Goal: Task Accomplishment & Management: Use online tool/utility

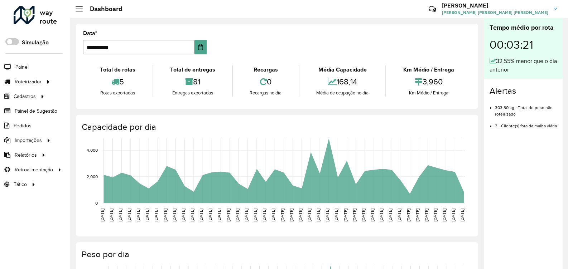
click at [220, 123] on h4 "Capacidade por dia" at bounding box center [276, 127] width 389 height 10
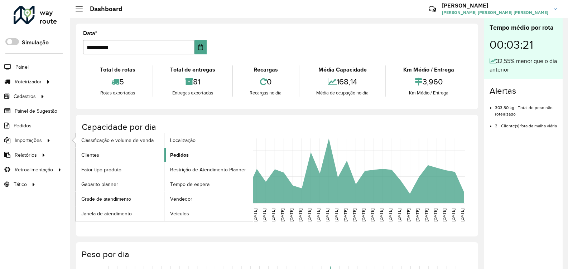
click at [175, 156] on span "Pedidos" at bounding box center [179, 155] width 19 height 8
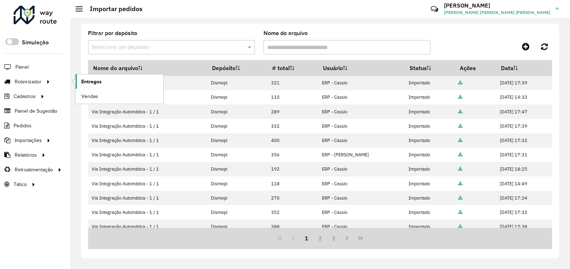
click at [82, 83] on span "Entregas" at bounding box center [91, 82] width 20 height 8
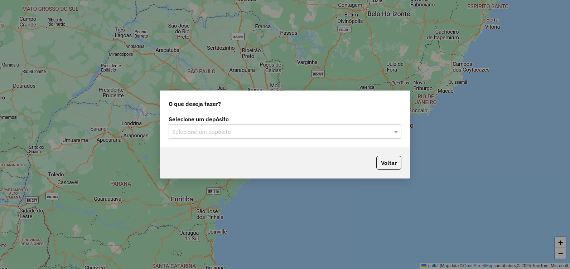
click at [393, 127] on div "Selecione um depósito" at bounding box center [285, 132] width 233 height 14
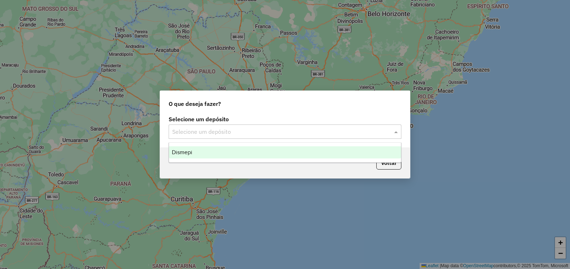
click at [371, 145] on ng-dropdown-panel "Dismepi" at bounding box center [285, 152] width 233 height 20
click at [366, 153] on div "Dismepi" at bounding box center [285, 152] width 232 height 12
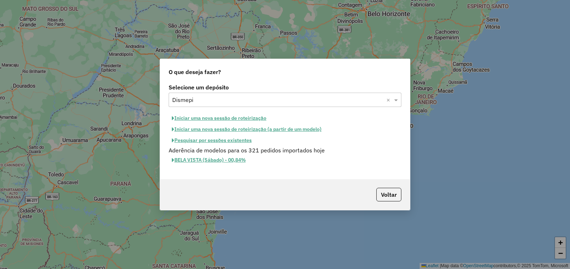
click at [236, 120] on button "Iniciar uma nova sessão de roteirização" at bounding box center [219, 118] width 101 height 11
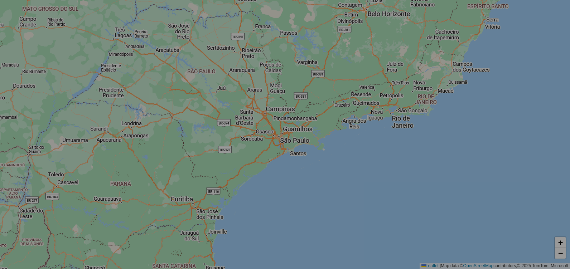
select select "*"
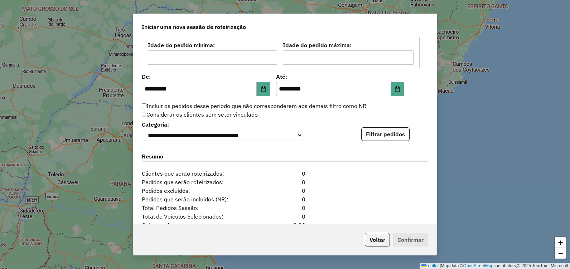
scroll to position [680, 0]
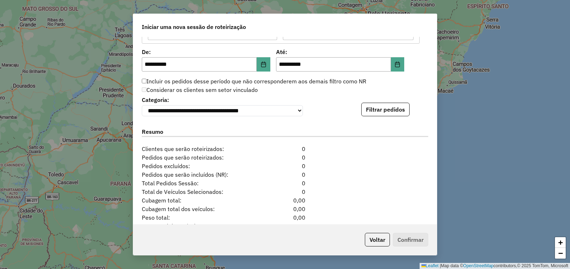
click at [389, 113] on button "Filtrar pedidos" at bounding box center [385, 110] width 48 height 14
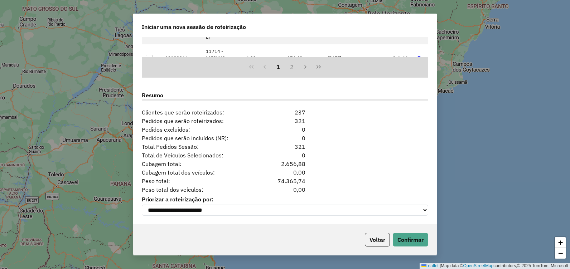
scroll to position [868, 0]
click at [414, 242] on button "Confirmar" at bounding box center [410, 240] width 35 height 14
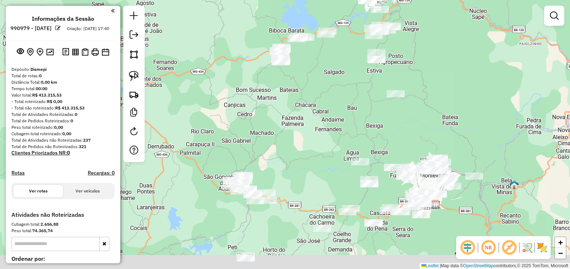
drag, startPoint x: 256, startPoint y: 123, endPoint x: 285, endPoint y: 110, distance: 31.7
click at [299, 99] on div "Janela de atendimento Grade de atendimento Capacidade Transportadoras Veículos …" at bounding box center [285, 134] width 570 height 269
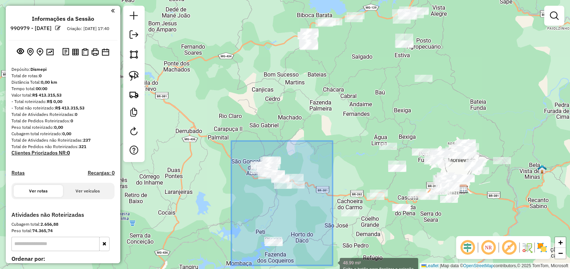
drag, startPoint x: 231, startPoint y: 141, endPoint x: 333, endPoint y: 266, distance: 160.6
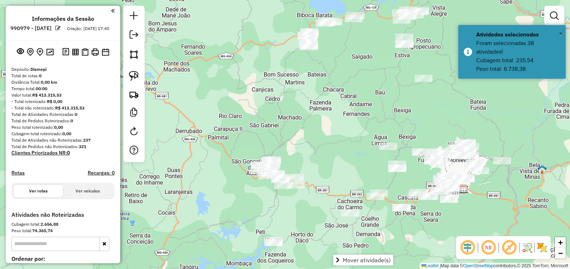
drag, startPoint x: 231, startPoint y: 170, endPoint x: 218, endPoint y: 142, distance: 30.3
click at [218, 143] on div "Janela de atendimento Grade de atendimento Capacidade Transportadoras Veículos …" at bounding box center [285, 134] width 570 height 269
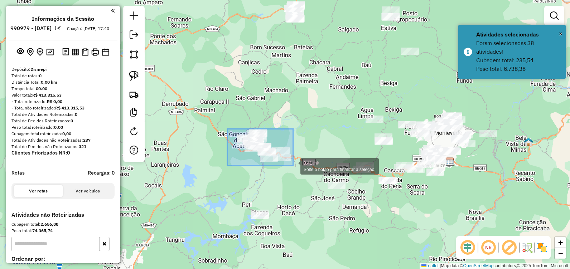
drag, startPoint x: 231, startPoint y: 131, endPoint x: 294, endPoint y: 166, distance: 72.1
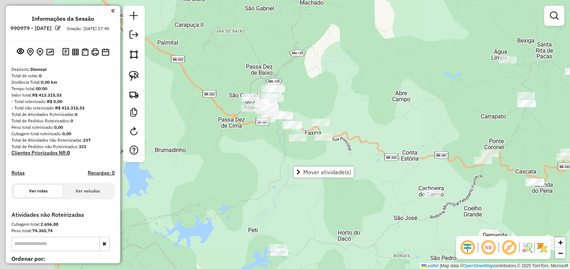
drag, startPoint x: 324, startPoint y: 102, endPoint x: 360, endPoint y: 97, distance: 36.5
click at [371, 97] on div "Janela de atendimento Grade de atendimento Capacidade Transportadoras Veículos …" at bounding box center [285, 134] width 570 height 269
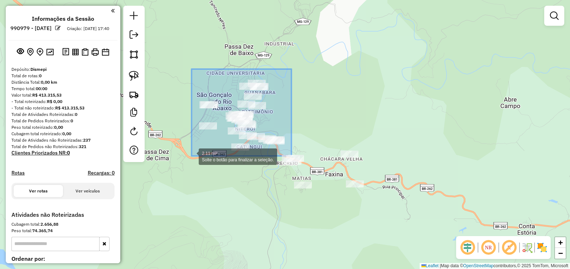
drag, startPoint x: 292, startPoint y: 69, endPoint x: 191, endPoint y: 156, distance: 132.7
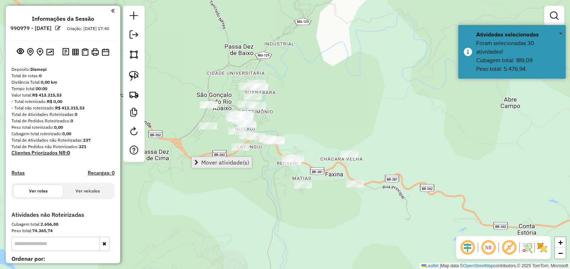
click at [226, 165] on span "Mover atividade(s)" at bounding box center [225, 163] width 48 height 6
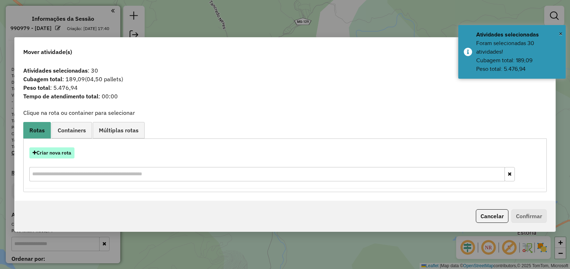
click at [67, 152] on button "Criar nova rota" at bounding box center [51, 152] width 45 height 11
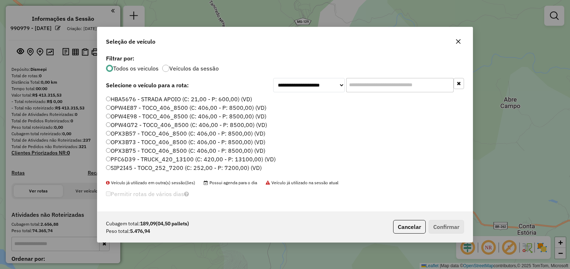
click at [170, 148] on label "OPX3B75 - TOCO_406_8500 (C: 406,00 - P: 8500,00) (VD)" at bounding box center [185, 150] width 159 height 9
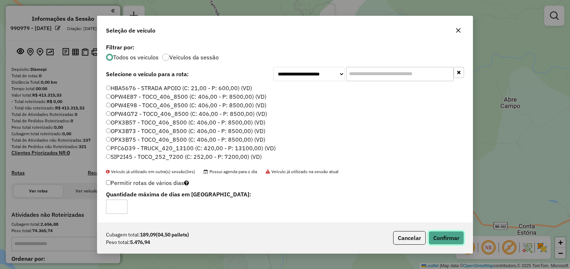
click at [452, 236] on button "Confirmar" at bounding box center [445, 238] width 35 height 14
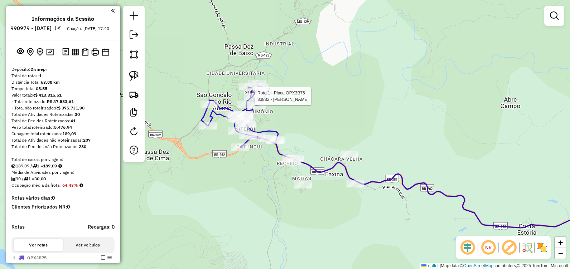
click at [258, 100] on div at bounding box center [253, 96] width 18 height 7
select select "**********"
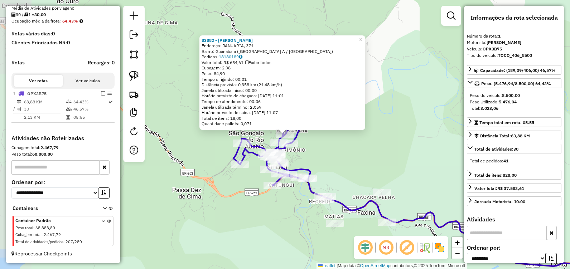
scroll to position [171, 0]
click at [349, 163] on div "Rota 1 - Placa OPX3B75 83882 - RONALDO LELES 83882 - RONALDO LELES Endereço: JA…" at bounding box center [285, 134] width 570 height 269
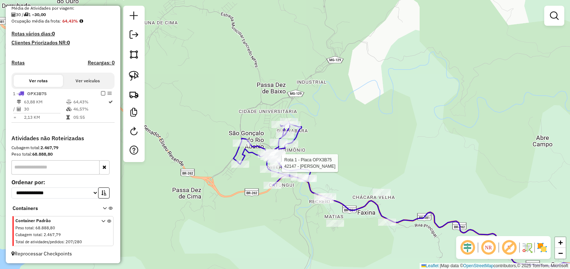
select select "**********"
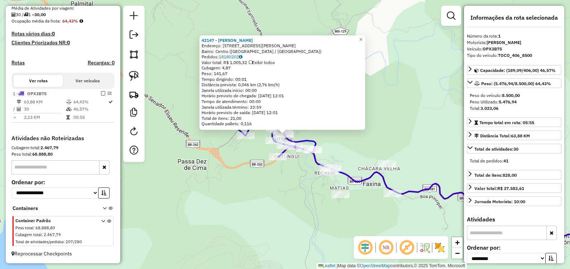
drag, startPoint x: 99, startPoint y: 94, endPoint x: 112, endPoint y: 109, distance: 20.3
click at [101, 94] on em at bounding box center [103, 93] width 4 height 4
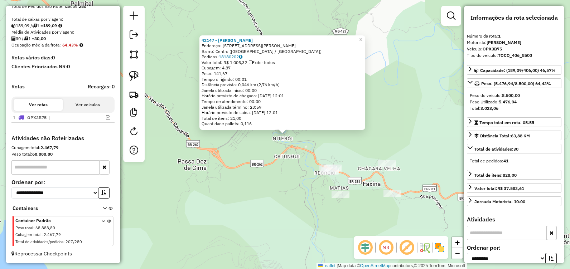
scroll to position [147, 0]
click at [271, 191] on div "42147 - Vitor Bruno Salles Endereço: Rua Henriqueta Runim , 215 Bairro: Centro …" at bounding box center [285, 134] width 570 height 269
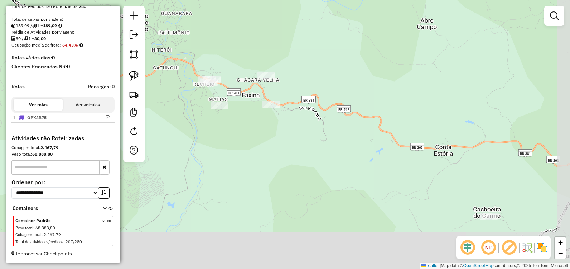
drag, startPoint x: 259, startPoint y: 165, endPoint x: 180, endPoint y: 104, distance: 100.1
click at [172, 99] on div "Janela de atendimento Grade de atendimento Capacidade Transportadoras Veículos …" at bounding box center [285, 134] width 570 height 269
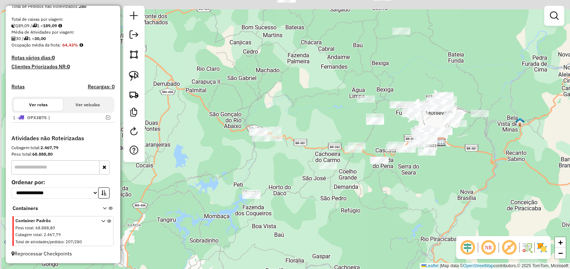
drag, startPoint x: 223, startPoint y: 156, endPoint x: 242, endPoint y: 159, distance: 19.2
click at [242, 159] on div "Janela de atendimento Grade de atendimento Capacidade Transportadoras Veículos …" at bounding box center [285, 134] width 570 height 269
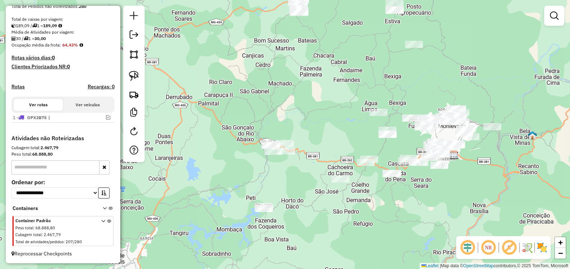
click at [230, 112] on div "Janela de atendimento Grade de atendimento Capacidade Transportadoras Veículos …" at bounding box center [285, 134] width 570 height 269
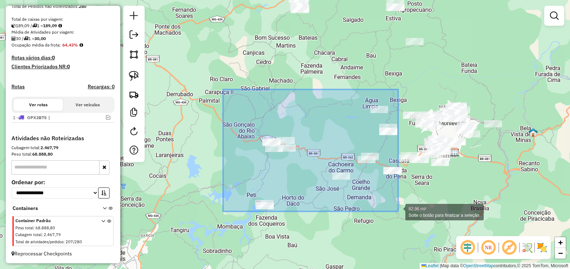
drag, startPoint x: 223, startPoint y: 89, endPoint x: 398, endPoint y: 212, distance: 213.4
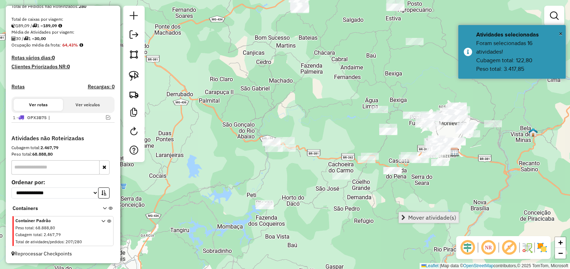
click at [426, 213] on link "Mover atividade(s)" at bounding box center [429, 217] width 60 height 11
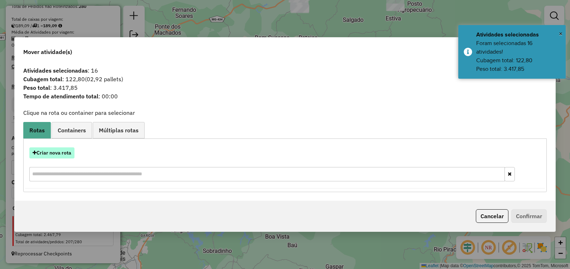
click at [63, 155] on button "Criar nova rota" at bounding box center [51, 152] width 45 height 11
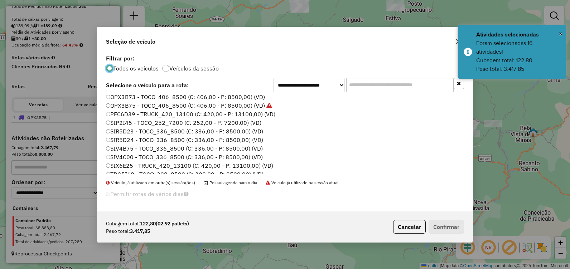
scroll to position [50, 0]
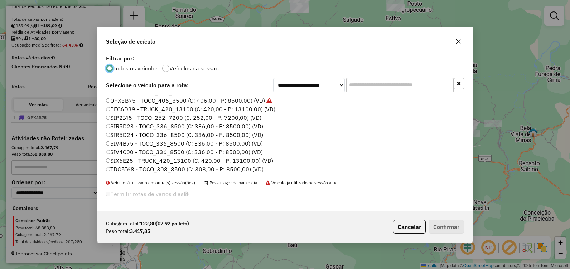
click at [153, 121] on label "SIP2I45 - TOCO_252_7200 (C: 252,00 - P: 7200,00) (VD)" at bounding box center [183, 117] width 155 height 9
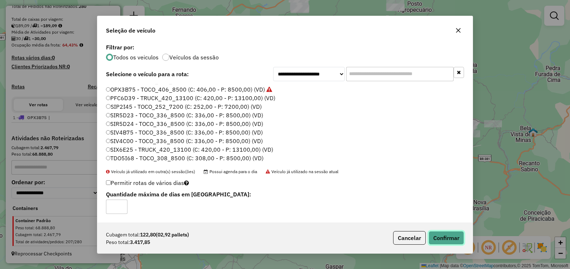
click at [446, 240] on button "Confirmar" at bounding box center [445, 238] width 35 height 14
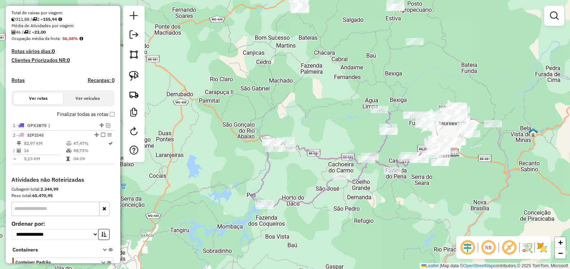
scroll to position [171, 0]
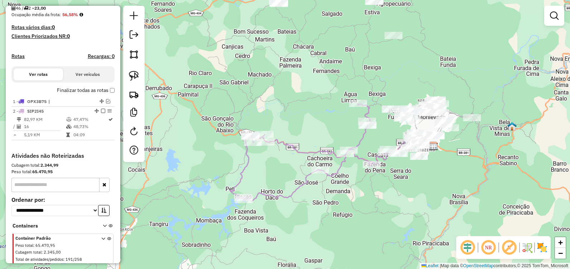
drag, startPoint x: 394, startPoint y: 99, endPoint x: 367, endPoint y: 91, distance: 27.5
click at [367, 91] on div "Janela de atendimento Grade de atendimento Capacidade Transportadoras Veículos …" at bounding box center [285, 134] width 570 height 269
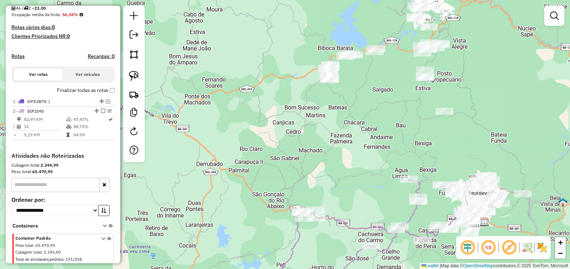
drag, startPoint x: 360, startPoint y: 69, endPoint x: 346, endPoint y: 87, distance: 23.3
click at [406, 145] on div "Janela de atendimento Grade de atendimento Capacidade Transportadoras Veículos …" at bounding box center [285, 134] width 570 height 269
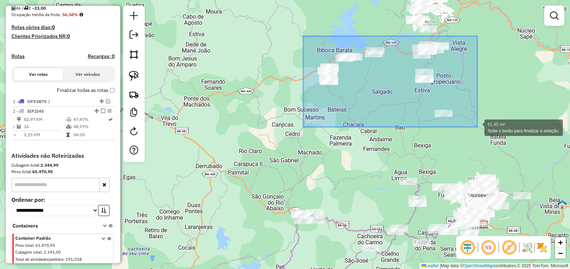
drag, startPoint x: 340, startPoint y: 59, endPoint x: 478, endPoint y: 129, distance: 154.0
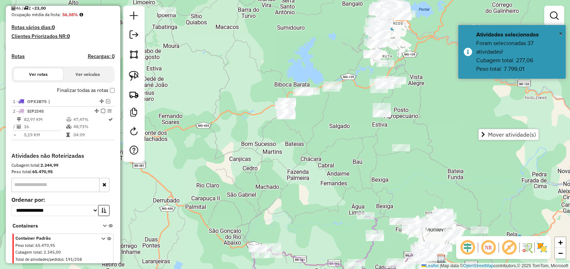
drag, startPoint x: 384, startPoint y: 65, endPoint x: 352, endPoint y: 94, distance: 43.8
click at [342, 101] on div "Janela de atendimento Grade de atendimento Capacidade Transportadoras Veículos …" at bounding box center [285, 134] width 570 height 269
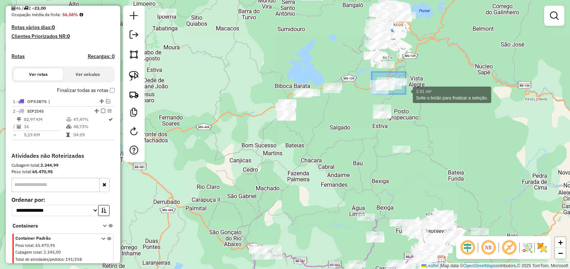
drag, startPoint x: 372, startPoint y: 72, endPoint x: 406, endPoint y: 94, distance: 40.9
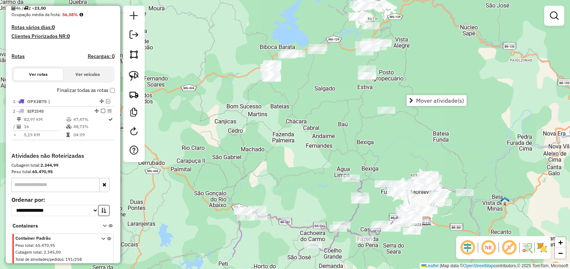
drag, startPoint x: 358, startPoint y: 106, endPoint x: 316, endPoint y: 58, distance: 63.7
click at [329, 55] on div "Janela de atendimento Grade de atendimento Capacidade Transportadoras Veículos …" at bounding box center [285, 134] width 570 height 269
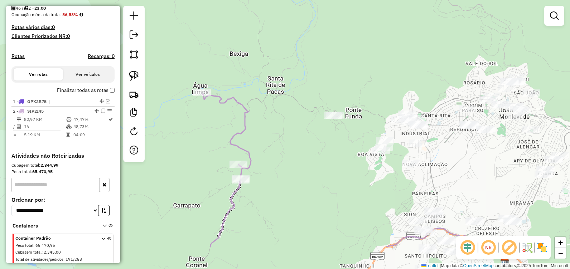
drag, startPoint x: 354, startPoint y: 189, endPoint x: 310, endPoint y: 140, distance: 66.2
click at [310, 140] on div "Janela de atendimento Grade de atendimento Capacidade Transportadoras Veículos …" at bounding box center [285, 134] width 570 height 269
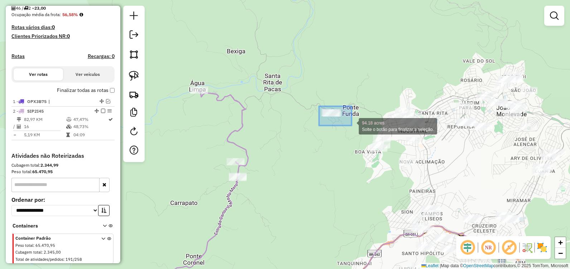
drag, startPoint x: 346, startPoint y: 123, endPoint x: 355, endPoint y: 129, distance: 10.9
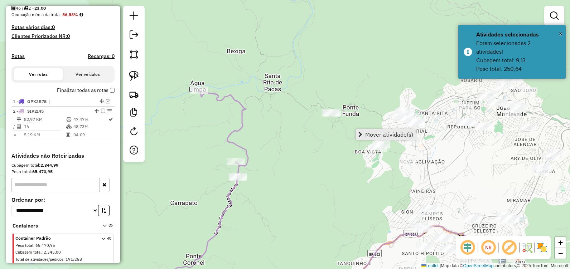
click at [360, 134] on span "Mover atividade(s)" at bounding box center [360, 135] width 4 height 6
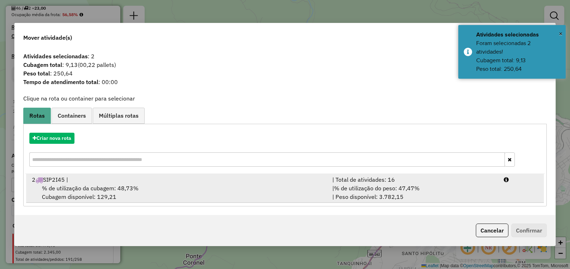
click at [141, 189] on div "% de utilização da cubagem: 48,73% Cubagem disponível: 129,21" at bounding box center [178, 192] width 300 height 17
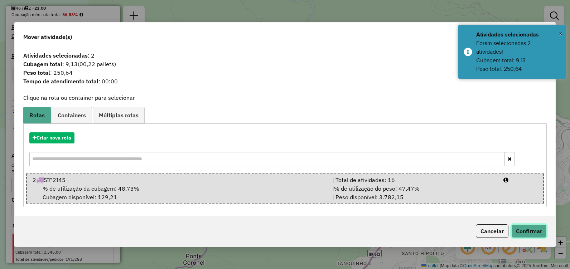
click at [538, 229] on button "Confirmar" at bounding box center [528, 231] width 35 height 14
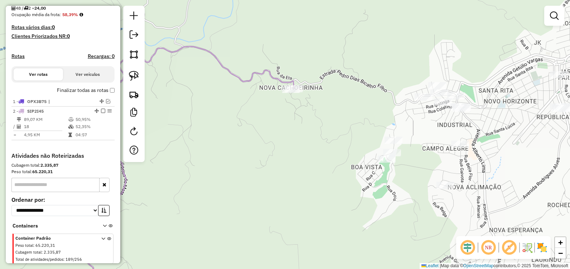
drag, startPoint x: 404, startPoint y: 139, endPoint x: 374, endPoint y: 126, distance: 33.0
click at [374, 126] on div "Janela de atendimento Grade de atendimento Capacidade Transportadoras Veículos …" at bounding box center [285, 134] width 570 height 269
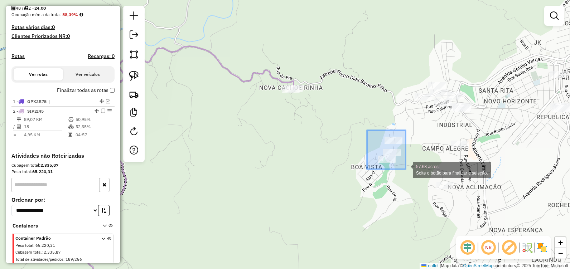
drag, startPoint x: 368, startPoint y: 132, endPoint x: 406, endPoint y: 170, distance: 53.4
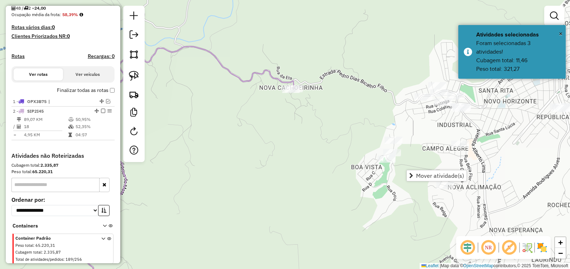
drag, startPoint x: 323, startPoint y: 152, endPoint x: 454, endPoint y: 131, distance: 133.1
click at [448, 132] on div "Janela de atendimento Grade de atendimento Capacidade Transportadoras Veículos …" at bounding box center [285, 134] width 570 height 269
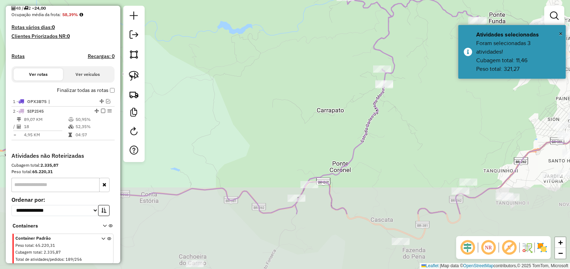
drag, startPoint x: 376, startPoint y: 173, endPoint x: 438, endPoint y: 89, distance: 104.5
click at [438, 89] on div "Janela de atendimento Grade de atendimento Capacidade Transportadoras Veículos …" at bounding box center [285, 134] width 570 height 269
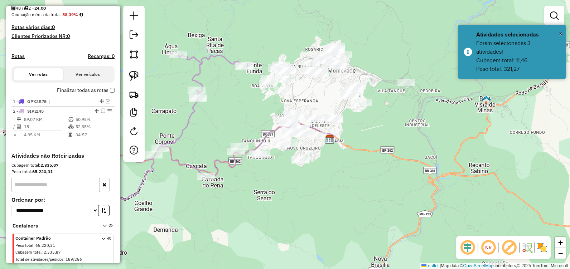
drag, startPoint x: 330, startPoint y: 119, endPoint x: 225, endPoint y: 125, distance: 105.8
click at [214, 131] on div "Janela de atendimento Grade de atendimento Capacidade Transportadoras Veículos …" at bounding box center [285, 134] width 570 height 269
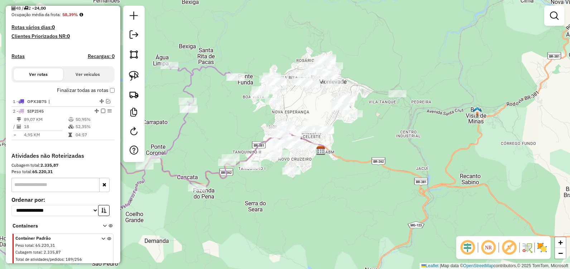
drag, startPoint x: 239, startPoint y: 115, endPoint x: 229, endPoint y: 128, distance: 16.3
click at [229, 128] on div "Janela de atendimento Grade de atendimento Capacidade Transportadoras Veículos …" at bounding box center [285, 134] width 570 height 269
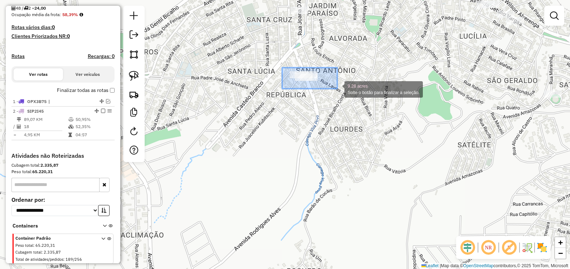
drag, startPoint x: 282, startPoint y: 68, endPoint x: 340, endPoint y: 90, distance: 61.4
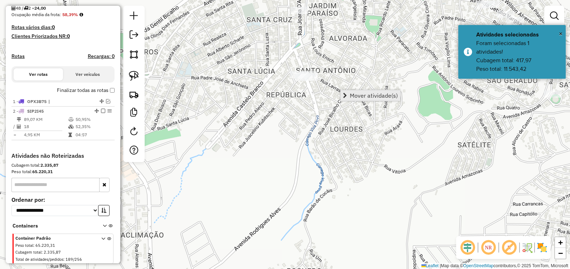
click at [349, 96] on link "Mover atividade(s)" at bounding box center [370, 95] width 60 height 11
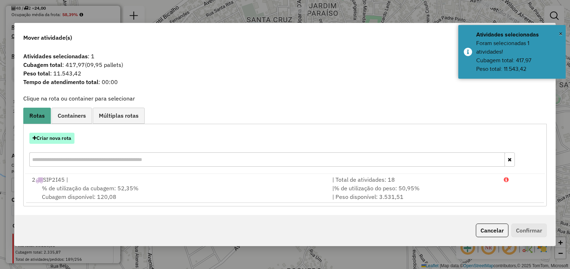
click at [60, 140] on button "Criar nova rota" at bounding box center [51, 138] width 45 height 11
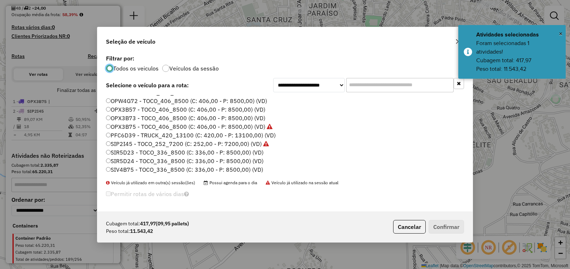
scroll to position [50, 0]
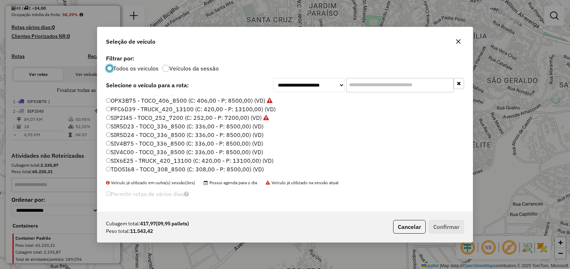
click at [179, 164] on label "SIX6E25 - TRUCK_420_13100 (C: 420,00 - P: 13100,00) (VD)" at bounding box center [190, 160] width 168 height 9
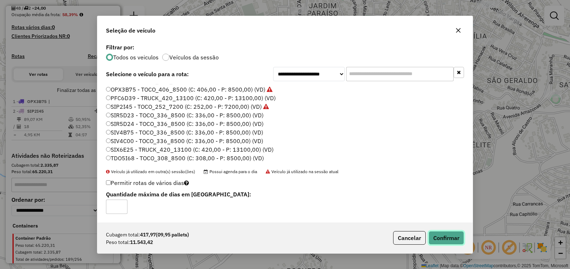
click at [442, 236] on button "Confirmar" at bounding box center [445, 238] width 35 height 14
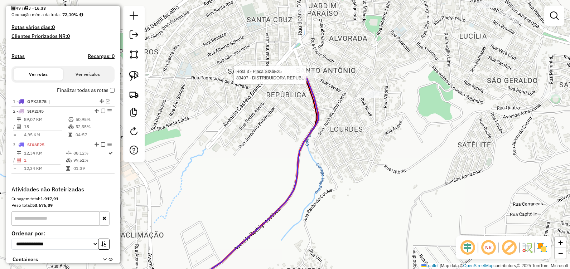
select select "**********"
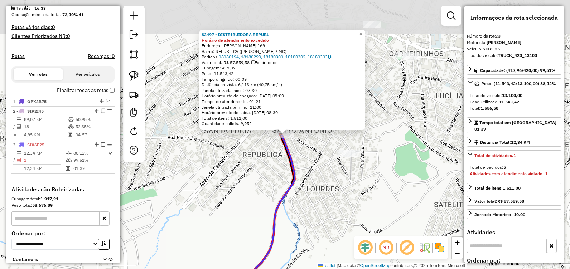
scroll to position [228, 0]
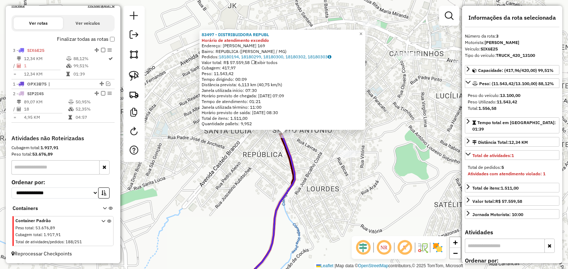
drag, startPoint x: 94, startPoint y: 94, endPoint x: 89, endPoint y: 42, distance: 52.4
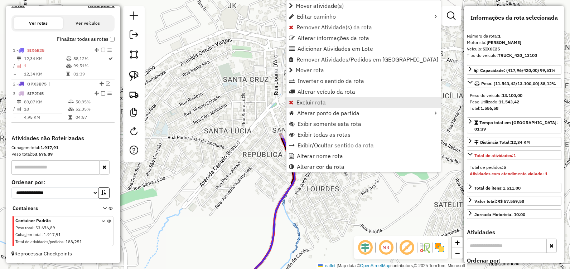
click at [305, 100] on span "Excluir rota" at bounding box center [310, 103] width 29 height 6
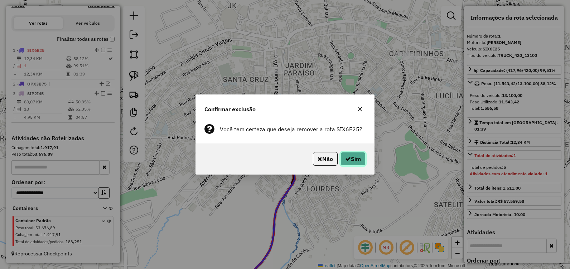
click at [353, 159] on button "Sim" at bounding box center [352, 159] width 25 height 14
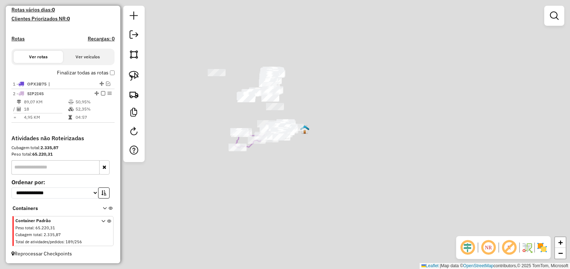
scroll to position [195, 0]
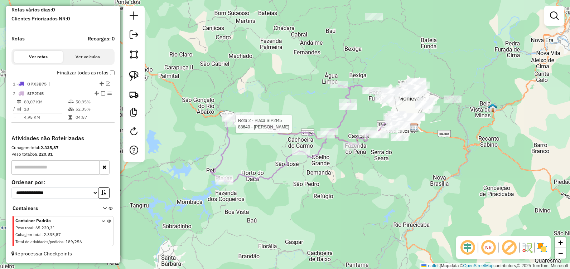
select select "**********"
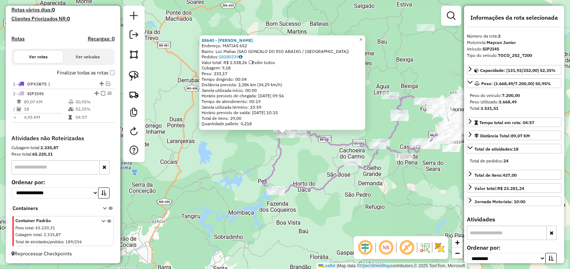
click at [217, 168] on div "88640 - VANIA CRISTINA Endereço: MATIAS 652 Bairro: Loc Matias (SAO GONCALO DO …" at bounding box center [285, 134] width 570 height 269
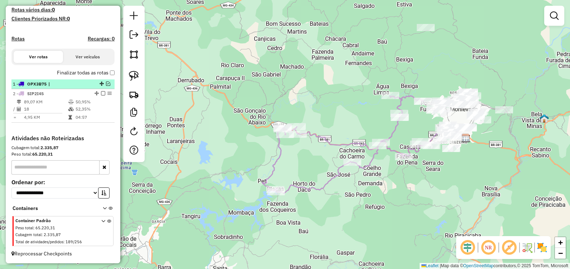
click at [107, 84] on em at bounding box center [108, 84] width 4 height 4
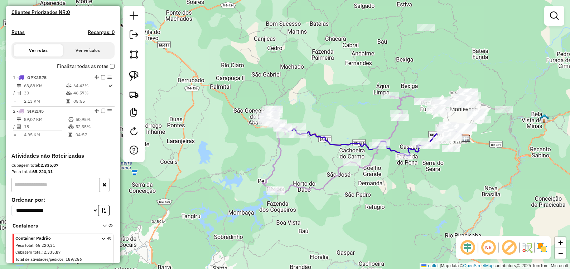
scroll to position [219, 0]
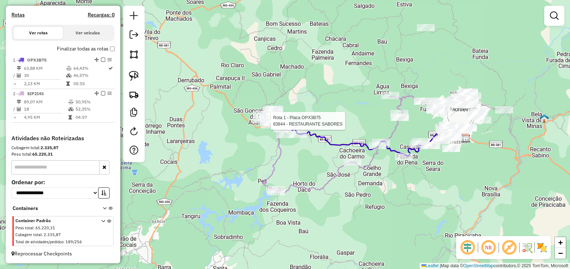
select select "**********"
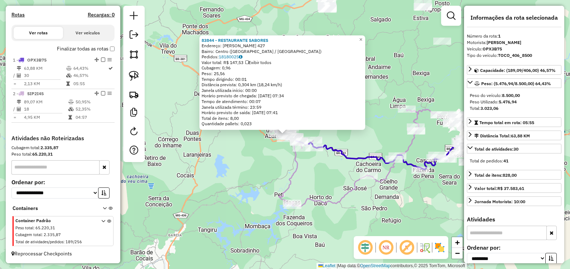
click at [350, 195] on icon at bounding box center [359, 158] width 161 height 97
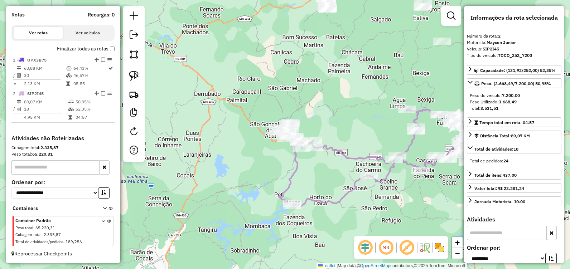
drag, startPoint x: 429, startPoint y: 184, endPoint x: 369, endPoint y: 174, distance: 60.3
click at [371, 174] on div "Janela de atendimento Grade de atendimento Capacidade Transportadoras Veículos …" at bounding box center [285, 134] width 570 height 269
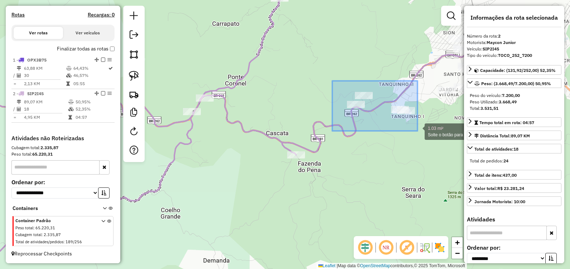
drag, startPoint x: 353, startPoint y: 97, endPoint x: 417, endPoint y: 131, distance: 73.0
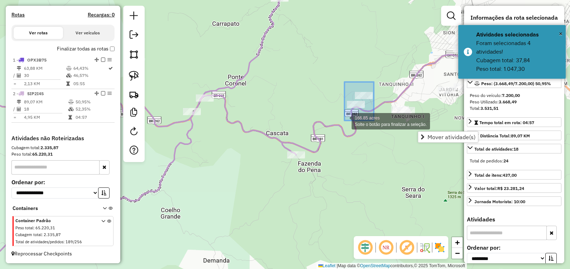
drag, startPoint x: 374, startPoint y: 82, endPoint x: 343, endPoint y: 120, distance: 48.9
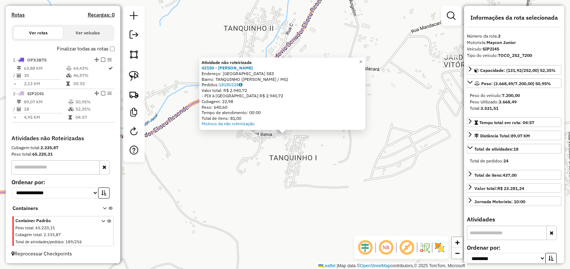
click at [234, 170] on div "Atividade não roteirizada 42150 - EUSTACHIO DAMASIO Endereço: BAHIA 583 Bairro:…" at bounding box center [285, 134] width 570 height 269
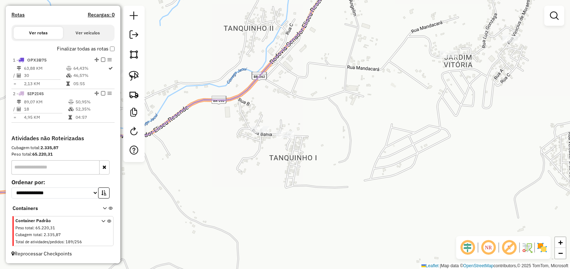
click at [261, 133] on div at bounding box center [260, 129] width 18 height 7
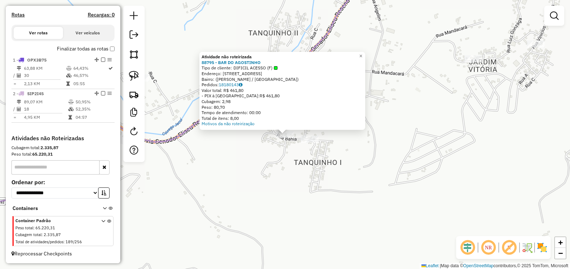
click at [243, 156] on div "Atividade não roteirizada 88795 - BAR DO AGOSTINHO Tipo de cliente: DIFICIL ACE…" at bounding box center [285, 134] width 570 height 269
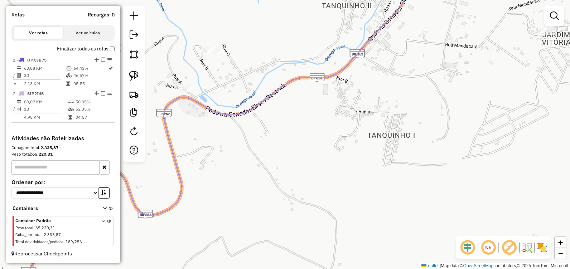
drag, startPoint x: 242, startPoint y: 152, endPoint x: 316, endPoint y: 125, distance: 78.3
click at [316, 125] on div "Janela de atendimento Grade de atendimento Capacidade Transportadoras Veículos …" at bounding box center [285, 134] width 570 height 269
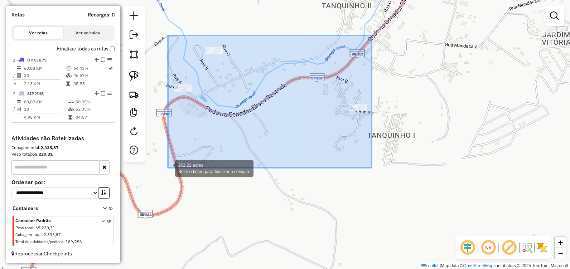
drag, startPoint x: 372, startPoint y: 35, endPoint x: 168, endPoint y: 168, distance: 243.2
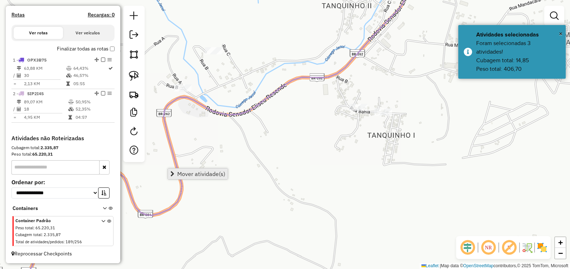
click at [206, 173] on span "Mover atividade(s)" at bounding box center [201, 174] width 48 height 6
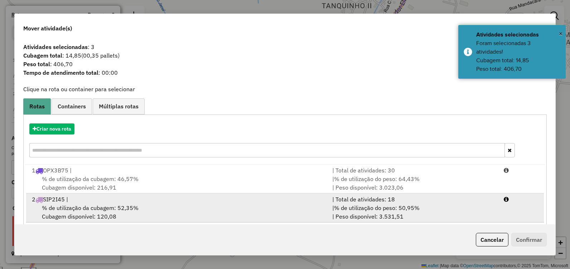
click at [179, 203] on div "2 SIP2I45 |" at bounding box center [178, 199] width 300 height 9
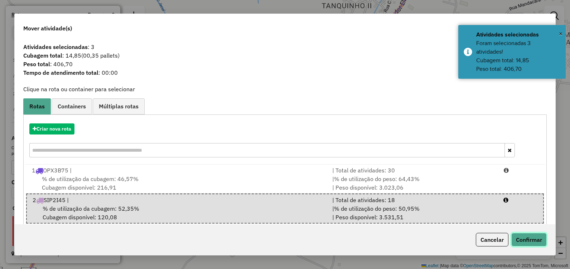
click at [528, 237] on button "Confirmar" at bounding box center [528, 240] width 35 height 14
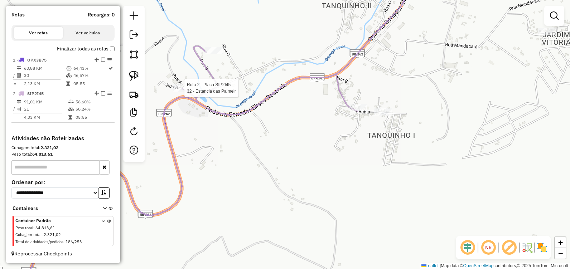
select select "**********"
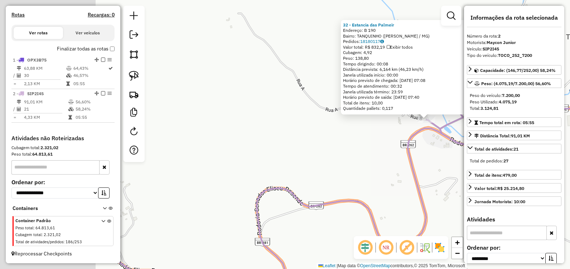
drag, startPoint x: 219, startPoint y: 154, endPoint x: 367, endPoint y: 139, distance: 147.8
click at [366, 139] on div "32 - Estancia das Palmeir Endereço: B 190 Bairro: TANQUINHO (JOAO MONLEVADE / M…" at bounding box center [285, 134] width 570 height 269
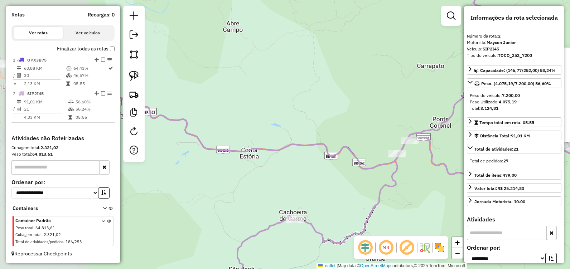
drag, startPoint x: 225, startPoint y: 108, endPoint x: 409, endPoint y: 119, distance: 184.7
click at [406, 119] on div "32 - Estancia das Palmeir Endereço: B 190 Bairro: TANQUINHO (JOAO MONLEVADE / M…" at bounding box center [285, 134] width 570 height 269
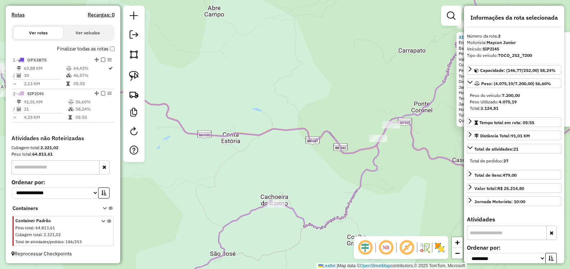
drag, startPoint x: 255, startPoint y: 110, endPoint x: 251, endPoint y: 106, distance: 5.7
click at [251, 106] on div "32 - Estancia das Palmeir Endereço: B 190 Bairro: TANQUINHO (JOAO MONLEVADE / M…" at bounding box center [285, 134] width 570 height 269
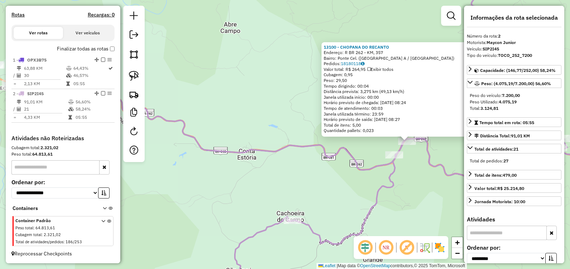
drag, startPoint x: 248, startPoint y: 196, endPoint x: 422, endPoint y: 205, distance: 174.6
click at [430, 204] on div "13100 - CHOPANA DO RECANTO Endereço: R BR 262 - KM, 357 Bairro: Ponte Cel. (SAO…" at bounding box center [285, 134] width 570 height 269
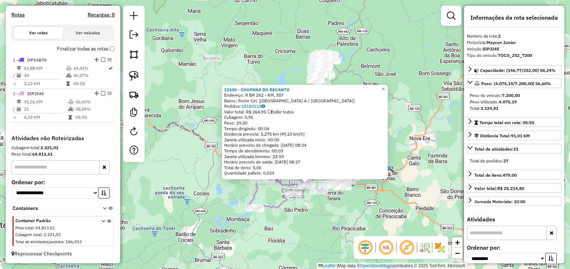
click at [271, 198] on div "13100 - CHOPANA DO RECANTO Endereço: R BR 262 - KM, 357 Bairro: Ponte Cel. (SAO…" at bounding box center [285, 134] width 570 height 269
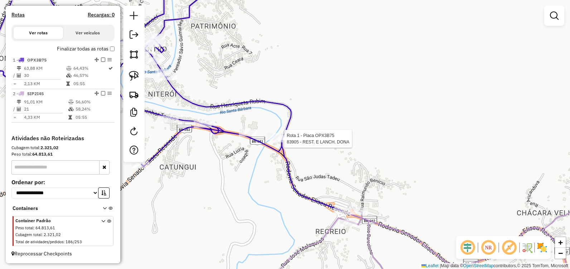
select select "**********"
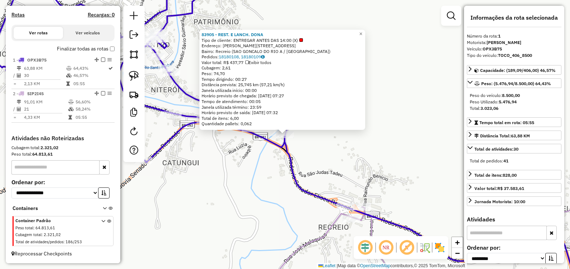
click at [355, 155] on div "83905 - REST. E LANCH. DONA Tipo de cliente: ENTREGAR ANTES DAS 14:00 (X) Ender…" at bounding box center [285, 134] width 570 height 269
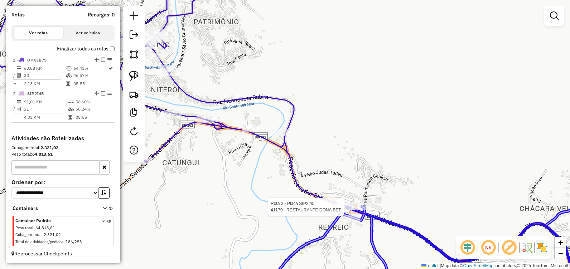
click at [505, 54] on div at bounding box center [505, 54] width 0 height 0
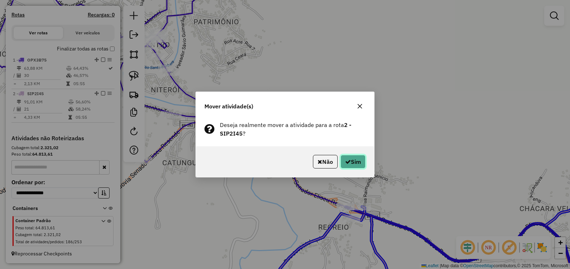
click at [350, 162] on button "Sim" at bounding box center [352, 162] width 25 height 14
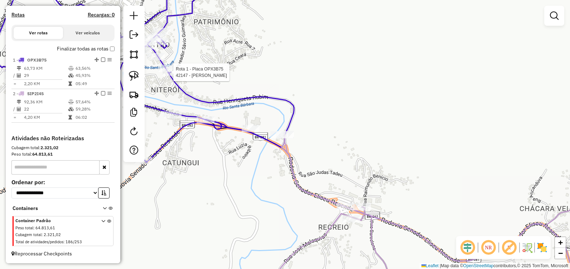
select select "**********"
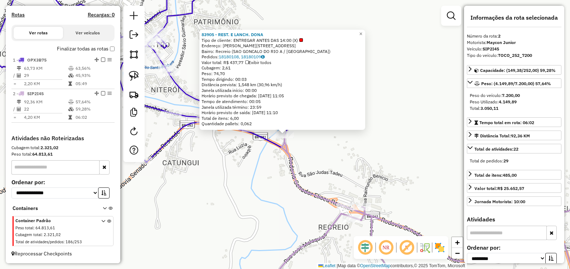
drag, startPoint x: 286, startPoint y: 207, endPoint x: 259, endPoint y: 193, distance: 29.8
click at [285, 206] on div "83905 - REST. E LANCH. DONA Tipo de cliente: ENTREGAR ANTES DAS 14:00 (X) Ender…" at bounding box center [285, 134] width 570 height 269
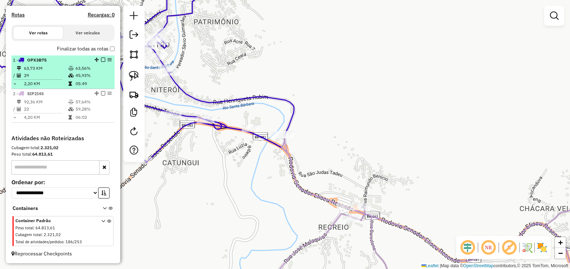
click at [101, 59] on em at bounding box center [103, 60] width 4 height 4
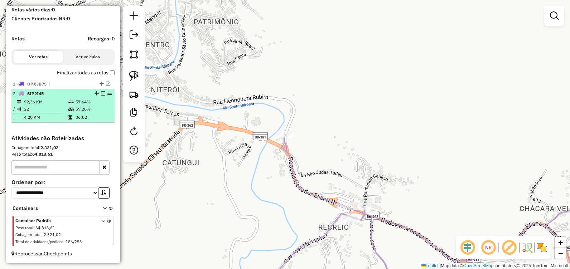
click at [101, 93] on em at bounding box center [103, 93] width 4 height 4
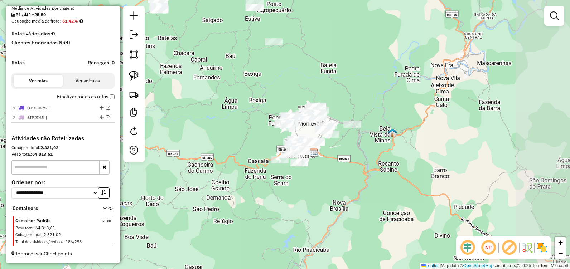
drag, startPoint x: 296, startPoint y: 134, endPoint x: 237, endPoint y: 111, distance: 63.1
click at [236, 112] on div "Janela de atendimento Grade de atendimento Capacidade Transportadoras Veículos …" at bounding box center [285, 134] width 570 height 269
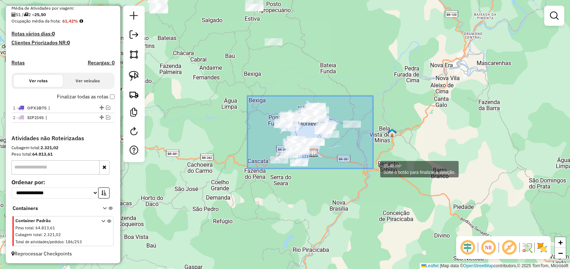
drag, startPoint x: 247, startPoint y: 96, endPoint x: 373, endPoint y: 169, distance: 145.1
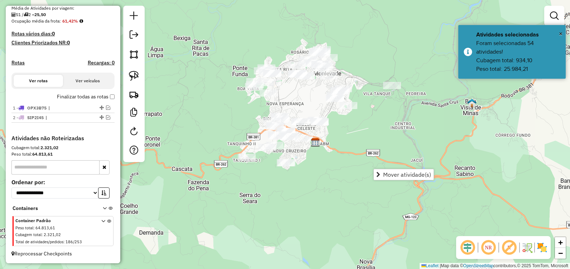
drag, startPoint x: 306, startPoint y: 99, endPoint x: 311, endPoint y: 92, distance: 8.9
click at [311, 92] on div "Janela de atendimento Grade de atendimento Capacidade Transportadoras Veículos …" at bounding box center [285, 134] width 570 height 269
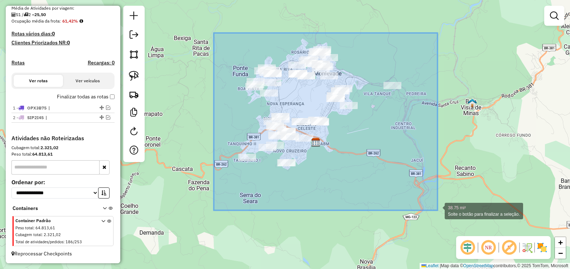
drag, startPoint x: 214, startPoint y: 33, endPoint x: 437, endPoint y: 210, distance: 285.6
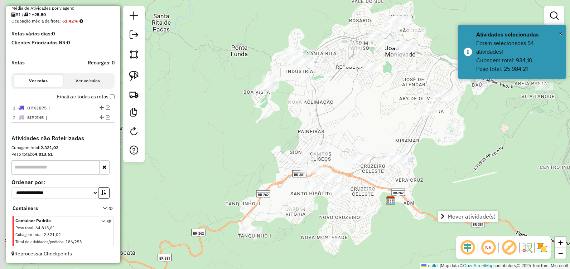
drag, startPoint x: 253, startPoint y: 92, endPoint x: 315, endPoint y: 112, distance: 65.3
click at [315, 112] on div "Janela de atendimento Grade de atendimento Capacidade Transportadoras Veículos …" at bounding box center [285, 134] width 570 height 269
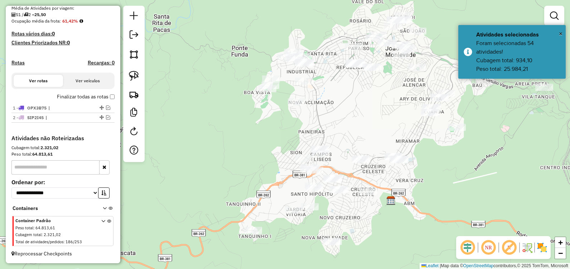
drag, startPoint x: 353, startPoint y: 77, endPoint x: 326, endPoint y: 121, distance: 51.9
click at [326, 121] on div "Janela de atendimento Grade de atendimento Capacidade Transportadoras Veículos …" at bounding box center [285, 134] width 570 height 269
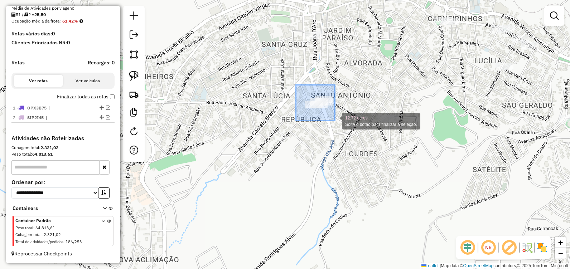
drag, startPoint x: 304, startPoint y: 93, endPoint x: 339, endPoint y: 123, distance: 45.7
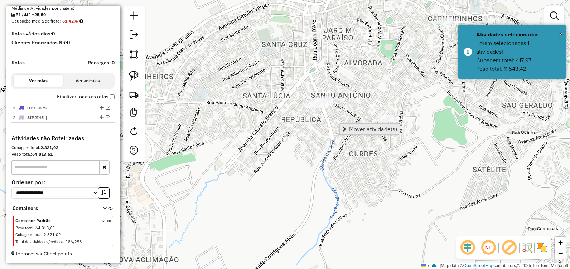
click at [352, 127] on span "Mover atividade(s)" at bounding box center [373, 129] width 48 height 6
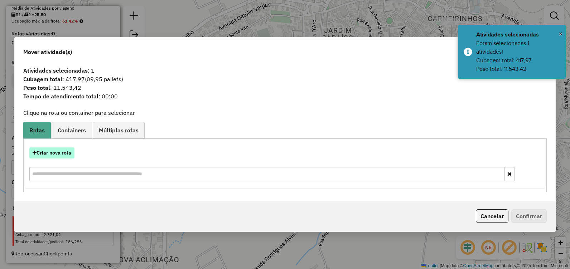
click at [55, 156] on button "Criar nova rota" at bounding box center [51, 152] width 45 height 11
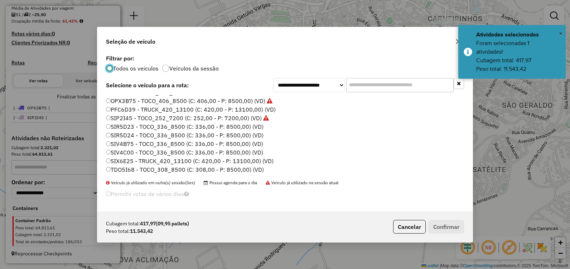
scroll to position [50, 0]
click at [170, 157] on label "SIX6E25 - TRUCK_420_13100 (C: 420,00 - P: 13100,00) (VD)" at bounding box center [190, 160] width 168 height 9
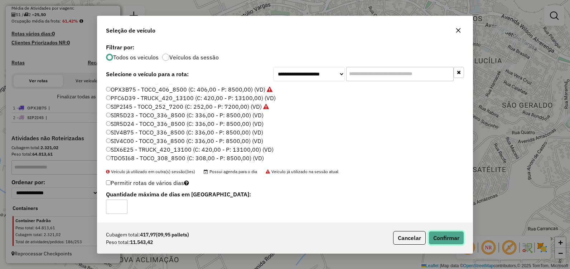
click at [442, 234] on button "Confirmar" at bounding box center [445, 238] width 35 height 14
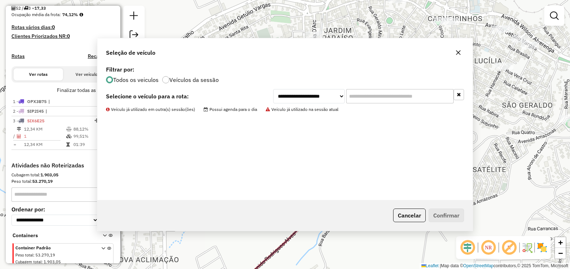
scroll to position [204, 0]
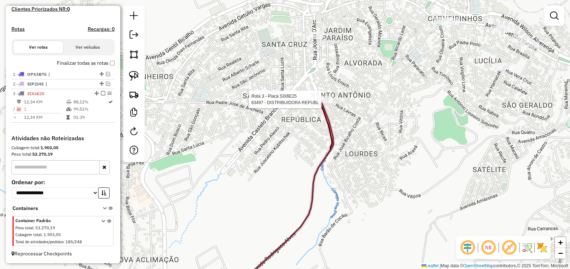
select select "**********"
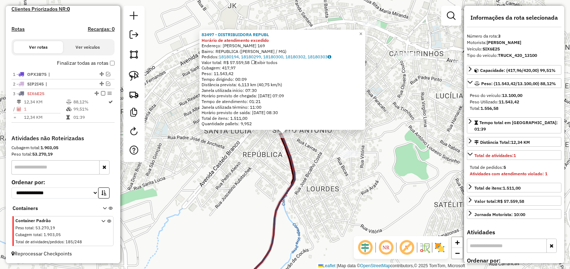
drag, startPoint x: 223, startPoint y: 183, endPoint x: 201, endPoint y: 175, distance: 23.7
click at [222, 183] on div "Rota 3 - Placa SIX6E25 83497 - DISTRIBUIDORA REPUBL 83497 - DISTRIBUIDORA REPUB…" at bounding box center [285, 134] width 570 height 269
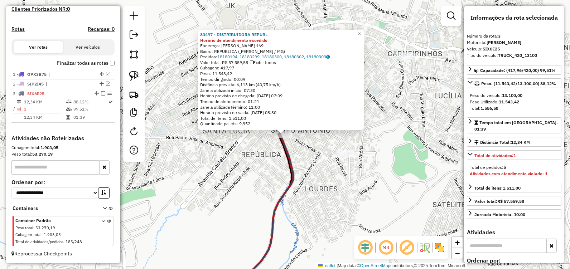
click at [183, 147] on div "83497 - DISTRIBUIDORA REPUBL Horário de atendimento excedido Endereço: RODRIGUE…" at bounding box center [285, 134] width 570 height 269
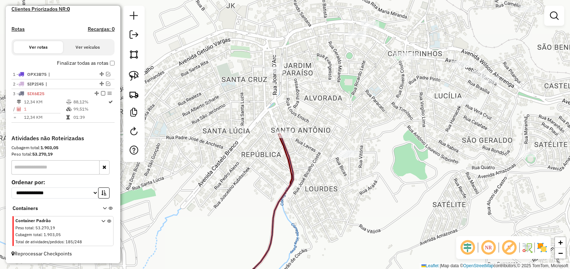
click at [101, 93] on em at bounding box center [103, 93] width 4 height 4
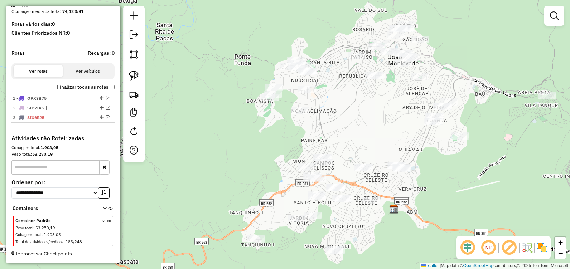
drag, startPoint x: 215, startPoint y: 188, endPoint x: 333, endPoint y: 86, distance: 155.9
click at [333, 86] on div "Janela de atendimento Grade de atendimento Capacidade Transportadoras Veículos …" at bounding box center [285, 134] width 570 height 269
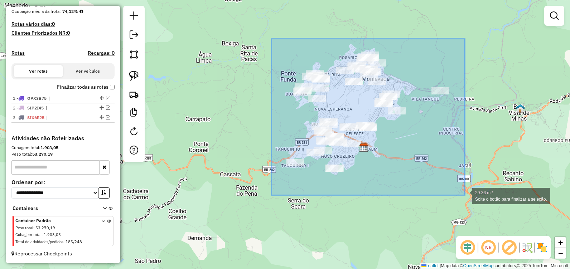
drag, startPoint x: 295, startPoint y: 76, endPoint x: 465, endPoint y: 195, distance: 207.6
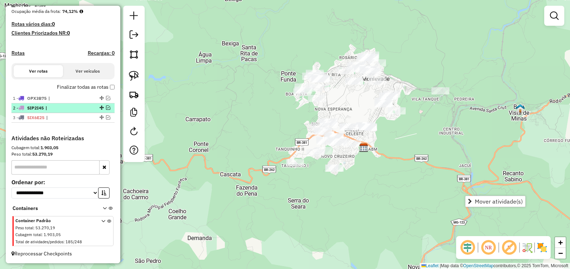
click at [106, 108] on em at bounding box center [108, 108] width 4 height 4
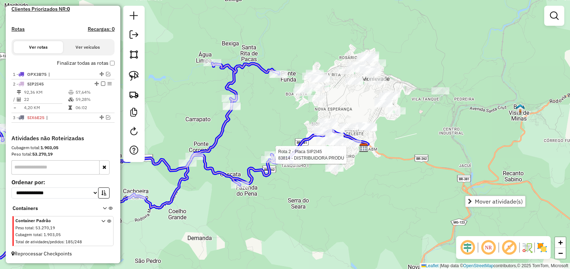
click at [545, 4] on div at bounding box center [545, 4] width 0 height 0
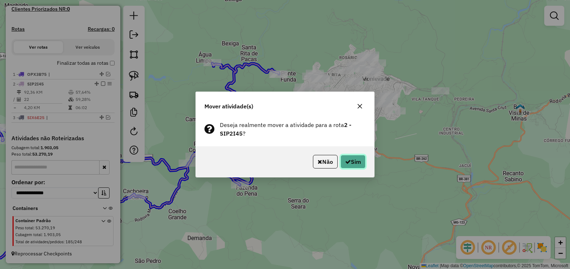
click at [358, 156] on button "Sim" at bounding box center [352, 162] width 25 height 14
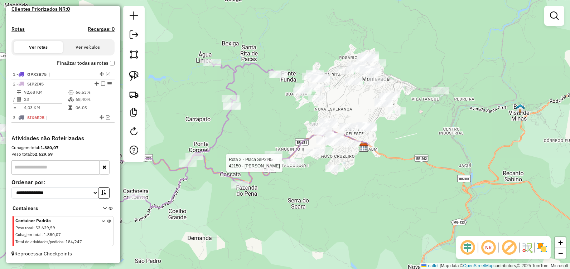
select select "**********"
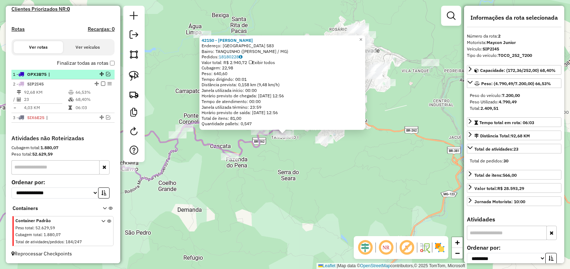
click at [108, 75] on div at bounding box center [100, 74] width 21 height 4
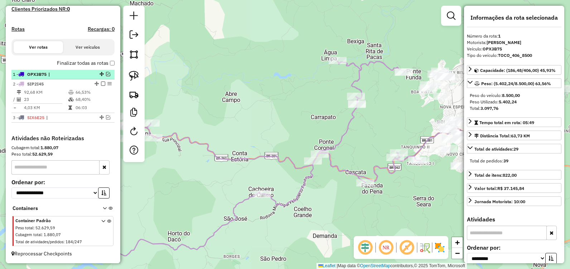
click at [107, 75] on em at bounding box center [108, 74] width 4 height 4
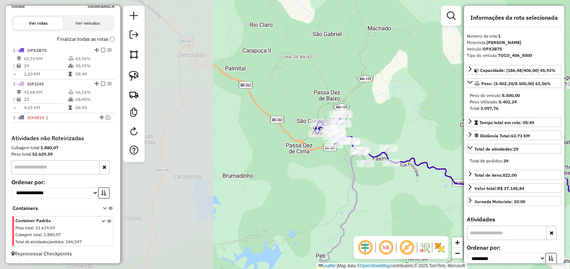
drag, startPoint x: 253, startPoint y: 117, endPoint x: 427, endPoint y: 150, distance: 177.3
click at [466, 142] on hb-router-mapa "Informações da Sessão 990979 - 19/08/2025 Criação: 18/08/2025 17:40 Depósito: D…" at bounding box center [285, 134] width 570 height 269
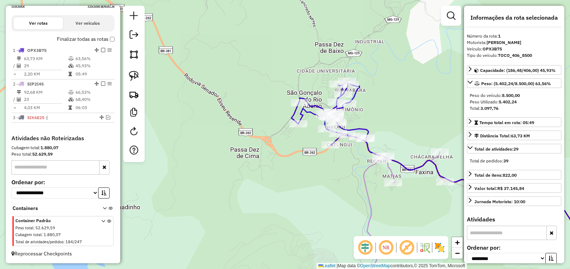
click at [101, 50] on em at bounding box center [103, 50] width 4 height 4
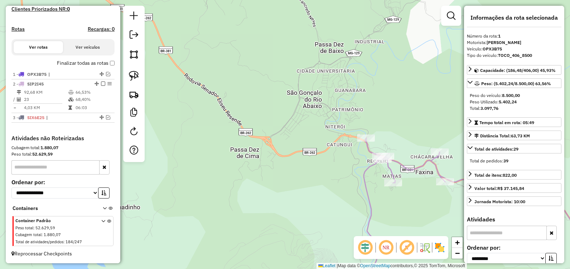
scroll to position [204, 0]
click at [101, 83] on em at bounding box center [103, 84] width 4 height 4
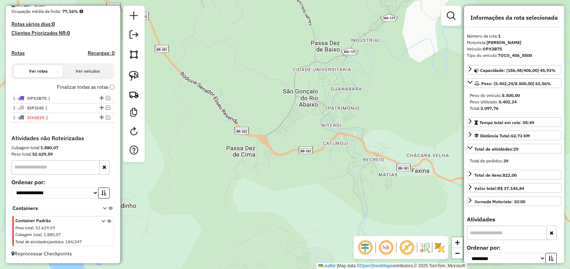
drag, startPoint x: 378, startPoint y: 136, endPoint x: 275, endPoint y: 98, distance: 109.8
click at [281, 97] on div "Janela de atendimento Grade de atendimento Capacidade Transportadoras Veículos …" at bounding box center [285, 134] width 570 height 269
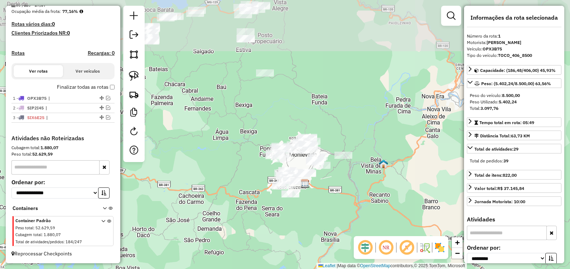
drag, startPoint x: 286, startPoint y: 94, endPoint x: 189, endPoint y: 180, distance: 129.8
click at [189, 180] on div "Janela de atendimento Grade de atendimento Capacidade Transportadoras Veículos …" at bounding box center [285, 134] width 570 height 269
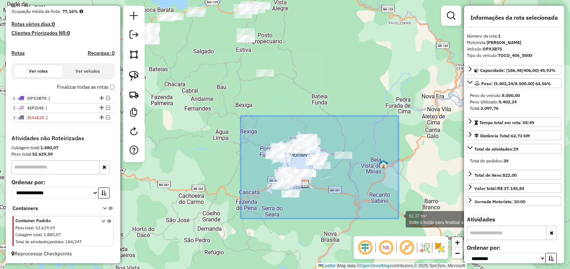
drag, startPoint x: 241, startPoint y: 116, endPoint x: 400, endPoint y: 219, distance: 189.5
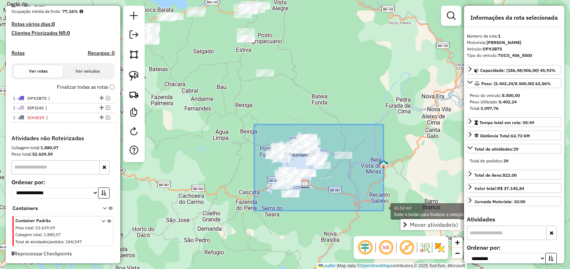
drag, startPoint x: 254, startPoint y: 125, endPoint x: 377, endPoint y: 210, distance: 149.4
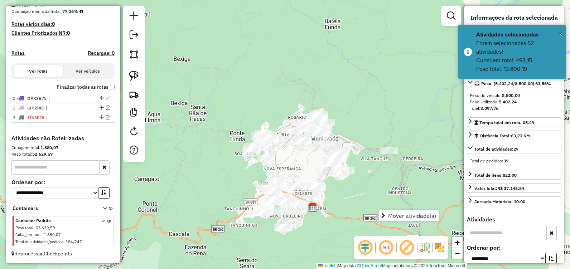
drag, startPoint x: 305, startPoint y: 157, endPoint x: 297, endPoint y: 155, distance: 8.3
click at [297, 155] on div "Janela de atendimento Grade de atendimento Capacidade Transportadoras Veículos …" at bounding box center [285, 134] width 570 height 269
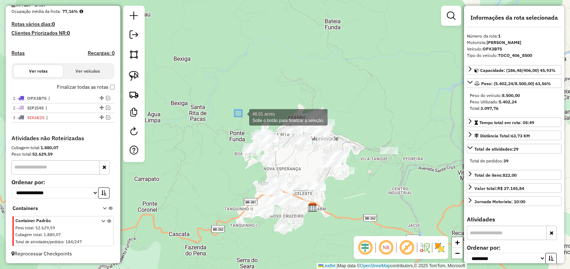
drag, startPoint x: 234, startPoint y: 110, endPoint x: 237, endPoint y: 106, distance: 4.4
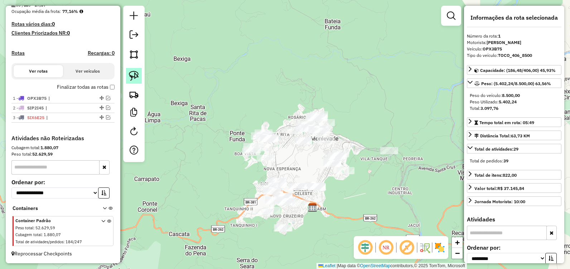
click at [135, 72] on img at bounding box center [134, 76] width 10 height 10
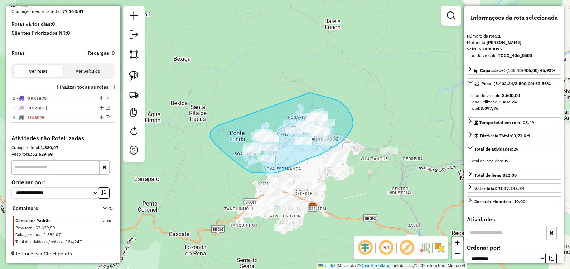
drag, startPoint x: 308, startPoint y: 93, endPoint x: 225, endPoint y: 120, distance: 87.2
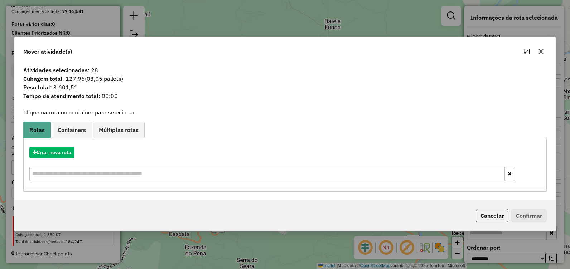
click at [541, 52] on icon "button" at bounding box center [541, 51] width 5 height 5
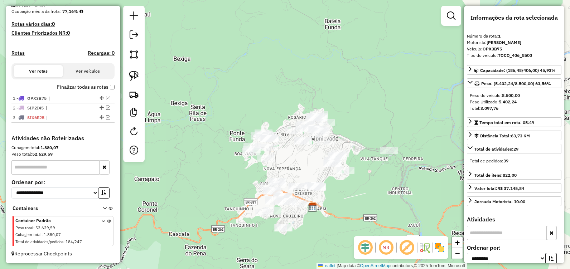
drag, startPoint x: 137, startPoint y: 74, endPoint x: 152, endPoint y: 81, distance: 16.0
click at [137, 74] on img at bounding box center [134, 76] width 10 height 10
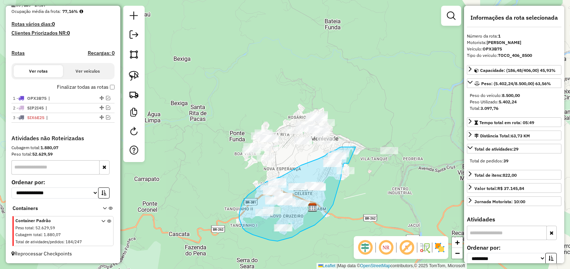
drag, startPoint x: 355, startPoint y: 147, endPoint x: 351, endPoint y: 165, distance: 18.4
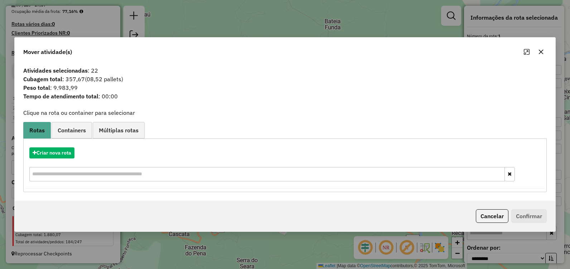
click at [541, 49] on icon "button" at bounding box center [541, 52] width 6 height 6
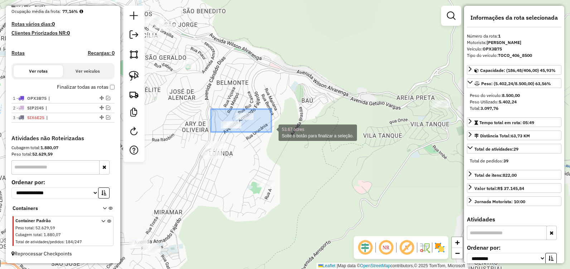
drag, startPoint x: 211, startPoint y: 109, endPoint x: 271, endPoint y: 133, distance: 64.9
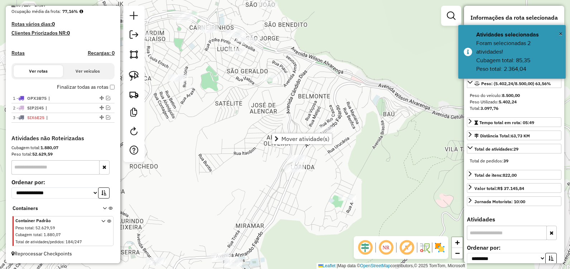
drag, startPoint x: 269, startPoint y: 93, endPoint x: 322, endPoint y: 126, distance: 61.9
click at [344, 105] on div "Janela de atendimento Grade de atendimento Capacidade Transportadoras Veículos …" at bounding box center [285, 134] width 570 height 269
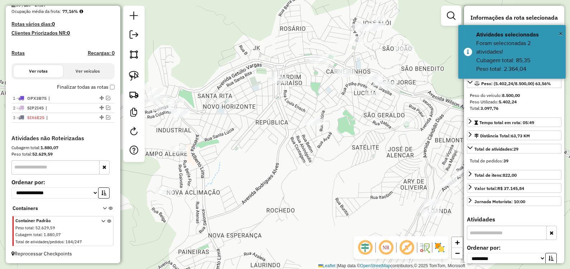
drag, startPoint x: 249, startPoint y: 118, endPoint x: 376, endPoint y: 100, distance: 127.7
click at [388, 161] on div "Janela de atendimento Grade de atendimento Capacidade Transportadoras Veículos …" at bounding box center [285, 134] width 570 height 269
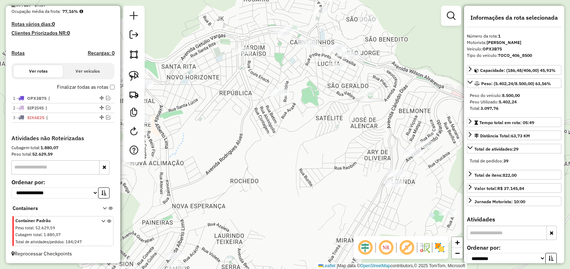
drag, startPoint x: 369, startPoint y: 157, endPoint x: 302, endPoint y: 102, distance: 87.0
click at [334, 130] on div "Janela de atendimento Grade de atendimento Capacidade Transportadoras Veículos …" at bounding box center [285, 134] width 570 height 269
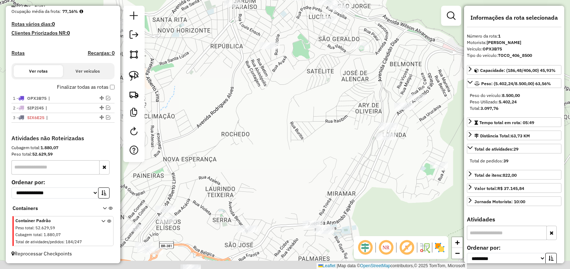
drag, startPoint x: 306, startPoint y: 185, endPoint x: 285, endPoint y: 140, distance: 50.1
click at [285, 140] on div "Janela de atendimento Grade de atendimento Capacidade Transportadoras Veículos …" at bounding box center [285, 134] width 570 height 269
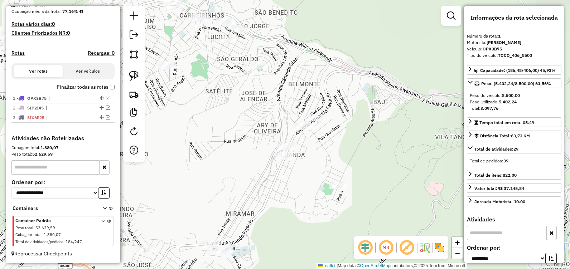
drag, startPoint x: 371, startPoint y: 89, endPoint x: 278, endPoint y: 112, distance: 96.4
click at [278, 112] on div "Janela de atendimento Grade de atendimento Capacidade Transportadoras Veículos …" at bounding box center [285, 134] width 570 height 269
drag, startPoint x: 281, startPoint y: 107, endPoint x: 289, endPoint y: 116, distance: 12.2
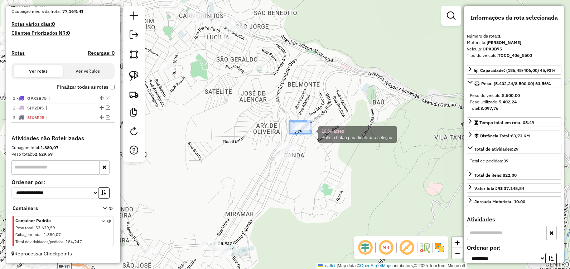
drag, startPoint x: 289, startPoint y: 121, endPoint x: 311, endPoint y: 134, distance: 25.4
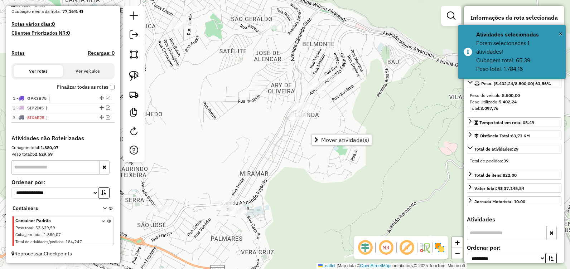
drag, startPoint x: 255, startPoint y: 117, endPoint x: 278, endPoint y: 63, distance: 58.4
click at [275, 64] on div "Janela de atendimento Grade de atendimento Capacidade Transportadoras Veículos …" at bounding box center [285, 134] width 570 height 269
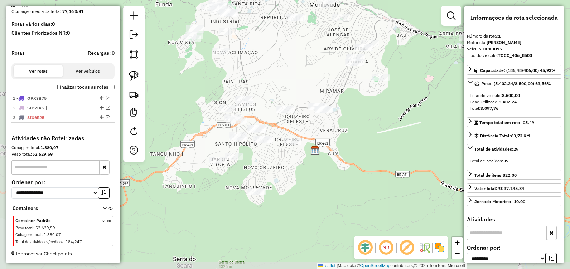
drag, startPoint x: 250, startPoint y: 106, endPoint x: 308, endPoint y: 86, distance: 61.4
click at [308, 86] on div "Janela de atendimento Grade de atendimento Capacidade Transportadoras Veículos …" at bounding box center [285, 134] width 570 height 269
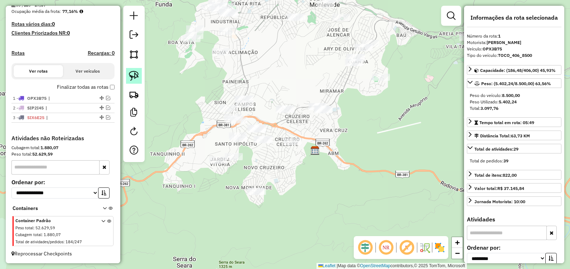
click at [132, 73] on img at bounding box center [134, 76] width 10 height 10
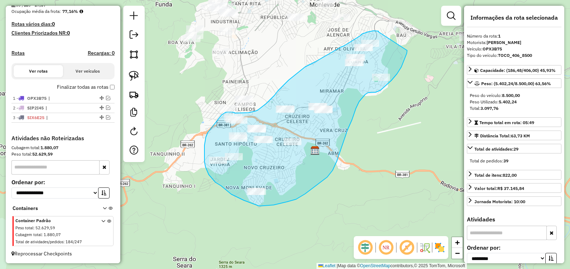
drag, startPoint x: 378, startPoint y: 32, endPoint x: 407, endPoint y: 50, distance: 34.0
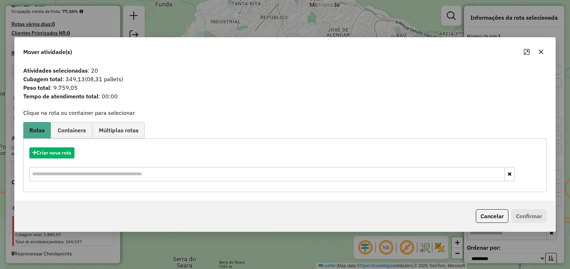
click at [543, 50] on icon "button" at bounding box center [541, 52] width 6 height 6
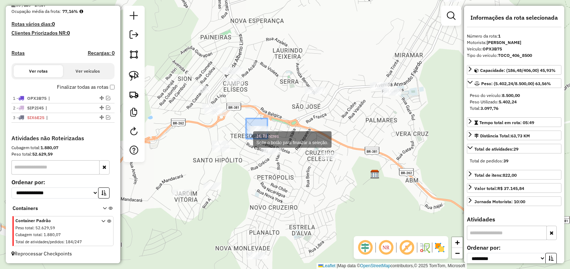
drag, startPoint x: 267, startPoint y: 118, endPoint x: 246, endPoint y: 139, distance: 29.6
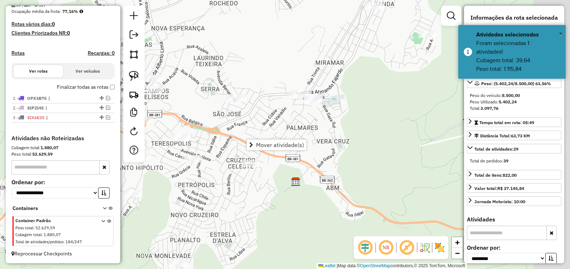
drag, startPoint x: 358, startPoint y: 123, endPoint x: 292, endPoint y: 131, distance: 65.6
click at [292, 131] on div "Janela de atendimento Grade de atendimento Capacidade Transportadoras Veículos …" at bounding box center [285, 134] width 570 height 269
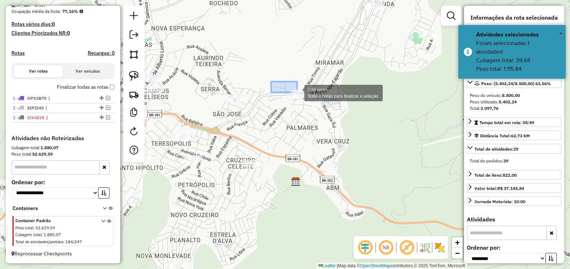
drag, startPoint x: 280, startPoint y: 84, endPoint x: 334, endPoint y: 108, distance: 58.8
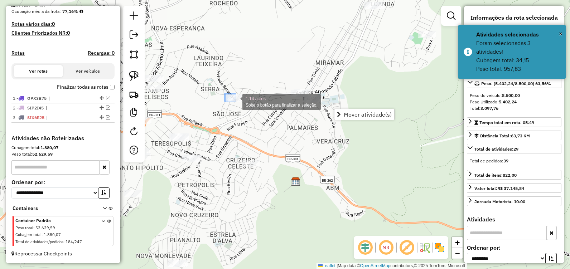
drag, startPoint x: 226, startPoint y: 94, endPoint x: 254, endPoint y: 115, distance: 34.8
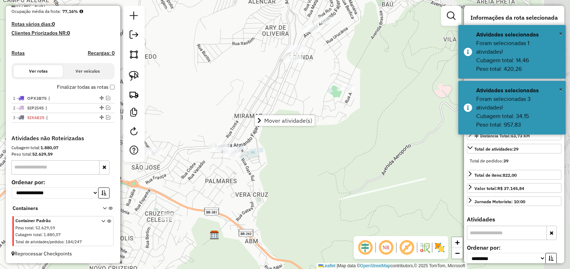
drag, startPoint x: 304, startPoint y: 47, endPoint x: 222, endPoint y: 103, distance: 99.5
click at [222, 103] on div "Janela de atendimento Grade de atendimento Capacidade Transportadoras Veículos …" at bounding box center [285, 134] width 570 height 269
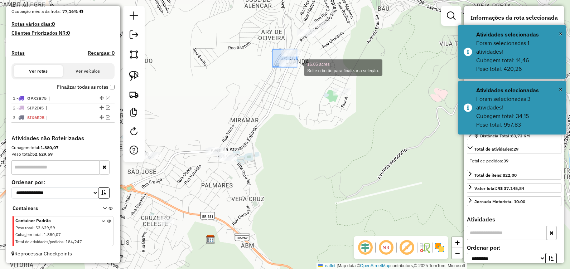
drag, startPoint x: 272, startPoint y: 49, endPoint x: 301, endPoint y: 71, distance: 35.9
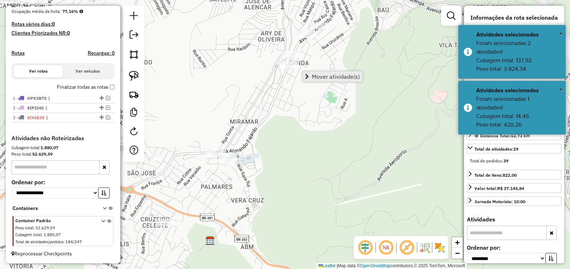
drag, startPoint x: 328, startPoint y: 51, endPoint x: 316, endPoint y: 79, distance: 31.1
click at [317, 79] on hb-router-mapa "**********" at bounding box center [285, 134] width 570 height 269
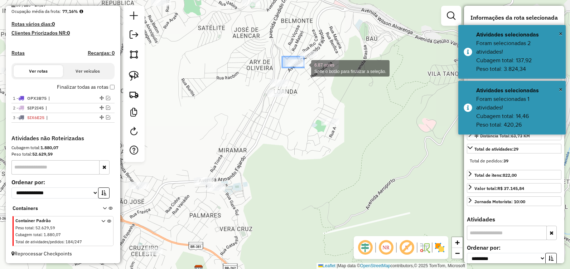
drag, startPoint x: 285, startPoint y: 59, endPoint x: 314, endPoint y: 71, distance: 31.1
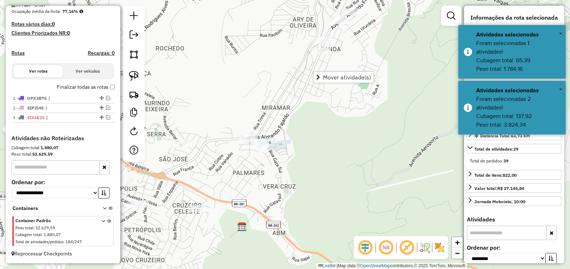
drag, startPoint x: 222, startPoint y: 150, endPoint x: 293, endPoint y: 86, distance: 95.6
click at [293, 86] on div "Janela de atendimento Grade de atendimento Capacidade Transportadoras Veículos …" at bounding box center [285, 134] width 570 height 269
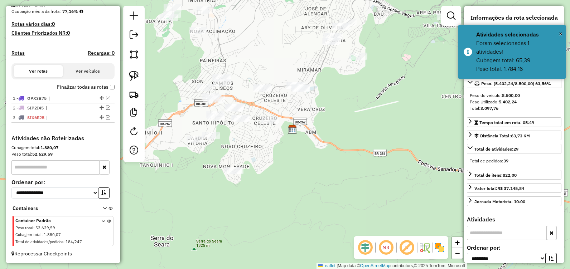
drag, startPoint x: 277, startPoint y: 81, endPoint x: 278, endPoint y: 67, distance: 14.0
click at [278, 67] on div "Janela de atendimento Grade de atendimento Capacidade Transportadoras Veículos …" at bounding box center [285, 134] width 570 height 269
drag, startPoint x: 134, startPoint y: 74, endPoint x: 139, endPoint y: 73, distance: 5.8
click at [134, 74] on img at bounding box center [134, 76] width 10 height 10
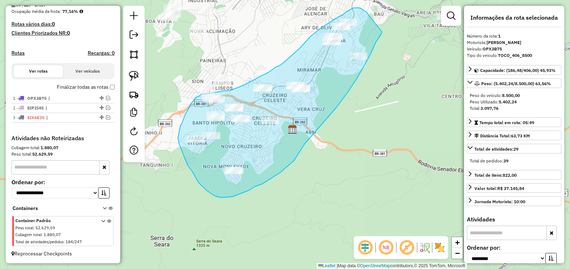
drag, startPoint x: 367, startPoint y: 14, endPoint x: 382, endPoint y: 31, distance: 22.9
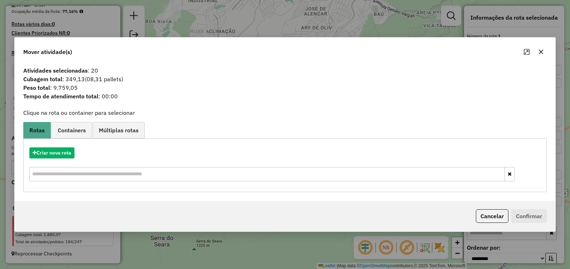
click at [539, 50] on icon "button" at bounding box center [541, 52] width 5 height 5
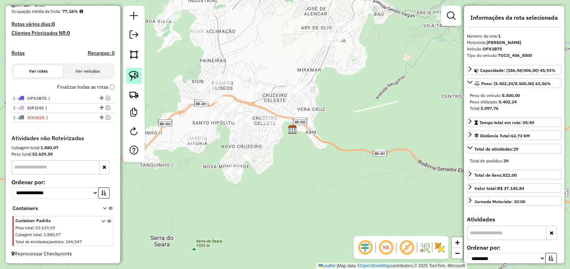
click at [137, 75] on img at bounding box center [134, 76] width 10 height 10
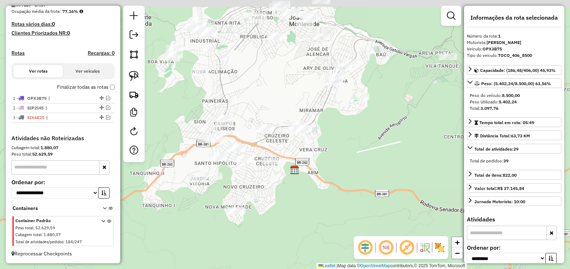
drag, startPoint x: 376, startPoint y: 41, endPoint x: 381, endPoint y: 89, distance: 48.6
click at [383, 89] on div "Janela de atendimento Grade de atendimento Capacidade Transportadoras Veículos …" at bounding box center [285, 134] width 570 height 269
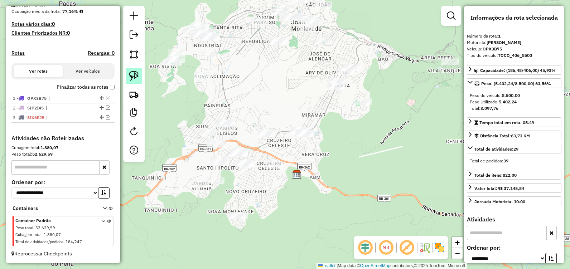
click at [133, 77] on img at bounding box center [134, 76] width 10 height 10
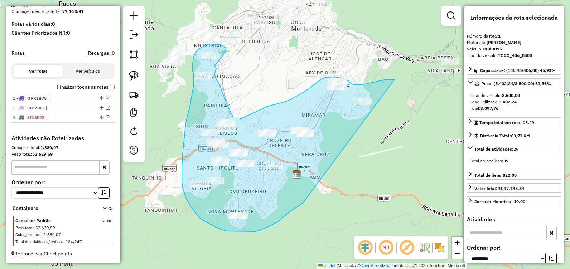
drag, startPoint x: 387, startPoint y: 79, endPoint x: 305, endPoint y: 202, distance: 147.6
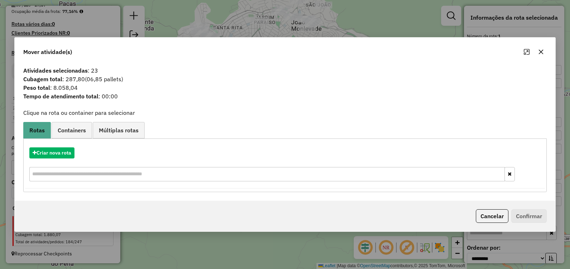
click at [540, 52] on icon "button" at bounding box center [541, 52] width 5 height 5
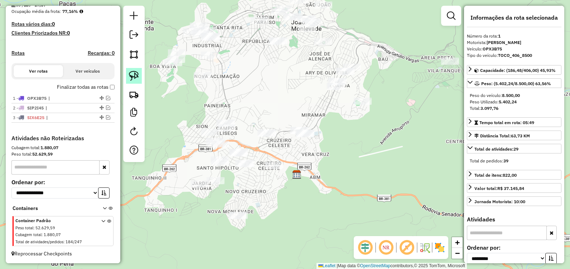
drag, startPoint x: 137, startPoint y: 77, endPoint x: 139, endPoint y: 82, distance: 5.2
click at [137, 77] on img at bounding box center [134, 76] width 10 height 10
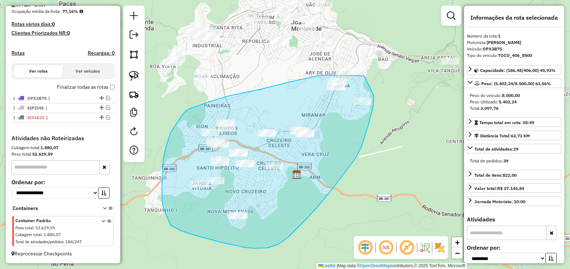
drag, startPoint x: 364, startPoint y: 76, endPoint x: 374, endPoint y: 96, distance: 22.4
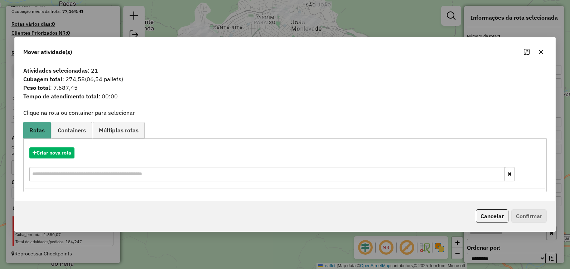
click at [543, 50] on icon "button" at bounding box center [541, 52] width 6 height 6
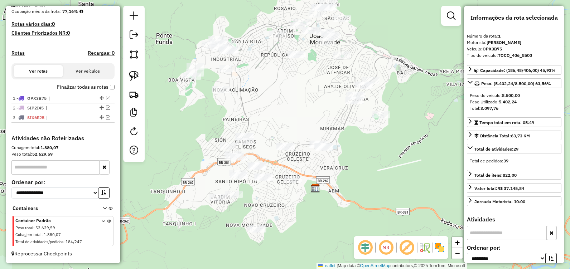
drag, startPoint x: 261, startPoint y: 73, endPoint x: 274, endPoint y: 83, distance: 15.8
click at [275, 83] on div "Janela de atendimento Grade de atendimento Capacidade Transportadoras Veículos …" at bounding box center [285, 134] width 570 height 269
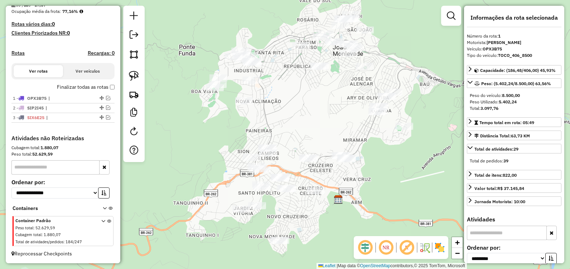
drag, startPoint x: 174, startPoint y: 34, endPoint x: 236, endPoint y: 67, distance: 70.3
click at [203, 47] on div "Janela de atendimento Grade de atendimento Capacidade Transportadoras Veículos …" at bounding box center [285, 134] width 570 height 269
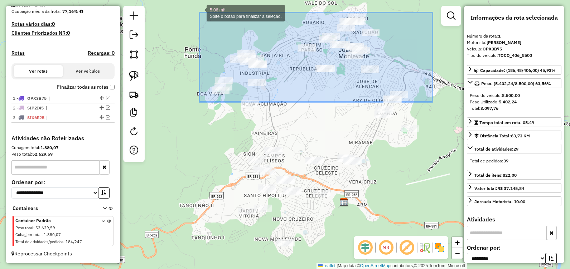
drag, startPoint x: 432, startPoint y: 101, endPoint x: 199, endPoint y: 13, distance: 248.7
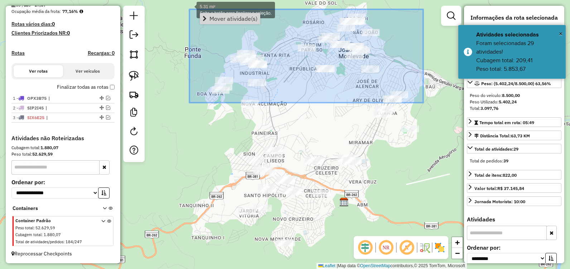
drag, startPoint x: 423, startPoint y: 103, endPoint x: 189, endPoint y: 9, distance: 251.7
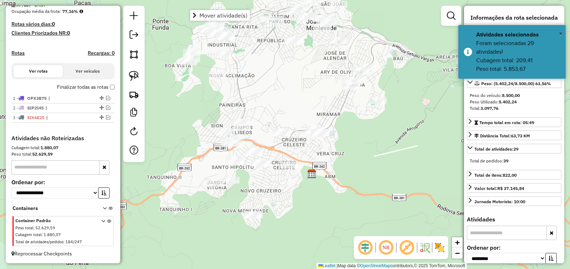
drag, startPoint x: 401, startPoint y: 150, endPoint x: 384, endPoint y: 113, distance: 40.9
click at [370, 122] on div "Janela de atendimento Grade de atendimento Capacidade Transportadoras Veículos …" at bounding box center [285, 134] width 570 height 269
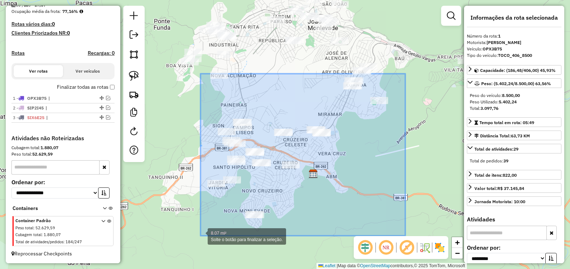
drag, startPoint x: 405, startPoint y: 73, endPoint x: 200, endPoint y: 236, distance: 261.4
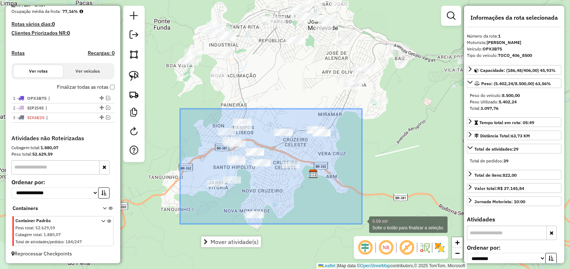
drag, startPoint x: 180, startPoint y: 109, endPoint x: 362, endPoint y: 224, distance: 215.3
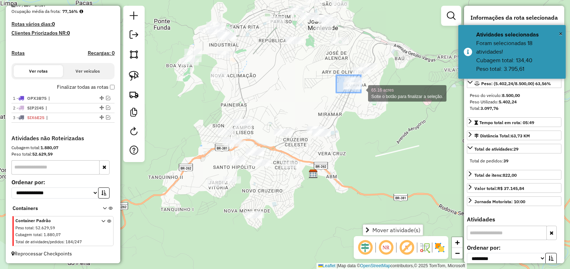
drag, startPoint x: 340, startPoint y: 77, endPoint x: 362, endPoint y: 93, distance: 26.9
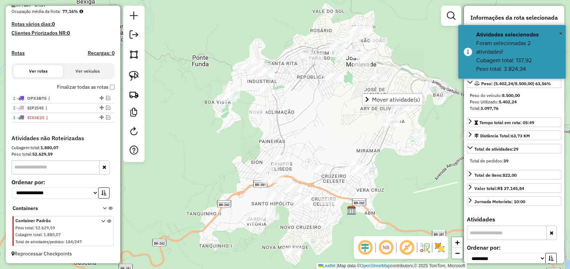
drag, startPoint x: 284, startPoint y: 97, endPoint x: 308, endPoint y: 119, distance: 32.9
click at [308, 119] on div "Janela de atendimento Grade de atendimento Capacidade Transportadoras Veículos …" at bounding box center [285, 134] width 570 height 269
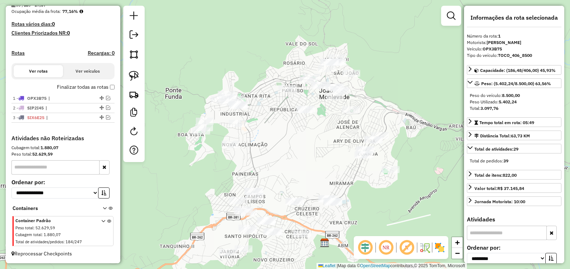
drag, startPoint x: 221, startPoint y: 51, endPoint x: 181, endPoint y: 71, distance: 44.7
click at [181, 71] on div "Janela de atendimento Grade de atendimento Capacidade Transportadoras Veículos …" at bounding box center [285, 134] width 570 height 269
click at [131, 75] on img at bounding box center [134, 76] width 10 height 10
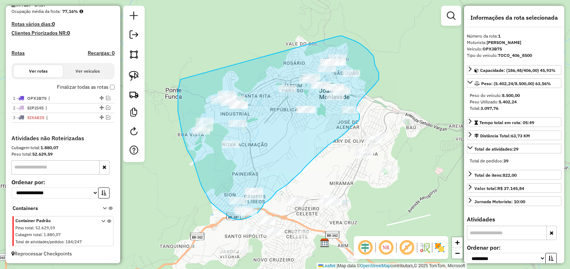
drag, startPoint x: 341, startPoint y: 36, endPoint x: 181, endPoint y: 76, distance: 165.3
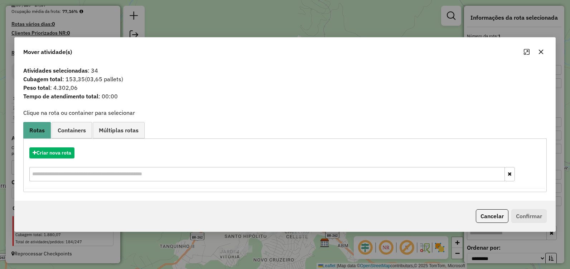
click at [540, 50] on icon "button" at bounding box center [541, 52] width 6 height 6
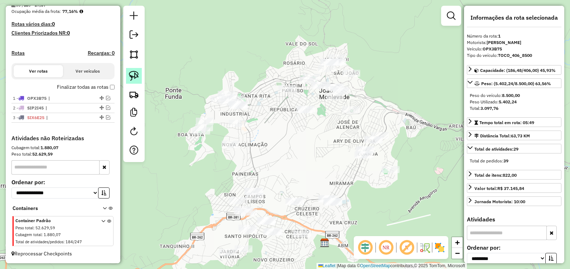
click at [134, 80] on img at bounding box center [134, 76] width 10 height 10
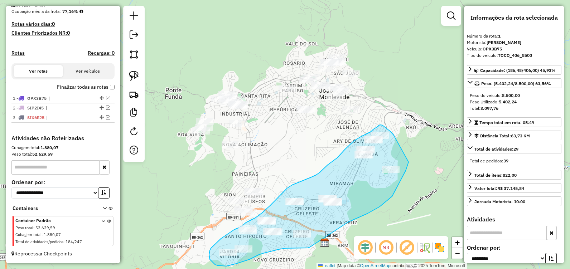
drag, startPoint x: 393, startPoint y: 135, endPoint x: 408, endPoint y: 162, distance: 31.1
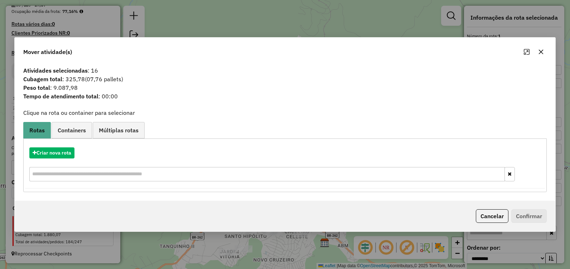
click at [542, 49] on icon "button" at bounding box center [541, 52] width 6 height 6
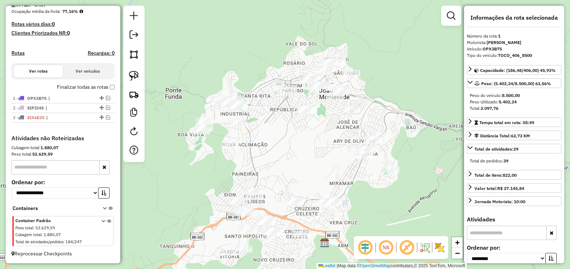
drag, startPoint x: 328, startPoint y: 161, endPoint x: 358, endPoint y: 129, distance: 44.8
click at [357, 129] on div "Janela de atendimento Grade de atendimento Capacidade Transportadoras Veículos …" at bounding box center [285, 134] width 570 height 269
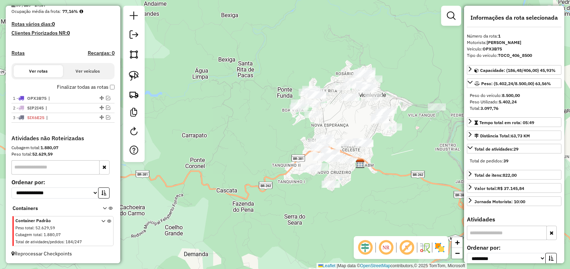
drag, startPoint x: 258, startPoint y: 153, endPoint x: 141, endPoint y: 155, distance: 116.3
click at [156, 152] on div "Janela de atendimento Grade de atendimento Capacidade Transportadoras Veículos …" at bounding box center [285, 134] width 570 height 269
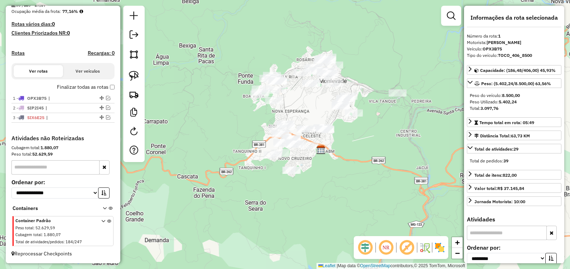
drag, startPoint x: 258, startPoint y: 149, endPoint x: 374, endPoint y: 135, distance: 116.1
click at [375, 134] on div "Janela de atendimento Grade de atendimento Capacidade Transportadoras Veículos …" at bounding box center [285, 134] width 570 height 269
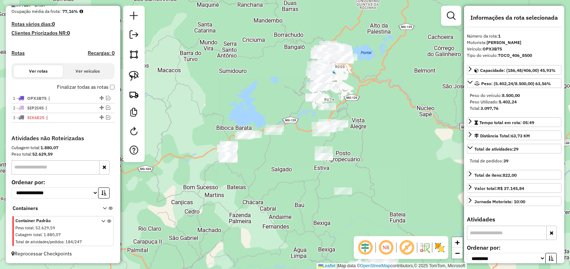
drag, startPoint x: 256, startPoint y: 135, endPoint x: 248, endPoint y: 256, distance: 120.9
click at [256, 261] on div "Janela de atendimento Grade de atendimento Capacidade Transportadoras Veículos …" at bounding box center [285, 134] width 570 height 269
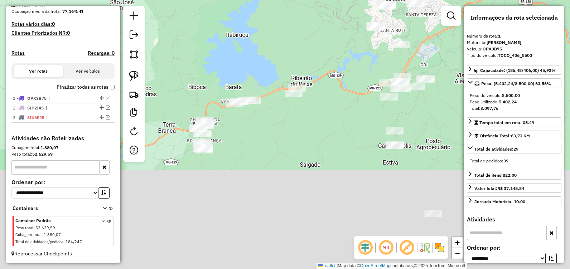
drag, startPoint x: 260, startPoint y: 114, endPoint x: 320, endPoint y: -18, distance: 144.2
click at [320, 0] on html "Aguarde... Pop-up bloqueado! Seu navegador bloqueou automáticamente a abertura …" at bounding box center [285, 134] width 570 height 269
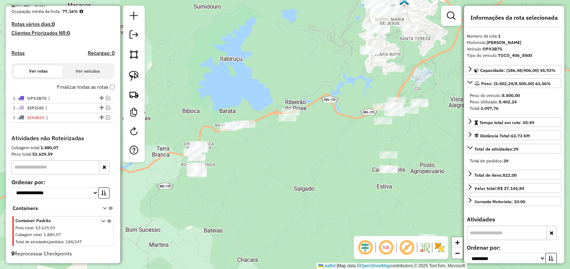
drag, startPoint x: 291, startPoint y: 30, endPoint x: 313, endPoint y: 47, distance: 27.7
click at [313, 47] on div "Janela de atendimento Grade de atendimento Capacidade Transportadoras Veículos …" at bounding box center [285, 134] width 570 height 269
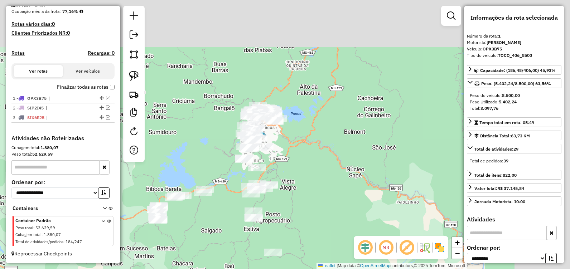
drag, startPoint x: 231, startPoint y: 100, endPoint x: 165, endPoint y: 168, distance: 95.2
click at [165, 168] on div "Janela de atendimento Grade de atendimento Capacidade Transportadoras Veículos …" at bounding box center [285, 134] width 570 height 269
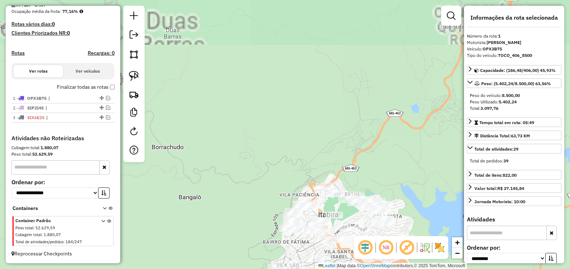
drag, startPoint x: 279, startPoint y: 139, endPoint x: 193, endPoint y: 85, distance: 101.5
click at [195, 85] on div "Janela de atendimento Grade de atendimento Capacidade Transportadoras Veículos …" at bounding box center [285, 134] width 570 height 269
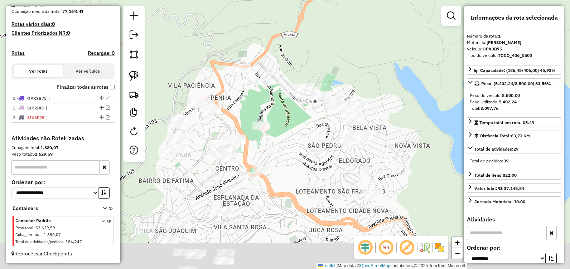
drag, startPoint x: 239, startPoint y: 125, endPoint x: 233, endPoint y: 27, distance: 97.9
click at [233, 27] on div "Janela de atendimento Grade de atendimento Capacidade Transportadoras Veículos …" at bounding box center [285, 134] width 570 height 269
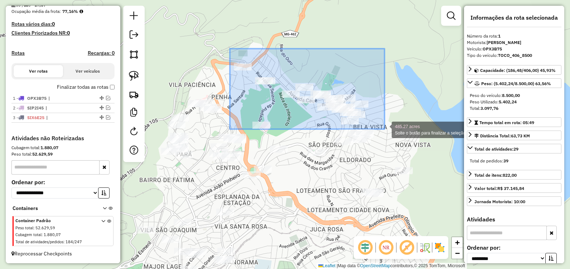
drag, startPoint x: 233, startPoint y: 52, endPoint x: 384, endPoint y: 129, distance: 169.9
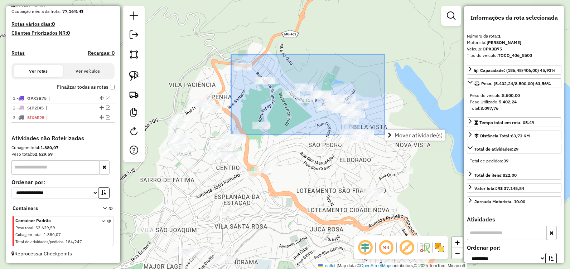
drag, startPoint x: 231, startPoint y: 54, endPoint x: 385, endPoint y: 135, distance: 173.2
click at [385, 135] on hb-router-mapa "**********" at bounding box center [285, 134] width 570 height 269
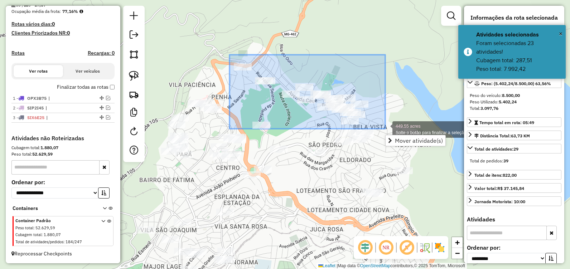
drag, startPoint x: 250, startPoint y: 67, endPoint x: 385, endPoint y: 129, distance: 148.6
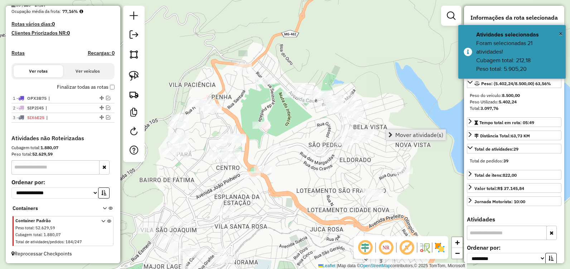
click at [413, 134] on span "Mover atividade(s)" at bounding box center [419, 135] width 48 height 6
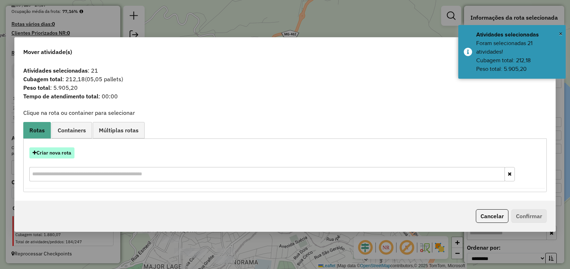
click at [56, 155] on button "Criar nova rota" at bounding box center [51, 152] width 45 height 11
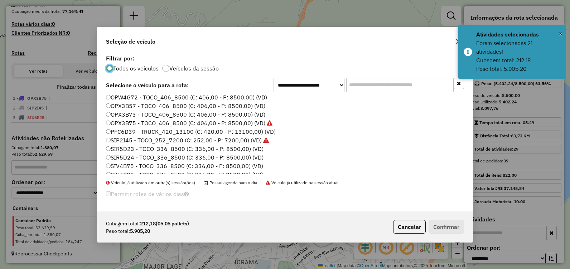
scroll to position [36, 0]
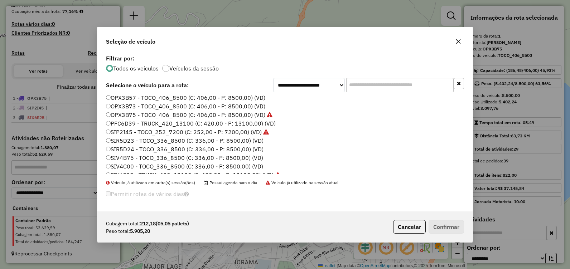
click at [159, 148] on label "SIR5D24 - TOCO_336_8500 (C: 336,00 - P: 8500,00) (VD)" at bounding box center [184, 149] width 157 height 9
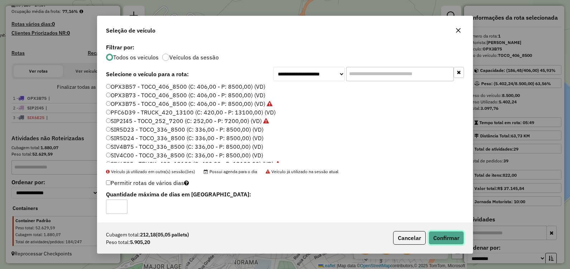
click at [461, 240] on button "Confirmar" at bounding box center [445, 238] width 35 height 14
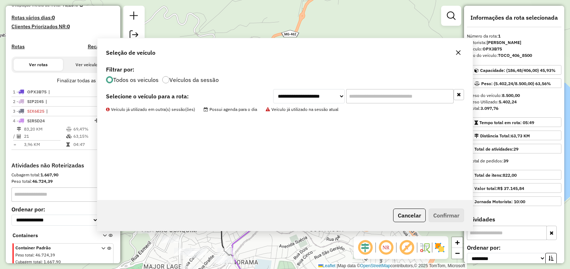
scroll to position [214, 0]
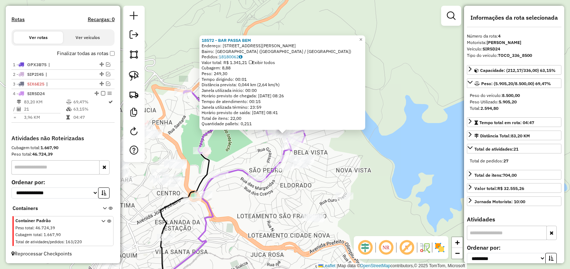
click at [302, 216] on div "18572 - BAR PASSA BEM Endereço: AV Emilio Zacarias da Silva, 60 Bairro: Bela Vi…" at bounding box center [285, 134] width 570 height 269
click at [253, 216] on div "18572 - BAR PASSA BEM Endereço: AV Emilio Zacarias da Silva, 60 Bairro: Bela Vi…" at bounding box center [285, 134] width 570 height 269
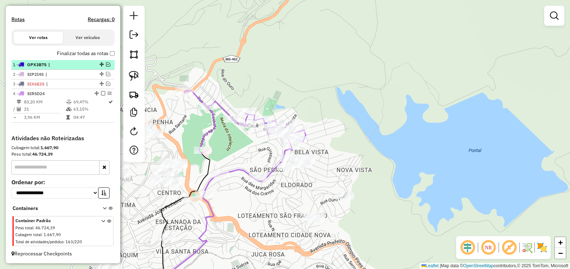
click at [101, 92] on em at bounding box center [103, 93] width 4 height 4
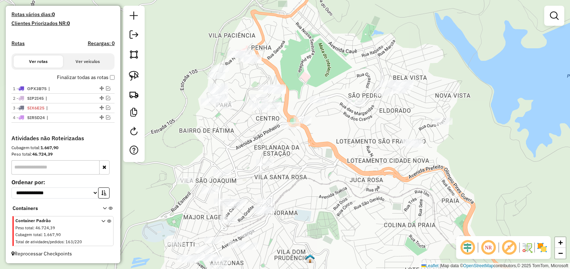
drag, startPoint x: 239, startPoint y: 139, endPoint x: 329, endPoint y: 71, distance: 112.8
click at [329, 71] on div "Janela de atendimento Grade de atendimento Capacidade Transportadoras Veículos …" at bounding box center [285, 134] width 570 height 269
drag, startPoint x: 290, startPoint y: 66, endPoint x: 300, endPoint y: 69, distance: 10.8
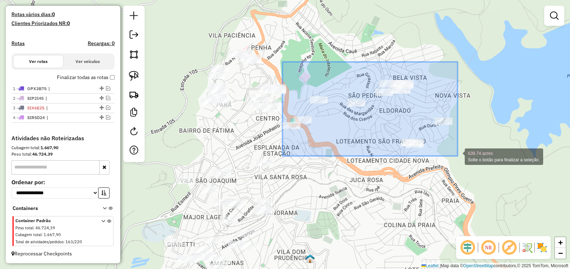
drag, startPoint x: 283, startPoint y: 62, endPoint x: 457, endPoint y: 156, distance: 198.4
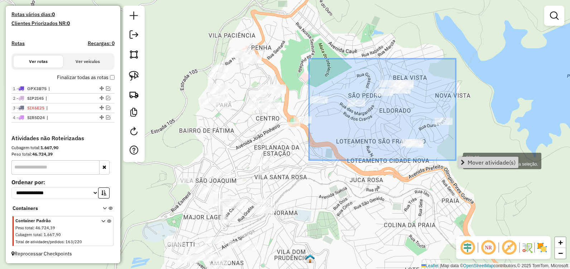
drag, startPoint x: 332, startPoint y: 90, endPoint x: 456, endPoint y: 160, distance: 142.2
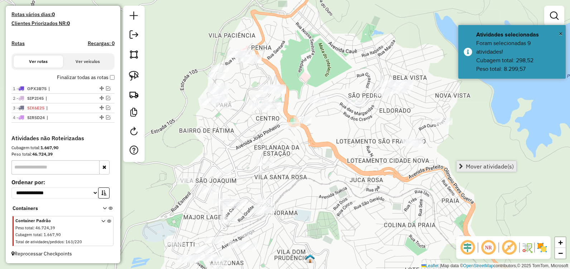
click at [491, 164] on span "Mover atividade(s)" at bounding box center [490, 167] width 48 height 6
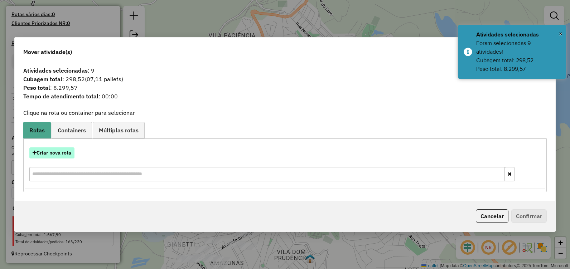
click at [62, 152] on button "Criar nova rota" at bounding box center [51, 152] width 45 height 11
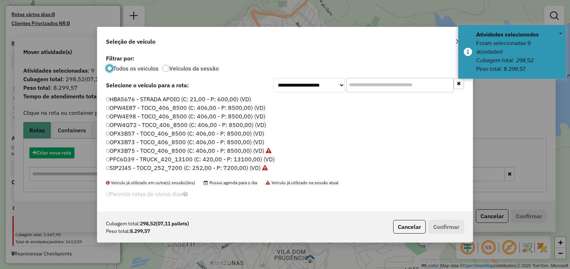
scroll to position [4, 2]
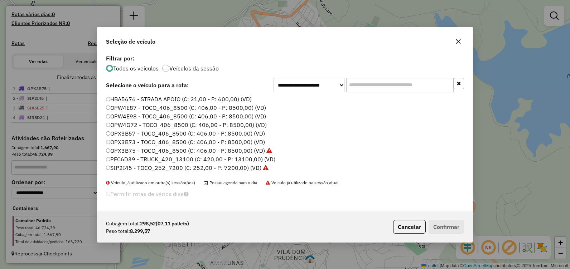
click at [143, 132] on label "OPX3B57 - TOCO_406_8500 (C: 406,00 - P: 8500,00) (VD)" at bounding box center [185, 133] width 159 height 9
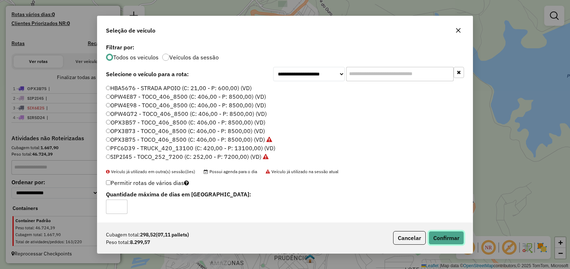
click at [440, 237] on button "Confirmar" at bounding box center [445, 238] width 35 height 14
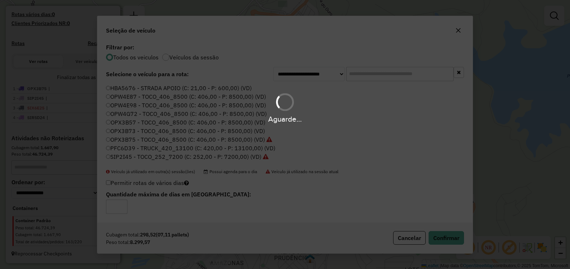
scroll to position [224, 0]
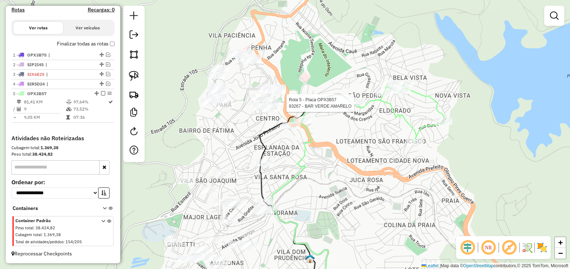
select select "**********"
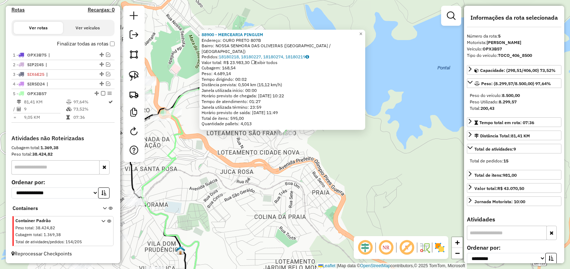
click at [205, 181] on div "88900 - MERCEARIA PINGUIM Endereço: OURO PRETO 807B Bairro: NOSSA SENHORA DAS O…" at bounding box center [285, 134] width 570 height 269
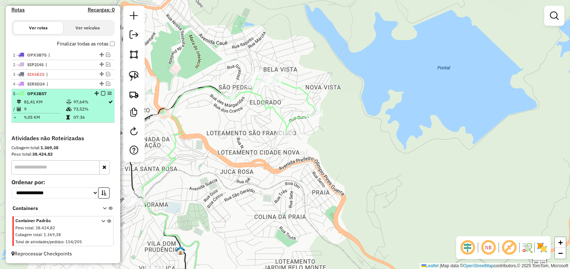
click at [102, 94] on em at bounding box center [103, 93] width 4 height 4
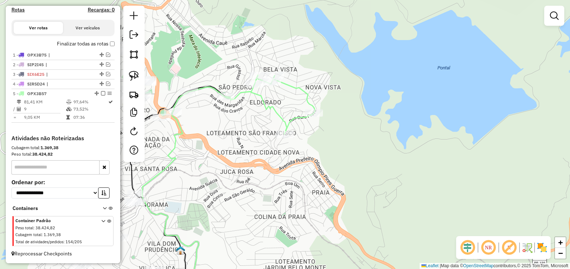
scroll to position [200, 0]
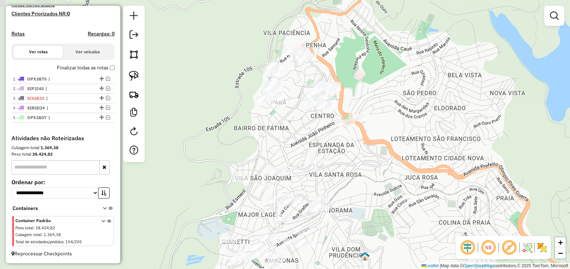
drag, startPoint x: 271, startPoint y: 146, endPoint x: 293, endPoint y: 117, distance: 36.2
click at [399, 167] on div "Janela de atendimento Grade de atendimento Capacidade Transportadoras Veículos …" at bounding box center [285, 134] width 570 height 269
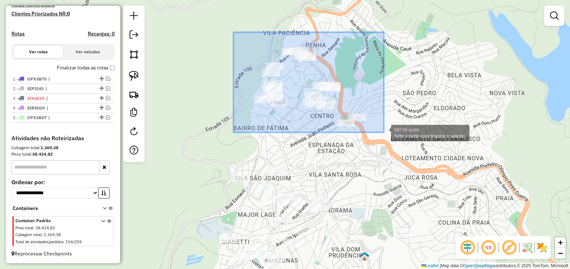
drag, startPoint x: 239, startPoint y: 35, endPoint x: 384, endPoint y: 132, distance: 174.1
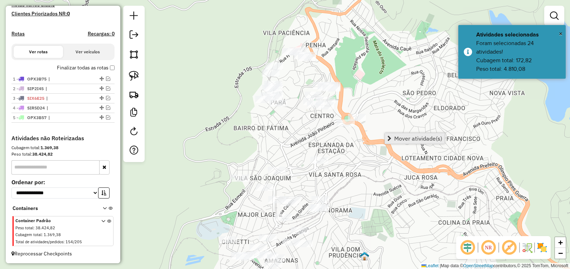
click at [393, 139] on link "Mover atividade(s)" at bounding box center [415, 138] width 60 height 11
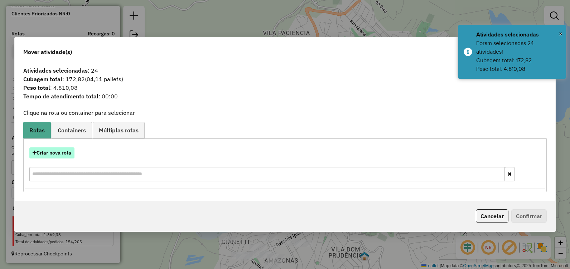
click at [63, 153] on button "Criar nova rota" at bounding box center [51, 152] width 45 height 11
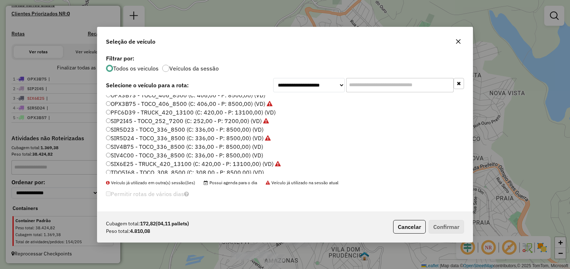
scroll to position [50, 0]
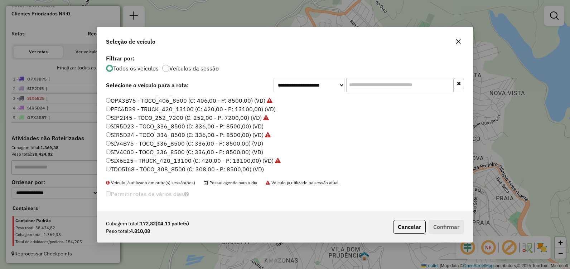
click at [152, 142] on label "SIV4B75 - TOCO_336_8500 (C: 336,00 - P: 8500,00) (VD)" at bounding box center [184, 143] width 157 height 9
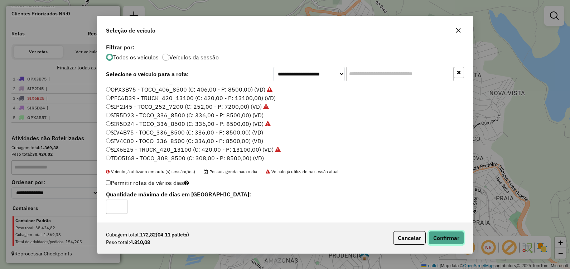
click at [451, 237] on button "Confirmar" at bounding box center [445, 238] width 35 height 14
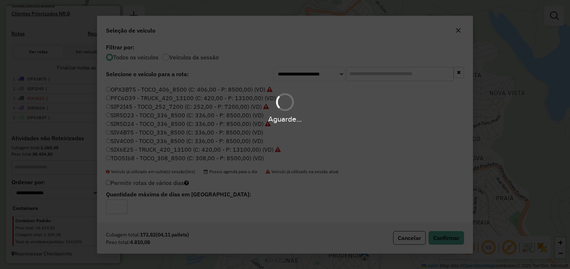
scroll to position [228, 0]
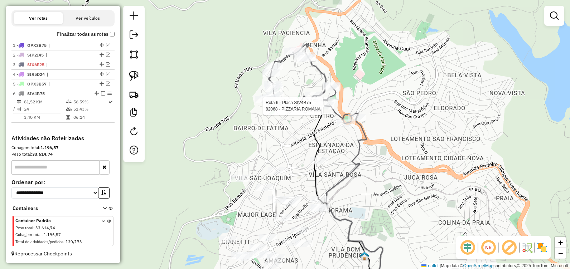
select select "**********"
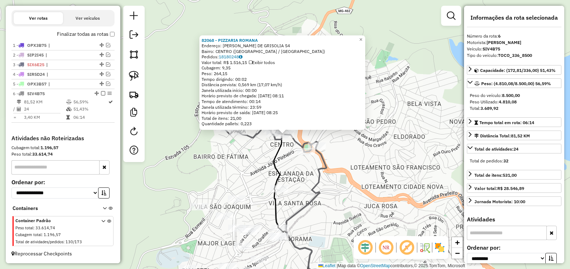
scroll to position [233, 0]
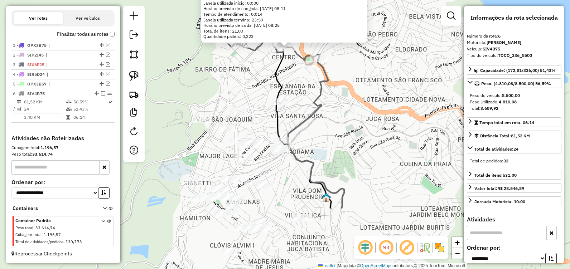
drag, startPoint x: 341, startPoint y: 197, endPoint x: 345, endPoint y: 136, distance: 61.3
click at [345, 136] on div "82068 - PIZZARIA ROMANA Endereço: DANIEL JARDIM DE GRISOLIA 54 Bairro: CENTRO (…" at bounding box center [285, 134] width 570 height 269
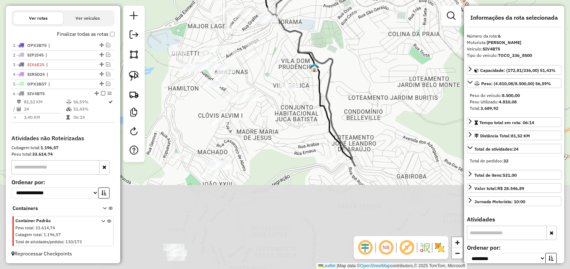
drag, startPoint x: 336, startPoint y: 206, endPoint x: 317, endPoint y: 73, distance: 133.9
click at [317, 73] on icon at bounding box center [309, 39] width 91 height 254
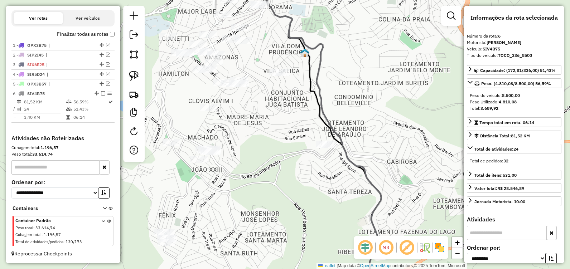
drag, startPoint x: 360, startPoint y: 129, endPoint x: 322, endPoint y: 87, distance: 56.0
click at [325, 84] on div "82068 - PIZZARIA ROMANA Endereço: DANIEL JARDIM DE GRISOLIA 54 Bairro: CENTRO (…" at bounding box center [285, 134] width 570 height 269
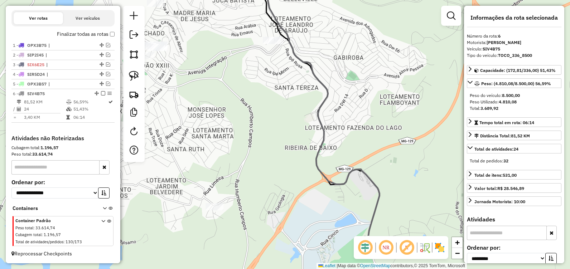
drag, startPoint x: 331, startPoint y: 148, endPoint x: 338, endPoint y: 159, distance: 12.2
click at [338, 159] on icon at bounding box center [303, 74] width 153 height 323
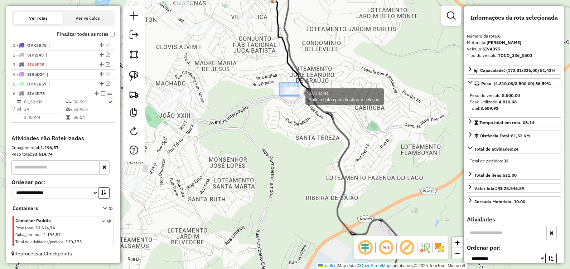
drag, startPoint x: 283, startPoint y: 86, endPoint x: 311, endPoint y: 104, distance: 33.9
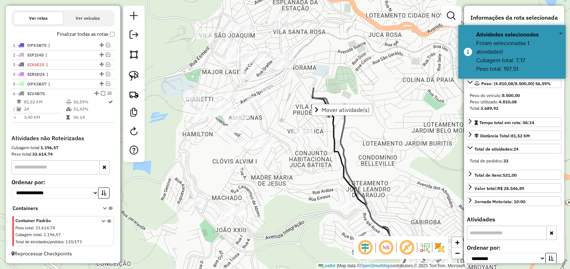
drag, startPoint x: 330, startPoint y: 66, endPoint x: 346, endPoint y: 132, distance: 68.3
click at [368, 167] on div "82068 - PIZZARIA ROMANA Endereço: DANIEL JARDIM DE GRISOLIA 54 Bairro: CENTRO (…" at bounding box center [285, 134] width 570 height 269
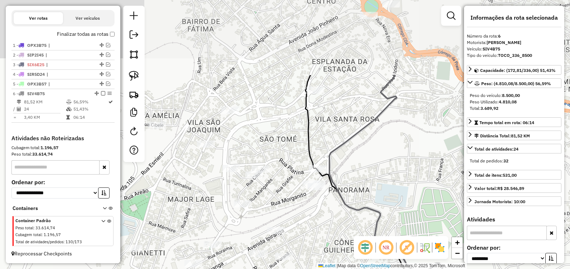
drag, startPoint x: 315, startPoint y: 32, endPoint x: 331, endPoint y: 116, distance: 86.0
click at [334, 120] on div "82068 - PIZZARIA ROMANA Endereço: DANIEL JARDIM DE GRISOLIA 54 Bairro: CENTRO (…" at bounding box center [285, 134] width 570 height 269
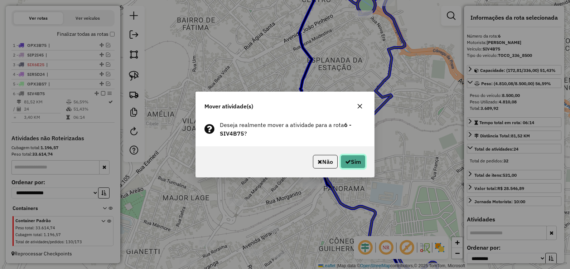
click at [355, 156] on button "Sim" at bounding box center [352, 162] width 25 height 14
click at [352, 161] on button "Sim" at bounding box center [352, 162] width 25 height 14
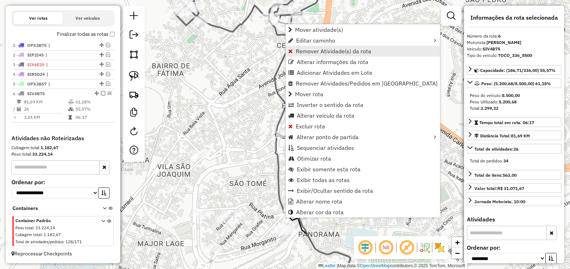
click at [320, 52] on span "Remover Atividade(s) da rota" at bounding box center [334, 51] width 76 height 6
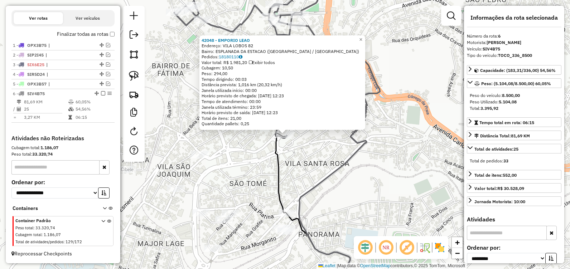
click at [278, 195] on icon at bounding box center [312, 215] width 75 height 163
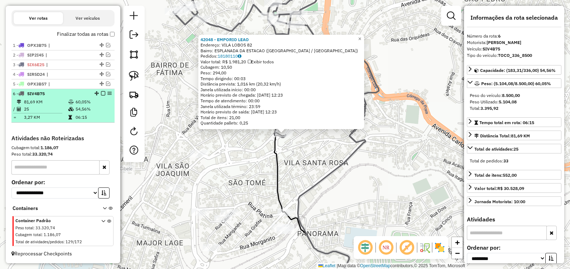
click at [101, 92] on em at bounding box center [103, 93] width 4 height 4
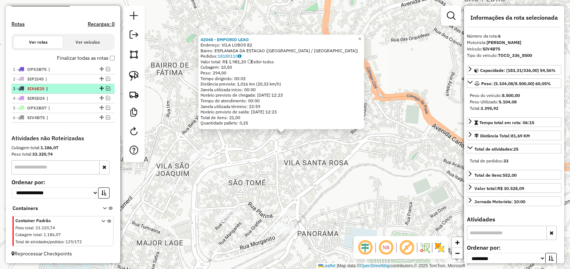
scroll to position [209, 0]
click at [256, 147] on div "42048 - EMPORIO LEAO Endereço: VILA LOBOS 82 Bairro: ESPLANADA DA ESTACAO (ITAB…" at bounding box center [285, 134] width 570 height 269
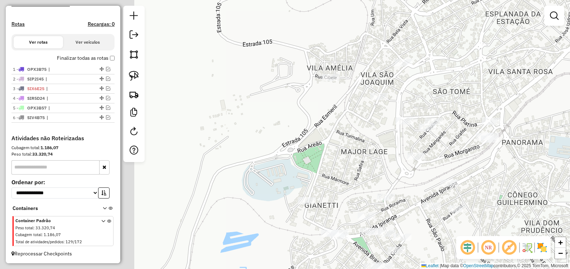
drag, startPoint x: 262, startPoint y: 151, endPoint x: 459, endPoint y: 59, distance: 217.1
click at [459, 59] on div "Janela de atendimento Grade de atendimento Capacidade Transportadoras Veículos …" at bounding box center [285, 134] width 570 height 269
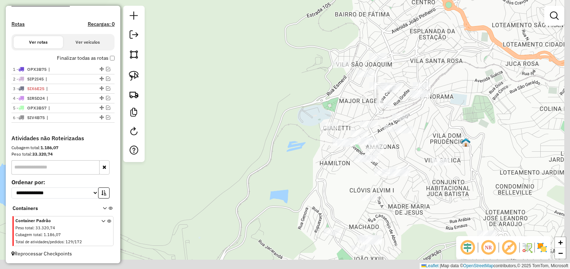
drag, startPoint x: 313, startPoint y: 82, endPoint x: 299, endPoint y: 69, distance: 19.8
click at [299, 71] on div "Janela de atendimento Grade de atendimento Capacidade Transportadoras Veículos …" at bounding box center [285, 134] width 570 height 269
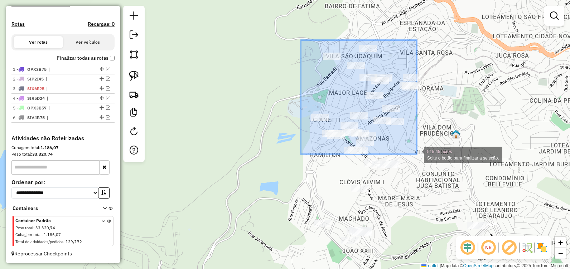
drag, startPoint x: 308, startPoint y: 53, endPoint x: 417, endPoint y: 154, distance: 148.2
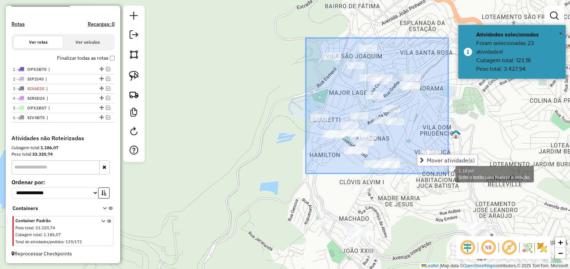
drag, startPoint x: 318, startPoint y: 55, endPoint x: 448, endPoint y: 174, distance: 176.3
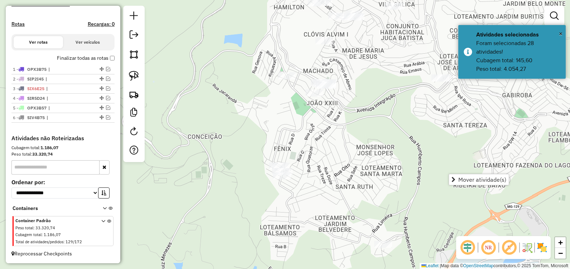
drag, startPoint x: 413, startPoint y: 196, endPoint x: 380, endPoint y: 56, distance: 143.5
click at [380, 56] on div "Janela de atendimento Grade de atendimento Capacidade Transportadoras Veículos …" at bounding box center [285, 134] width 570 height 269
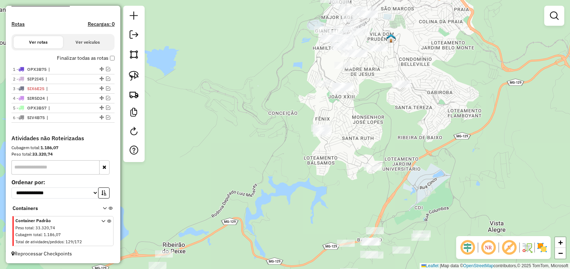
drag, startPoint x: 401, startPoint y: 119, endPoint x: 354, endPoint y: 118, distance: 46.9
click at [399, 146] on div "Janela de atendimento Grade de atendimento Capacidade Transportadoras Veículos …" at bounding box center [285, 134] width 570 height 269
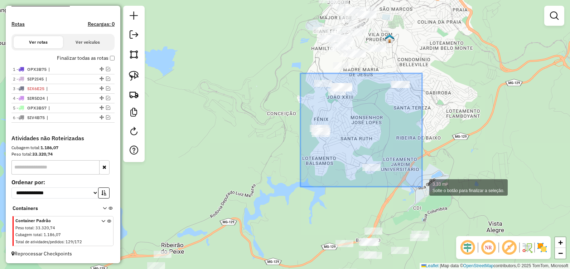
drag, startPoint x: 300, startPoint y: 73, endPoint x: 422, endPoint y: 187, distance: 166.6
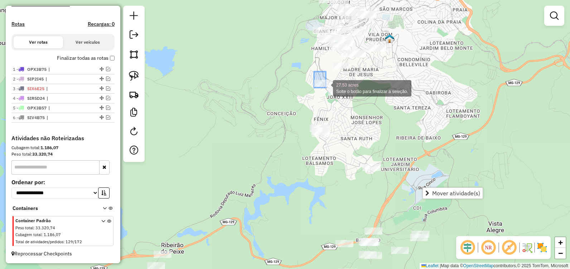
drag, startPoint x: 314, startPoint y: 72, endPoint x: 326, endPoint y: 88, distance: 20.3
click at [326, 88] on div "27.53 acres Solte o botão para finalizar a seleção. Janela de atendimento Grade…" at bounding box center [285, 134] width 570 height 269
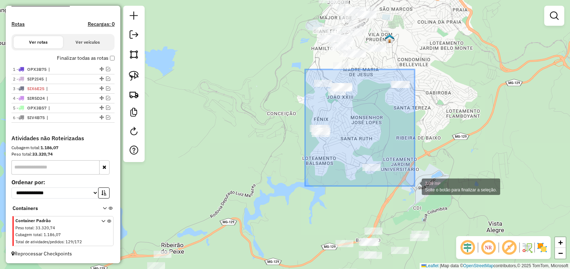
drag, startPoint x: 305, startPoint y: 69, endPoint x: 414, endPoint y: 186, distance: 160.0
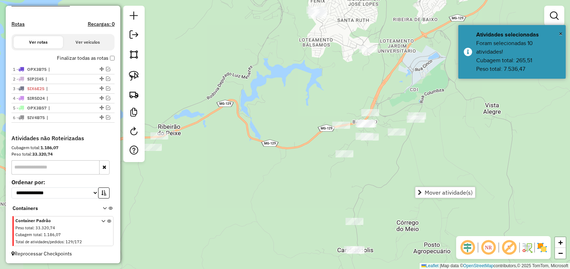
drag, startPoint x: 389, startPoint y: 204, endPoint x: 389, endPoint y: 89, distance: 115.3
click at [389, 89] on div "Janela de atendimento Grade de atendimento Capacidade Transportadoras Veículos …" at bounding box center [285, 134] width 570 height 269
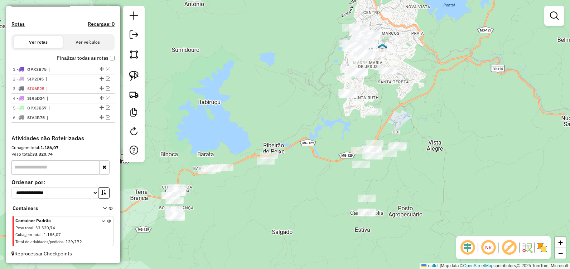
drag, startPoint x: 393, startPoint y: 89, endPoint x: 399, endPoint y: 130, distance: 40.9
click at [399, 127] on div "Janela de atendimento Grade de atendimento Capacidade Transportadoras Veículos …" at bounding box center [285, 134] width 570 height 269
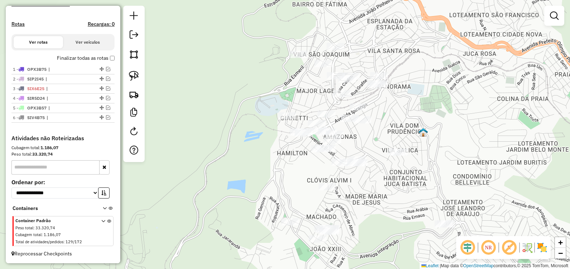
drag, startPoint x: 413, startPoint y: 82, endPoint x: 438, endPoint y: 92, distance: 27.7
click at [440, 92] on div "Janela de atendimento Grade de atendimento Capacidade Transportadoras Veículos …" at bounding box center [285, 134] width 570 height 269
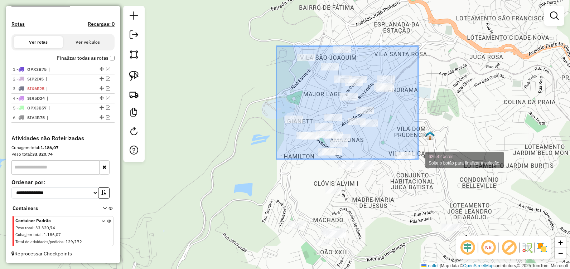
drag, startPoint x: 293, startPoint y: 62, endPoint x: 418, endPoint y: 159, distance: 158.4
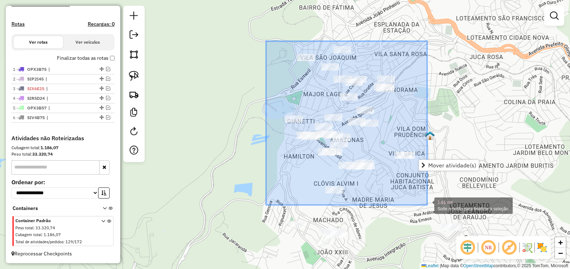
drag, startPoint x: 266, startPoint y: 41, endPoint x: 427, endPoint y: 205, distance: 229.8
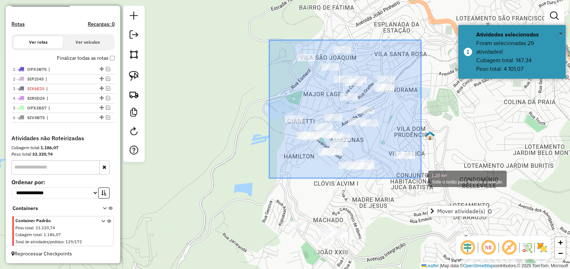
drag, startPoint x: 272, startPoint y: 43, endPoint x: 421, endPoint y: 178, distance: 201.5
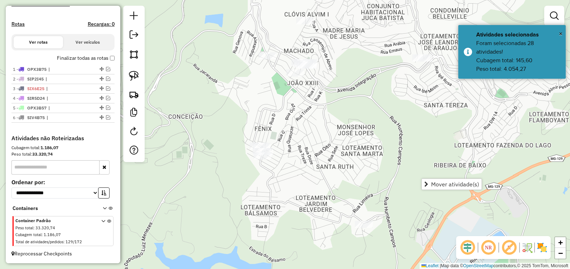
drag, startPoint x: 373, startPoint y: 223, endPoint x: 340, endPoint y: 49, distance: 177.1
click at [340, 49] on div "Janela de atendimento Grade de atendimento Capacidade Transportadoras Veículos …" at bounding box center [285, 134] width 570 height 269
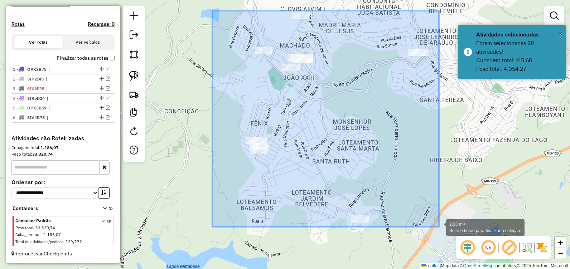
drag, startPoint x: 212, startPoint y: 11, endPoint x: 439, endPoint y: 227, distance: 313.2
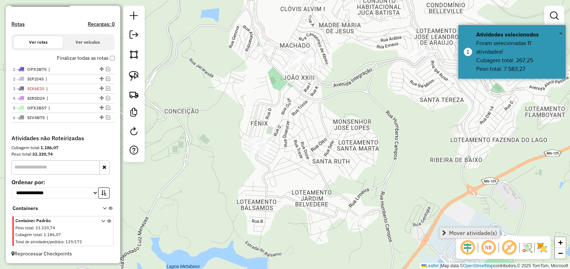
click at [448, 234] on link "Mover atividade(s)" at bounding box center [470, 233] width 60 height 11
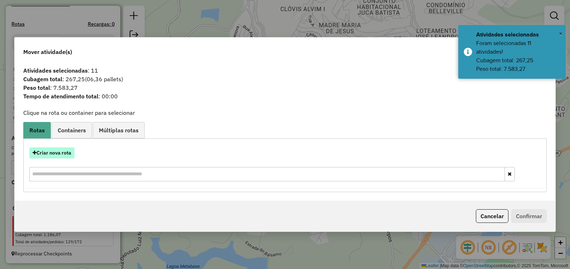
click at [54, 153] on button "Criar nova rota" at bounding box center [51, 152] width 45 height 11
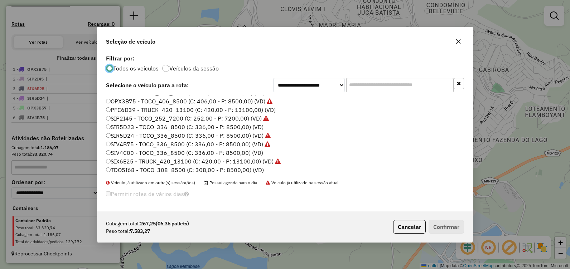
scroll to position [50, 0]
click at [198, 151] on label "SIV4C00 - TOCO_336_8500 (C: 336,00 - P: 8500,00) (VD)" at bounding box center [184, 152] width 157 height 9
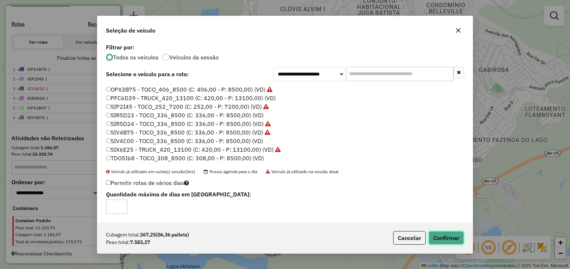
click at [452, 242] on button "Confirmar" at bounding box center [445, 238] width 35 height 14
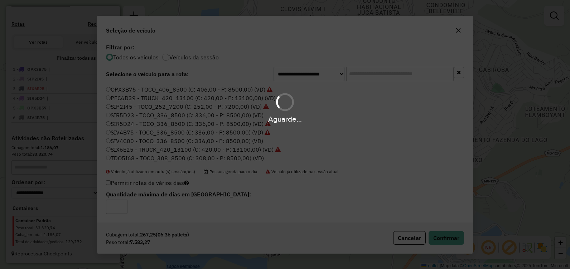
scroll to position [233, 0]
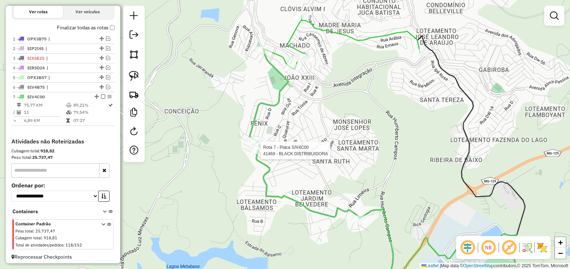
select select "**********"
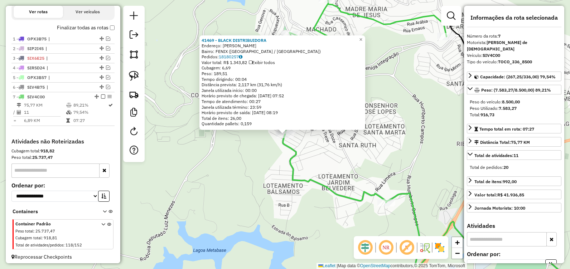
scroll to position [243, 0]
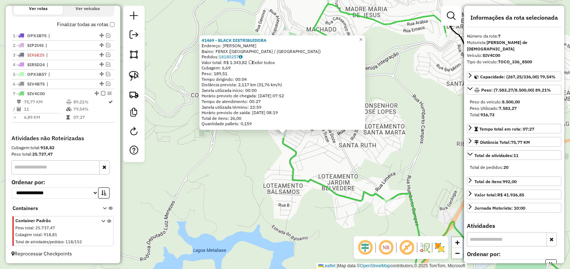
click at [254, 169] on div "41469 - BLACK DISTRIBUIDORA Endereço: OLIMPIO DOMINGOS CARDOSO SN Bairro: FENIX…" at bounding box center [285, 134] width 570 height 269
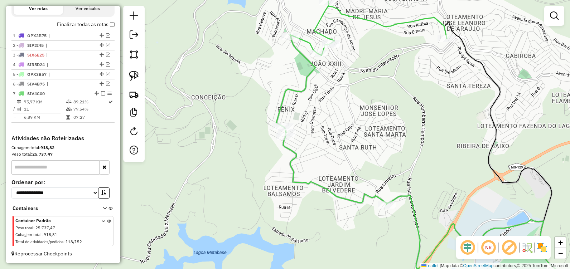
drag, startPoint x: 343, startPoint y: 33, endPoint x: 350, endPoint y: 59, distance: 26.4
click at [350, 59] on div "Janela de atendimento Grade de atendimento Capacidade Transportadoras Veículos …" at bounding box center [285, 134] width 570 height 269
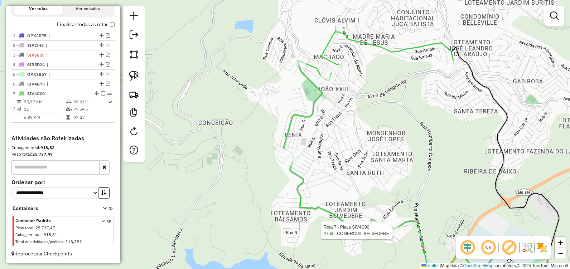
select select "**********"
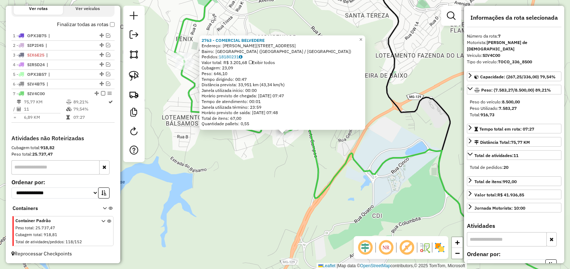
click at [245, 215] on div "2763 - COMERCIAL BELVEDERE Endereço: JOSE JOAO BERNADINO, 13 Bairro: Ribeira De…" at bounding box center [285, 134] width 570 height 269
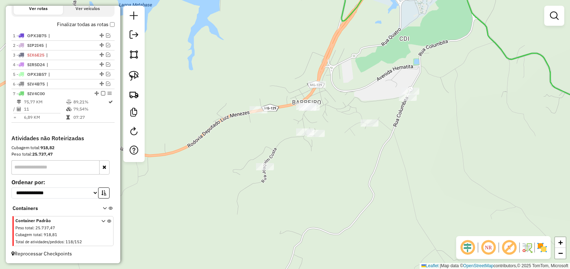
drag, startPoint x: 250, startPoint y: 250, endPoint x: 277, endPoint y: 74, distance: 178.5
click at [277, 74] on div "Janela de atendimento Grade de atendimento Capacidade Transportadoras Veículos …" at bounding box center [285, 134] width 570 height 269
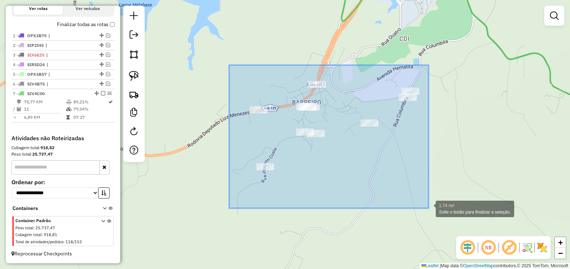
drag, startPoint x: 229, startPoint y: 66, endPoint x: 440, endPoint y: 208, distance: 254.4
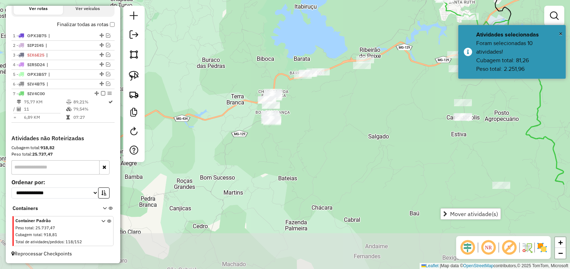
drag, startPoint x: 319, startPoint y: 178, endPoint x: 367, endPoint y: 79, distance: 109.5
click at [383, 76] on div "Janela de atendimento Grade de atendimento Capacidade Transportadoras Veículos …" at bounding box center [285, 134] width 570 height 269
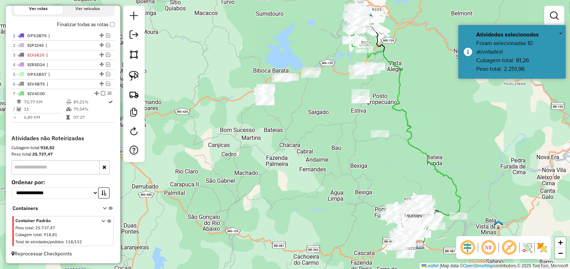
drag, startPoint x: 333, startPoint y: 136, endPoint x: 294, endPoint y: 135, distance: 39.0
click at [294, 135] on div "Janela de atendimento Grade de atendimento Capacidade Transportadoras Veículos …" at bounding box center [285, 134] width 570 height 269
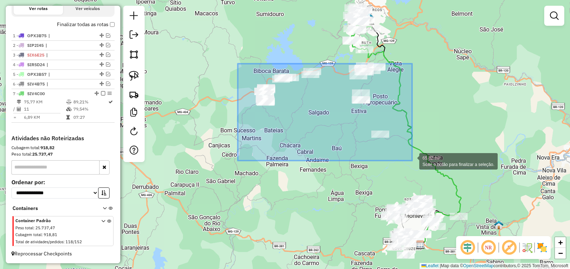
drag, startPoint x: 238, startPoint y: 64, endPoint x: 413, endPoint y: 160, distance: 200.3
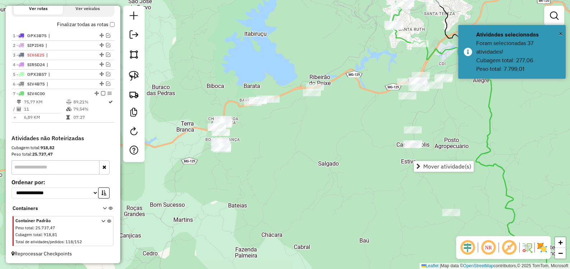
drag, startPoint x: 326, startPoint y: 84, endPoint x: 408, endPoint y: 87, distance: 82.0
click at [373, 91] on div "Janela de atendimento Grade de atendimento Capacidade Transportadoras Veículos …" at bounding box center [285, 134] width 570 height 269
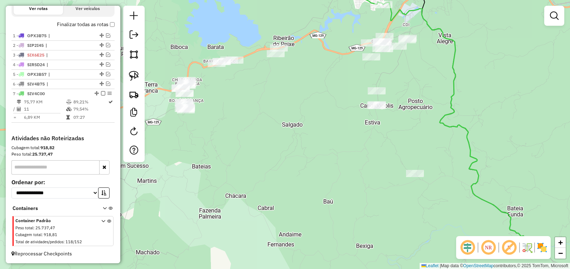
drag, startPoint x: 350, startPoint y: 67, endPoint x: 326, endPoint y: 55, distance: 26.1
click at [328, 54] on div "Janela de atendimento Grade de atendimento Capacidade Transportadoras Veículos …" at bounding box center [285, 134] width 570 height 269
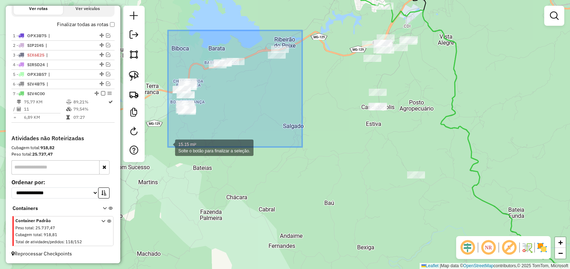
drag, startPoint x: 302, startPoint y: 30, endPoint x: 167, endPoint y: 147, distance: 178.9
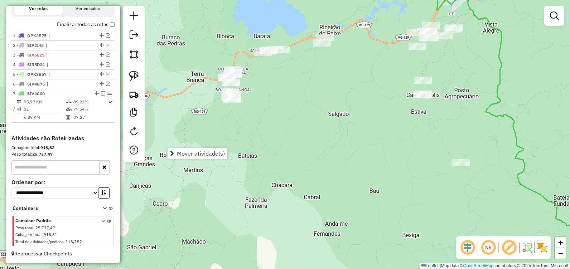
drag, startPoint x: 295, startPoint y: 121, endPoint x: 339, endPoint y: 111, distance: 45.9
click at [339, 110] on div "Janela de atendimento Grade de atendimento Capacidade Transportadoras Veículos …" at bounding box center [285, 134] width 570 height 269
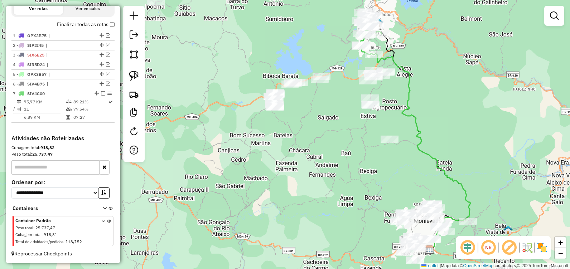
click at [319, 116] on div "Janela de atendimento Grade de atendimento Capacidade Transportadoras Veículos …" at bounding box center [285, 134] width 570 height 269
click at [139, 72] on img at bounding box center [134, 76] width 10 height 10
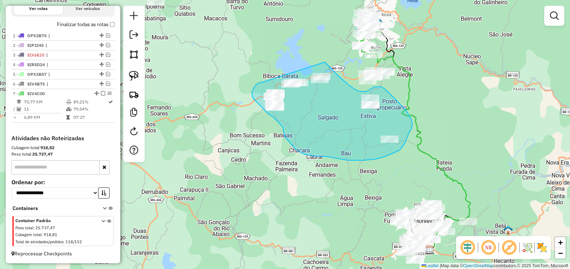
drag, startPoint x: 328, startPoint y: 65, endPoint x: 262, endPoint y: 82, distance: 67.4
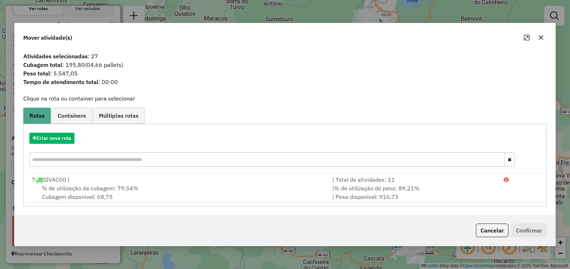
click at [539, 40] on button "button" at bounding box center [540, 37] width 11 height 11
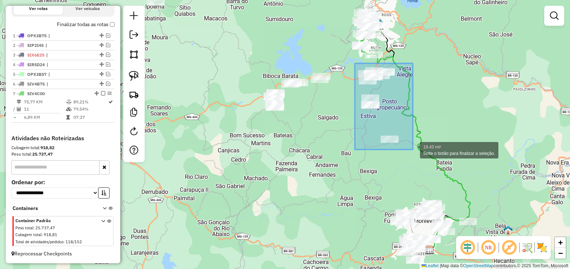
drag, startPoint x: 356, startPoint y: 64, endPoint x: 413, endPoint y: 151, distance: 103.7
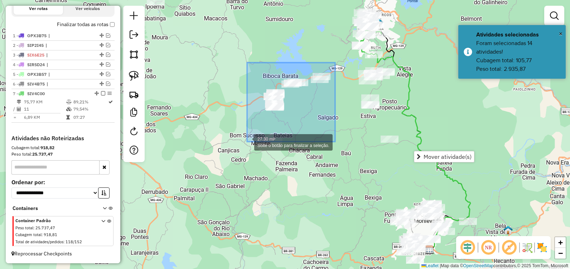
drag, startPoint x: 335, startPoint y: 63, endPoint x: 247, endPoint y: 142, distance: 118.4
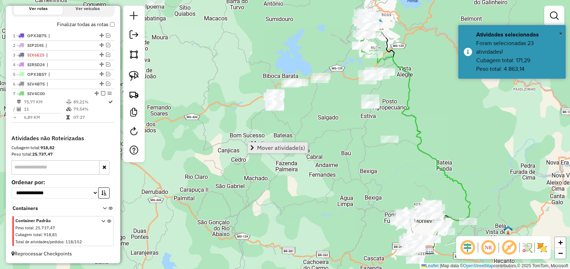
click at [287, 146] on span "Mover atividade(s)" at bounding box center [281, 148] width 48 height 6
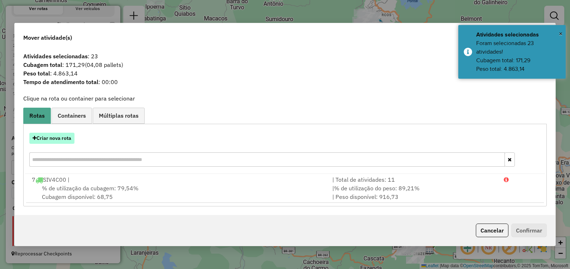
click at [59, 139] on button "Criar nova rota" at bounding box center [51, 138] width 45 height 11
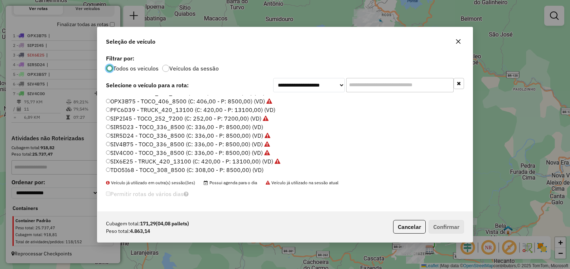
scroll to position [50, 0]
click at [186, 126] on label "SIR5D23 - TOCO_336_8500 (C: 336,00 - P: 8500,00) (VD)" at bounding box center [184, 126] width 157 height 9
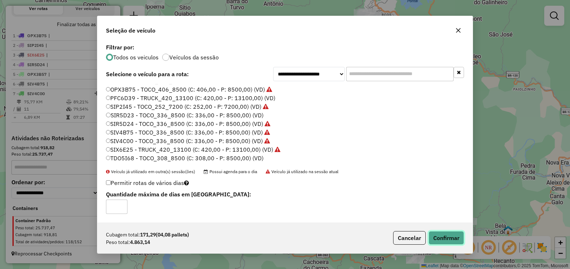
click at [439, 236] on button "Confirmar" at bounding box center [445, 238] width 35 height 14
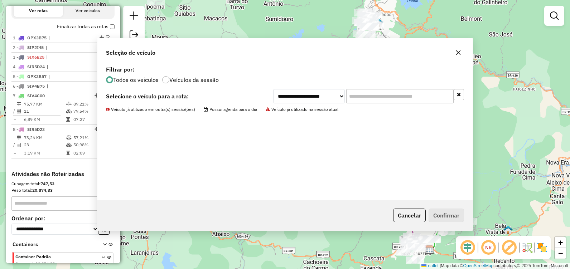
scroll to position [252, 0]
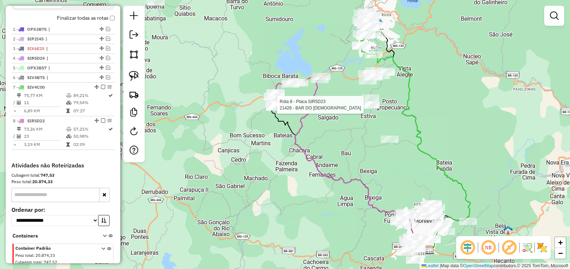
select select "**********"
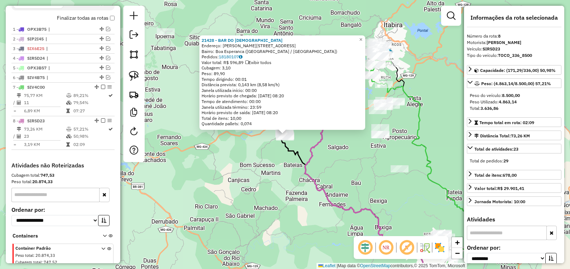
scroll to position [286, 0]
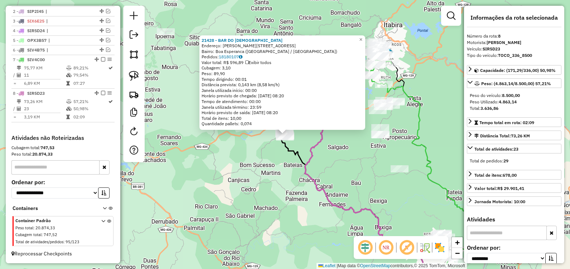
drag, startPoint x: 346, startPoint y: 164, endPoint x: 344, endPoint y: 170, distance: 5.9
click at [344, 168] on div "21428 - BAR DO ERASMO Endereço: R JOAO PAULO I, 219 Bairro: Boa Esperanca (ITAB…" at bounding box center [285, 134] width 570 height 269
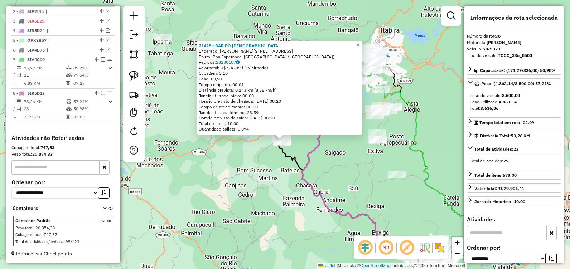
click at [343, 159] on div "21428 - BAR DO ERASMO Endereço: R JOAO PAULO I, 219 Bairro: Boa Esperanca (ITAB…" at bounding box center [285, 134] width 570 height 269
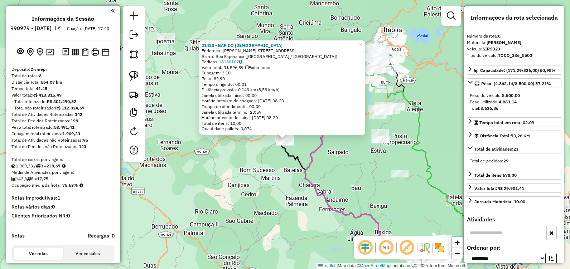
drag, startPoint x: 0, startPoint y: 0, endPoint x: 345, endPoint y: 158, distance: 379.4
click at [345, 158] on div "21428 - BAR DO [PERSON_NAME]: [STREET_ADDRESS][PERSON_NAME] Bairro: Boa Esperan…" at bounding box center [285, 134] width 570 height 269
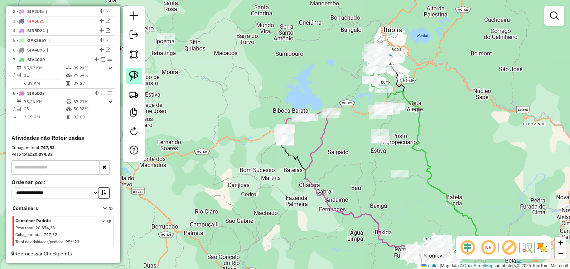
click at [139, 74] on link at bounding box center [134, 76] width 16 height 16
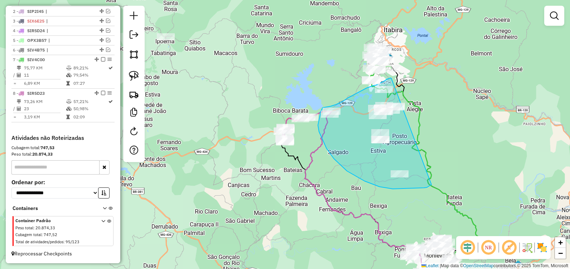
drag, startPoint x: 391, startPoint y: 78, endPoint x: 433, endPoint y: 183, distance: 112.6
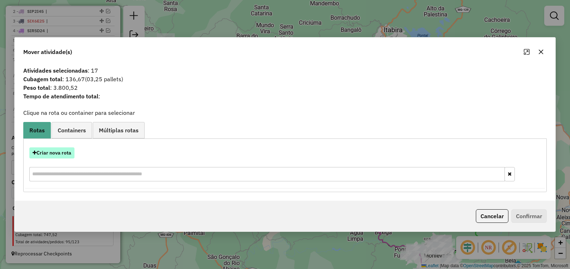
click at [67, 155] on button "Criar nova rota" at bounding box center [51, 152] width 45 height 11
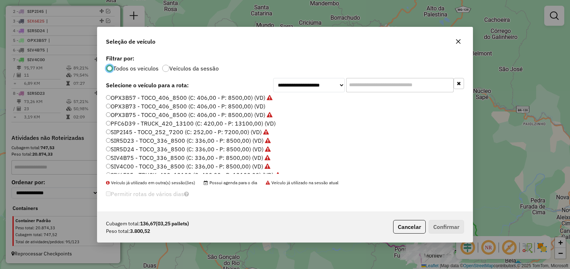
scroll to position [50, 0]
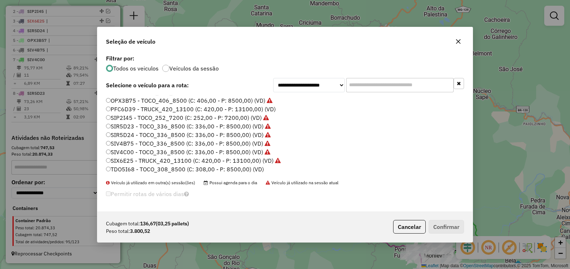
click at [203, 168] on label "TDO5I68 - TOCO_308_8500 (C: 308,00 - P: 8500,00) (VD)" at bounding box center [185, 169] width 158 height 9
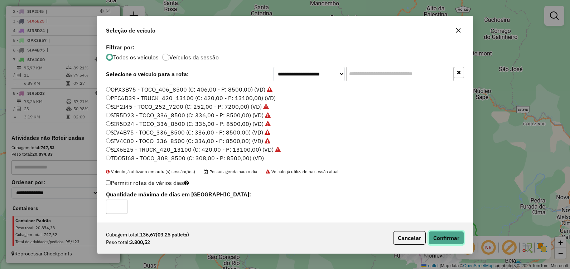
click at [440, 237] on button "Confirmar" at bounding box center [445, 238] width 35 height 14
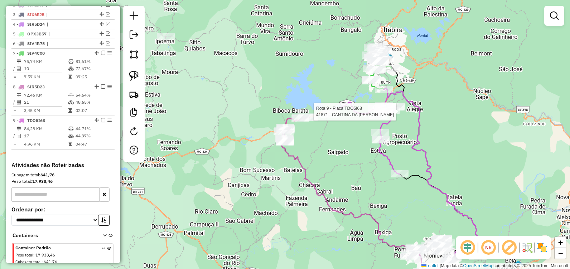
select select "**********"
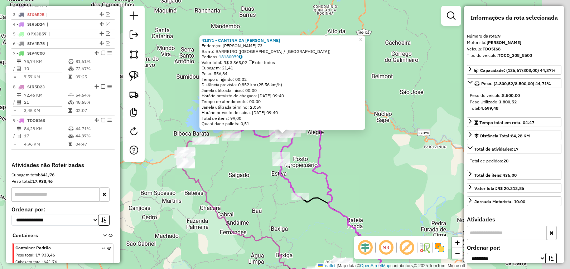
scroll to position [319, 0]
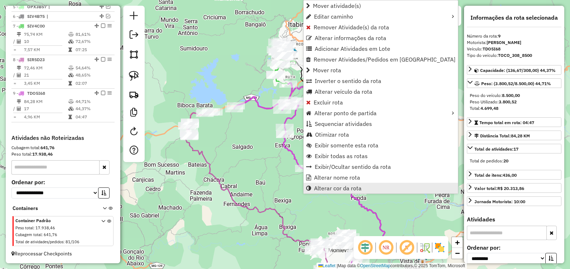
click at [350, 186] on span "Alterar cor da rota" at bounding box center [338, 188] width 48 height 6
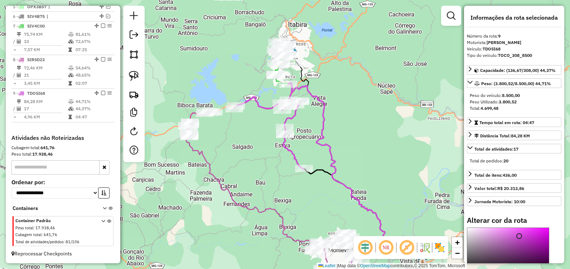
type input "*******"
click at [471, 233] on div at bounding box center [508, 251] width 82 height 47
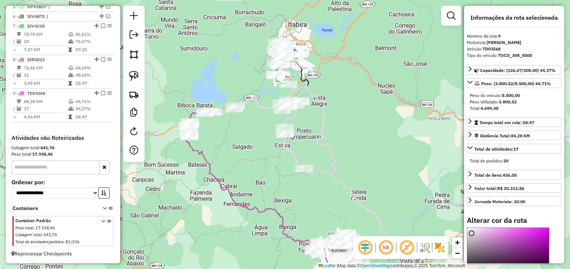
click at [392, 165] on div "Janela de atendimento Grade de atendimento Capacidade Transportadoras Veículos …" at bounding box center [285, 134] width 570 height 269
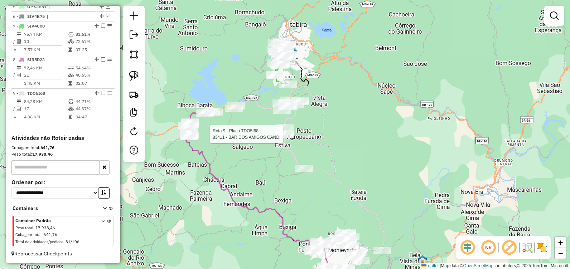
select select "**********"
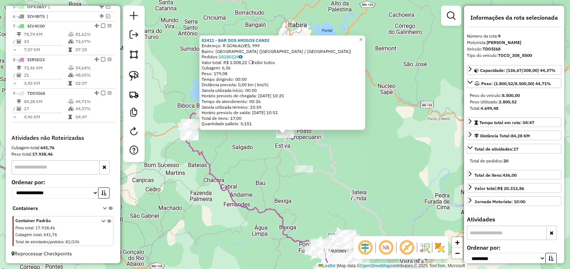
click at [389, 146] on div "83411 - BAR DOS AMIGOS CANDI Endereço: R GONcALVES, 999 Bairro: Distrito Indust…" at bounding box center [285, 134] width 570 height 269
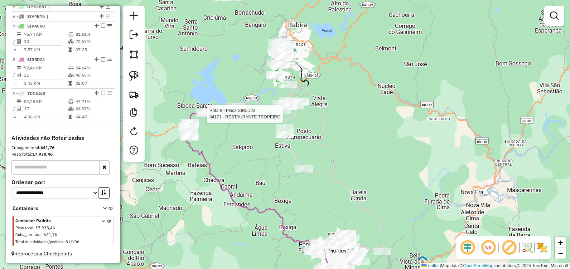
select select "**********"
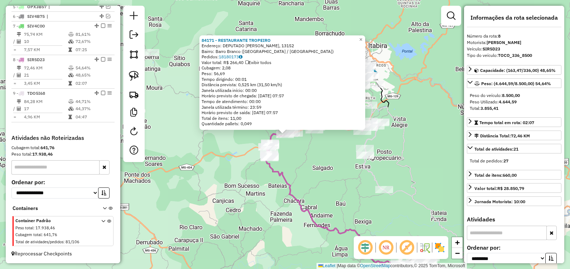
click at [303, 143] on div "84171 - RESTAURANTE TROPEIRO Endereço: DEPUTADO LUIZ MENEZES, 13152 Bairro: Bar…" at bounding box center [285, 134] width 570 height 269
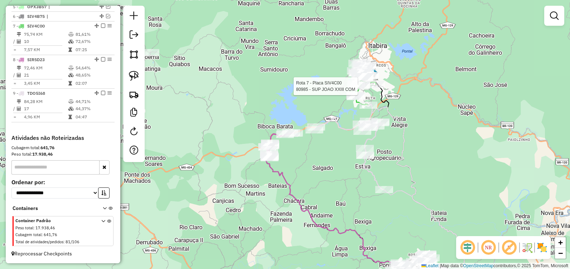
select select "**********"
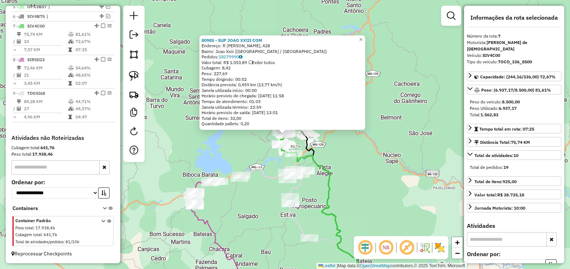
click at [419, 151] on div "80985 - SUP JOAO XXIII COM Endereço: R AFONSO ARINOS, 428 Bairro: Joao Xxiii (I…" at bounding box center [285, 134] width 570 height 269
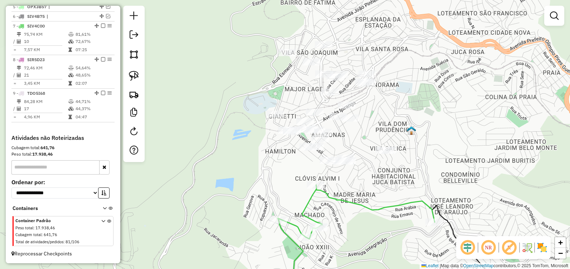
drag, startPoint x: 261, startPoint y: 85, endPoint x: 350, endPoint y: 187, distance: 136.0
click at [350, 187] on div "Janela de atendimento Grade de atendimento Capacidade Transportadoras Veículos …" at bounding box center [285, 134] width 570 height 269
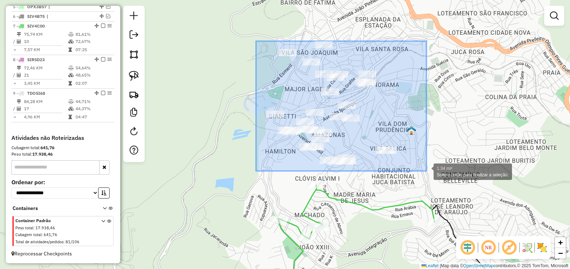
drag, startPoint x: 263, startPoint y: 51, endPoint x: 426, endPoint y: 171, distance: 203.0
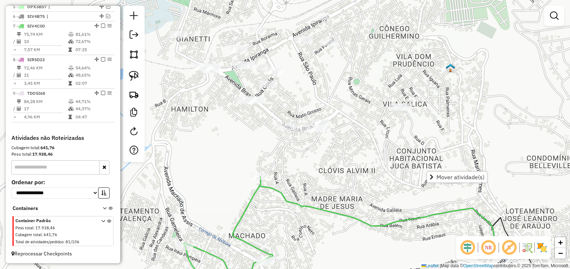
drag, startPoint x: 342, startPoint y: 175, endPoint x: 313, endPoint y: 85, distance: 94.0
click at [313, 86] on div "Janela de atendimento Grade de atendimento Capacidade Transportadoras Veículos …" at bounding box center [285, 134] width 570 height 269
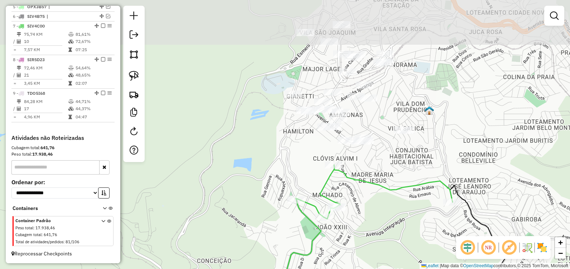
drag, startPoint x: 245, startPoint y: 75, endPoint x: 268, endPoint y: 98, distance: 32.9
click at [278, 127] on div "Janela de atendimento Grade de atendimento Capacidade Transportadoras Veículos …" at bounding box center [285, 134] width 570 height 269
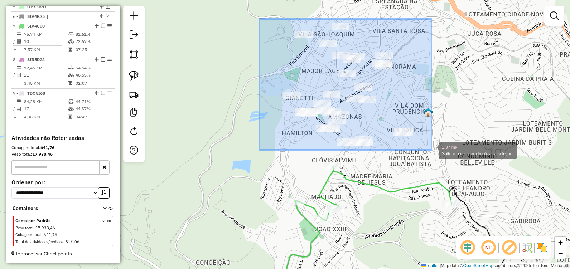
drag, startPoint x: 261, startPoint y: 21, endPoint x: 431, endPoint y: 150, distance: 213.6
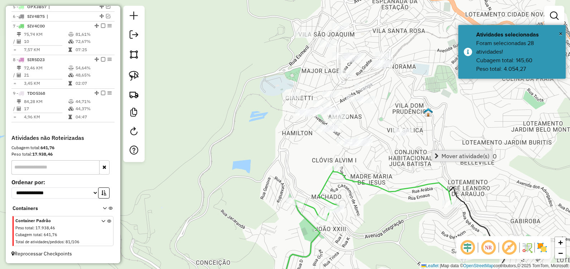
click at [443, 154] on span "Mover atividade(s)" at bounding box center [465, 156] width 48 height 6
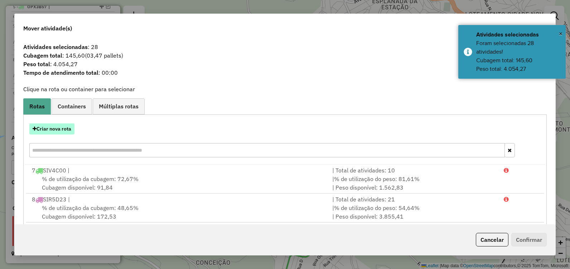
click at [57, 130] on button "Criar nova rota" at bounding box center [51, 128] width 45 height 11
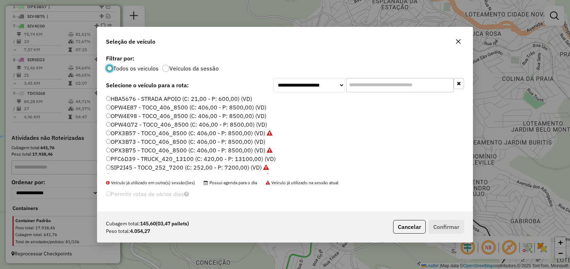
scroll to position [0, 0]
click at [175, 118] on label "OPW4E98 - TOCO_406_8500 (C: 406,00 - P: 8500,00) (VD)" at bounding box center [186, 116] width 160 height 9
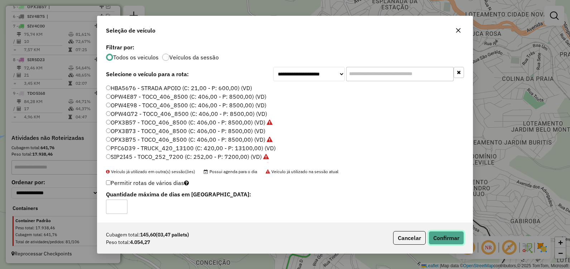
click at [449, 237] on button "Confirmar" at bounding box center [445, 238] width 35 height 14
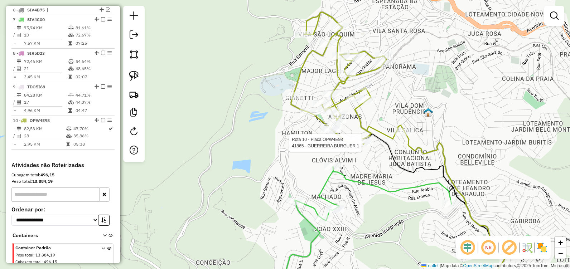
select select "**********"
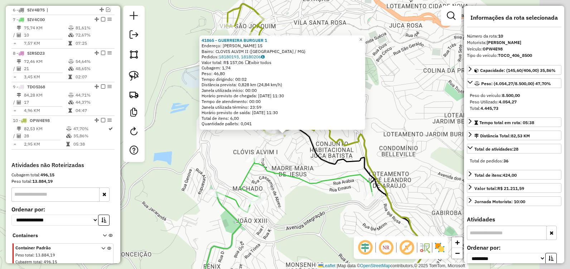
scroll to position [353, 0]
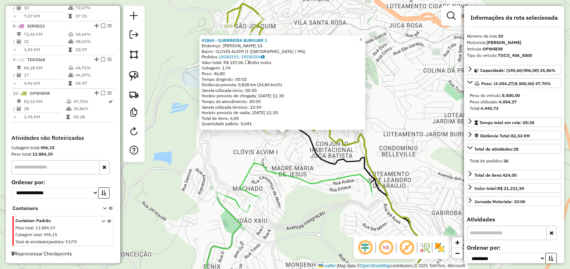
click at [300, 165] on div "41865 - GUERREIRA BURGUER 1 Endereço: FRANCISCO JOSE DA SILVA 15 Bairro: CLOVIS…" at bounding box center [285, 134] width 570 height 269
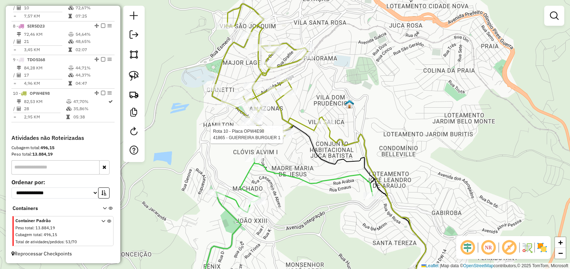
select select "**********"
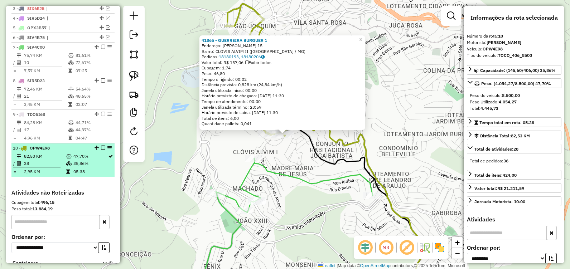
scroll to position [281, 0]
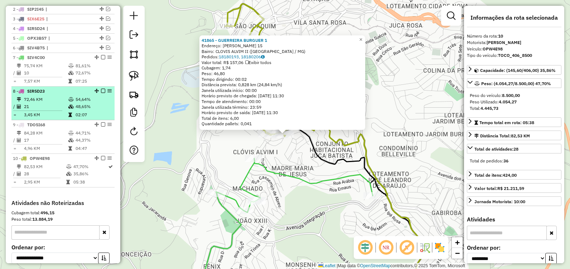
click at [91, 103] on td "54,64%" at bounding box center [93, 99] width 36 height 7
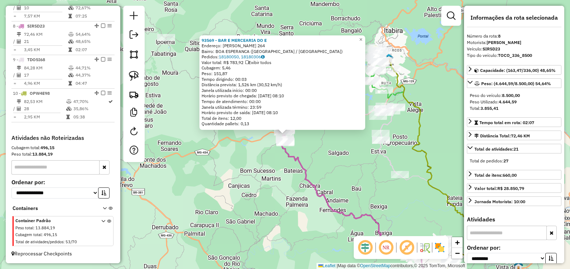
scroll to position [353, 0]
click at [276, 196] on div "93569 - BAR E MERCEARIA DO E Endereço: JOAO XXIII 264 Bairro: BOA ESPERANCA (IT…" at bounding box center [285, 134] width 570 height 269
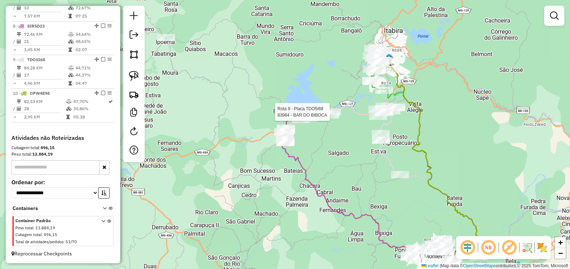
select select "**********"
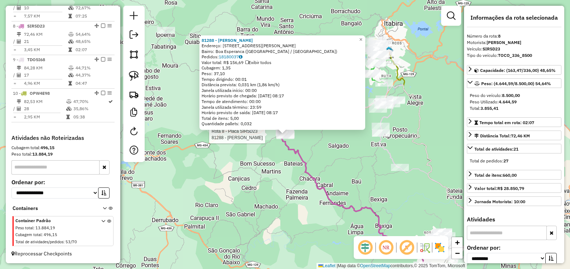
click at [361, 172] on div "Rota 8 - Placa SIR5D23 81288 - MARCIA DOCARMO SILVA 81288 - MARCIA DOCARMO SILV…" at bounding box center [285, 134] width 570 height 269
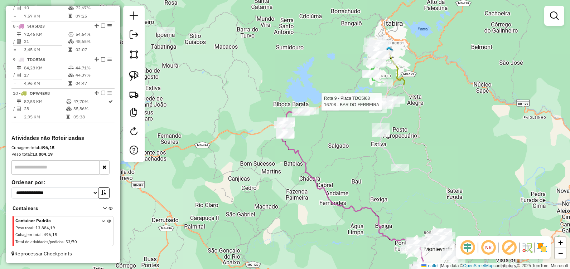
select select "**********"
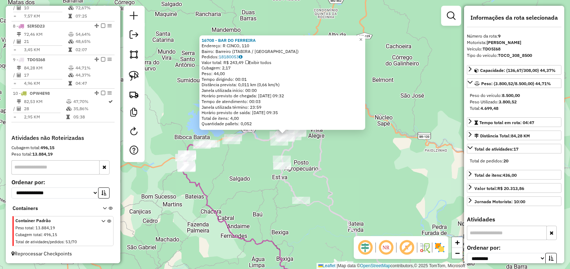
click at [242, 175] on div "16708 - BAR DO FERREIRA Endereço: R CINCO, 110 Bairro: Barreiro (ITABIRA / MG) …" at bounding box center [285, 134] width 570 height 269
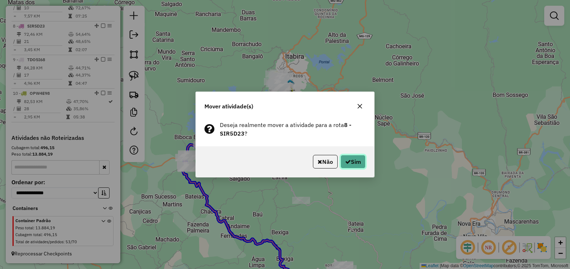
click at [347, 162] on icon "button" at bounding box center [348, 162] width 6 height 6
click at [347, 159] on button "Sim" at bounding box center [352, 162] width 25 height 14
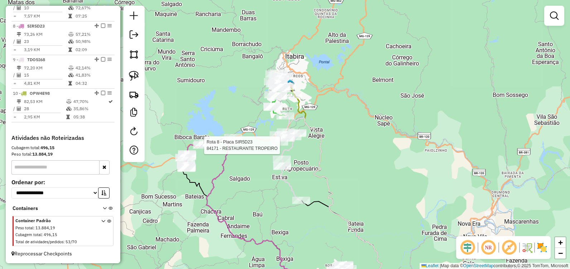
select select "**********"
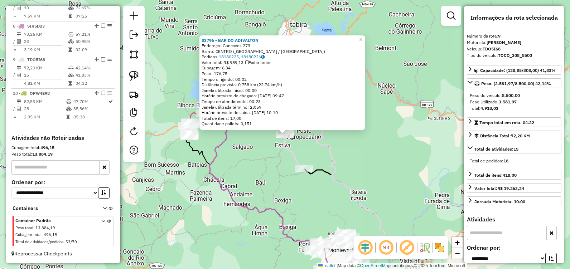
click at [328, 191] on div "83796 - BAR DO ADIVALTON Endereço: Goncaves 273 Bairro: CENTRO (ITABIRA / MG) P…" at bounding box center [285, 134] width 570 height 269
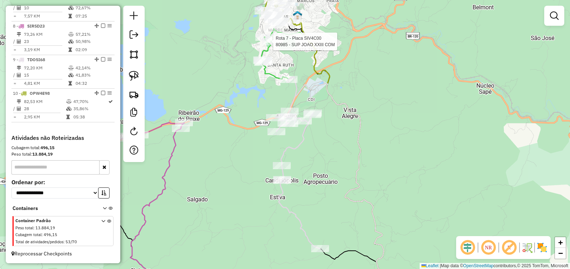
click at [269, 45] on div at bounding box center [271, 41] width 18 height 7
select select "**********"
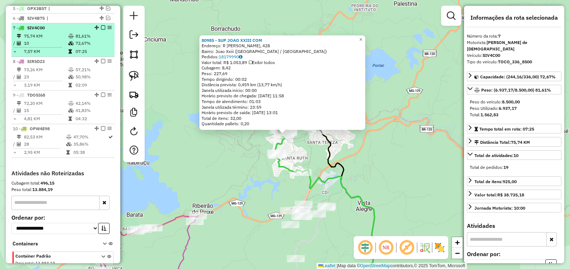
scroll to position [299, 0]
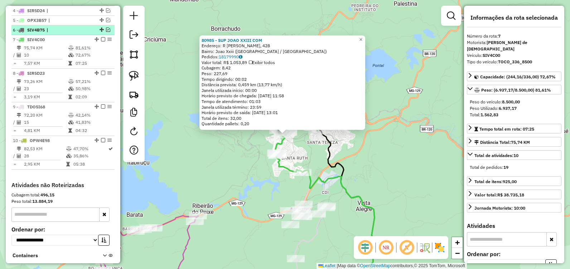
click at [107, 32] on em at bounding box center [108, 30] width 4 height 4
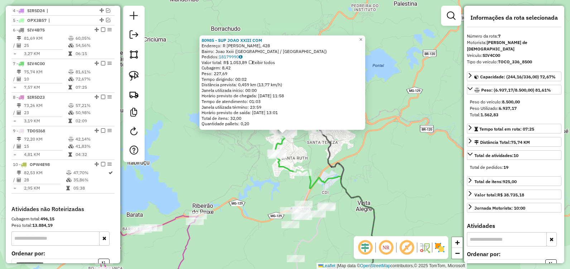
click at [203, 176] on div "80985 - SUP JOAO XXIII COM Endereço: R AFONSO ARINOS, 428 Bairro: Joao Xxiii (I…" at bounding box center [285, 134] width 570 height 269
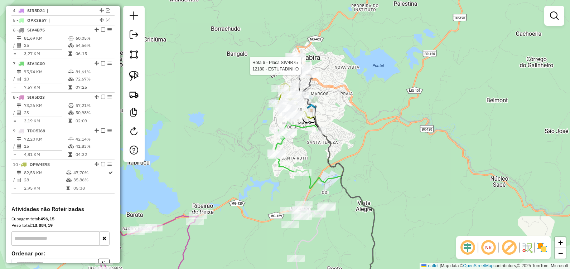
select select "**********"
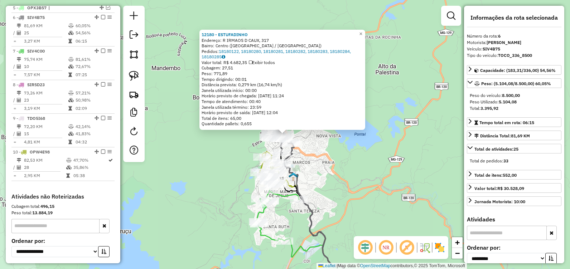
scroll to position [325, 0]
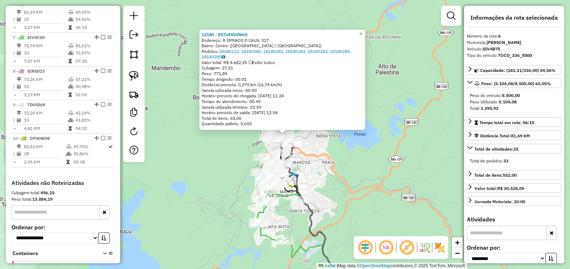
click at [366, 194] on div "12180 - ESTUFADINHO Endereço: R IRMAOS D CAUX, 317 Bairro: Centro (ITABIRA / MG…" at bounding box center [285, 134] width 570 height 269
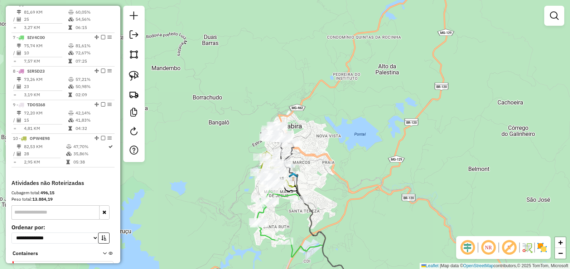
click at [367, 112] on div "Janela de atendimento Grade de atendimento Capacidade Transportadoras Veículos …" at bounding box center [285, 134] width 570 height 269
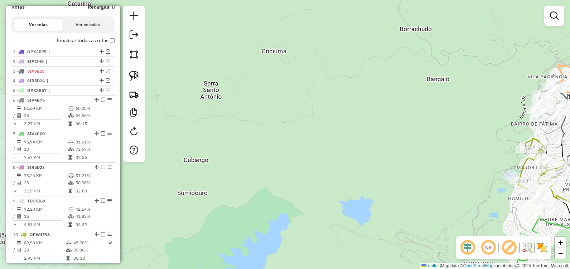
scroll to position [218, 0]
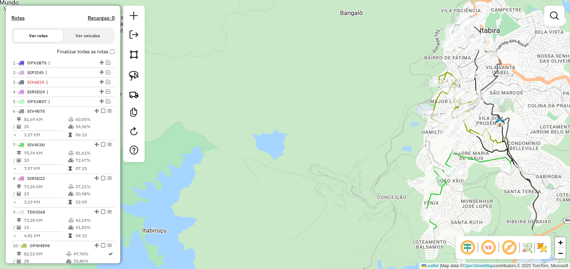
drag, startPoint x: 387, startPoint y: 116, endPoint x: 330, endPoint y: 73, distance: 71.3
click at [330, 73] on div "Janela de atendimento Grade de atendimento Capacidade Transportadoras Veículos …" at bounding box center [285, 134] width 570 height 269
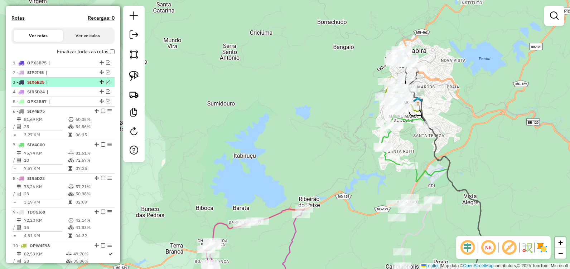
click at [107, 84] on em at bounding box center [108, 82] width 4 height 4
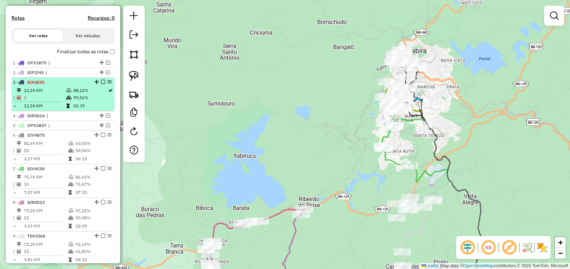
click at [88, 101] on td "99,51%" at bounding box center [90, 97] width 35 height 7
select select "**********"
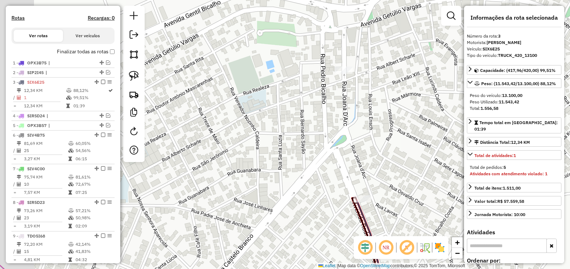
drag, startPoint x: 312, startPoint y: 87, endPoint x: 339, endPoint y: 120, distance: 43.0
click at [339, 120] on div "Janela de atendimento Grade de atendimento Capacidade Transportadoras Veículos …" at bounding box center [285, 134] width 570 height 269
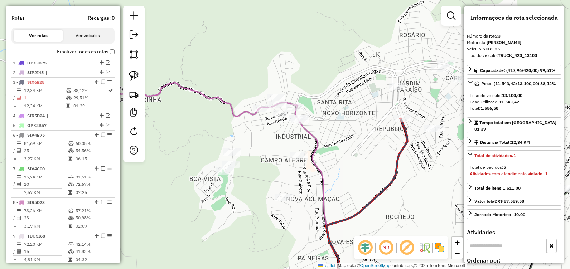
drag, startPoint x: 289, startPoint y: 121, endPoint x: 358, endPoint y: 102, distance: 71.3
click at [358, 102] on div "Janela de atendimento Grade de atendimento Capacidade Transportadoras Veículos …" at bounding box center [285, 134] width 570 height 269
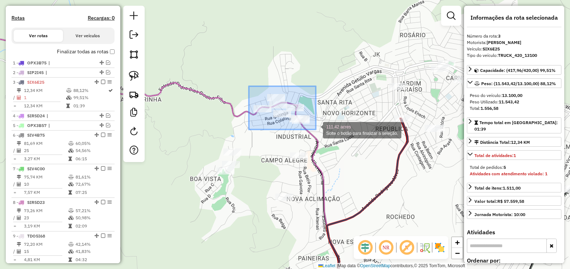
drag, startPoint x: 249, startPoint y: 87, endPoint x: 317, endPoint y: 131, distance: 81.0
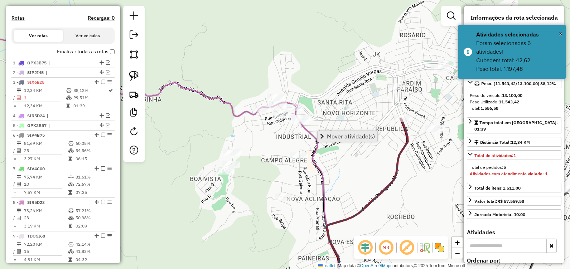
click at [339, 135] on span "Mover atividade(s)" at bounding box center [351, 137] width 48 height 6
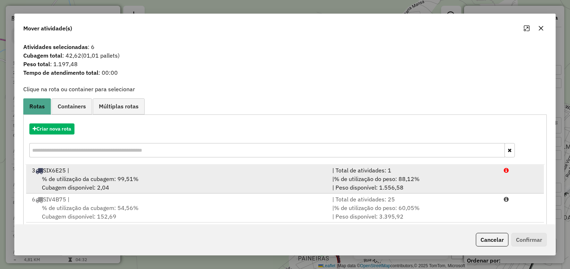
click at [186, 180] on div "% de utilização da cubagem: 99,51% Cubagem disponível: 2,04" at bounding box center [178, 183] width 300 height 17
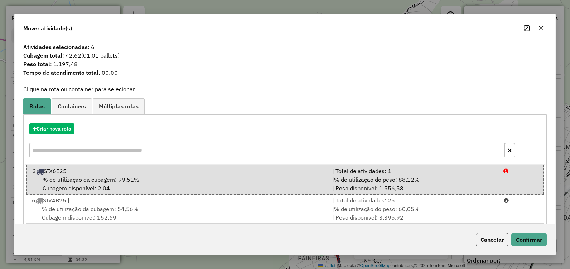
click at [542, 28] on icon "button" at bounding box center [541, 28] width 6 height 6
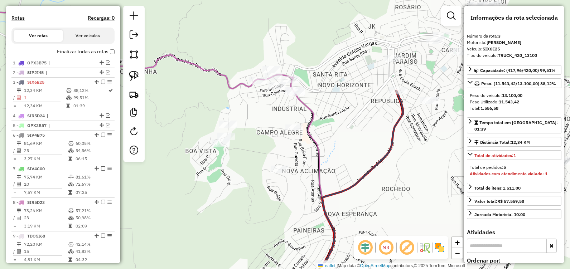
drag, startPoint x: 341, startPoint y: 148, endPoint x: 315, endPoint y: 8, distance: 142.9
click at [314, 0] on html "Aguarde... Pop-up bloqueado! Seu navegador bloqueou automáticamente a abertura …" at bounding box center [285, 134] width 570 height 269
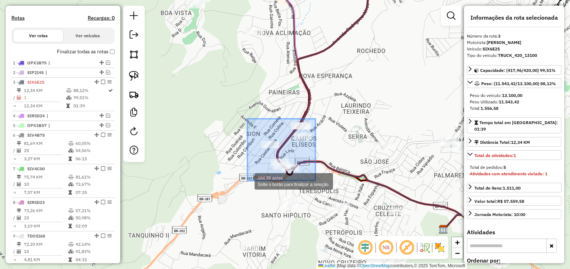
drag, startPoint x: 317, startPoint y: 121, endPoint x: 247, endPoint y: 181, distance: 91.9
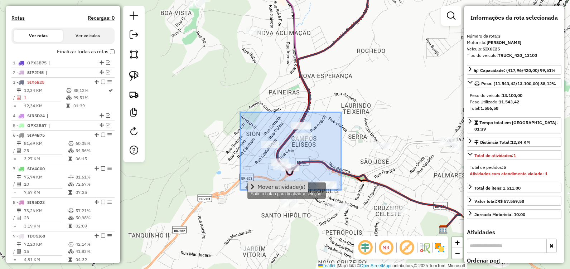
drag, startPoint x: 341, startPoint y: 112, endPoint x: 240, endPoint y: 190, distance: 127.4
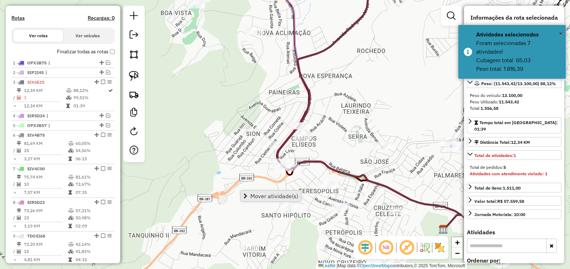
click at [279, 198] on span "Mover atividade(s)" at bounding box center [274, 196] width 48 height 6
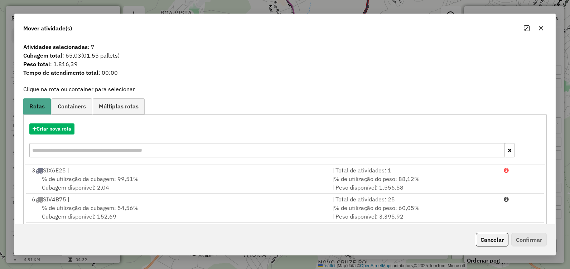
click at [543, 29] on icon "button" at bounding box center [541, 28] width 6 height 6
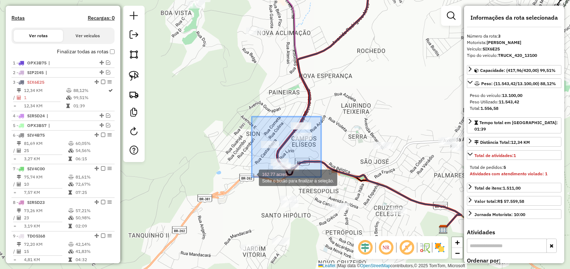
drag, startPoint x: 321, startPoint y: 116, endPoint x: 252, endPoint y: 177, distance: 92.3
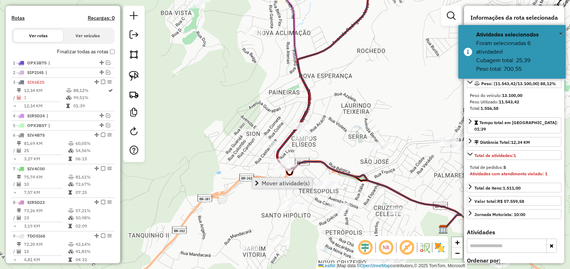
click at [283, 180] on span "Mover atividade(s)" at bounding box center [286, 183] width 48 height 6
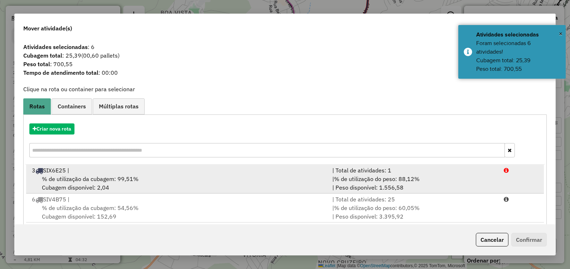
click at [152, 180] on div "% de utilização da cubagem: 99,51% Cubagem disponível: 2,04" at bounding box center [178, 183] width 300 height 17
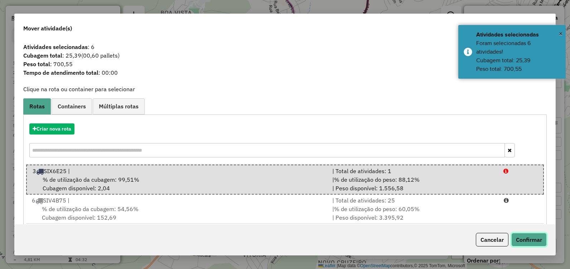
click at [532, 241] on button "Confirmar" at bounding box center [528, 240] width 35 height 14
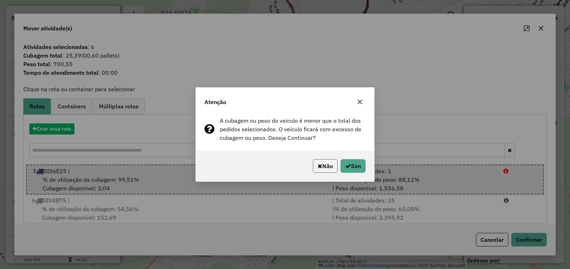
click at [324, 164] on button "Não" at bounding box center [325, 166] width 25 height 14
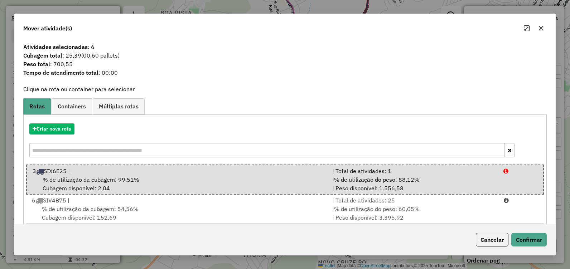
click at [543, 28] on icon "button" at bounding box center [541, 28] width 6 height 6
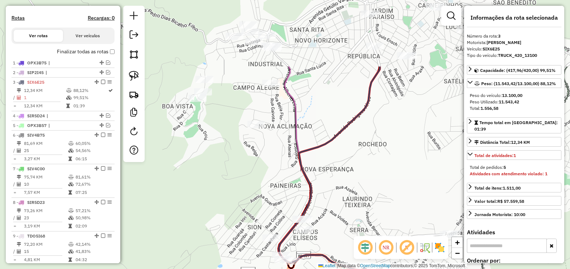
drag, startPoint x: 341, startPoint y: 108, endPoint x: 337, endPoint y: 204, distance: 95.7
click at [340, 205] on div "Janela de atendimento Grade de atendimento Capacidade Transportadoras Veículos …" at bounding box center [285, 134] width 570 height 269
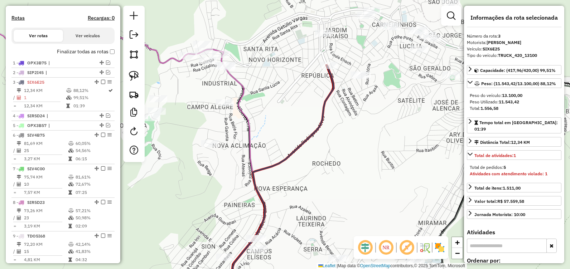
drag, startPoint x: 327, startPoint y: 103, endPoint x: 281, endPoint y: 121, distance: 49.3
click at [281, 121] on div "Janela de atendimento Grade de atendimento Capacidade Transportadoras Veículos …" at bounding box center [285, 134] width 570 height 269
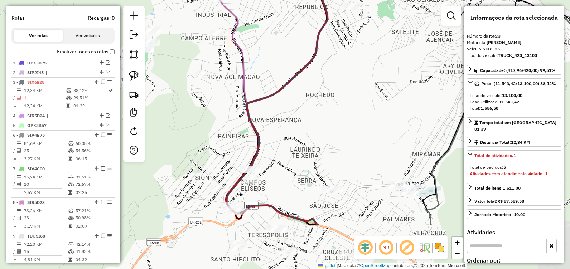
drag, startPoint x: 342, startPoint y: 141, endPoint x: 340, endPoint y: 40, distance: 100.2
click at [340, 40] on div "Janela de atendimento Grade de atendimento Capacidade Transportadoras Veículos …" at bounding box center [285, 134] width 570 height 269
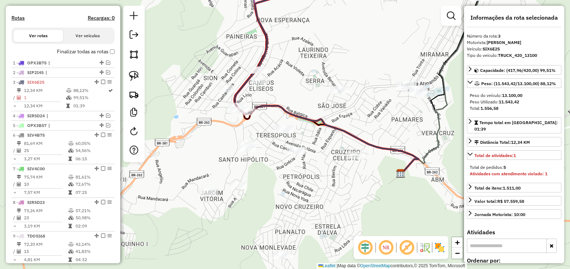
drag, startPoint x: 299, startPoint y: 101, endPoint x: 301, endPoint y: 74, distance: 27.3
click at [301, 74] on div "Janela de atendimento Grade de atendimento Capacidade Transportadoras Veículos …" at bounding box center [285, 134] width 570 height 269
drag, startPoint x: 389, startPoint y: 72, endPoint x: 427, endPoint y: 102, distance: 47.9
click at [427, 101] on div "23.65 acres Solte o botão para finalizar a seleção. Janela de atendimento Grade…" at bounding box center [285, 134] width 570 height 269
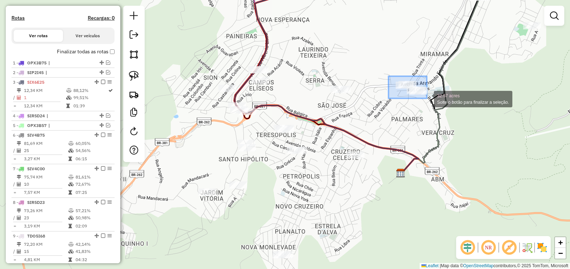
drag, startPoint x: 393, startPoint y: 78, endPoint x: 427, endPoint y: 99, distance: 40.0
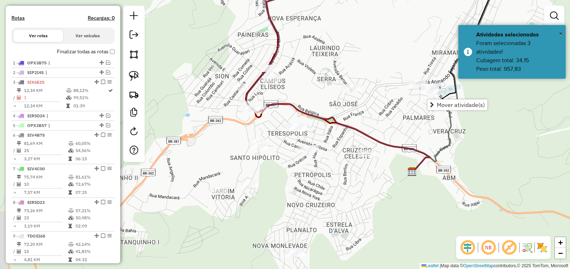
drag, startPoint x: 297, startPoint y: 92, endPoint x: 311, endPoint y: 90, distance: 13.4
click at [311, 90] on div "Janela de atendimento Grade de atendimento Capacidade Transportadoras Veículos …" at bounding box center [285, 134] width 570 height 269
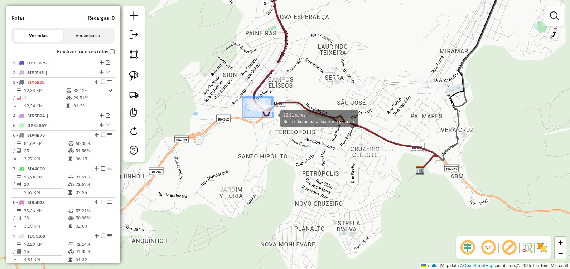
drag, startPoint x: 243, startPoint y: 97, endPoint x: 276, endPoint y: 119, distance: 39.7
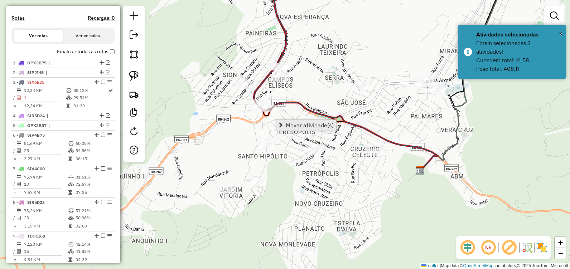
click at [289, 125] on span "Mover atividade(s)" at bounding box center [310, 125] width 48 height 6
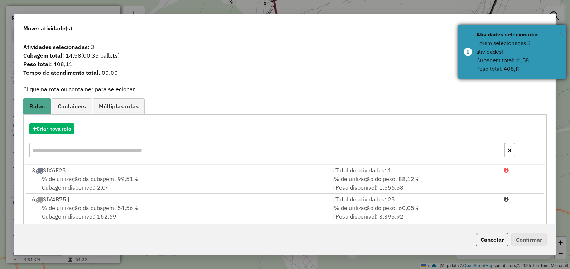
click at [561, 33] on span "×" at bounding box center [561, 34] width 4 height 8
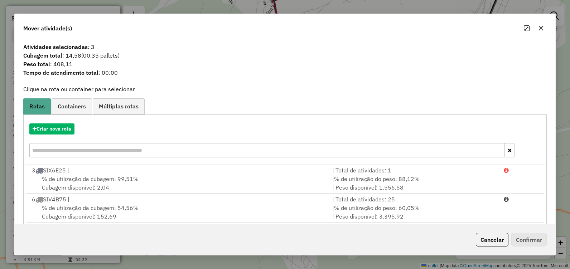
click at [540, 29] on icon "button" at bounding box center [541, 28] width 6 height 6
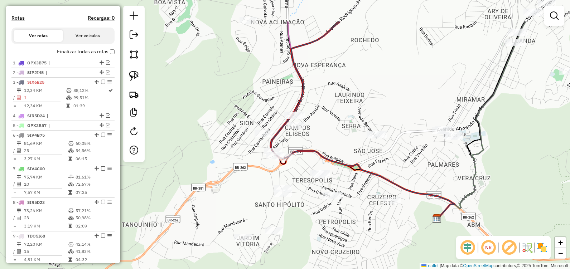
drag, startPoint x: 358, startPoint y: 50, endPoint x: 401, endPoint y: 183, distance: 139.7
click at [405, 182] on div "Janela de atendimento Grade de atendimento Capacidade Transportadoras Veículos …" at bounding box center [285, 134] width 570 height 269
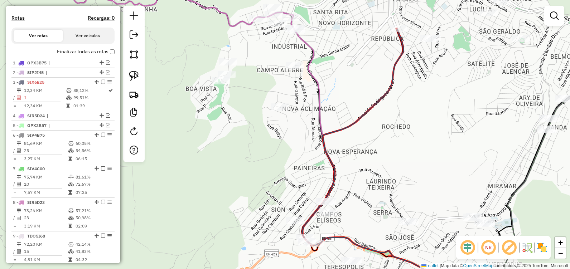
drag, startPoint x: 341, startPoint y: 111, endPoint x: 404, endPoint y: 203, distance: 111.4
click at [404, 204] on div "Janela de atendimento Grade de atendimento Capacidade Transportadoras Veículos …" at bounding box center [285, 134] width 570 height 269
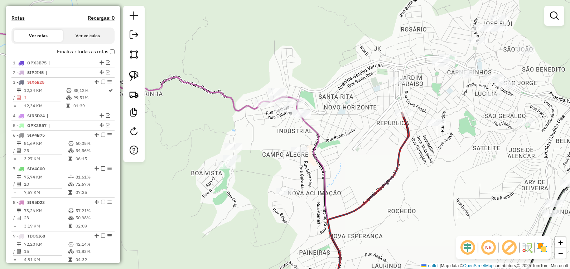
drag, startPoint x: 379, startPoint y: 137, endPoint x: 388, endPoint y: 112, distance: 26.7
click at [343, 134] on div "Janela de atendimento Grade de atendimento Capacidade Transportadoras Veículos …" at bounding box center [285, 134] width 570 height 269
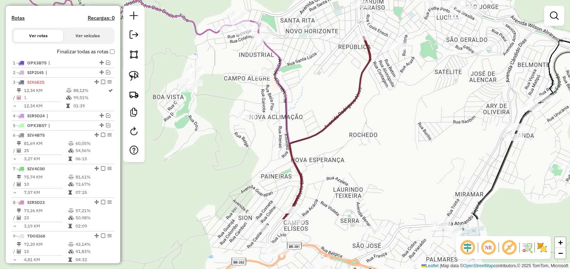
drag, startPoint x: 438, startPoint y: 195, endPoint x: 353, endPoint y: 55, distance: 164.3
click at [347, 38] on div "Janela de atendimento Grade de atendimento Capacidade Transportadoras Veículos …" at bounding box center [285, 134] width 570 height 269
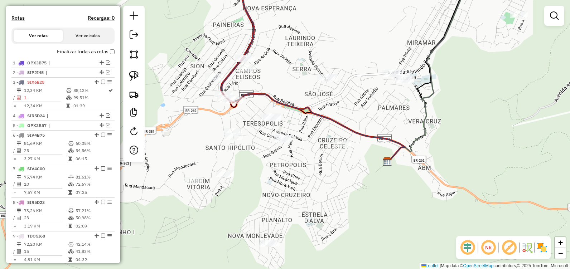
drag, startPoint x: 354, startPoint y: 70, endPoint x: 388, endPoint y: 30, distance: 52.8
click at [388, 27] on div "Janela de atendimento Grade de atendimento Capacidade Transportadoras Veículos …" at bounding box center [285, 134] width 570 height 269
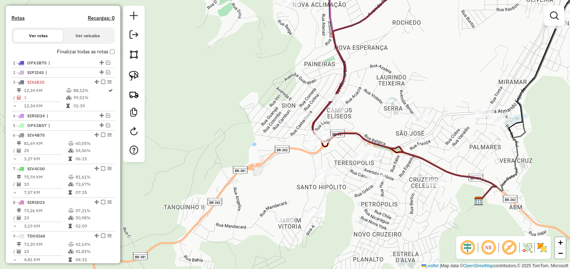
drag, startPoint x: 311, startPoint y: 42, endPoint x: 299, endPoint y: 62, distance: 23.9
click at [300, 61] on div "Janela de atendimento Grade de atendimento Capacidade Transportadoras Veículos …" at bounding box center [285, 134] width 570 height 269
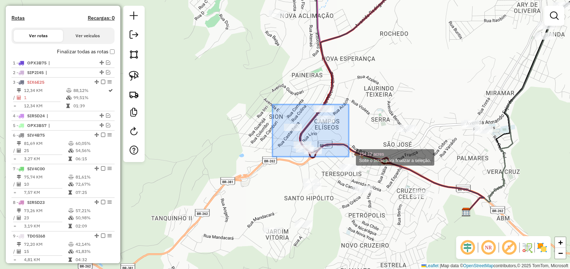
drag, startPoint x: 272, startPoint y: 105, endPoint x: 349, endPoint y: 157, distance: 92.4
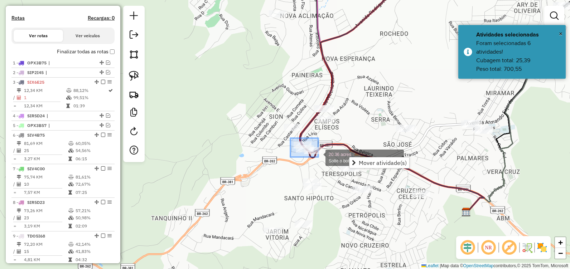
drag, startPoint x: 293, startPoint y: 139, endPoint x: 318, endPoint y: 157, distance: 31.1
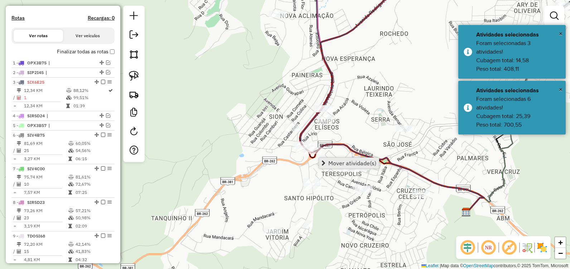
click at [339, 160] on span "Mover atividade(s)" at bounding box center [352, 163] width 48 height 6
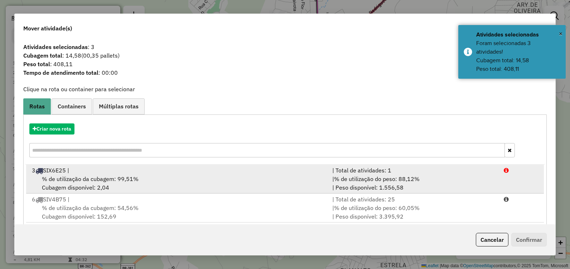
click at [163, 178] on div "% de utilização da cubagem: 99,51% Cubagem disponível: 2,04" at bounding box center [178, 183] width 300 height 17
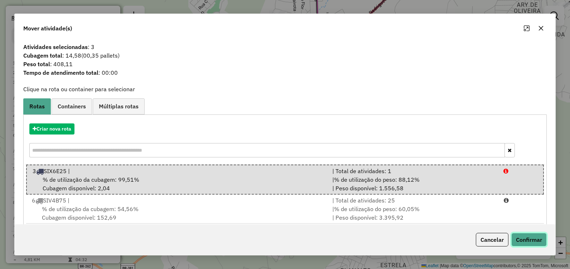
click at [529, 239] on button "Confirmar" at bounding box center [528, 240] width 35 height 14
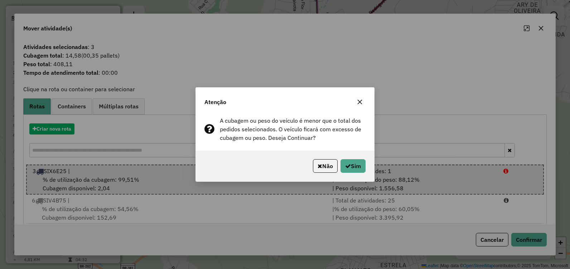
click at [358, 104] on icon "button" at bounding box center [360, 102] width 5 height 5
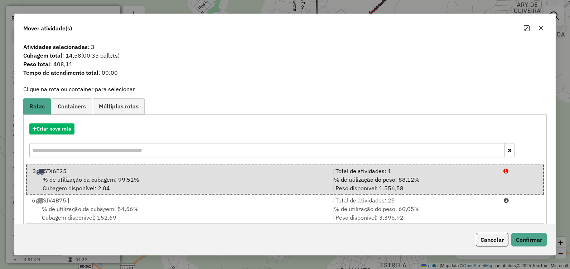
click at [541, 27] on icon "button" at bounding box center [541, 28] width 6 height 6
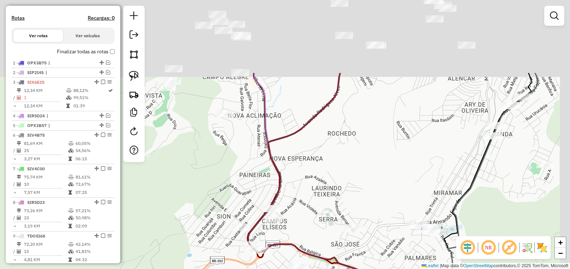
drag, startPoint x: 351, startPoint y: 138, endPoint x: 317, endPoint y: 202, distance: 72.4
click at [318, 200] on div "Janela de atendimento Grade de atendimento Capacidade Transportadoras Veículos …" at bounding box center [285, 134] width 570 height 269
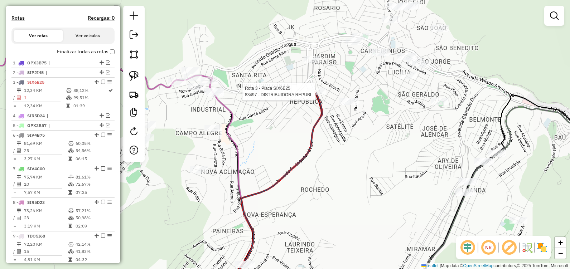
select select "**********"
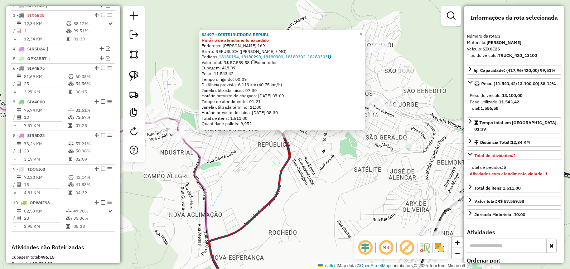
scroll to position [296, 0]
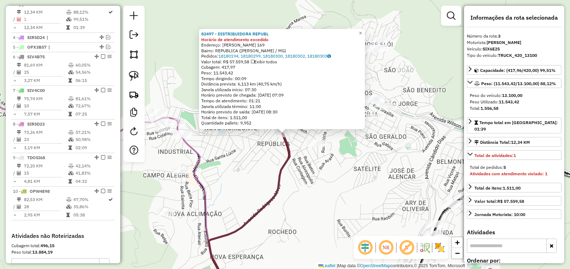
click at [333, 179] on div "83497 - DISTRIBUIDORA REPUBL Horário de atendimento excedido Endereço: RODRIGUE…" at bounding box center [285, 134] width 570 height 269
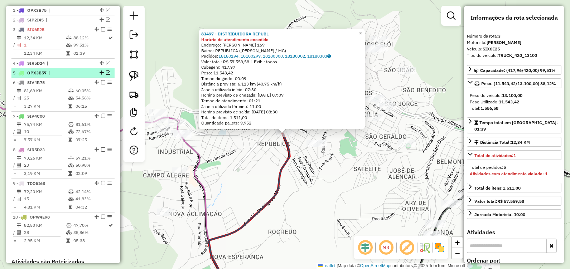
scroll to position [261, 0]
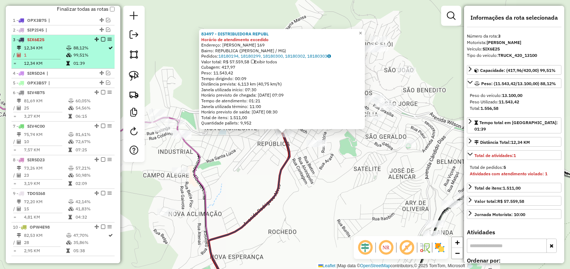
click at [102, 42] on em at bounding box center [103, 39] width 4 height 4
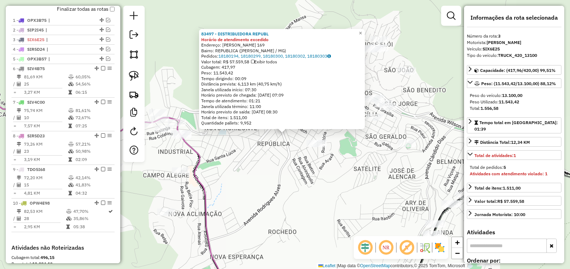
click at [279, 175] on div "83497 - DISTRIBUIDORA REPUBL Horário de atendimento excedido Endereço: RODRIGUE…" at bounding box center [285, 134] width 570 height 269
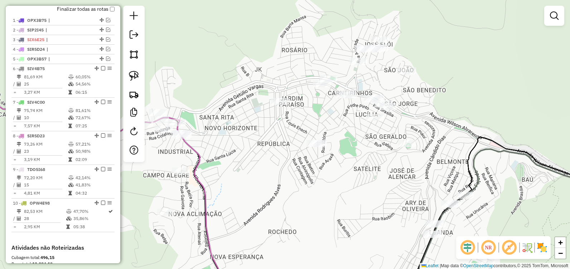
drag, startPoint x: 274, startPoint y: 100, endPoint x: 273, endPoint y: 81, distance: 18.3
click at [273, 81] on div "Janela de atendimento Grade de atendimento Capacidade Transportadoras Veículos …" at bounding box center [285, 134] width 570 height 269
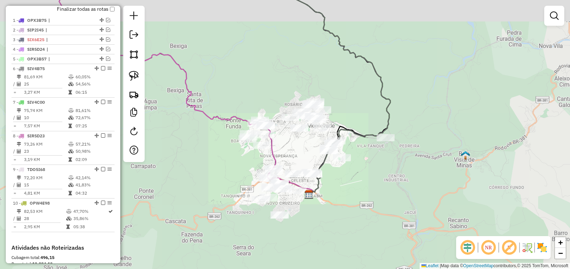
drag, startPoint x: 253, startPoint y: 89, endPoint x: 299, endPoint y: 227, distance: 145.2
click at [299, 226] on div "Janela de atendimento Grade de atendimento Capacidade Transportadoras Veículos …" at bounding box center [285, 134] width 570 height 269
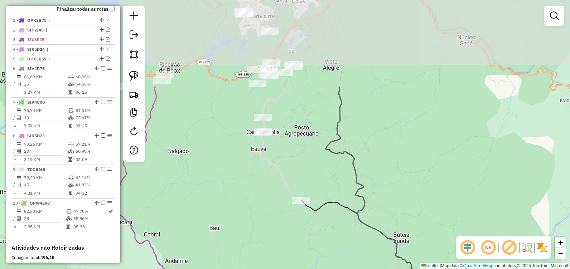
drag, startPoint x: 267, startPoint y: 79, endPoint x: 276, endPoint y: 217, distance: 138.8
click at [308, 231] on div "Rota 9 - Placa TDO5I68 41385 - PESQUE PAG DO VARNEY Janela de atendimento Grade…" at bounding box center [285, 134] width 570 height 269
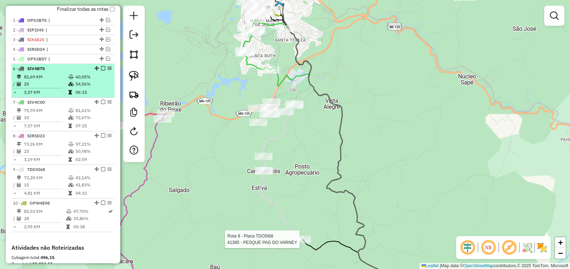
click at [101, 88] on td "54,56%" at bounding box center [93, 84] width 36 height 7
select select "**********"
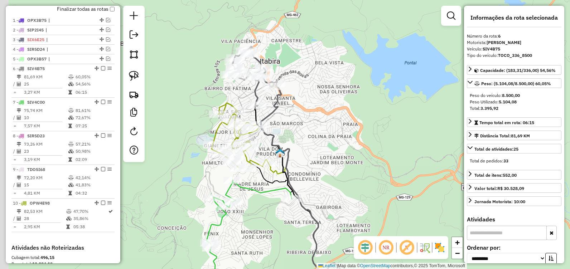
drag, startPoint x: 205, startPoint y: 28, endPoint x: 236, endPoint y: 108, distance: 86.1
click at [236, 108] on div "Rota 9 - Placa TDO5I68 41385 - PESQUE PAG DO VARNEY Janela de atendimento Grade…" at bounding box center [285, 134] width 570 height 269
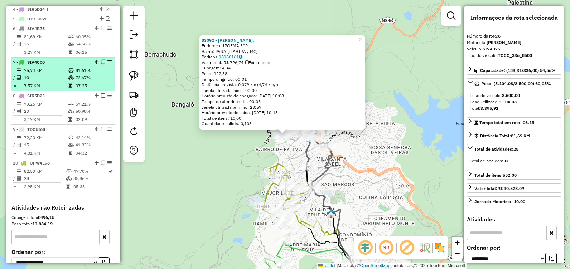
scroll to position [290, 0]
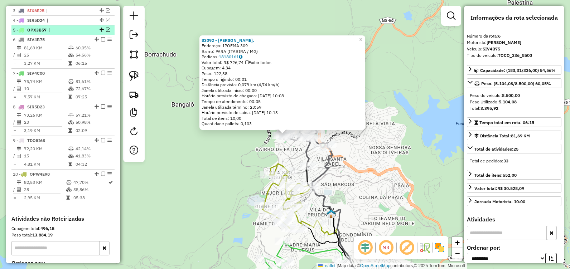
click at [106, 32] on em at bounding box center [108, 30] width 4 height 4
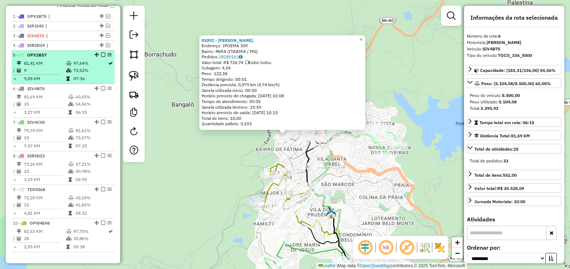
scroll to position [254, 0]
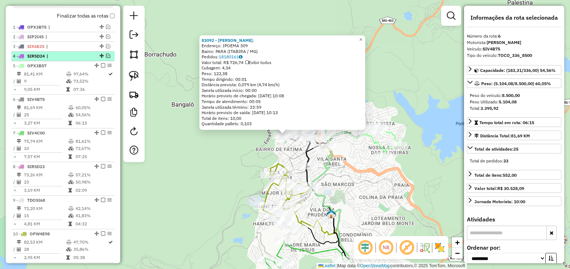
click at [106, 59] on div "4 - SIR5D24 |" at bounding box center [63, 56] width 100 height 6
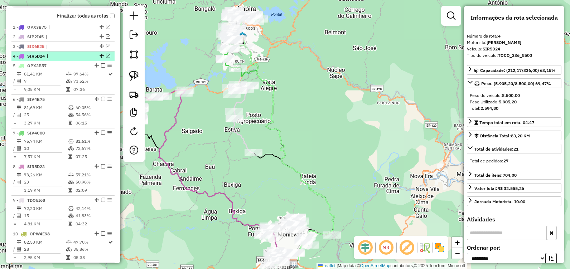
click at [106, 58] on em at bounding box center [108, 56] width 4 height 4
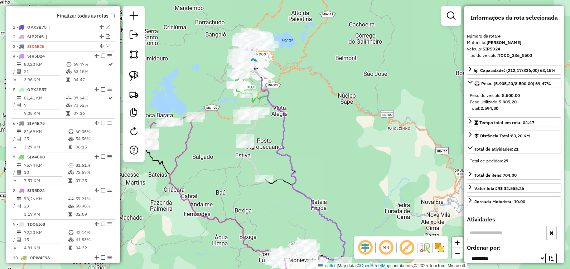
drag, startPoint x: 254, startPoint y: 42, endPoint x: 300, endPoint y: 140, distance: 107.8
click at [300, 140] on div "Janela de atendimento Grade de atendimento Capacidade Transportadoras Veículos …" at bounding box center [285, 134] width 570 height 269
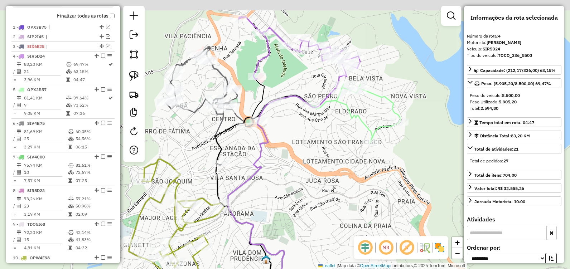
drag, startPoint x: 293, startPoint y: 132, endPoint x: 308, endPoint y: 184, distance: 53.3
click at [307, 188] on div "Janela de atendimento Grade de atendimento Capacidade Transportadoras Veículos …" at bounding box center [285, 134] width 570 height 269
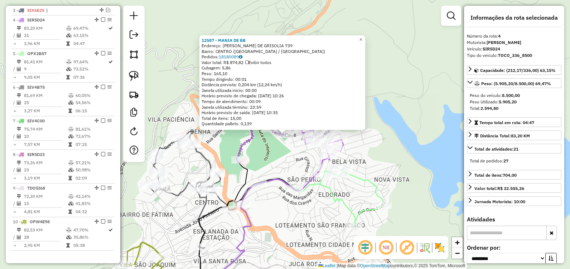
scroll to position [306, 0]
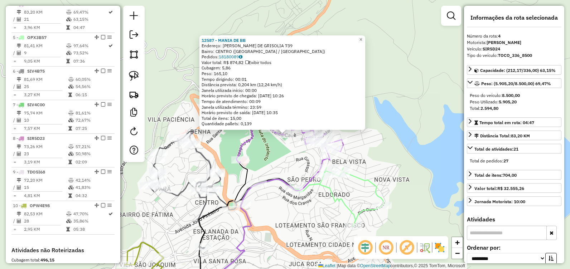
drag, startPoint x: 286, startPoint y: 209, endPoint x: 253, endPoint y: 224, distance: 36.1
click at [253, 224] on div "12587 - MANIA DE BB Endereço: DANIEL JARDIM DE GRISOLIA 739 Bairro: CENTRO (ITA…" at bounding box center [285, 134] width 570 height 269
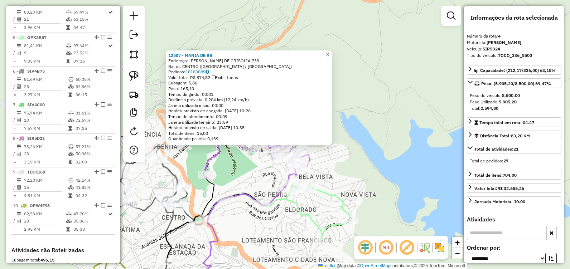
click at [251, 183] on div "12587 - MANIA DE BB Endereço: DANIEL JARDIM DE GRISOLIA 739 Bairro: CENTRO (ITA…" at bounding box center [285, 134] width 570 height 269
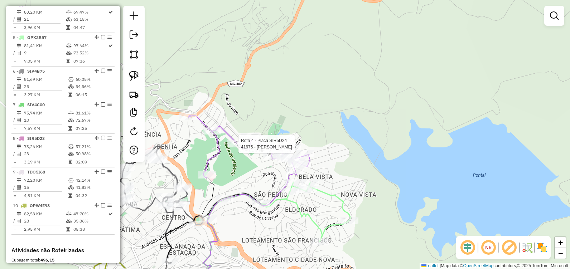
select select "**********"
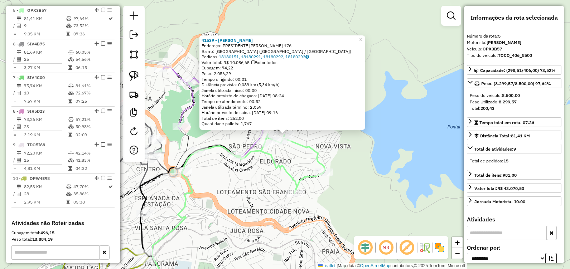
scroll to position [340, 0]
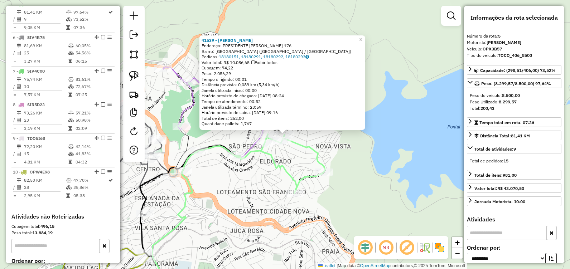
click at [259, 181] on div "41539 - LOURDES CARVALHO Endereço: PRESIDENTE KENNEDY 176 Bairro: BELA VISTA (I…" at bounding box center [285, 134] width 570 height 269
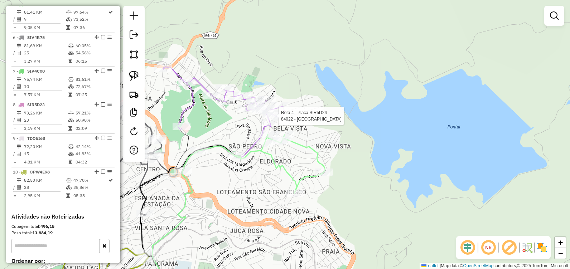
select select "**********"
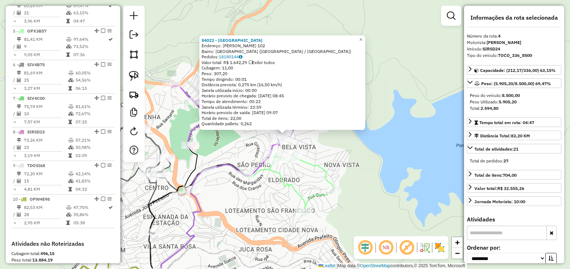
scroll to position [306, 0]
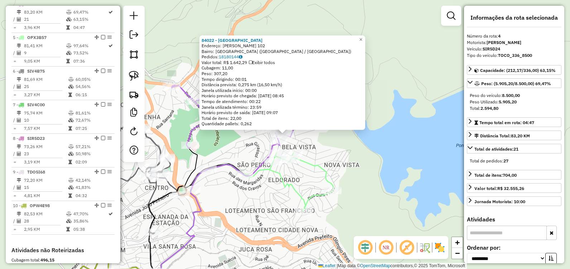
click at [340, 148] on div "84022 - BAR DO VICENTE Endereço: EMILIO ZACARIAS DA SILVA 102 Bairro: BELA VIST…" at bounding box center [285, 134] width 570 height 269
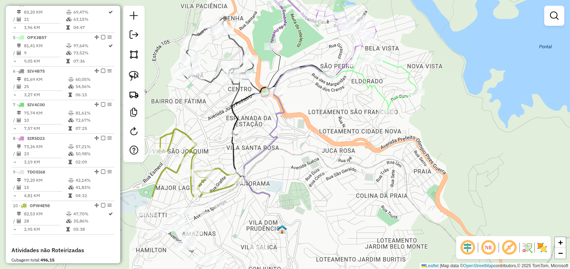
drag, startPoint x: 214, startPoint y: 143, endPoint x: 281, endPoint y: 63, distance: 104.0
click at [280, 62] on icon at bounding box center [256, 123] width 49 height 149
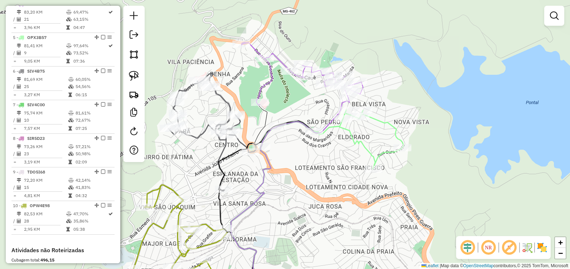
drag, startPoint x: 275, startPoint y: 63, endPoint x: 262, endPoint y: 119, distance: 57.6
click at [262, 119] on icon at bounding box center [251, 228] width 67 height 247
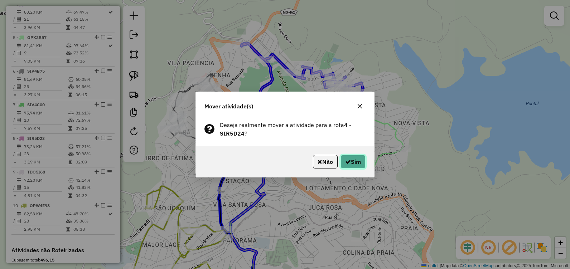
click at [355, 159] on button "Sim" at bounding box center [352, 162] width 25 height 14
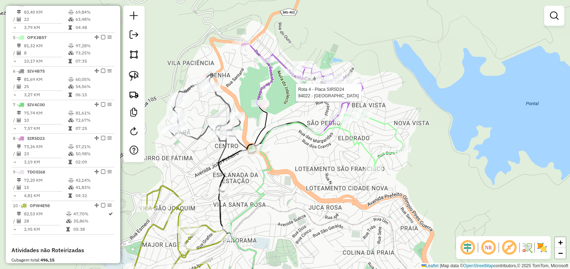
select select "**********"
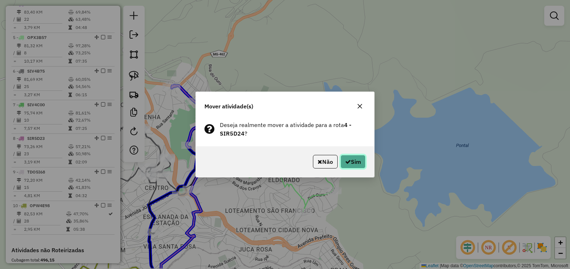
click at [351, 155] on button "Sim" at bounding box center [352, 162] width 25 height 14
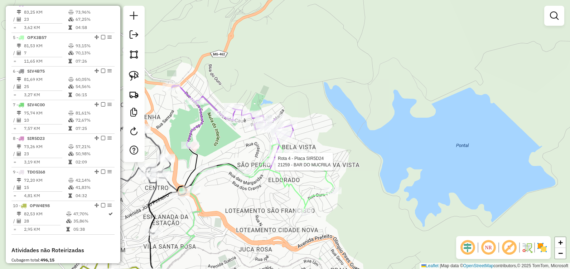
select select "**********"
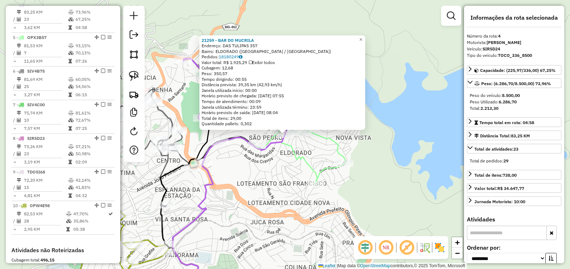
click at [305, 146] on div "21259 - BAR DO MUCRILA Endereço: DAS TULIPAS 357 Bairro: ELDORADO (ITABIRA / MG…" at bounding box center [285, 134] width 570 height 269
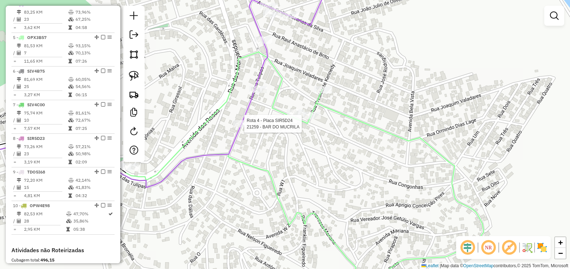
select select "**********"
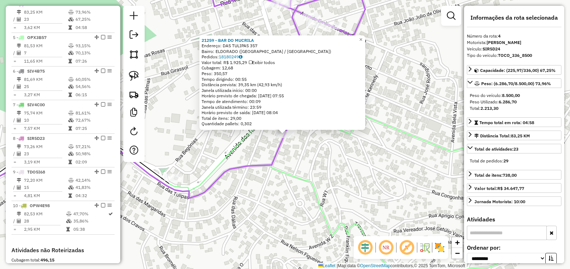
click at [331, 168] on div "21259 - BAR DO MUCRILA Endereço: DAS TULIPAS 357 Bairro: ELDORADO (ITABIRA / MG…" at bounding box center [285, 134] width 570 height 269
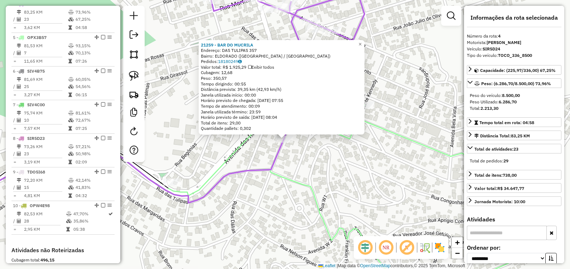
click at [324, 146] on div "21259 - BAR DO MUCRILA Endereço: DAS TULIPAS 357 Bairro: ELDORADO (ITABIRA / MG…" at bounding box center [285, 134] width 570 height 269
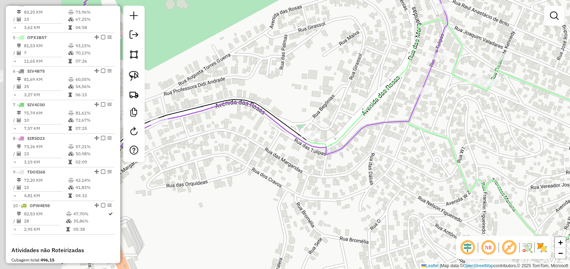
drag, startPoint x: 326, startPoint y: 174, endPoint x: 394, endPoint y: 139, distance: 76.5
click at [460, 126] on div "Janela de atendimento Grade de atendimento Capacidade Transportadoras Veículos …" at bounding box center [285, 134] width 570 height 269
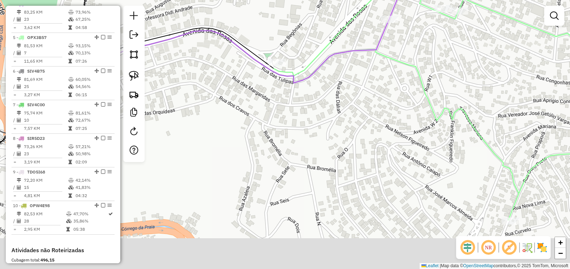
drag, startPoint x: 436, startPoint y: 172, endPoint x: 359, endPoint y: 87, distance: 115.1
click at [375, 96] on div "Janela de atendimento Grade de atendimento Capacidade Transportadoras Veículos …" at bounding box center [285, 134] width 570 height 269
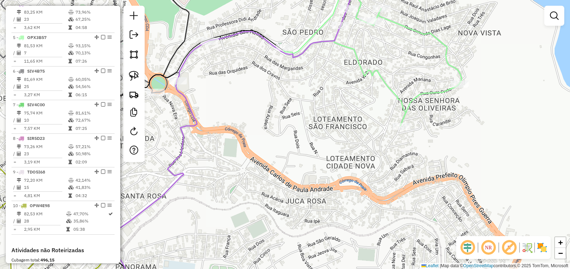
click at [351, 36] on div "Janela de atendimento Grade de atendimento Capacidade Transportadoras Veículos …" at bounding box center [285, 134] width 570 height 269
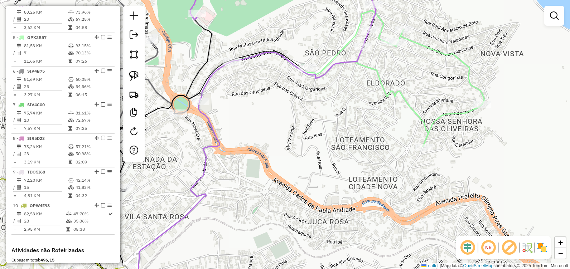
drag, startPoint x: 373, startPoint y: 64, endPoint x: 398, endPoint y: 88, distance: 34.9
click at [402, 91] on div "Janela de atendimento Grade de atendimento Capacidade Transportadoras Veículos …" at bounding box center [285, 134] width 570 height 269
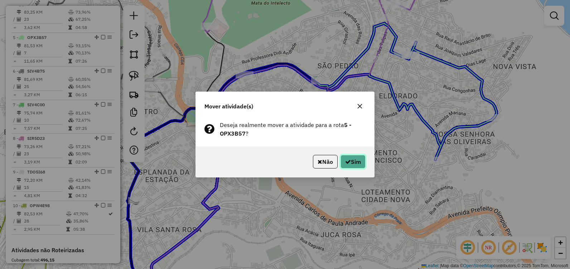
click at [358, 160] on button "Sim" at bounding box center [352, 162] width 25 height 14
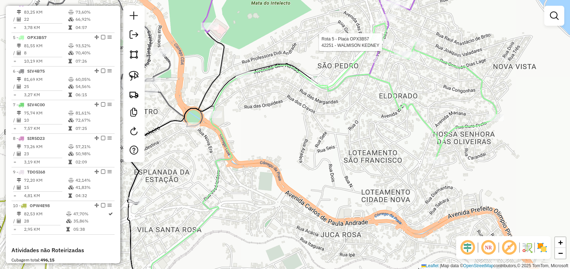
select select "**********"
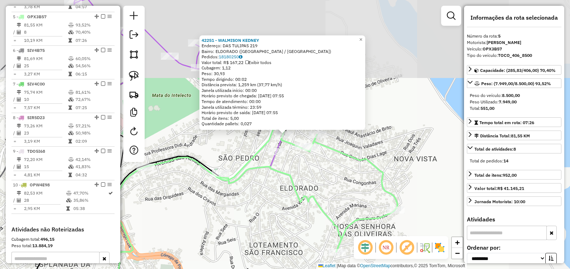
scroll to position [340, 0]
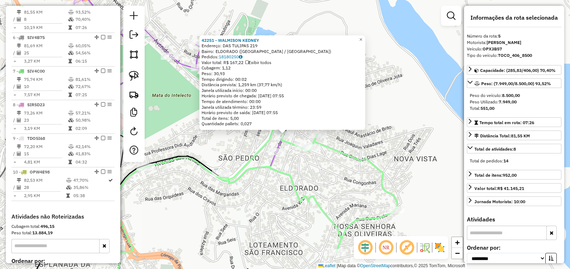
click at [323, 182] on div "42251 - WALMISON KEDNEY Endereço: DAS TULIPAS 219 Bairro: ELDORADO (ITABIRA / M…" at bounding box center [285, 134] width 570 height 269
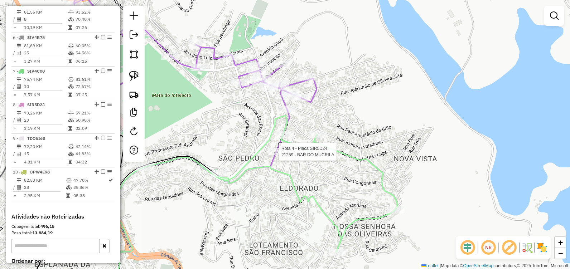
select select "**********"
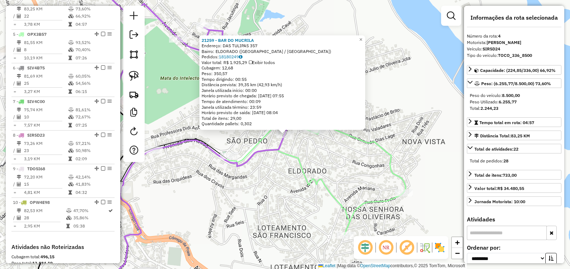
scroll to position [306, 0]
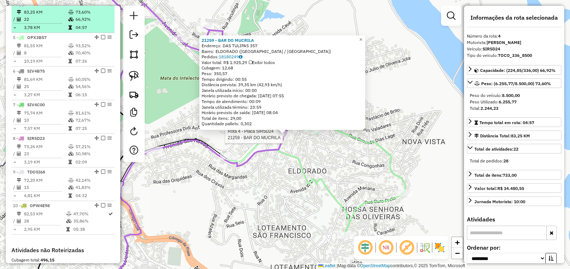
click at [101, 6] on em at bounding box center [103, 3] width 4 height 4
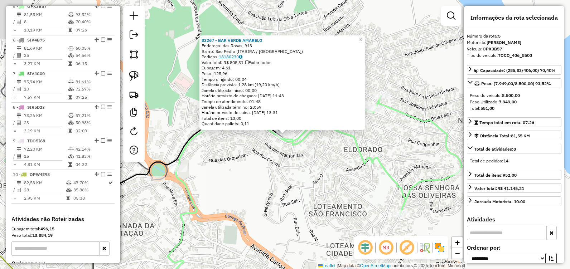
scroll to position [316, 0]
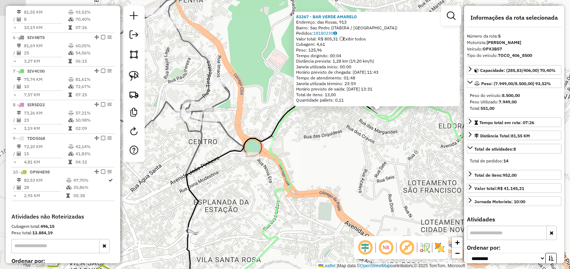
drag, startPoint x: 244, startPoint y: 166, endPoint x: 291, endPoint y: 154, distance: 48.5
click at [291, 154] on div "83267 - BAR VERDE AMARELO Endereço: das Rosas, 913 Bairro: Sao Pedro (ITABIRA /…" at bounding box center [285, 134] width 570 height 269
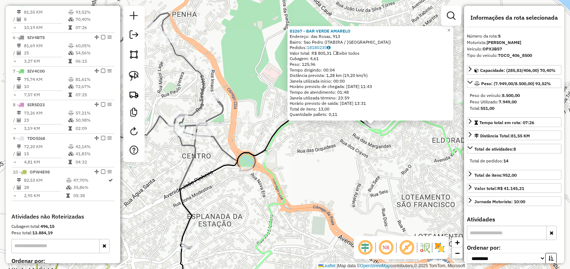
drag, startPoint x: 300, startPoint y: 164, endPoint x: 297, endPoint y: 170, distance: 7.4
click at [297, 170] on div "83267 - BAR VERDE AMARELO Endereço: das Rosas, 913 Bairro: Sao Pedro (ITABIRA /…" at bounding box center [285, 134] width 570 height 269
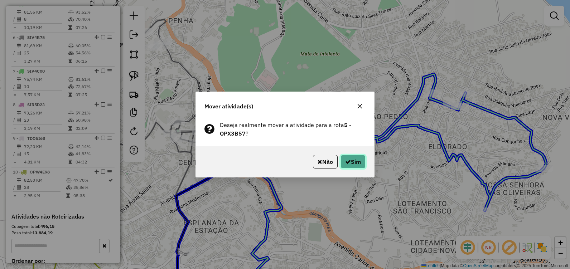
click at [344, 165] on button "Sim" at bounding box center [352, 162] width 25 height 14
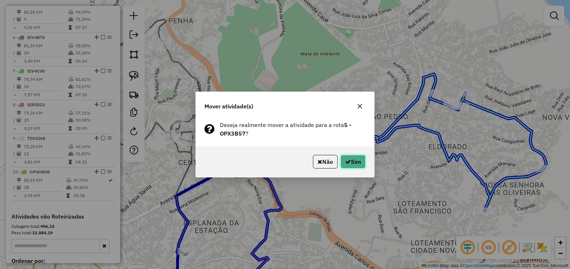
click at [345, 163] on icon "button" at bounding box center [348, 162] width 6 height 6
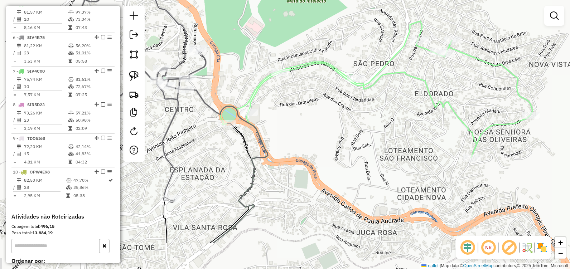
drag, startPoint x: 325, startPoint y: 146, endPoint x: 301, endPoint y: 68, distance: 81.7
click at [301, 69] on div "Janela de atendimento Grade de atendimento Capacidade Transportadoras Veículos …" at bounding box center [285, 134] width 570 height 269
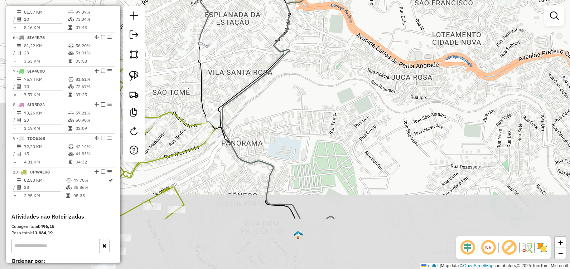
drag, startPoint x: 300, startPoint y: 165, endPoint x: 374, endPoint y: 92, distance: 104.3
click at [374, 92] on div "Janela de atendimento Grade de atendimento Capacidade Transportadoras Veículos …" at bounding box center [285, 134] width 570 height 269
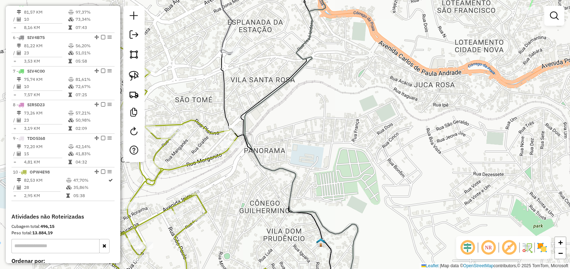
drag, startPoint x: 312, startPoint y: 93, endPoint x: 311, endPoint y: 205, distance: 111.3
click at [312, 205] on div "Janela de atendimento Grade de atendimento Capacidade Transportadoras Veículos …" at bounding box center [285, 134] width 570 height 269
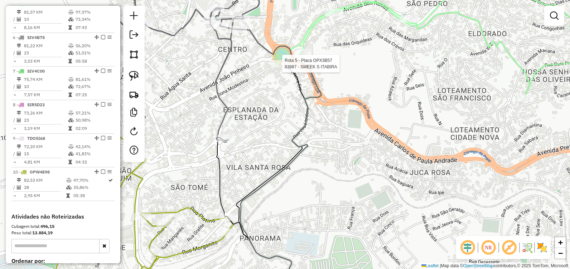
select select "**********"
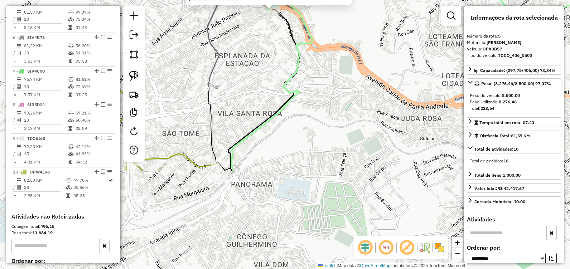
drag, startPoint x: 338, startPoint y: 224, endPoint x: 323, endPoint y: 95, distance: 129.7
click at [323, 96] on div "83987 - SMEEK S ITABIRA Endereço: DOUTOR ACRISIO ALVARENGA 22 Bairro: CENTRO (I…" at bounding box center [285, 134] width 570 height 269
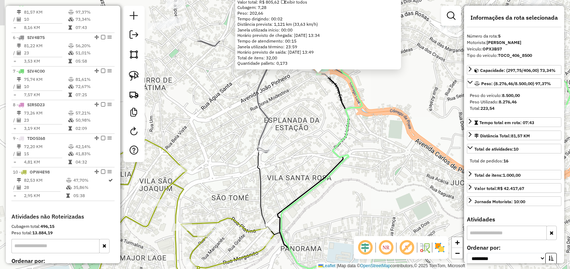
drag, startPoint x: 307, startPoint y: 170, endPoint x: 352, endPoint y: 229, distance: 73.7
click at [353, 243] on div "83987 - SMEEK S ITABIRA Endereço: DOUTOR ACRISIO ALVARENGA 22 Bairro: CENTRO (I…" at bounding box center [285, 134] width 570 height 269
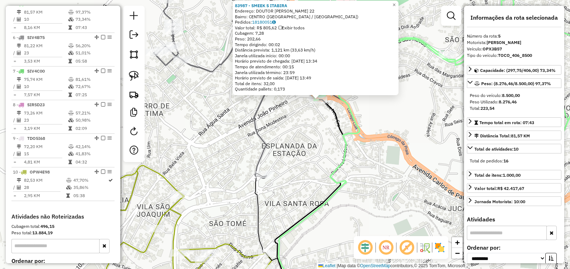
drag, startPoint x: 363, startPoint y: 140, endPoint x: 348, endPoint y: 165, distance: 29.7
click at [365, 178] on div "83987 - SMEEK S ITABIRA Endereço: DOUTOR ACRISIO ALVARENGA 22 Bairro: CENTRO (I…" at bounding box center [285, 134] width 570 height 269
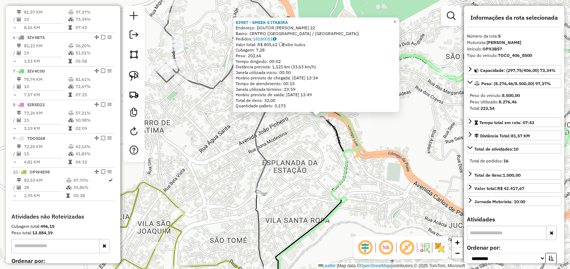
click at [325, 166] on div "83987 - SMEEK S ITABIRA Endereço: DOUTOR ACRISIO ALVARENGA 22 Bairro: CENTRO (I…" at bounding box center [285, 134] width 570 height 269
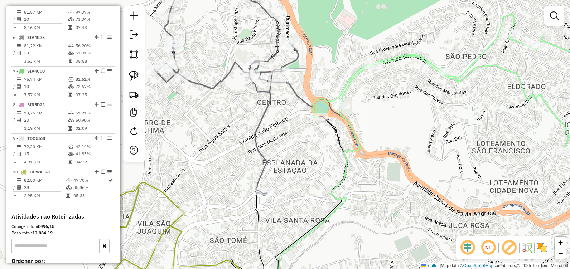
drag, startPoint x: 424, startPoint y: 103, endPoint x: 366, endPoint y: 157, distance: 79.8
click at [366, 157] on div "Janela de atendimento Grade de atendimento Capacidade Transportadoras Veículos …" at bounding box center [285, 134] width 570 height 269
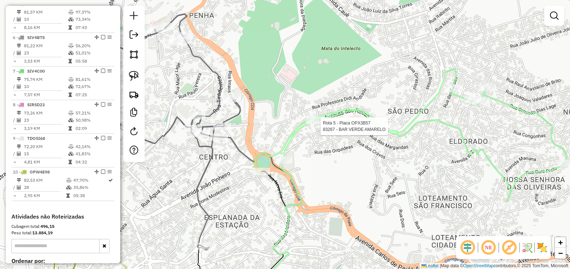
select select "**********"
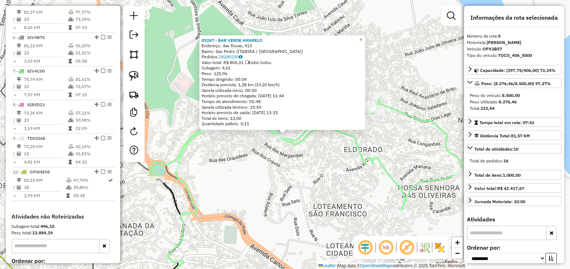
click at [301, 163] on div "83267 - BAR VERDE AMARELO Endereço: das Rosas, 913 Bairro: Sao Pedro (ITABIRA /…" at bounding box center [285, 134] width 570 height 269
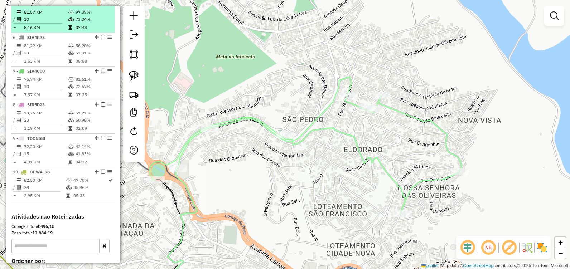
click at [102, 6] on em at bounding box center [103, 3] width 4 height 4
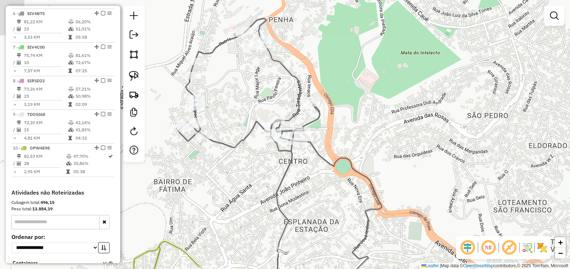
drag, startPoint x: 181, startPoint y: 102, endPoint x: 379, endPoint y: 100, distance: 198.0
click at [379, 100] on div "Janela de atendimento Grade de atendimento Capacidade Transportadoras Veículos …" at bounding box center [285, 134] width 570 height 269
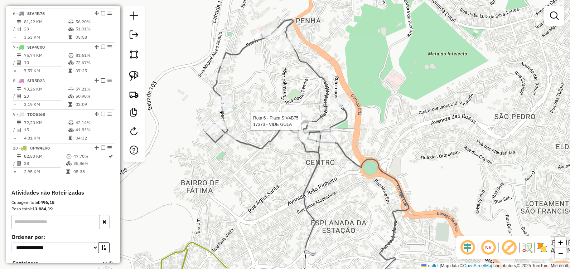
select select "**********"
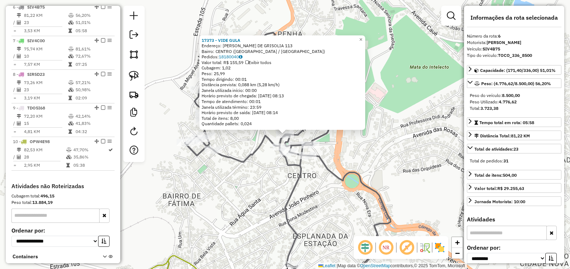
scroll to position [325, 0]
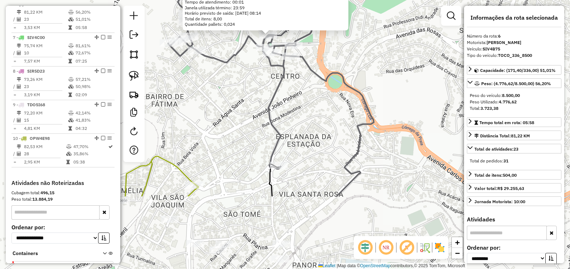
drag, startPoint x: 255, startPoint y: 158, endPoint x: 242, endPoint y: 87, distance: 72.2
click at [241, 87] on div "17373 - VIDE GULA Endereço: DANIEL JARDIM DE GRISOLIA 113 Bairro: CENTRO (ITABI…" at bounding box center [285, 134] width 570 height 269
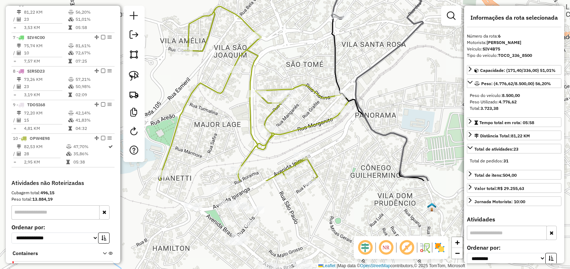
drag, startPoint x: 291, startPoint y: 157, endPoint x: 352, endPoint y: 58, distance: 116.5
click at [352, 58] on div "17373 - VIDE GULA Endereço: DANIEL JARDIM DE GRISOLIA 113 Bairro: CENTRO (ITABI…" at bounding box center [285, 134] width 570 height 269
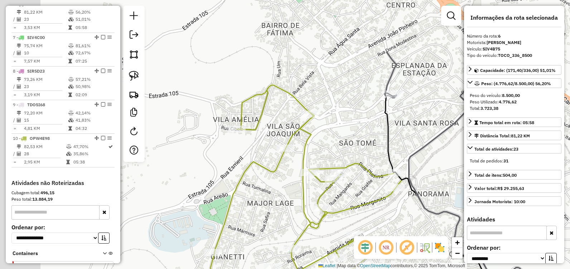
drag, startPoint x: 304, startPoint y: 51, endPoint x: 358, endPoint y: 133, distance: 98.2
click at [358, 133] on div "17373 - VIDE GULA Endereço: DANIEL JARDIM DE GRISOLIA 113 Bairro: CENTRO (ITABI…" at bounding box center [285, 134] width 570 height 269
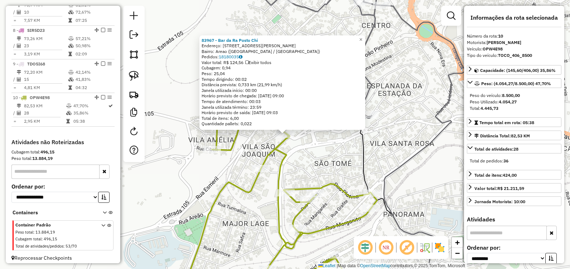
scroll to position [377, 0]
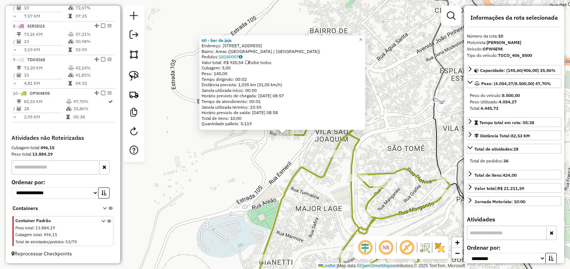
click at [243, 170] on div "60 - bar da jaja Endereço: Rua Marte, 140 Bairro: Areao (ITABIRA / MG) Pedidos:…" at bounding box center [285, 134] width 570 height 269
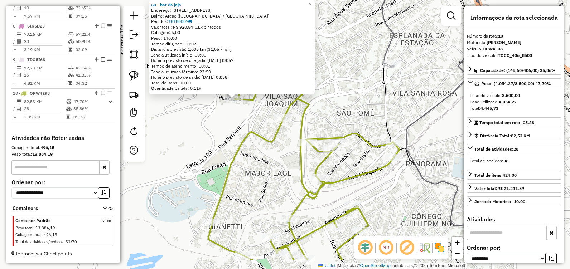
drag, startPoint x: 421, startPoint y: 194, endPoint x: 361, endPoint y: 155, distance: 71.4
click at [362, 155] on div "60 - bar da jaja Endereço: Rua Marte, 140 Bairro: Areao (ITABIRA / MG) Pedidos:…" at bounding box center [285, 134] width 570 height 269
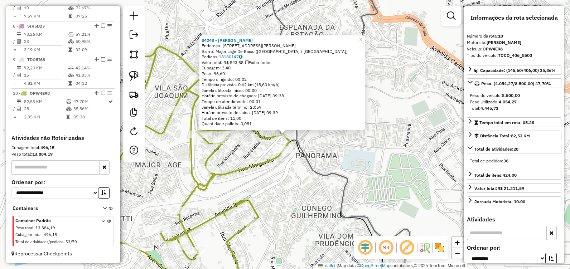
click at [283, 146] on icon at bounding box center [211, 171] width 227 height 249
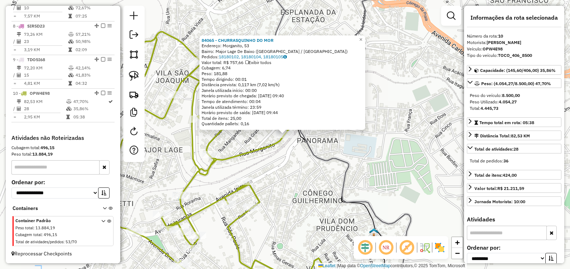
click at [369, 155] on div "84065 - CHURRASQUINHO DO MOR Endereço: Morganito, 53 Bairro: Major Lage De Baix…" at bounding box center [285, 134] width 570 height 269
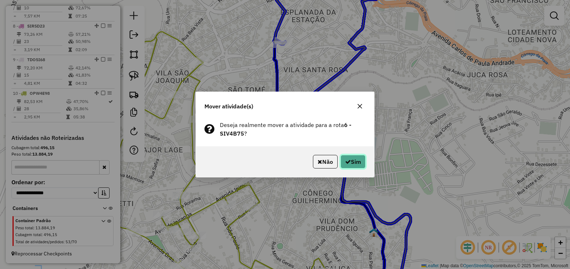
click at [358, 162] on button "Sim" at bounding box center [352, 162] width 25 height 14
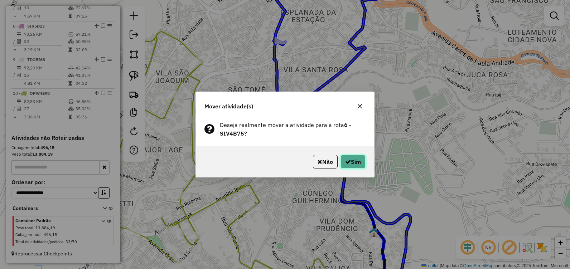
click at [357, 161] on button "Sim" at bounding box center [352, 162] width 25 height 14
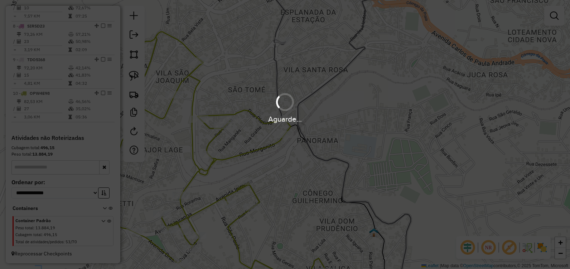
drag, startPoint x: 409, startPoint y: 194, endPoint x: 343, endPoint y: 16, distance: 189.7
click at [343, 16] on hb-app "Aguarde... Pop-up bloqueado! Seu navegador bloqueou automáticamente a abertura …" at bounding box center [285, 134] width 570 height 269
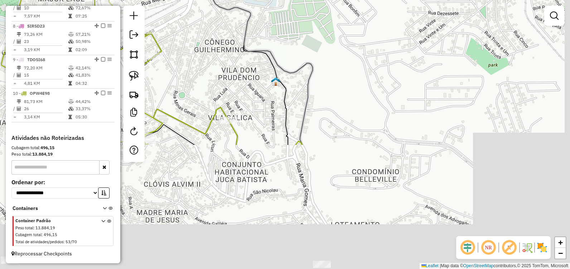
drag, startPoint x: 409, startPoint y: 159, endPoint x: 338, endPoint y: 88, distance: 100.5
click at [302, 0] on html "Aguarde... Pop-up bloqueado! Seu navegador bloqueou automáticamente a abertura …" at bounding box center [285, 134] width 570 height 269
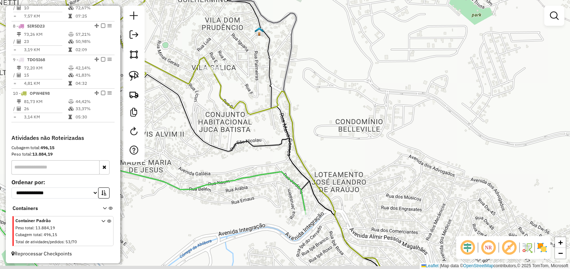
drag, startPoint x: 366, startPoint y: 143, endPoint x: 370, endPoint y: 83, distance: 60.3
click at [370, 80] on div "Janela de atendimento Grade de atendimento Capacidade Transportadoras Veículos …" at bounding box center [285, 134] width 570 height 269
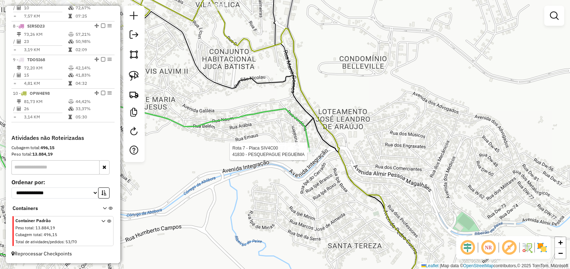
select select "**********"
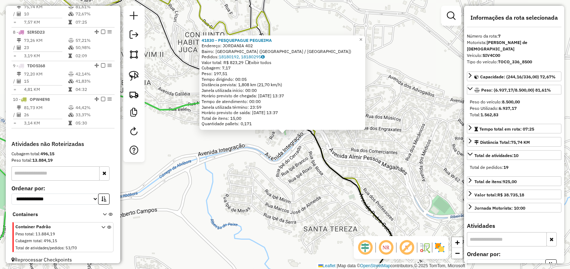
scroll to position [359, 0]
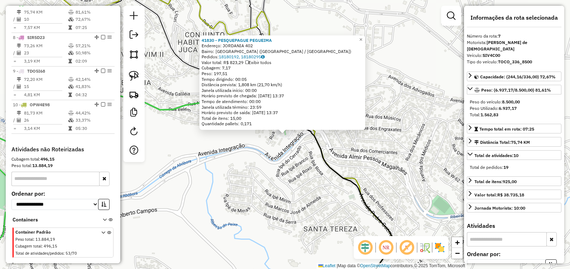
click at [298, 175] on div "41830 - PESQUEPAGUE PEGUEIMA Endereço: JORDANIA 402 Bairro: VILA BETHANIA (ITAB…" at bounding box center [285, 134] width 570 height 269
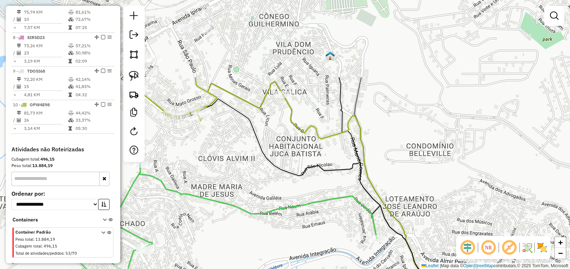
drag, startPoint x: 352, startPoint y: 185, endPoint x: 367, endPoint y: 209, distance: 28.3
click at [367, 209] on div "Janela de atendimento Grade de atendimento Capacidade Transportadoras Veículos …" at bounding box center [285, 134] width 570 height 269
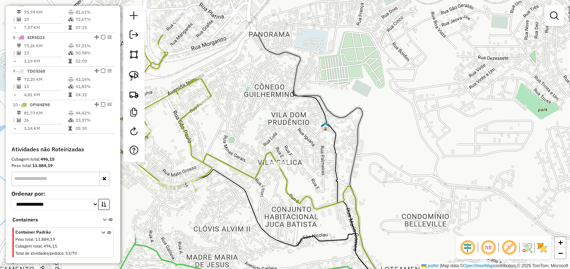
drag, startPoint x: 343, startPoint y: 146, endPoint x: 339, endPoint y: 232, distance: 85.6
click at [340, 231] on div "Janela de atendimento Grade de atendimento Capacidade Transportadoras Veículos …" at bounding box center [285, 134] width 570 height 269
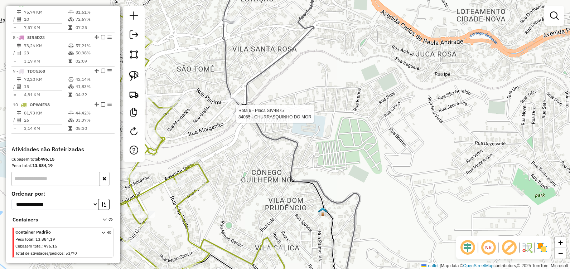
select select "**********"
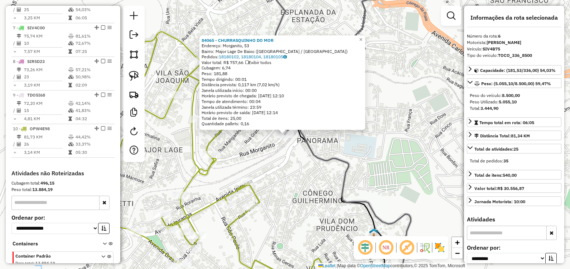
scroll to position [325, 0]
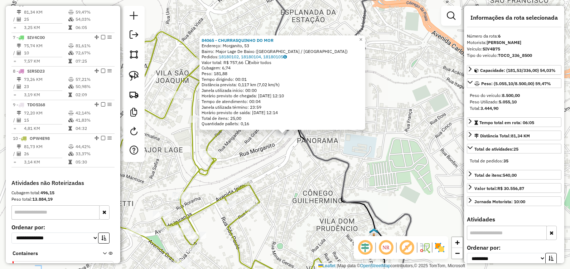
click at [410, 184] on div "84065 - CHURRASQUINHO DO MOR Endereço: Morganito, 53 Bairro: Major Lage De Baix…" at bounding box center [285, 134] width 570 height 269
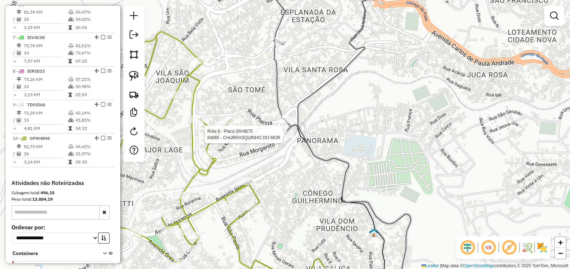
select select "**********"
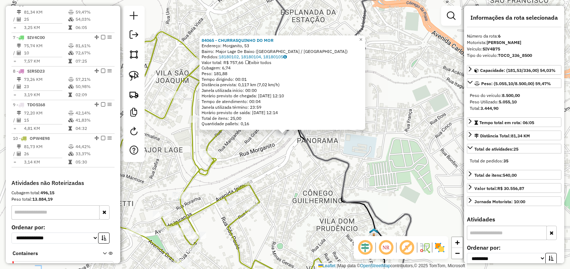
click at [329, 88] on div "Janela utilizada início: 00:00" at bounding box center [282, 91] width 161 height 6
click at [377, 163] on div "84065 - CHURRASQUINHO DO MOR Endereço: Morganito, 53 Bairro: Major Lage De Baix…" at bounding box center [285, 134] width 570 height 269
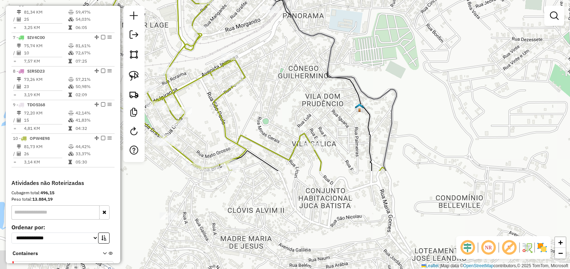
drag, startPoint x: 378, startPoint y: 161, endPoint x: 362, endPoint y: 78, distance: 85.0
click at [362, 78] on div "Janela de atendimento Grade de atendimento Capacidade Transportadoras Veículos …" at bounding box center [285, 134] width 570 height 269
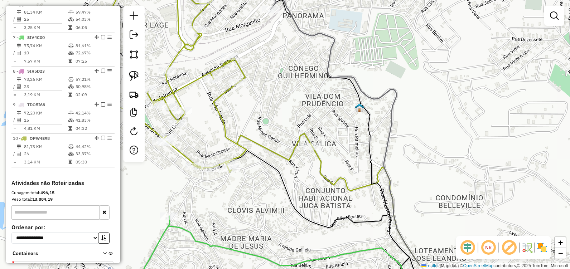
drag, startPoint x: 362, startPoint y: 174, endPoint x: 341, endPoint y: 71, distance: 104.5
click at [341, 72] on div "Janela de atendimento Grade de atendimento Capacidade Transportadoras Veículos …" at bounding box center [285, 134] width 570 height 269
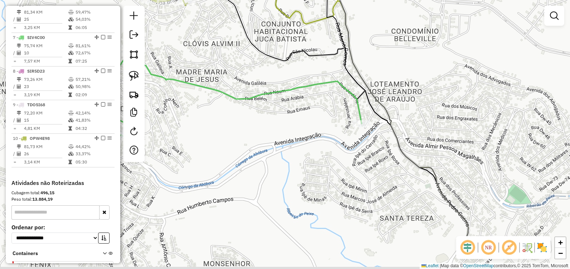
drag, startPoint x: 402, startPoint y: 211, endPoint x: 374, endPoint y: 145, distance: 72.0
click at [374, 145] on div "Janela de atendimento Grade de atendimento Capacidade Transportadoras Veículos …" at bounding box center [285, 134] width 570 height 269
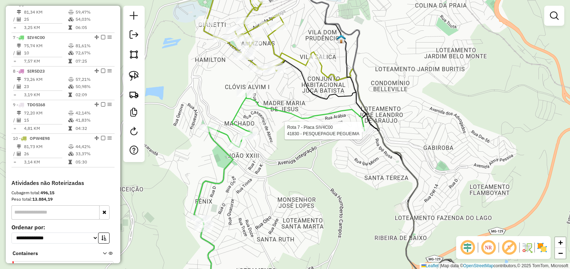
select select "**********"
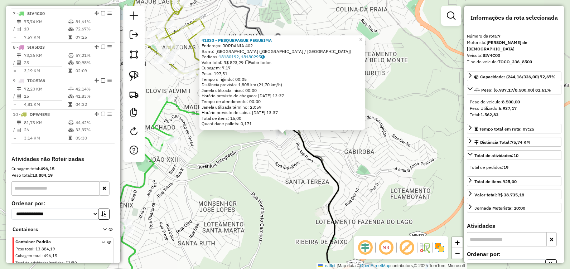
scroll to position [359, 0]
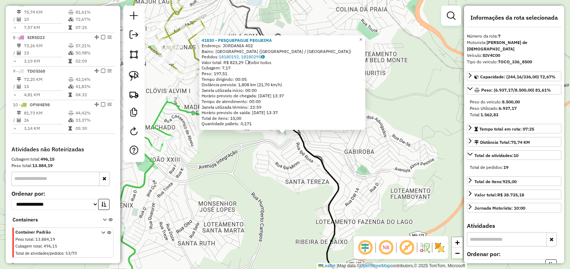
click at [292, 175] on div "41830 - PESQUEPAGUE PEGUEIMA Endereço: JORDANIA 402 Bairro: VILA BETHANIA (ITAB…" at bounding box center [285, 134] width 570 height 269
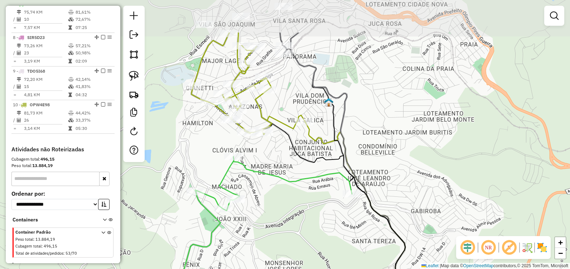
drag, startPoint x: 249, startPoint y: 102, endPoint x: 316, endPoint y: 161, distance: 89.2
click at [316, 161] on icon at bounding box center [360, 240] width 194 height 232
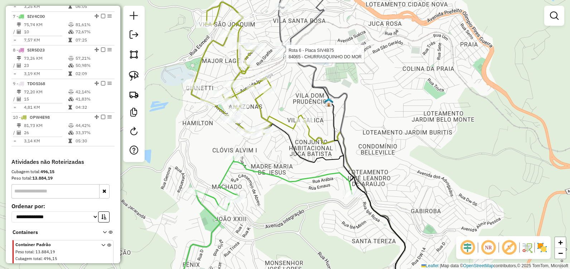
select select "**********"
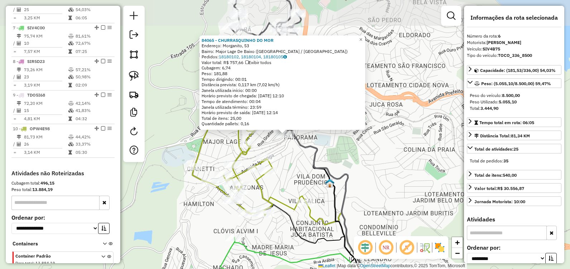
scroll to position [325, 0]
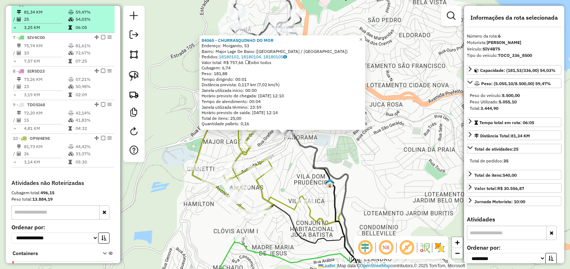
click at [101, 6] on em at bounding box center [103, 3] width 4 height 4
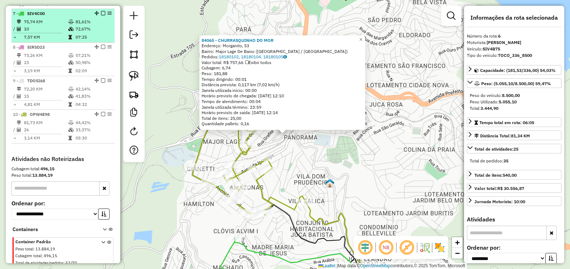
click at [105, 25] on td "81,61%" at bounding box center [93, 21] width 36 height 7
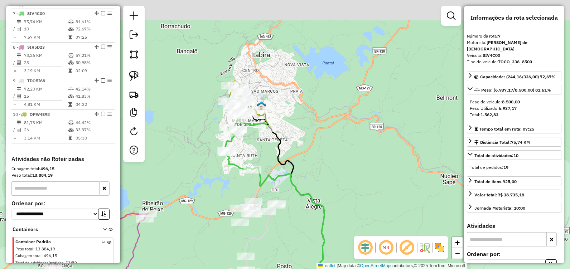
drag, startPoint x: 206, startPoint y: 53, endPoint x: 207, endPoint y: 142, distance: 89.8
click at [207, 151] on div "Janela de atendimento Grade de atendimento Capacidade Transportadoras Veículos …" at bounding box center [285, 134] width 570 height 269
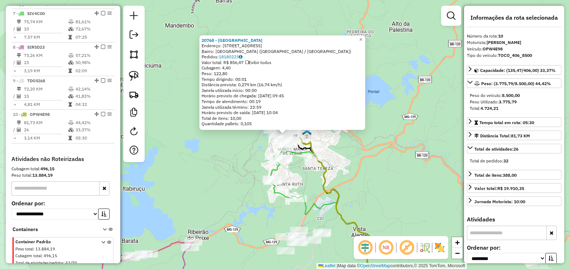
scroll to position [353, 0]
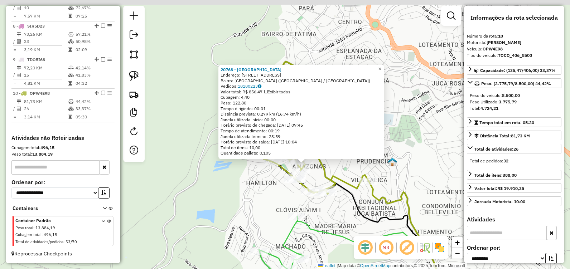
drag, startPoint x: 316, startPoint y: 145, endPoint x: 295, endPoint y: 202, distance: 60.5
click at [322, 212] on div "20768 - Japa Point Endereço: AV CENTRAL, 220 Bairro: Amazonas (ITABIRA / MG) Pe…" at bounding box center [285, 134] width 570 height 269
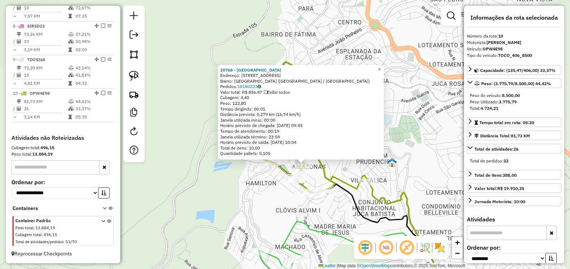
click at [267, 192] on div "20768 - Japa Point Endereço: AV CENTRAL, 220 Bairro: Amazonas (ITABIRA / MG) Pe…" at bounding box center [285, 134] width 570 height 269
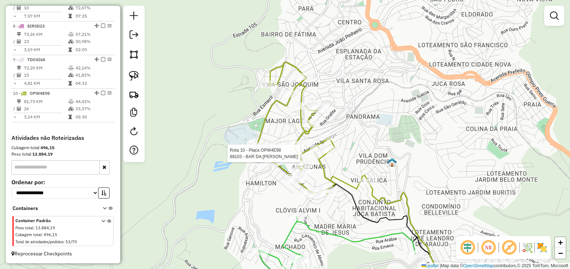
select select "**********"
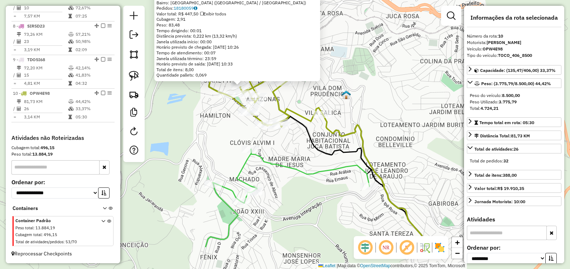
drag, startPoint x: 323, startPoint y: 181, endPoint x: 299, endPoint y: 159, distance: 32.9
click at [299, 159] on div "88103 - BAR DA LUIZA Endereço: Roraima, 325 Bairro: Amazonas (ITABIRA / MG) Ped…" at bounding box center [285, 134] width 570 height 269
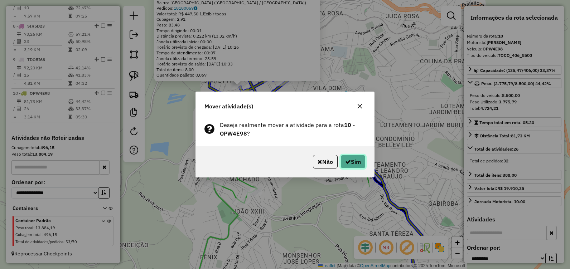
click at [345, 166] on button "Sim" at bounding box center [352, 162] width 25 height 14
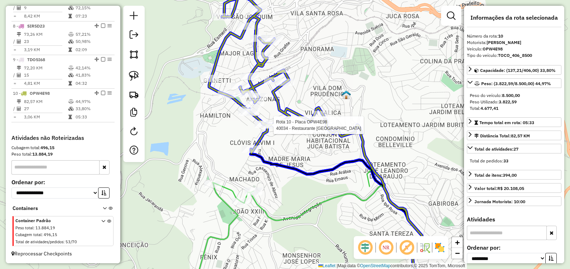
click at [312, 261] on div at bounding box center [312, 261] width 0 height 0
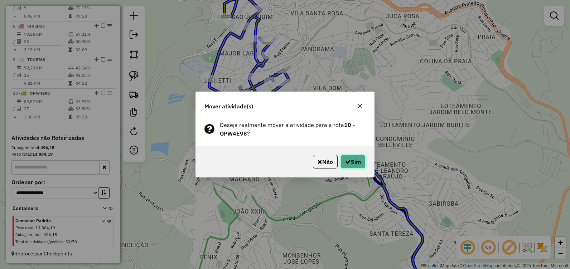
click at [352, 162] on button "Sim" at bounding box center [352, 162] width 25 height 14
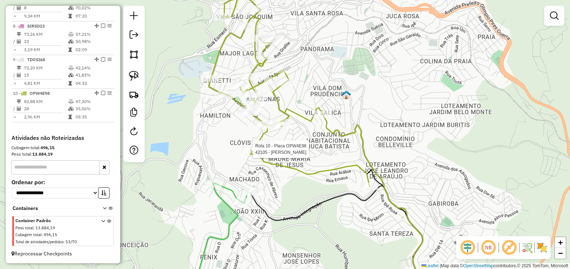
select select "**********"
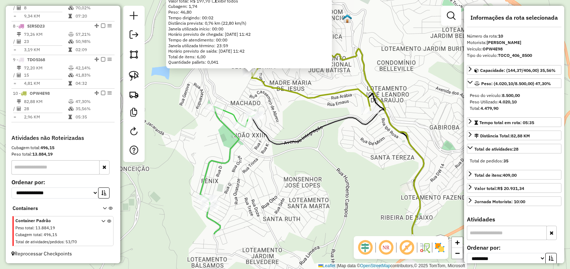
drag, startPoint x: 339, startPoint y: 197, endPoint x: 323, endPoint y: 150, distance: 49.4
click at [323, 150] on icon at bounding box center [337, 172] width 173 height 125
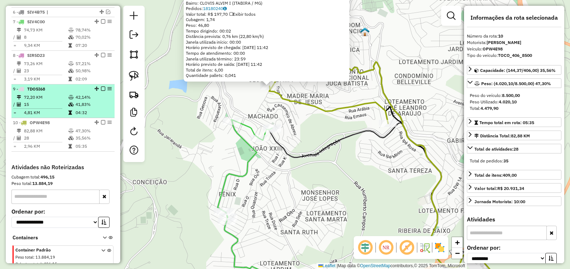
scroll to position [281, 0]
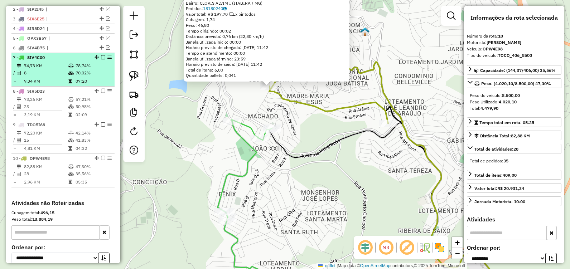
click at [99, 77] on td "70,02%" at bounding box center [93, 72] width 36 height 7
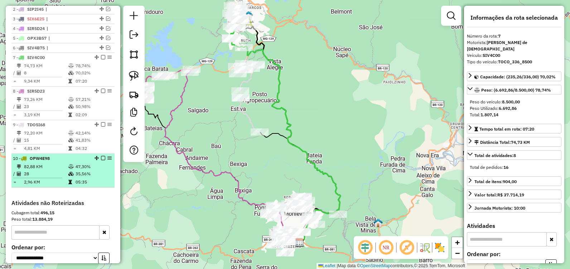
click at [102, 178] on td "35,56%" at bounding box center [93, 173] width 36 height 7
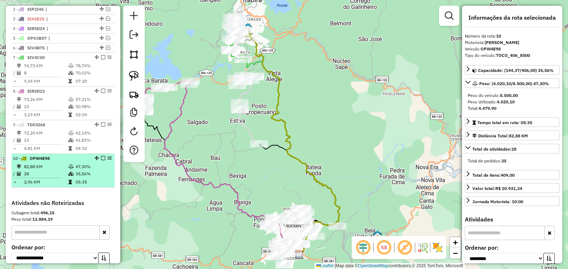
drag, startPoint x: 94, startPoint y: 165, endPoint x: 87, endPoint y: 178, distance: 14.6
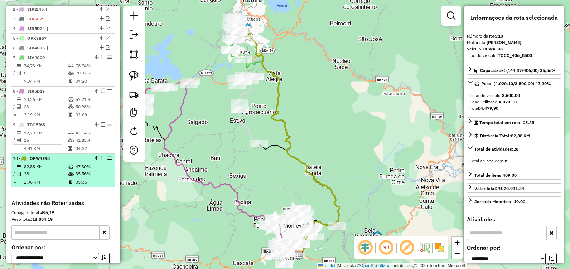
click at [94, 170] on td "47,30%" at bounding box center [93, 166] width 36 height 7
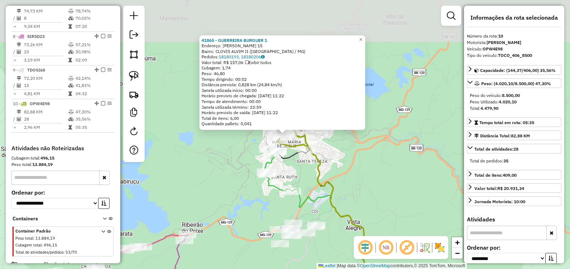
scroll to position [353, 0]
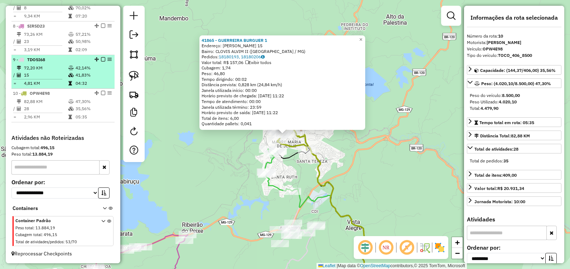
click at [101, 94] on em at bounding box center [103, 93] width 4 height 4
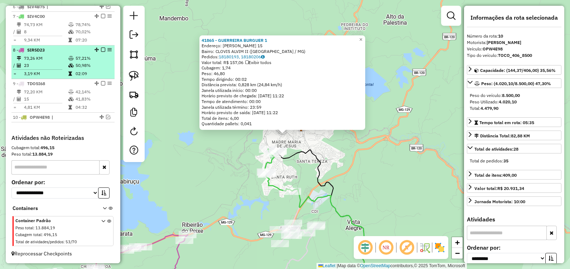
scroll to position [293, 0]
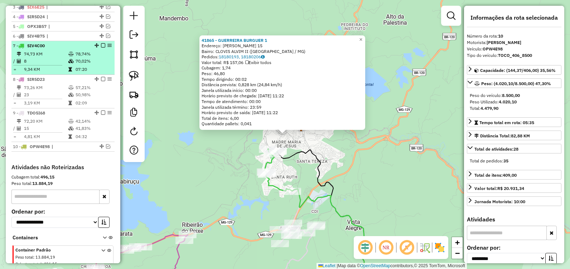
click at [99, 65] on td "70,02%" at bounding box center [93, 61] width 36 height 7
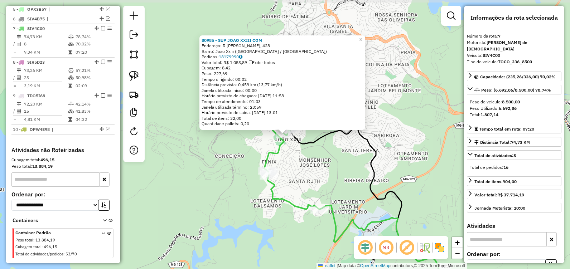
scroll to position [329, 0]
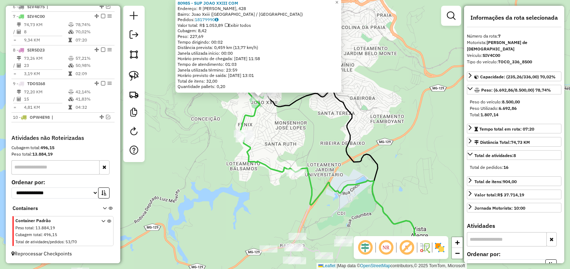
drag, startPoint x: 313, startPoint y: 183, endPoint x: 290, endPoint y: 148, distance: 41.9
click at [290, 148] on div "80985 - SUP JOAO XXIII COM Endereço: R AFONSO ARINOS, 428 Bairro: Joao Xxiii (I…" at bounding box center [285, 134] width 570 height 269
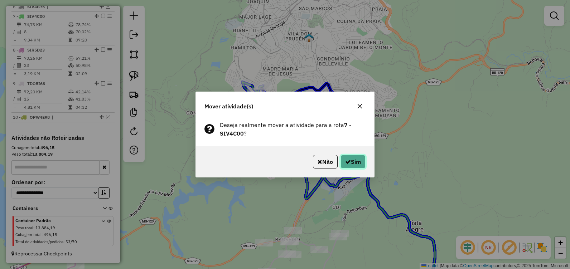
click at [343, 161] on button "Sim" at bounding box center [352, 162] width 25 height 14
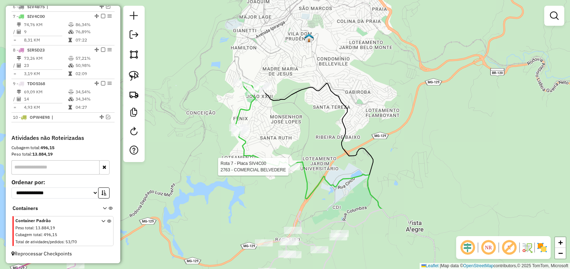
select select "**********"
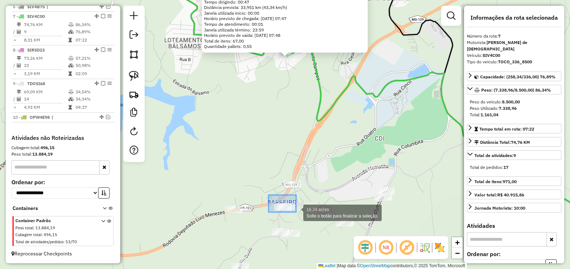
drag, startPoint x: 268, startPoint y: 195, endPoint x: 296, endPoint y: 212, distance: 32.5
drag, startPoint x: 268, startPoint y: 198, endPoint x: 301, endPoint y: 215, distance: 37.5
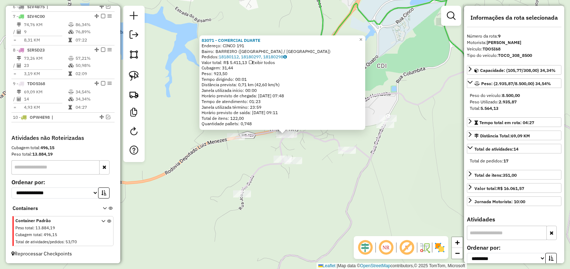
drag, startPoint x: 314, startPoint y: 147, endPoint x: 307, endPoint y: 144, distance: 7.5
click at [314, 147] on div "83071 - COMERCIAL DUARTE Endereço: CINCO 191 Bairro: BARREIRO (ITABIRA / MG) Pe…" at bounding box center [285, 134] width 570 height 269
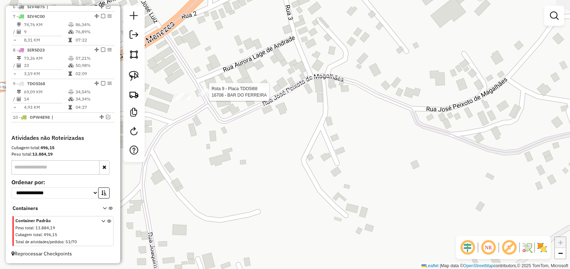
select select "**********"
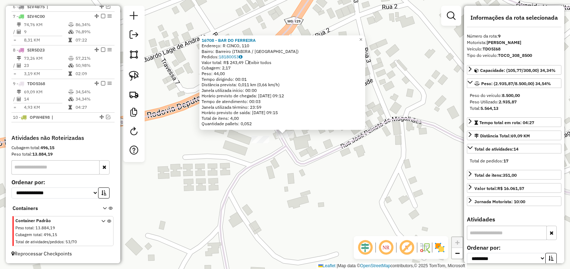
click at [241, 174] on icon at bounding box center [285, 134] width 684 height 323
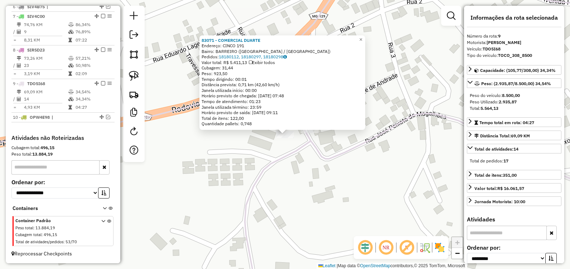
click at [262, 147] on div "83071 - COMERCIAL DUARTE Endereço: CINCO 191 Bairro: BARREIRO (ITABIRA / MG) Pe…" at bounding box center [285, 134] width 570 height 269
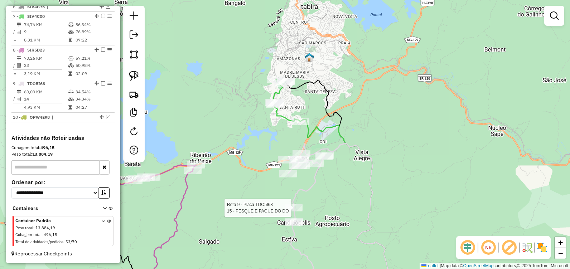
click at [292, 212] on div at bounding box center [294, 207] width 18 height 7
select select "**********"
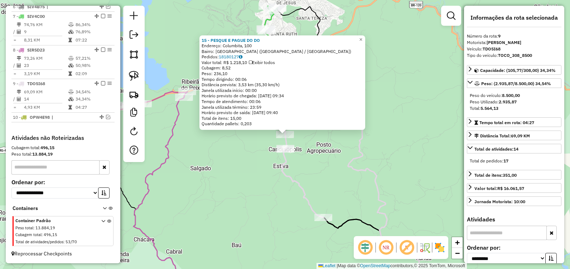
click at [253, 180] on div "15 - PESQUE E PAGUE DO DO Endereço: Columbita, 100 Bairro: Distrito Industrial …" at bounding box center [285, 134] width 570 height 269
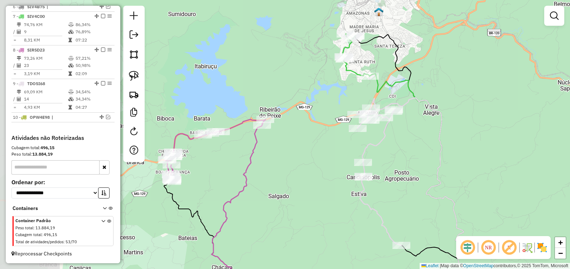
drag, startPoint x: 231, startPoint y: 161, endPoint x: 321, endPoint y: 194, distance: 96.2
click at [321, 194] on div "Janela de atendimento Grade de atendimento Capacidade Transportadoras Veículos …" at bounding box center [285, 134] width 570 height 269
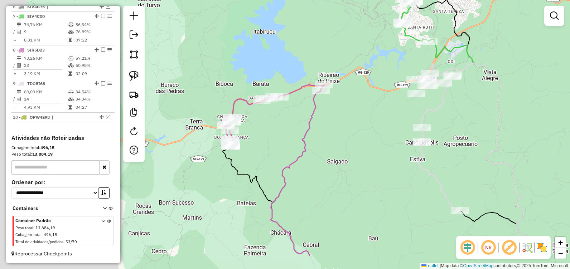
drag, startPoint x: 344, startPoint y: 146, endPoint x: 404, endPoint y: 102, distance: 74.3
click at [409, 103] on div "Janela de atendimento Grade de atendimento Capacidade Transportadoras Veículos …" at bounding box center [285, 134] width 570 height 269
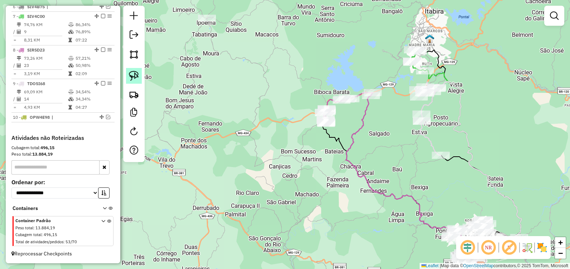
click at [134, 73] on img at bounding box center [134, 76] width 10 height 10
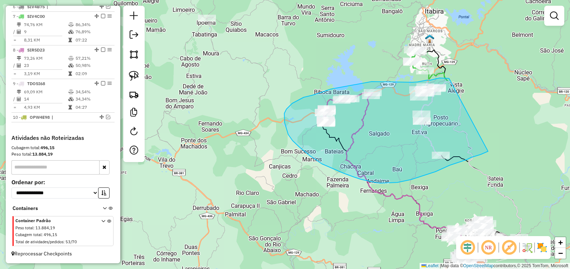
drag, startPoint x: 449, startPoint y: 78, endPoint x: 488, endPoint y: 151, distance: 82.6
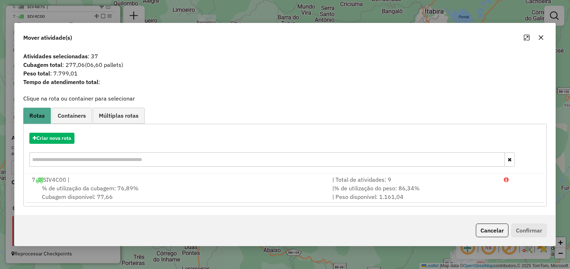
click at [540, 35] on icon "button" at bounding box center [541, 38] width 6 height 6
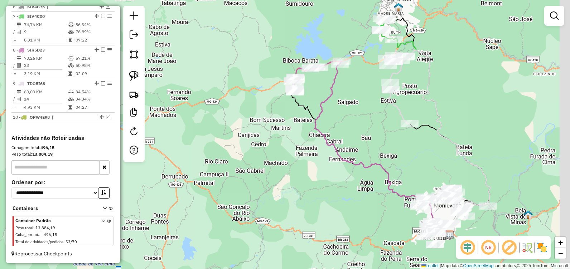
drag, startPoint x: 396, startPoint y: 156, endPoint x: 342, endPoint y: 109, distance: 72.1
click at [342, 109] on div "Janela de atendimento Grade de atendimento Capacidade Transportadoras Veículos …" at bounding box center [285, 134] width 570 height 269
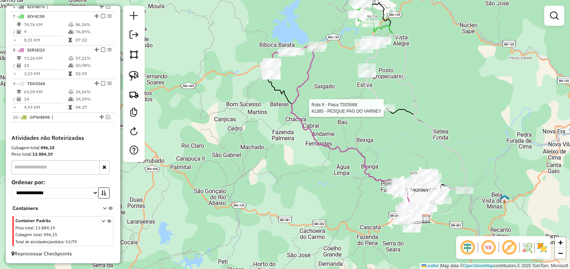
select select "**********"
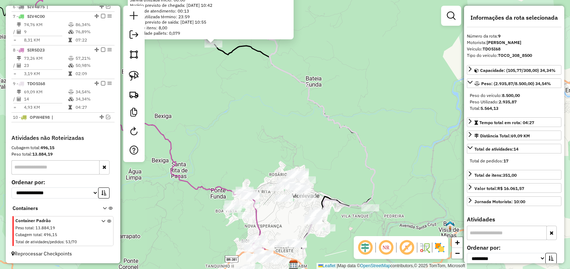
drag, startPoint x: 293, startPoint y: 155, endPoint x: 237, endPoint y: 114, distance: 68.7
click at [242, 115] on div "41385 - PESQUE PAG DO VARNEY Endereço: Estrada do Forninho, SN Bairro: (Itabira…" at bounding box center [285, 134] width 570 height 269
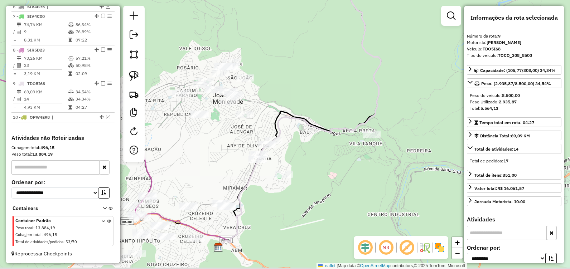
drag, startPoint x: 290, startPoint y: 180, endPoint x: 304, endPoint y: 133, distance: 48.9
click at [301, 134] on div "41385 - PESQUE PAG DO VARNEY Endereço: Estrada do Forninho, SN Bairro: (Itabira…" at bounding box center [285, 134] width 570 height 269
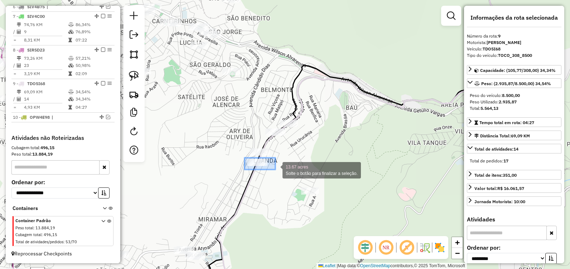
drag, startPoint x: 244, startPoint y: 158, endPoint x: 276, endPoint y: 170, distance: 33.3
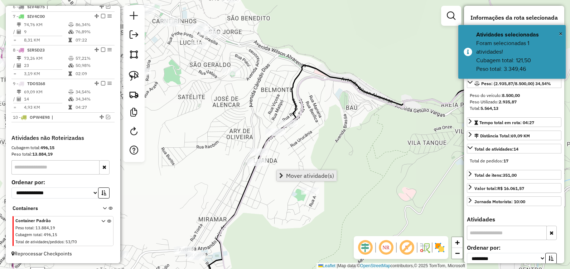
click at [292, 175] on span "Mover atividade(s)" at bounding box center [310, 176] width 48 height 6
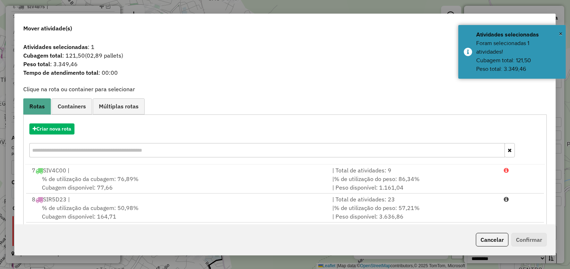
scroll to position [39, 0]
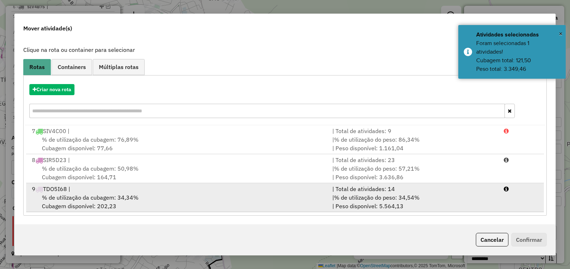
click at [197, 191] on div "9 TDO5I68 |" at bounding box center [178, 189] width 300 height 9
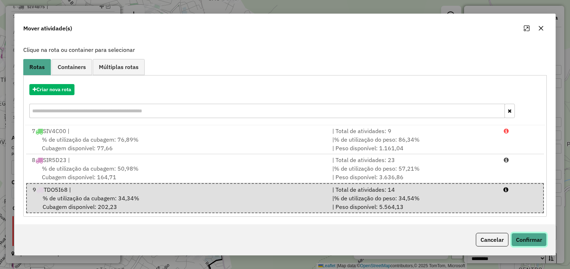
click at [526, 242] on button "Confirmar" at bounding box center [528, 240] width 35 height 14
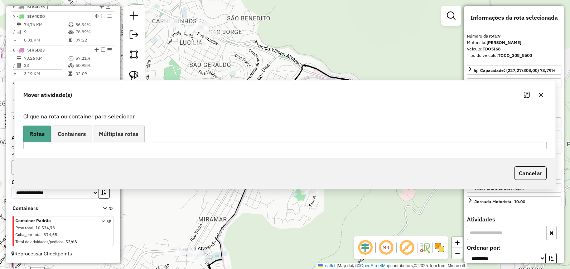
scroll to position [0, 0]
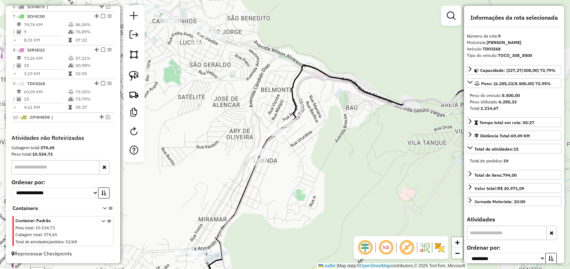
drag, startPoint x: 343, startPoint y: 107, endPoint x: 319, endPoint y: 174, distance: 71.8
click at [319, 174] on div "Janela de atendimento Grade de atendimento Capacidade Transportadoras Veículos …" at bounding box center [285, 134] width 570 height 269
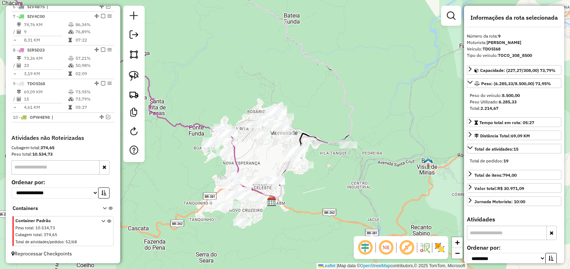
drag, startPoint x: 282, startPoint y: 94, endPoint x: 367, endPoint y: 198, distance: 134.0
click at [367, 198] on div "Janela de atendimento Grade de atendimento Capacidade Transportadoras Veículos …" at bounding box center [285, 134] width 570 height 269
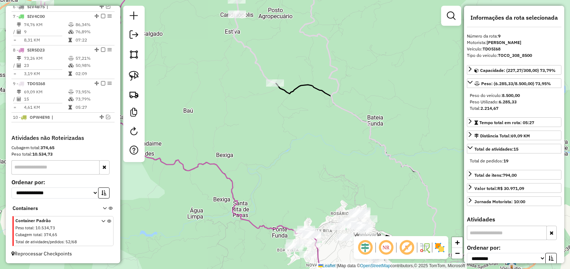
drag, startPoint x: 315, startPoint y: 162, endPoint x: 346, endPoint y: 206, distance: 53.8
click at [346, 206] on div "Janela de atendimento Grade de atendimento Capacidade Transportadoras Veículos …" at bounding box center [285, 134] width 570 height 269
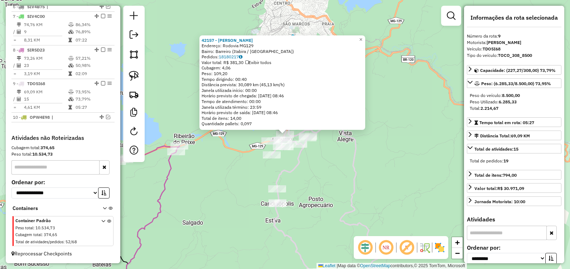
click at [334, 181] on div "42157 - José Geraldo Endereço: Rodovia MG129 Bairro: Barreiro (Itabira / MG) Pe…" at bounding box center [285, 134] width 570 height 269
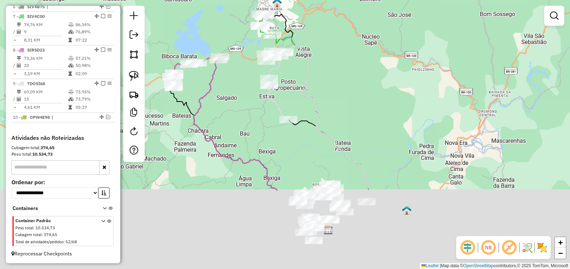
drag, startPoint x: 355, startPoint y: 254, endPoint x: 309, endPoint y: 127, distance: 134.9
click at [310, 130] on div "Janela de atendimento Grade de atendimento Capacidade Transportadoras Veículos …" at bounding box center [285, 134] width 570 height 269
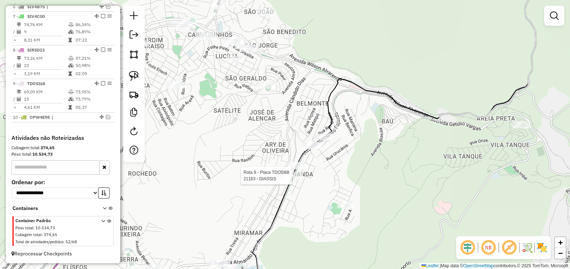
select select "**********"
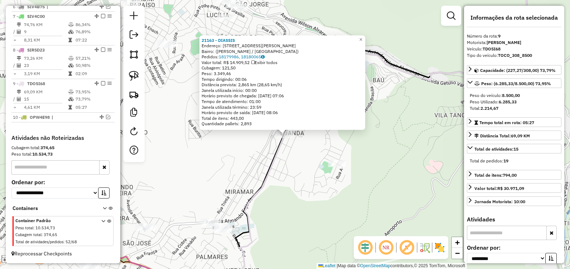
click at [307, 156] on div "21163 - DIASSIS Endereço: Avenida Armando Fajardo, 1456 Bairro: (João Monlevade…" at bounding box center [285, 134] width 570 height 269
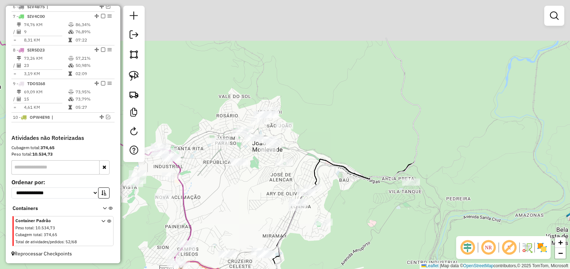
drag, startPoint x: 353, startPoint y: 87, endPoint x: 328, endPoint y: 219, distance: 134.3
click at [325, 234] on div "Janela de atendimento Grade de atendimento Capacidade Transportadoras Veículos …" at bounding box center [285, 134] width 570 height 269
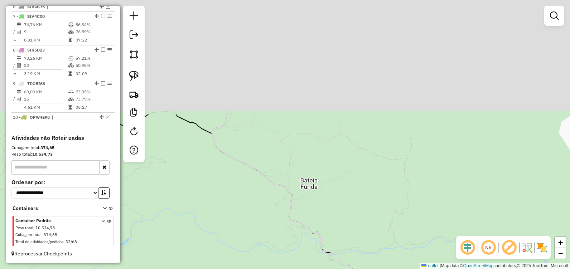
drag, startPoint x: 341, startPoint y: 145, endPoint x: 363, endPoint y: 285, distance: 140.9
click at [363, 269] on html "Aguarde... Pop-up bloqueado! Seu navegador bloqueou automáticamente a abertura …" at bounding box center [285, 134] width 570 height 269
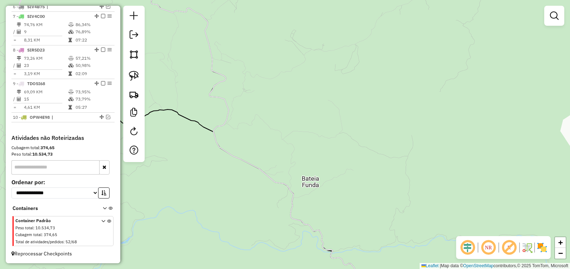
drag, startPoint x: 335, startPoint y: 189, endPoint x: 370, endPoint y: 144, distance: 57.6
click at [370, 144] on div "Janela de atendimento Grade de atendimento Capacidade Transportadoras Veículos …" at bounding box center [285, 134] width 570 height 269
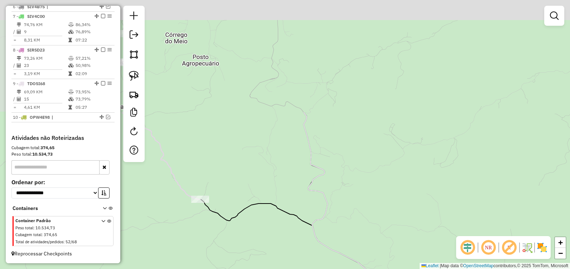
drag, startPoint x: 342, startPoint y: 136, endPoint x: 409, endPoint y: 285, distance: 162.8
click at [409, 269] on html "Aguarde... Pop-up bloqueado! Seu navegador bloqueou automáticamente a abertura …" at bounding box center [285, 134] width 570 height 269
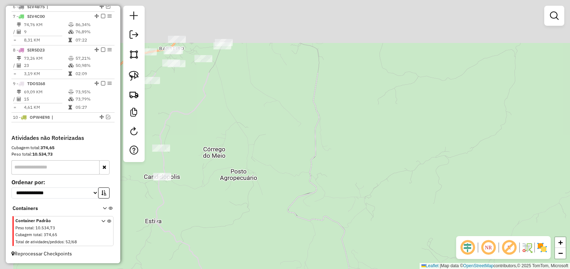
drag, startPoint x: 367, startPoint y: 153, endPoint x: 395, endPoint y: 241, distance: 92.4
click at [398, 257] on div "Janela de atendimento Grade de atendimento Capacidade Transportadoras Veículos …" at bounding box center [285, 134] width 570 height 269
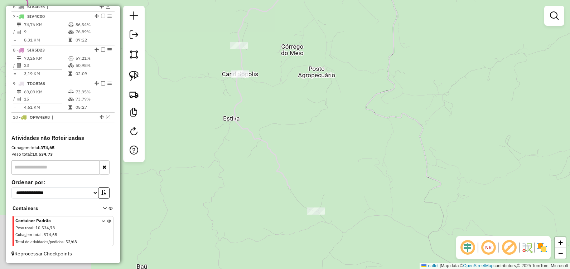
drag, startPoint x: 368, startPoint y: 150, endPoint x: 432, endPoint y: 22, distance: 142.6
click at [432, 18] on div "Janela de atendimento Grade de atendimento Capacidade Transportadoras Veículos …" at bounding box center [285, 134] width 570 height 269
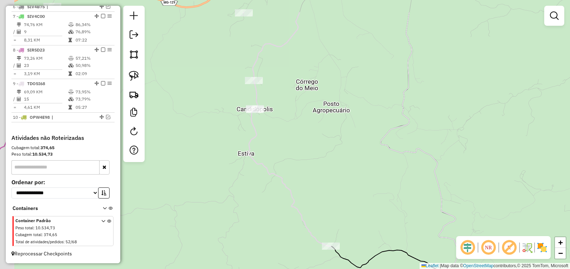
drag, startPoint x: 329, startPoint y: 158, endPoint x: 365, endPoint y: 281, distance: 128.5
click at [365, 269] on html "Aguarde... Pop-up bloqueado! Seu navegador bloqueou automáticamente a abertura …" at bounding box center [285, 134] width 570 height 269
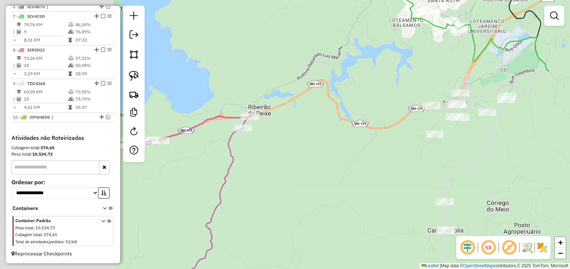
drag, startPoint x: 267, startPoint y: 143, endPoint x: 408, endPoint y: 143, distance: 141.0
click at [453, 137] on div "Rota 9 - Placa TDO5I68 90552 - Bar do Reinaldo Janela de atendimento Grade de a…" at bounding box center [285, 134] width 570 height 269
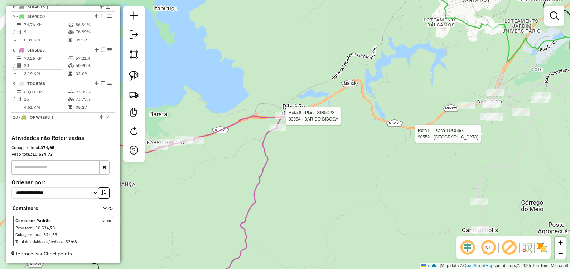
select select "**********"
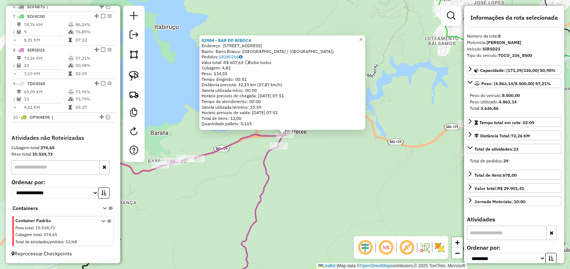
click at [309, 187] on div "83984 - BAR DO BIBOCA Endereço: Rua Amazonas, 107 Bairro: Barro Branco (ITABIRA…" at bounding box center [285, 134] width 570 height 269
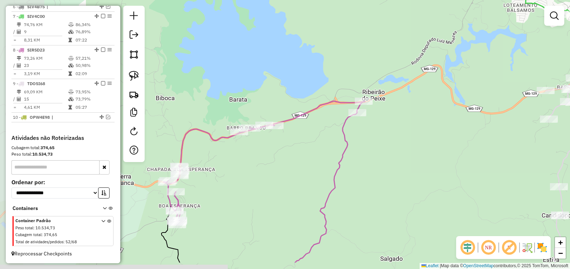
drag, startPoint x: 313, startPoint y: 184, endPoint x: 396, endPoint y: 145, distance: 91.6
click at [393, 149] on div "Janela de atendimento Grade de atendimento Capacidade Transportadoras Veículos …" at bounding box center [285, 134] width 570 height 269
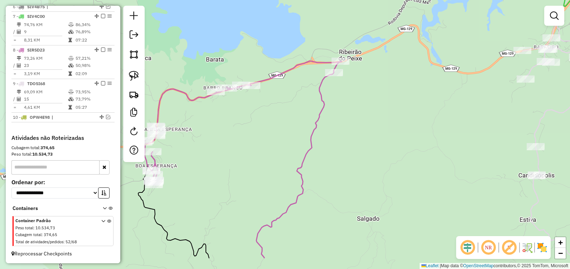
drag, startPoint x: 399, startPoint y: 141, endPoint x: 305, endPoint y: 117, distance: 97.6
click at [305, 117] on div "Janela de atendimento Grade de atendimento Capacidade Transportadoras Veículos …" at bounding box center [285, 134] width 570 height 269
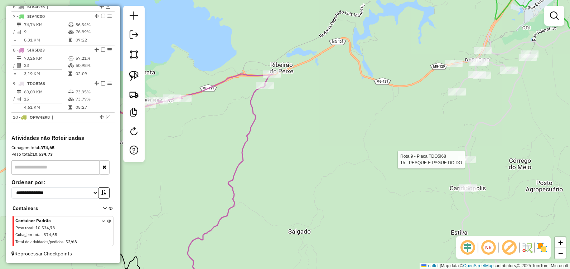
select select "**********"
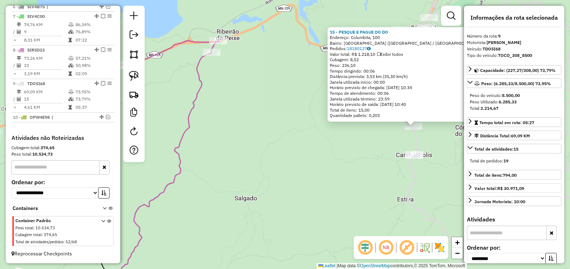
drag, startPoint x: 214, startPoint y: 218, endPoint x: 470, endPoint y: 185, distance: 257.7
click at [486, 199] on hb-router-mapa "Informações da Sessão 990979 - 19/08/2025 Criação: 18/08/2025 17:40 Depósito: D…" at bounding box center [285, 134] width 570 height 269
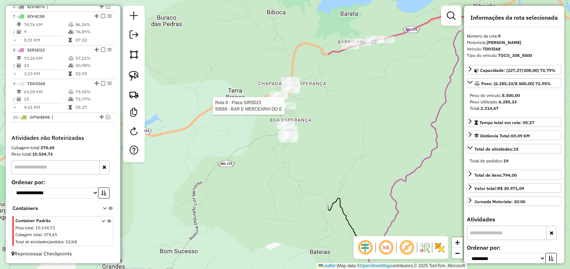
click at [282, 110] on div at bounding box center [287, 105] width 18 height 7
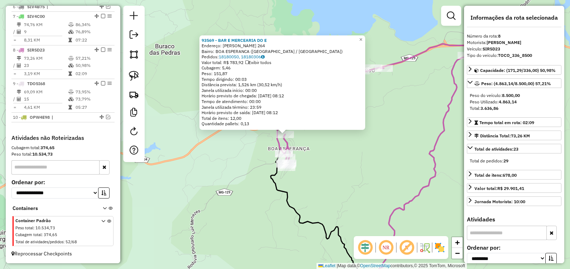
click at [392, 165] on div "93569 - BAR E MERCEARIA DO E Endereço: JOAO XXIII 264 Bairro: BOA ESPERANCA (IT…" at bounding box center [285, 134] width 570 height 269
click at [370, 147] on div "93569 - BAR E MERCEARIA DO E Endereço: JOAO XXIII 264 Bairro: BOA ESPERANCA (IT…" at bounding box center [285, 134] width 570 height 269
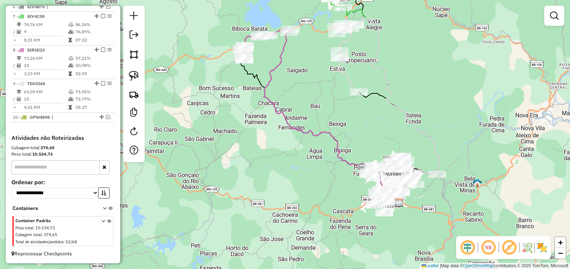
drag, startPoint x: 424, startPoint y: 166, endPoint x: 320, endPoint y: 68, distance: 142.3
click at [319, 68] on div "Janela de atendimento Grade de atendimento Capacidade Transportadoras Veículos …" at bounding box center [285, 134] width 570 height 269
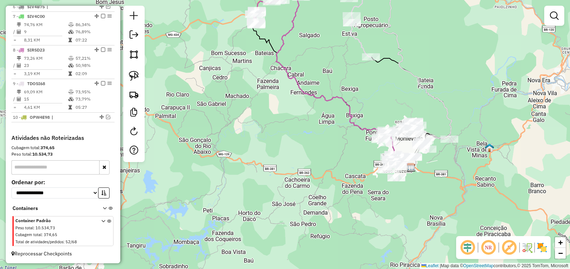
drag, startPoint x: 337, startPoint y: 124, endPoint x: 340, endPoint y: 98, distance: 26.3
click at [343, 96] on icon at bounding box center [344, 80] width 137 height 173
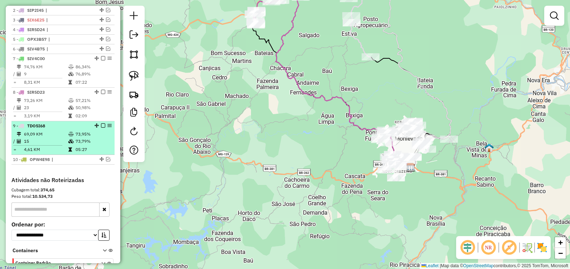
scroll to position [293, 0]
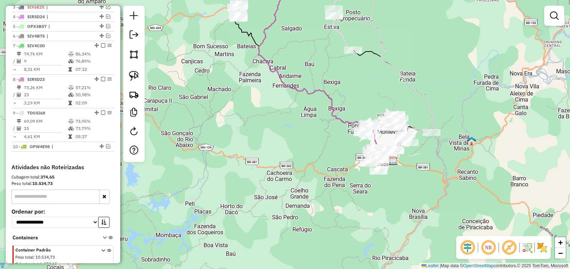
drag, startPoint x: 244, startPoint y: 138, endPoint x: 244, endPoint y: 126, distance: 11.8
click at [230, 131] on div "Janela de atendimento Grade de atendimento Capacidade Transportadoras Veículos …" at bounding box center [285, 134] width 570 height 269
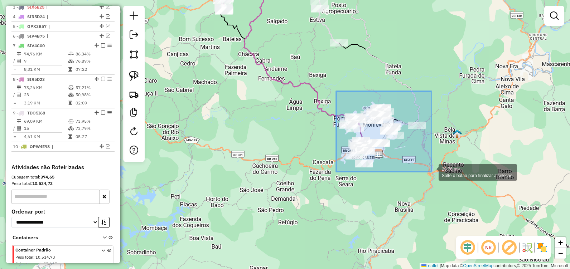
drag, startPoint x: 338, startPoint y: 98, endPoint x: 431, endPoint y: 172, distance: 118.8
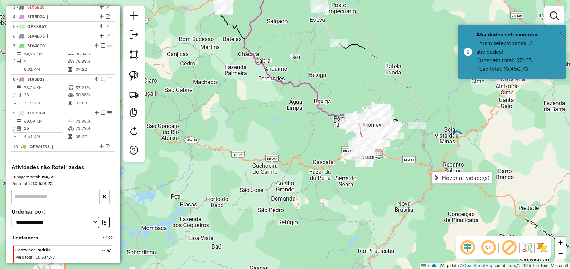
click at [395, 215] on div "Janela de atendimento Grade de atendimento Capacidade Transportadoras Veículos …" at bounding box center [285, 134] width 570 height 269
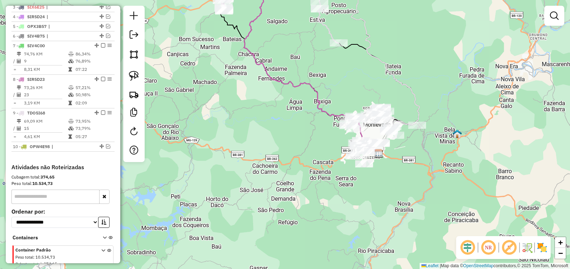
click at [370, 193] on div "Janela de atendimento Grade de atendimento Capacidade Transportadoras Veículos …" at bounding box center [285, 134] width 570 height 269
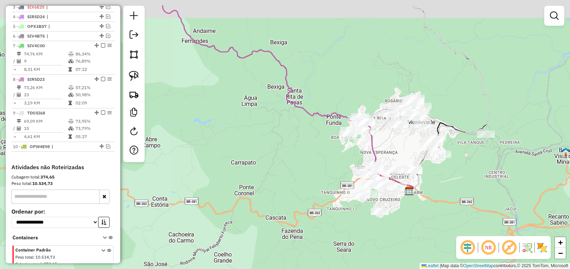
drag, startPoint x: 365, startPoint y: 123, endPoint x: 373, endPoint y: 149, distance: 26.5
click at [373, 149] on icon at bounding box center [288, 98] width 251 height 186
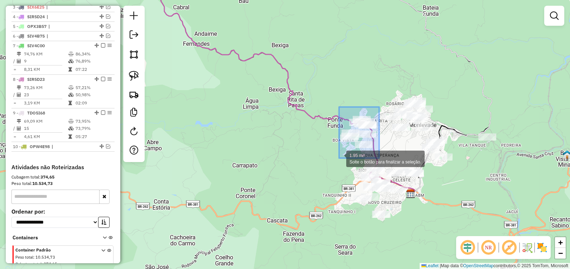
drag, startPoint x: 379, startPoint y: 107, endPoint x: 339, endPoint y: 158, distance: 64.7
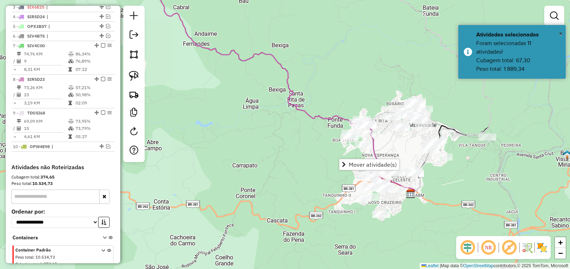
click at [346, 181] on div "Janela de atendimento Grade de atendimento Capacidade Transportadoras Veículos …" at bounding box center [285, 134] width 570 height 269
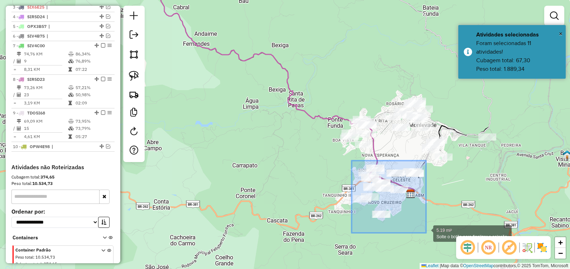
drag, startPoint x: 351, startPoint y: 161, endPoint x: 426, endPoint y: 233, distance: 103.5
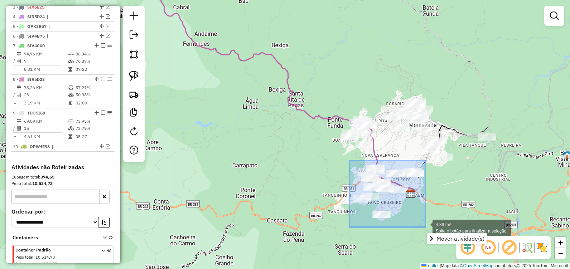
drag, startPoint x: 349, startPoint y: 161, endPoint x: 425, endPoint y: 227, distance: 100.9
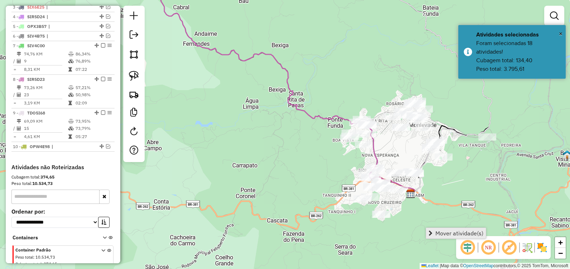
click at [440, 234] on span "Mover atividade(s)" at bounding box center [459, 234] width 48 height 6
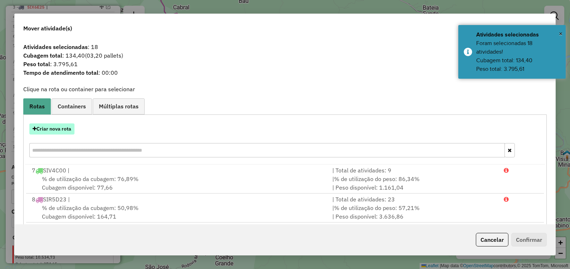
click at [60, 127] on button "Criar nova rota" at bounding box center [51, 128] width 45 height 11
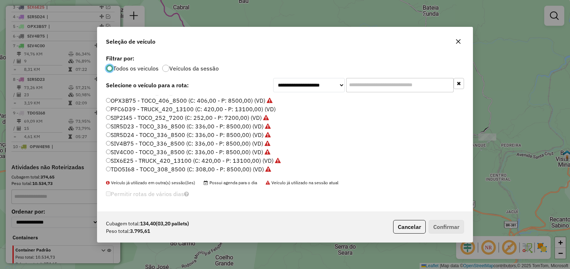
scroll to position [0, 0]
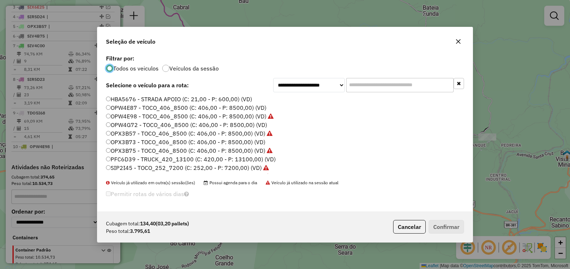
click at [459, 43] on icon "button" at bounding box center [458, 42] width 6 height 6
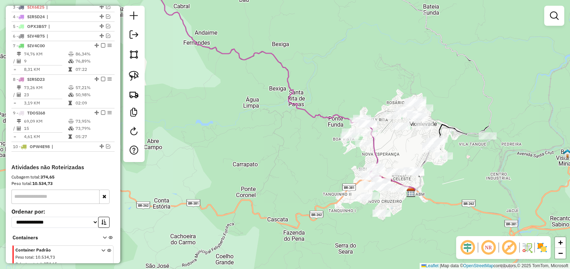
drag, startPoint x: 296, startPoint y: 135, endPoint x: 298, endPoint y: 128, distance: 7.0
click at [298, 128] on div "Janela de atendimento Grade de atendimento Capacidade Transportadoras Veículos …" at bounding box center [285, 134] width 570 height 269
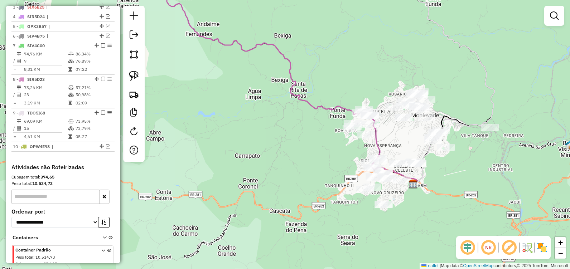
drag, startPoint x: 270, startPoint y: 136, endPoint x: 268, endPoint y: 140, distance: 5.1
click at [269, 139] on div "Janela de atendimento Grade de atendimento Capacidade Transportadoras Veículos …" at bounding box center [285, 134] width 570 height 269
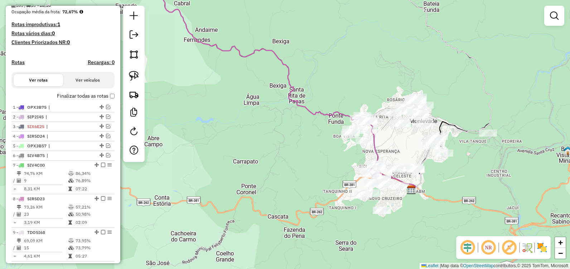
scroll to position [186, 0]
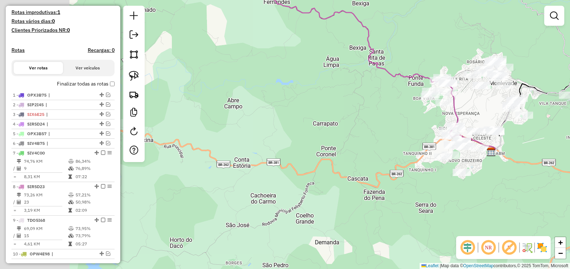
drag, startPoint x: 252, startPoint y: 146, endPoint x: 416, endPoint y: 86, distance: 174.5
click at [442, 81] on div "Janela de atendimento Grade de atendimento Capacidade Transportadoras Veículos …" at bounding box center [285, 134] width 570 height 269
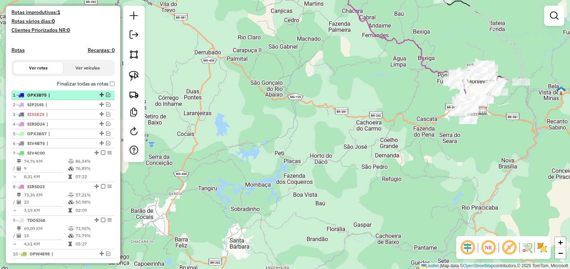
click at [107, 97] on em at bounding box center [108, 95] width 4 height 4
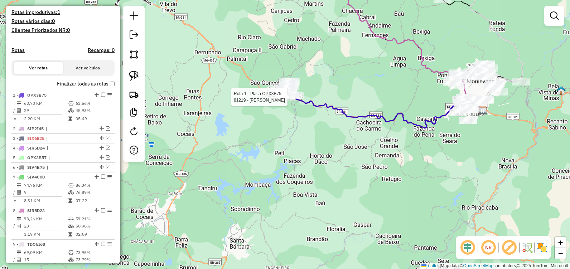
select select "**********"
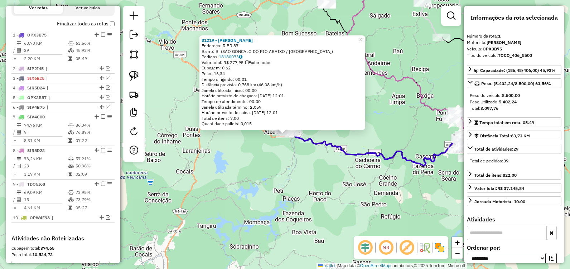
scroll to position [277, 0]
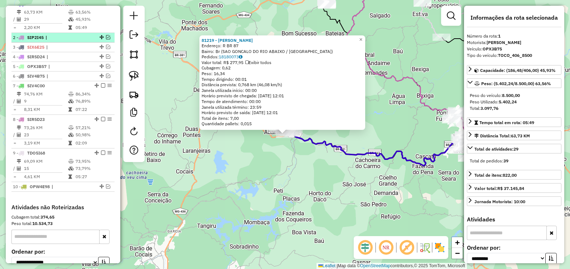
click at [104, 39] on div at bounding box center [100, 37] width 21 height 4
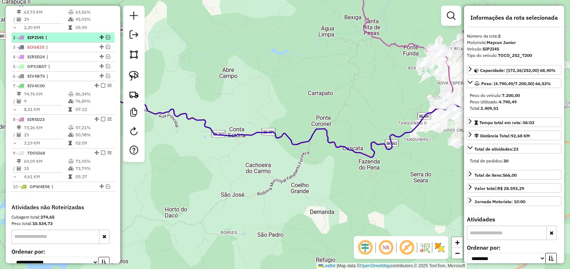
click at [106, 39] on em at bounding box center [108, 37] width 4 height 4
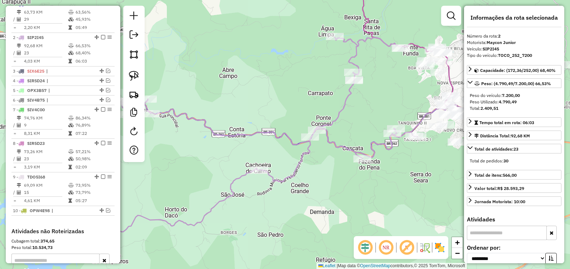
drag, startPoint x: 197, startPoint y: 159, endPoint x: 320, endPoint y: 175, distance: 124.5
click at [313, 174] on div "Janela de atendimento Grade de atendimento Capacidade Transportadoras Veículos …" at bounding box center [285, 134] width 570 height 269
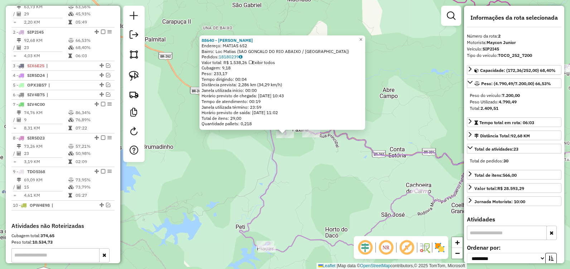
scroll to position [311, 0]
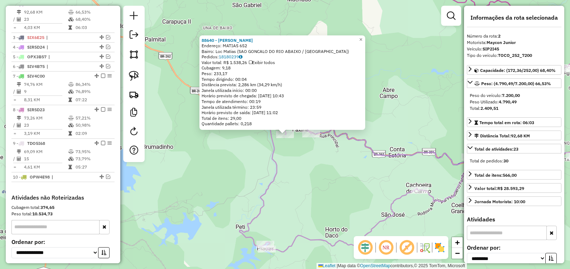
click at [306, 172] on div "88640 - VANIA CRISTINA Endereço: MATIAS 652 Bairro: Loc Matias (SAO GONCALO DO …" at bounding box center [285, 134] width 570 height 269
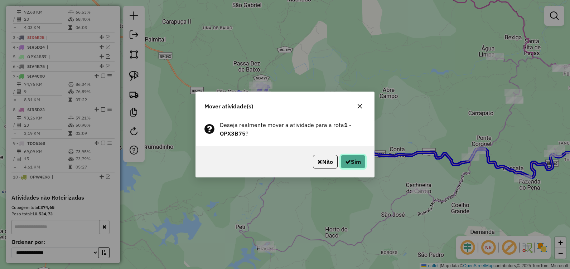
click at [355, 164] on button "Sim" at bounding box center [352, 162] width 25 height 14
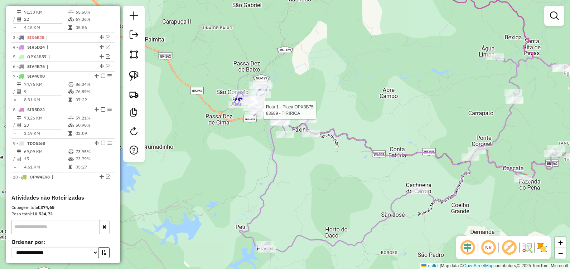
select select "**********"
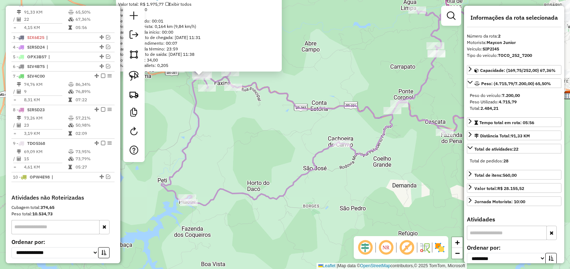
drag, startPoint x: 422, startPoint y: 136, endPoint x: 238, endPoint y: 86, distance: 191.0
click at [248, 79] on div "83540 - PRIMAVERA LANCHES Endereço: ROD. BR 381 1 Bairro: Rod.br 381 Bairro Rec…" at bounding box center [285, 134] width 570 height 269
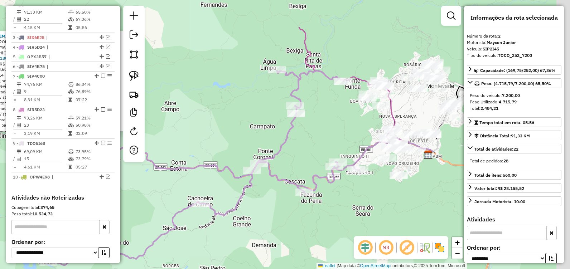
drag, startPoint x: 363, startPoint y: 86, endPoint x: 307, endPoint y: 155, distance: 88.6
click at [307, 155] on div "83540 - PRIMAVERA LANCHES Endereço: ROD. BR 381 1 Bairro: Rod.br 381 Bairro Rec…" at bounding box center [285, 134] width 570 height 269
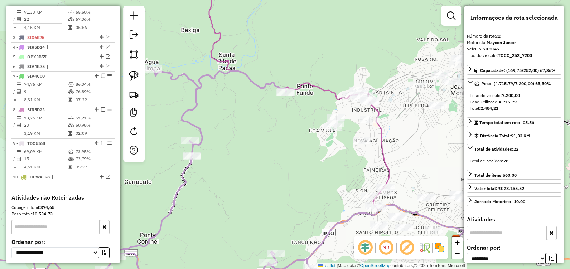
drag, startPoint x: 315, startPoint y: 117, endPoint x: 312, endPoint y: 113, distance: 5.0
click at [312, 113] on div "83540 - PRIMAVERA LANCHES Endereço: ROD. BR 381 1 Bairro: Rod.br 381 Bairro Rec…" at bounding box center [285, 134] width 570 height 269
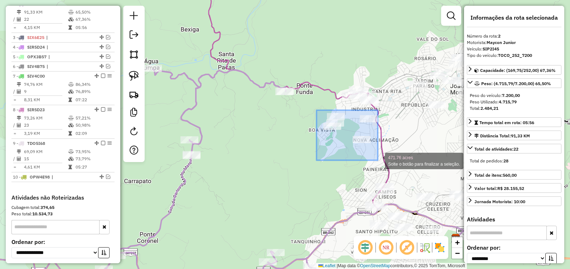
drag, startPoint x: 317, startPoint y: 110, endPoint x: 378, endPoint y: 160, distance: 78.8
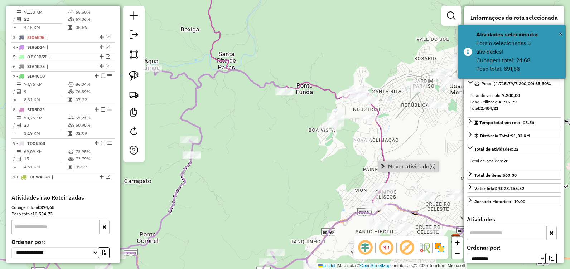
click at [353, 157] on div "83540 - PRIMAVERA LANCHES Endereço: ROD. BR 381 1 Bairro: Rod.br 381 Bairro Rec…" at bounding box center [285, 134] width 570 height 269
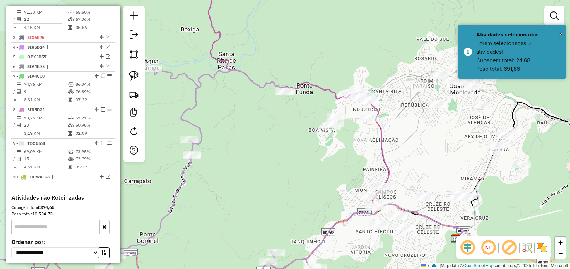
click at [343, 147] on div "Janela de atendimento Grade de atendimento Capacidade Transportadoras Veículos …" at bounding box center [285, 134] width 570 height 269
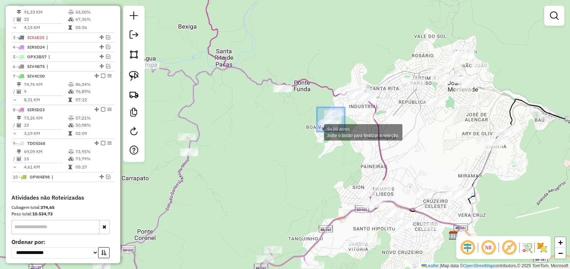
drag, startPoint x: 345, startPoint y: 107, endPoint x: 311, endPoint y: 132, distance: 42.0
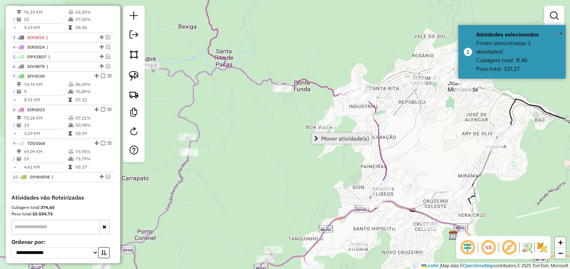
click at [349, 140] on span "Mover atividade(s)" at bounding box center [345, 139] width 48 height 6
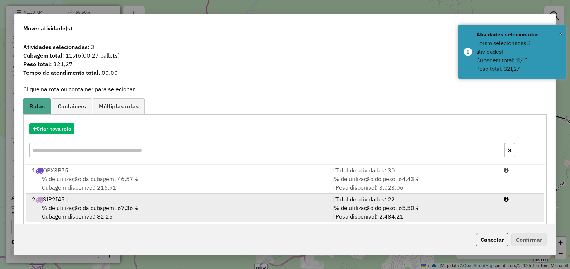
click at [157, 202] on div "2 SIP2I45 |" at bounding box center [178, 199] width 300 height 9
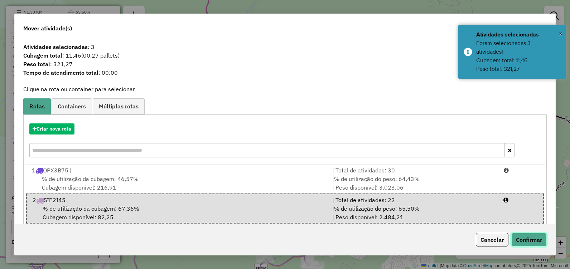
click at [529, 237] on button "Confirmar" at bounding box center [528, 240] width 35 height 14
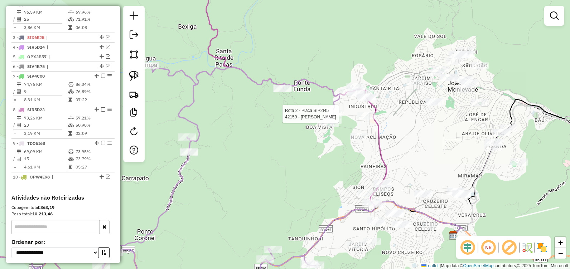
select select "**********"
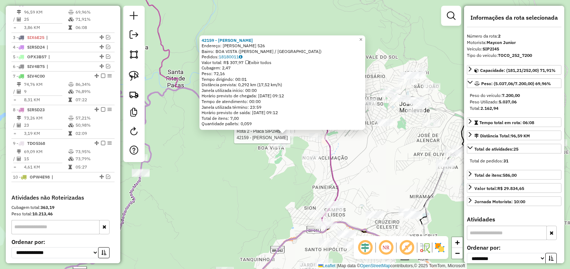
drag, startPoint x: 302, startPoint y: 180, endPoint x: 296, endPoint y: 181, distance: 5.8
click at [301, 181] on div "Rota 2 - Placa SIP2I45 42159 - ILDA BATISTA 42159 - ILDA BATISTA Endereço: JOSE…" at bounding box center [285, 134] width 570 height 269
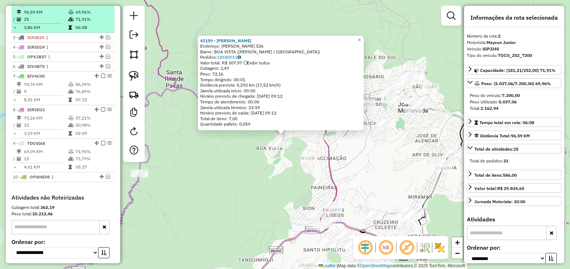
click at [101, 6] on em at bounding box center [103, 3] width 4 height 4
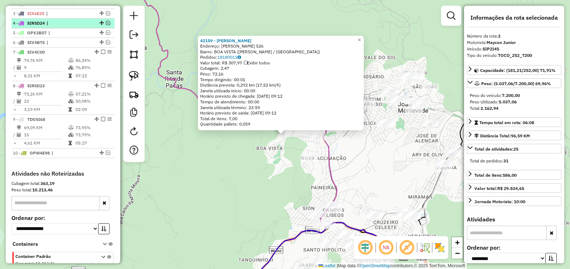
click at [106, 25] on em at bounding box center [108, 23] width 4 height 4
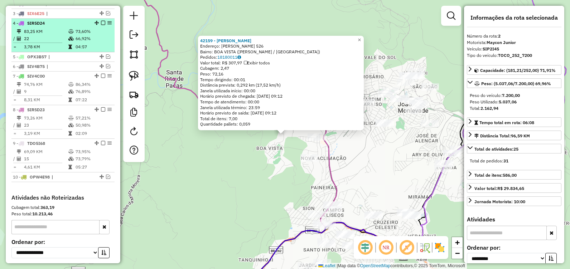
click at [101, 25] on em at bounding box center [103, 23] width 4 height 4
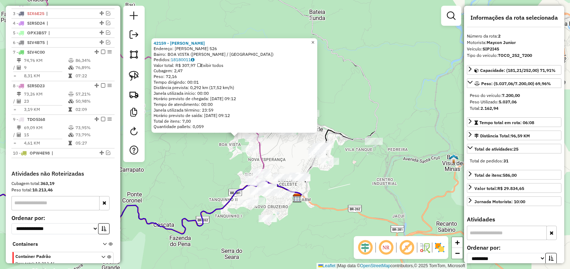
drag, startPoint x: 316, startPoint y: 39, endPoint x: 308, endPoint y: 45, distance: 10.5
click at [314, 39] on span "×" at bounding box center [312, 42] width 3 height 6
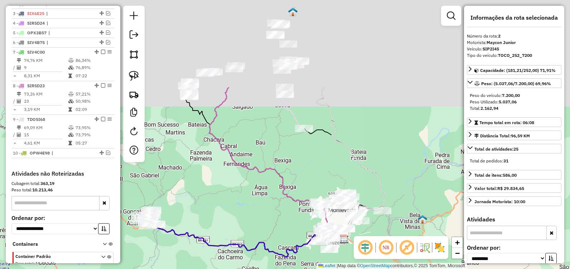
drag, startPoint x: 250, startPoint y: 41, endPoint x: 305, endPoint y: 166, distance: 137.0
click at [305, 166] on div "Janela de atendimento Grade de atendimento Capacidade Transportadoras Veículos …" at bounding box center [285, 134] width 570 height 269
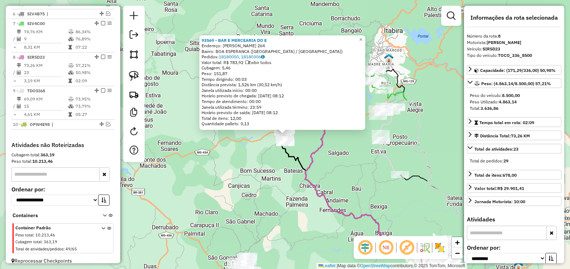
scroll to position [353, 0]
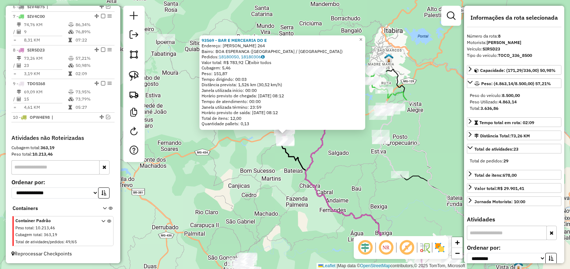
click at [343, 168] on div "93569 - BAR E MERCEARIA DO E Endereço: JOAO XXIII 264 Bairro: BOA ESPERANCA (IT…" at bounding box center [285, 134] width 570 height 269
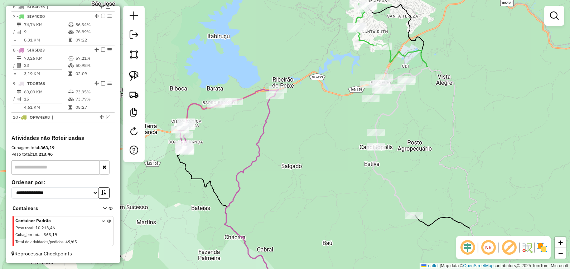
drag, startPoint x: 395, startPoint y: 111, endPoint x: 386, endPoint y: 107, distance: 10.0
click at [386, 107] on div "Janela de atendimento Grade de atendimento Capacidade Transportadoras Veículos …" at bounding box center [285, 134] width 570 height 269
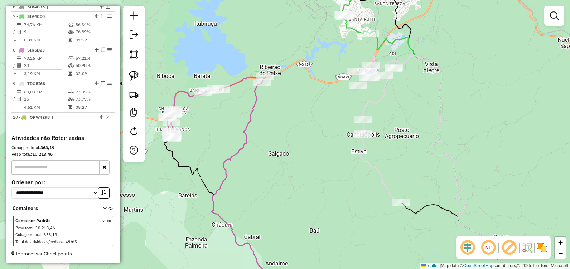
drag, startPoint x: 350, startPoint y: 114, endPoint x: 344, endPoint y: 108, distance: 8.4
click at [344, 108] on div "Janela de atendimento Grade de atendimento Capacidade Transportadoras Veículos …" at bounding box center [285, 134] width 570 height 269
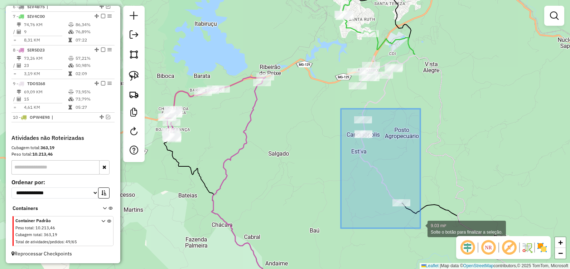
drag, startPoint x: 341, startPoint y: 109, endPoint x: 421, endPoint y: 228, distance: 143.8
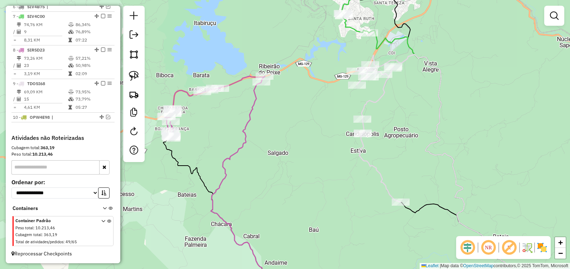
drag, startPoint x: 325, startPoint y: 132, endPoint x: 267, endPoint y: 82, distance: 76.4
click at [267, 82] on div "Janela de atendimento Grade de atendimento Capacidade Transportadoras Veículos …" at bounding box center [285, 134] width 570 height 269
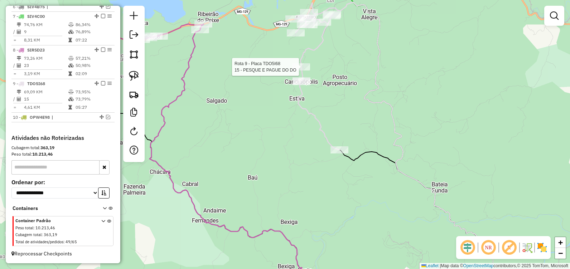
select select "**********"
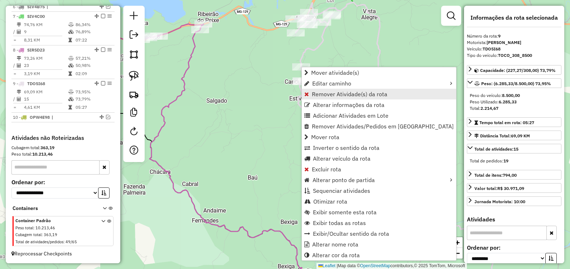
click at [346, 97] on span "Remover Atividade(s) da rota" at bounding box center [350, 94] width 76 height 6
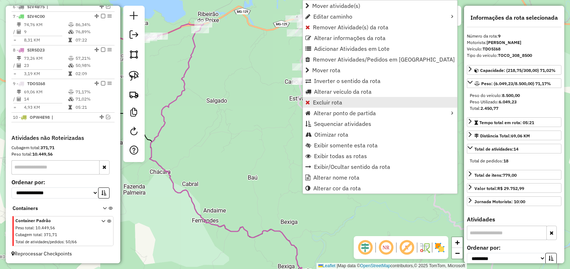
click at [346, 99] on link "Excluir rota" at bounding box center [380, 102] width 154 height 11
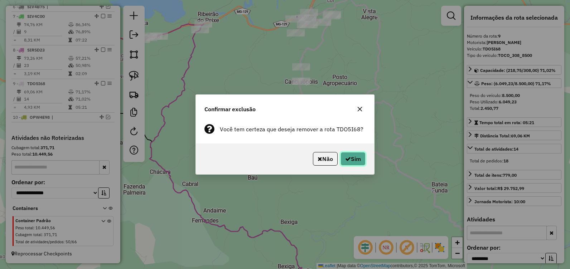
click at [357, 162] on button "Sim" at bounding box center [352, 159] width 25 height 14
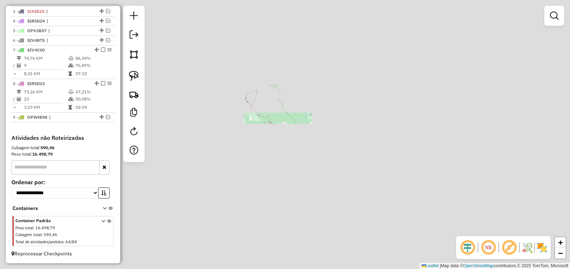
scroll to position [319, 0]
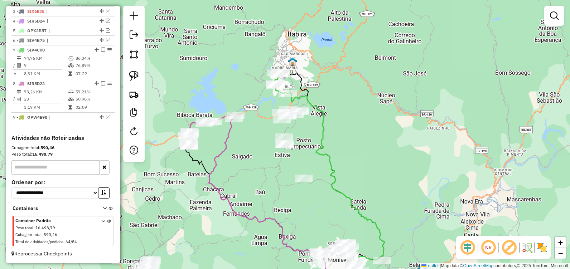
drag, startPoint x: 272, startPoint y: 76, endPoint x: 306, endPoint y: 135, distance: 68.6
click at [311, 135] on div "Janela de atendimento Grade de atendimento Capacidade Transportadoras Veículos …" at bounding box center [285, 134] width 570 height 269
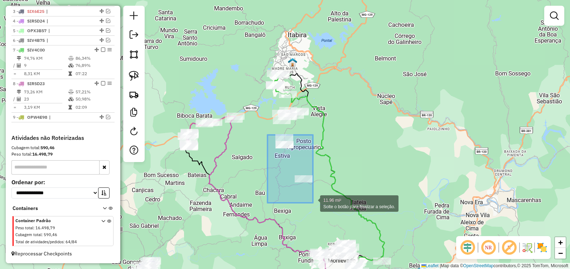
drag, startPoint x: 268, startPoint y: 136, endPoint x: 313, endPoint y: 203, distance: 80.4
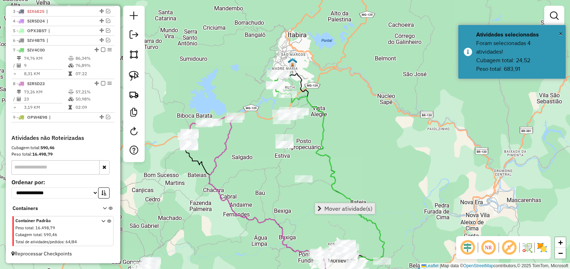
click at [323, 209] on link "Mover atividade(s)" at bounding box center [345, 208] width 60 height 11
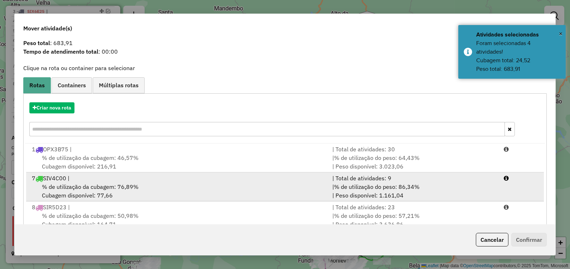
scroll to position [39, 0]
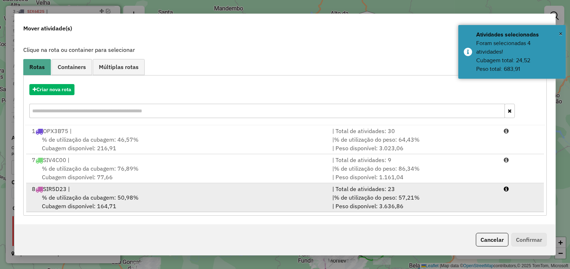
click at [214, 190] on div "8 SIR5D23 |" at bounding box center [178, 189] width 300 height 9
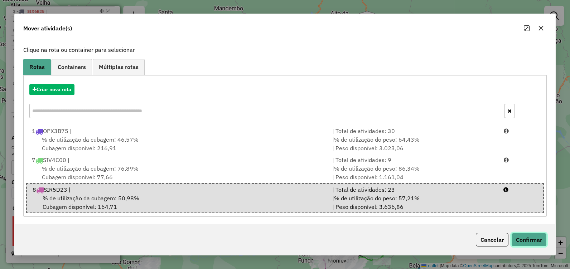
click at [531, 238] on button "Confirmar" at bounding box center [528, 240] width 35 height 14
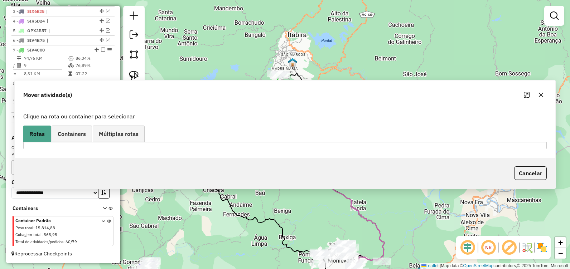
scroll to position [0, 0]
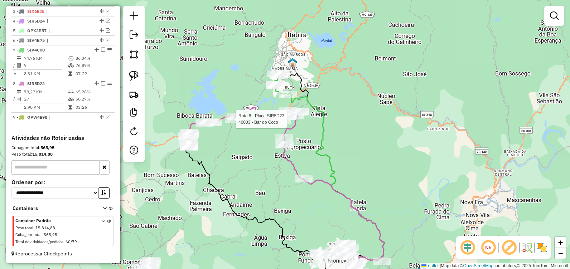
select select "**********"
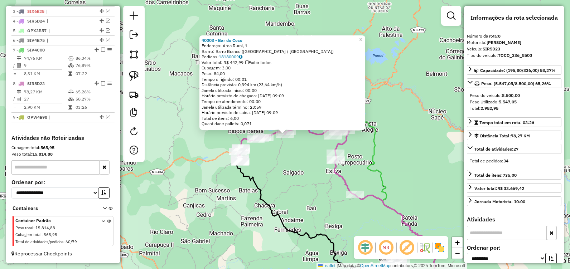
click at [364, 154] on div "40003 - Bar do Coco Endereço: Area Rural, 1 Bairro: Barro Branco (ITABIRA / MG)…" at bounding box center [285, 134] width 570 height 269
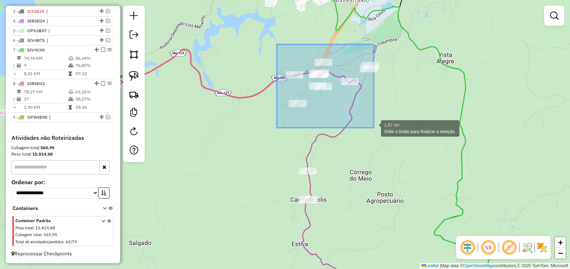
drag, startPoint x: 289, startPoint y: 64, endPoint x: 381, endPoint y: 129, distance: 112.8
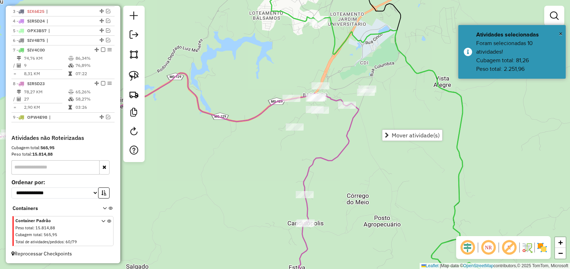
drag, startPoint x: 339, startPoint y: 112, endPoint x: 328, endPoint y: 146, distance: 36.2
click at [329, 157] on div "Janela de atendimento Grade de atendimento Capacidade Transportadoras Veículos …" at bounding box center [285, 134] width 570 height 269
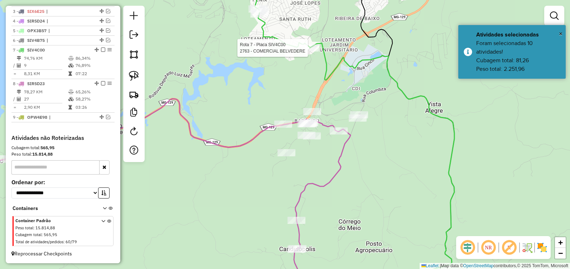
select select "**********"
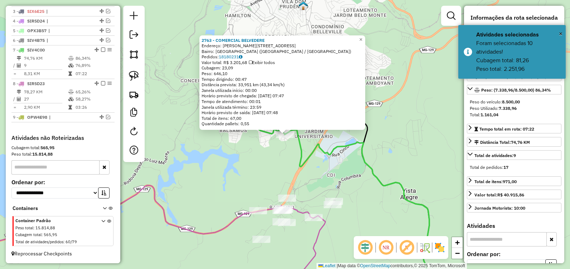
click at [334, 171] on div "2763 - COMERCIAL BELVEDERE Endereço: JOSE JOAO BERNADINO, 13 Bairro: Ribeira De…" at bounding box center [285, 134] width 570 height 269
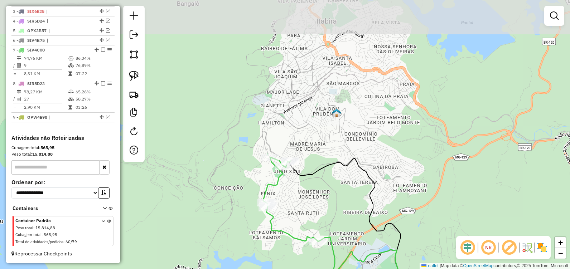
drag, startPoint x: 293, startPoint y: 108, endPoint x: 300, endPoint y: 175, distance: 67.3
click at [318, 197] on div "Janela de atendimento Grade de atendimento Capacidade Transportadoras Veículos …" at bounding box center [285, 134] width 570 height 269
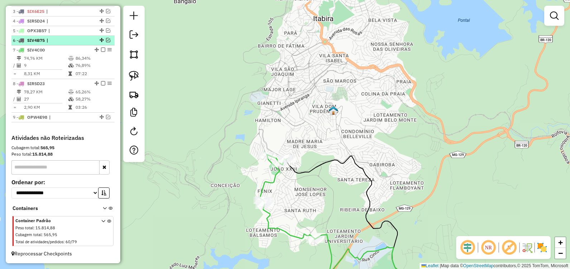
click at [106, 40] on em at bounding box center [108, 40] width 4 height 4
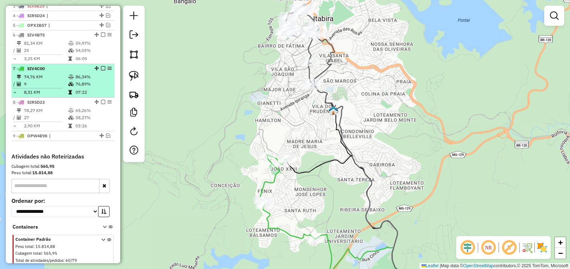
scroll to position [307, 0]
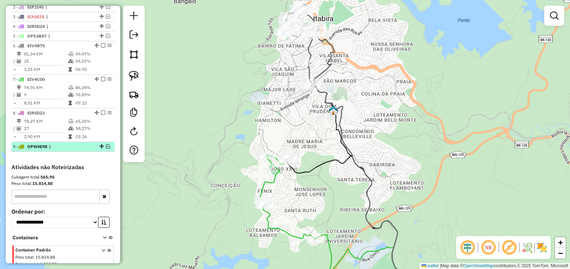
click at [107, 149] on em at bounding box center [108, 146] width 4 height 4
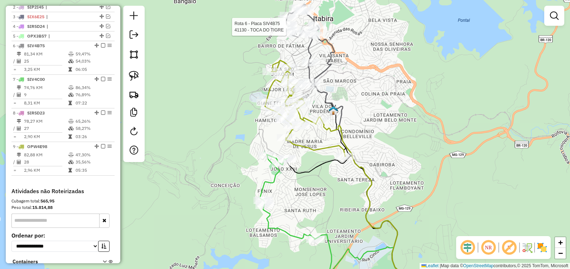
select select "**********"
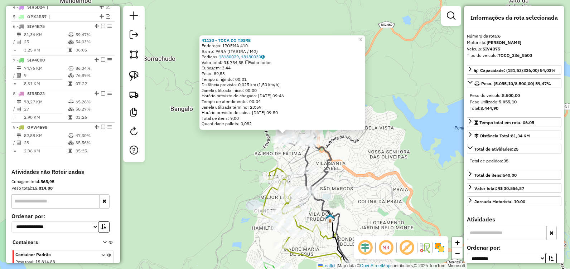
scroll to position [349, 0]
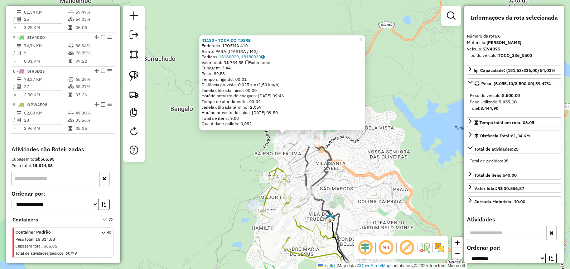
drag, startPoint x: 241, startPoint y: 197, endPoint x: 237, endPoint y: 194, distance: 4.6
click at [238, 194] on div "41130 - TOCA DO TIGRE Endereço: IPOEMA 410 Bairro: PARA (ITABIRA / MG) Pedidos:…" at bounding box center [285, 134] width 570 height 269
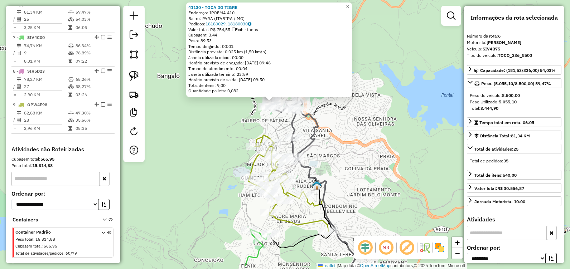
drag, startPoint x: 232, startPoint y: 220, endPoint x: 202, endPoint y: 122, distance: 101.8
click at [202, 123] on div "41130 - TOCA DO TIGRE Endereço: IPOEMA 410 Bairro: PARA (ITABIRA / MG) Pedidos:…" at bounding box center [285, 134] width 570 height 269
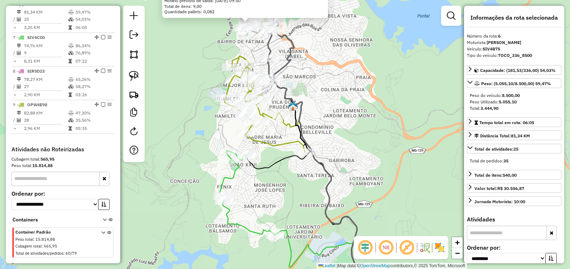
click at [213, 129] on div "41130 - TOCA DO TIGRE Endereço: IPOEMA 410 Bairro: PARA (ITABIRA / MG) Pedidos:…" at bounding box center [285, 134] width 570 height 269
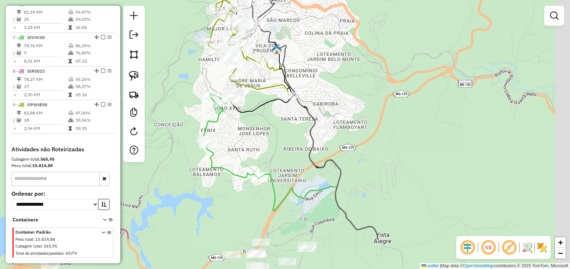
drag, startPoint x: 212, startPoint y: 163, endPoint x: 198, endPoint y: 103, distance: 61.7
click at [196, 104] on div "Janela de atendimento Grade de atendimento Capacidade Transportadoras Veículos …" at bounding box center [285, 134] width 570 height 269
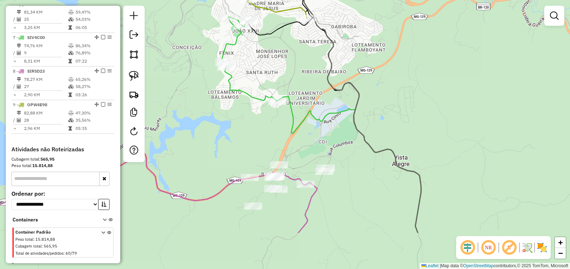
drag, startPoint x: 238, startPoint y: 190, endPoint x: 260, endPoint y: 134, distance: 60.2
click at [260, 134] on div "Janela de atendimento Grade de atendimento Capacidade Transportadoras Veículos …" at bounding box center [285, 134] width 570 height 269
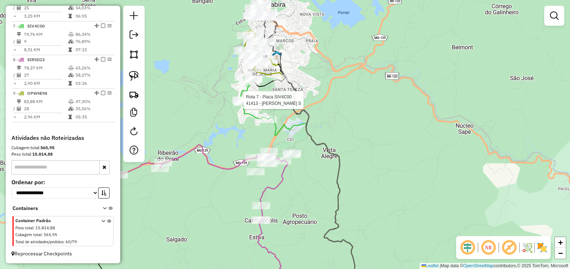
select select "**********"
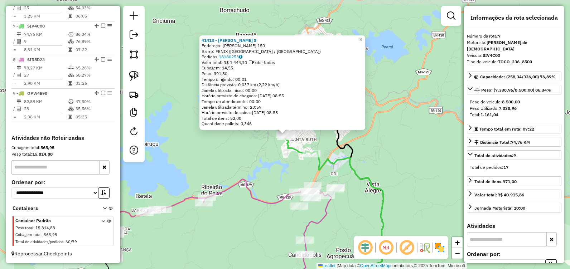
scroll to position [367, 0]
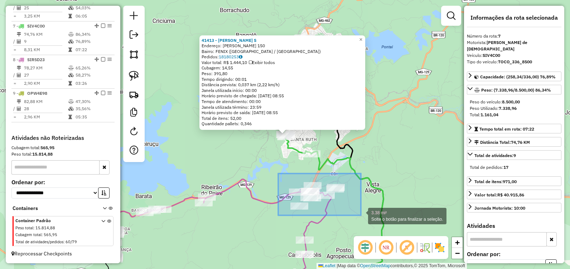
drag, startPoint x: 278, startPoint y: 174, endPoint x: 361, endPoint y: 215, distance: 92.7
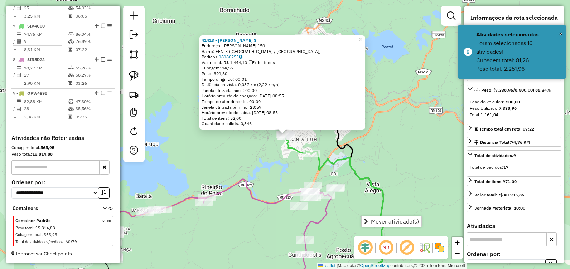
click at [282, 174] on div "41413 - VANDERLUCIO TEREZA S Endereço: OLIMPIO DOMINGOS CARDOSO 150 Bairro: FEN…" at bounding box center [285, 134] width 570 height 269
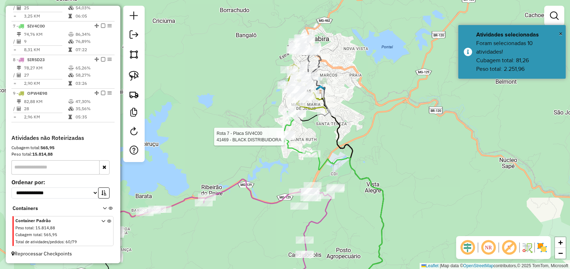
select select "**********"
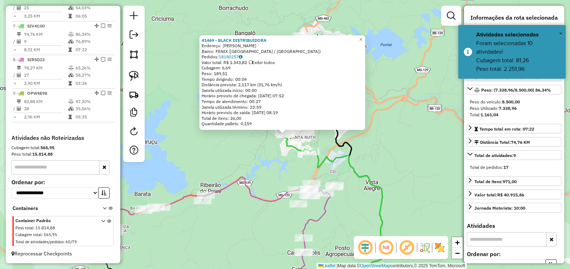
click at [264, 156] on div "41469 - BLACK DISTRIBUIDORA Endereço: OLIMPIO DOMINGOS CARDOSO SN Bairro: FENIX…" at bounding box center [285, 134] width 570 height 269
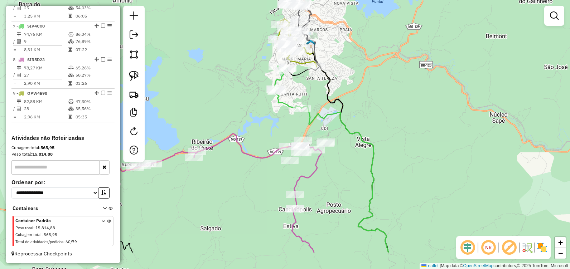
drag, startPoint x: 258, startPoint y: 170, endPoint x: 227, endPoint y: 91, distance: 85.1
click at [228, 85] on div "Janela de atendimento Grade de atendimento Capacidade Transportadoras Veículos …" at bounding box center [285, 134] width 570 height 269
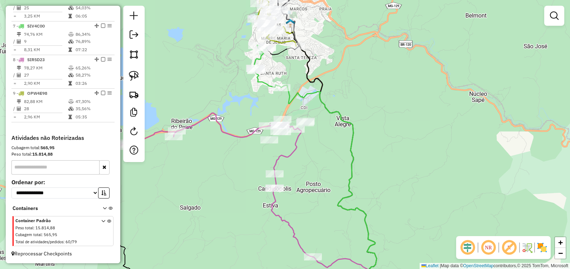
drag, startPoint x: 237, startPoint y: 130, endPoint x: 244, endPoint y: 177, distance: 48.2
click at [244, 177] on div "Janela de atendimento Grade de atendimento Capacidade Transportadoras Veículos …" at bounding box center [285, 134] width 570 height 269
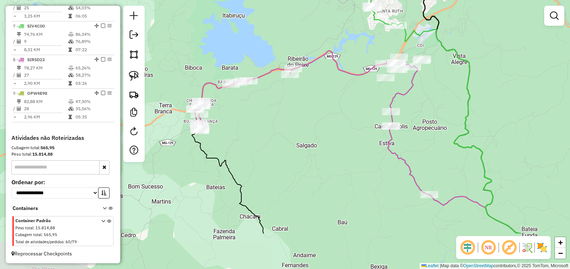
drag, startPoint x: 244, startPoint y: 121, endPoint x: 336, endPoint y: 33, distance: 126.8
click at [338, 33] on div "Janela de atendimento Grade de atendimento Capacidade Transportadoras Veículos …" at bounding box center [285, 134] width 570 height 269
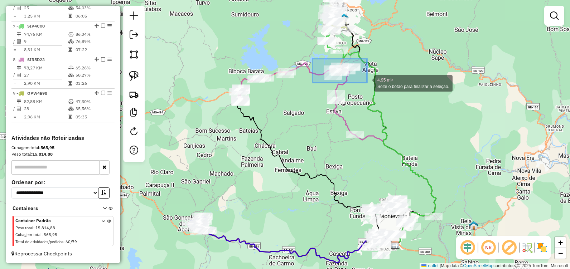
drag, startPoint x: 312, startPoint y: 59, endPoint x: 368, endPoint y: 84, distance: 61.2
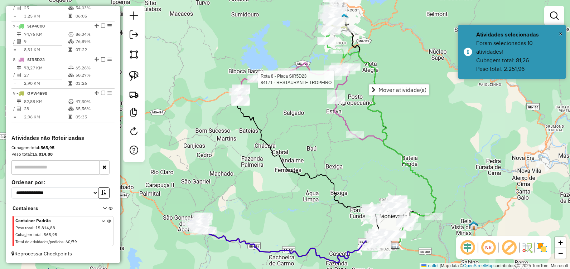
select select "**********"
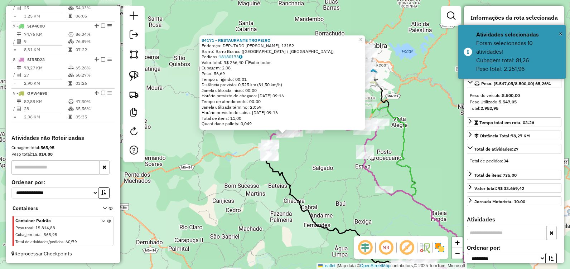
click at [331, 176] on div "84171 - RESTAURANTE TROPEIRO Endereço: DEPUTADO LUIZ MENEZES, 13152 Bairro: Bar…" at bounding box center [285, 134] width 570 height 269
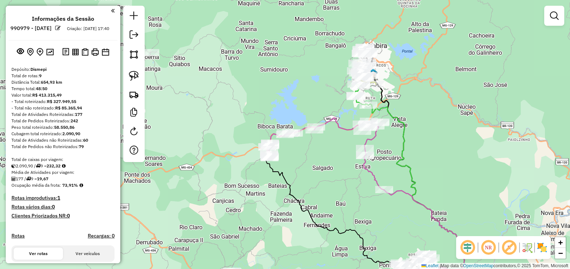
scroll to position [367, 0]
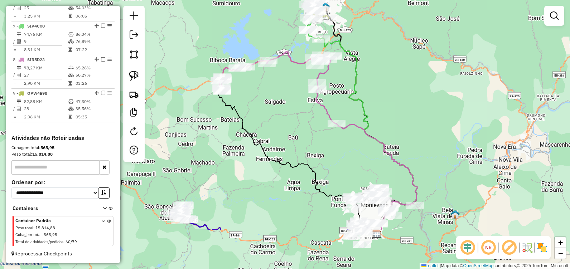
drag, startPoint x: 307, startPoint y: 141, endPoint x: 281, endPoint y: 92, distance: 55.4
click at [281, 92] on div "Janela de atendimento Grade de atendimento Capacidade Transportadoras Veículos …" at bounding box center [285, 134] width 570 height 269
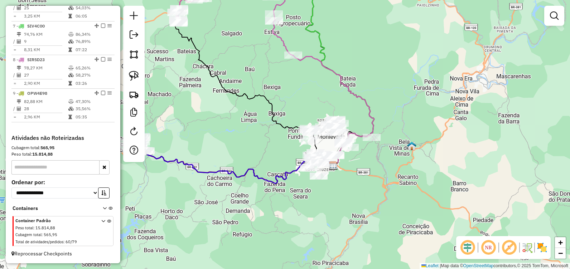
drag, startPoint x: 320, startPoint y: 147, endPoint x: 289, endPoint y: 107, distance: 50.3
click at [289, 107] on div "Janela de atendimento Grade de atendimento Capacidade Transportadoras Veículos …" at bounding box center [285, 134] width 570 height 269
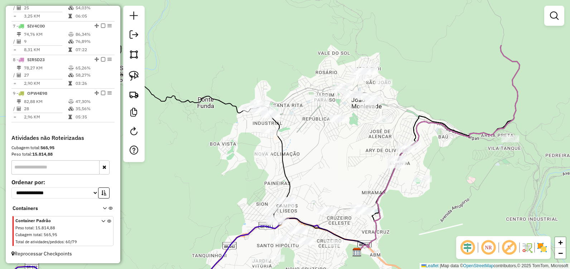
drag, startPoint x: 324, startPoint y: 131, endPoint x: 317, endPoint y: 183, distance: 51.9
click at [317, 183] on div "Janela de atendimento Grade de atendimento Capacidade Transportadoras Veículos …" at bounding box center [285, 134] width 570 height 269
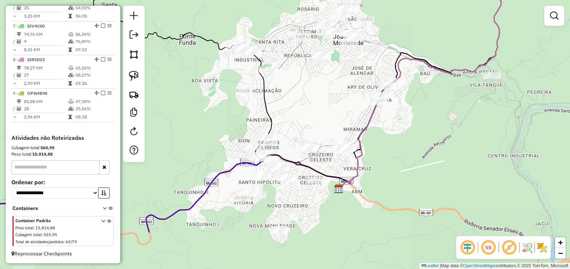
drag, startPoint x: 304, startPoint y: 142, endPoint x: 279, endPoint y: 77, distance: 70.2
click at [281, 76] on div "Janela de atendimento Grade de atendimento Capacidade Transportadoras Veículos …" at bounding box center [285, 134] width 570 height 269
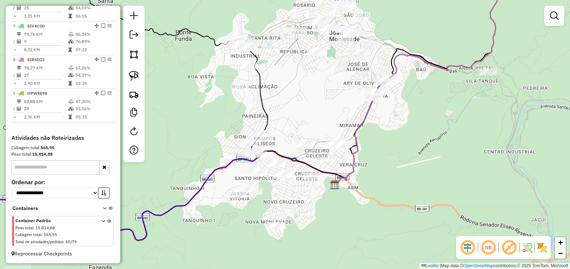
drag, startPoint x: 276, startPoint y: 101, endPoint x: 271, endPoint y: 93, distance: 8.5
click at [271, 93] on div "Janela de atendimento Grade de atendimento Capacidade Transportadoras Veículos …" at bounding box center [285, 134] width 570 height 269
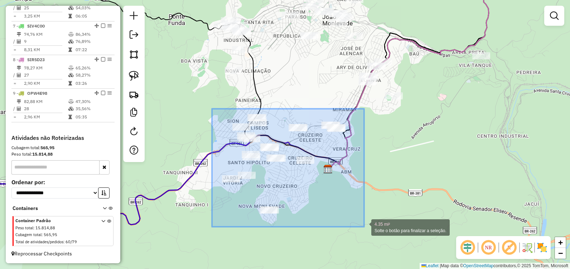
drag, startPoint x: 212, startPoint y: 109, endPoint x: 364, endPoint y: 227, distance: 192.6
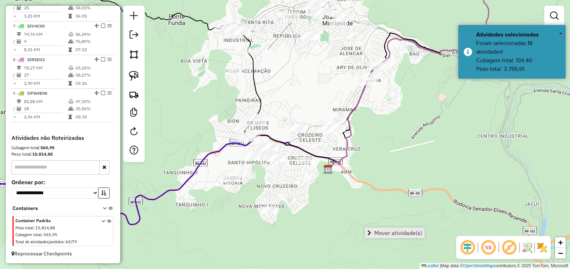
click at [377, 233] on span "Mover atividade(s)" at bounding box center [398, 233] width 48 height 6
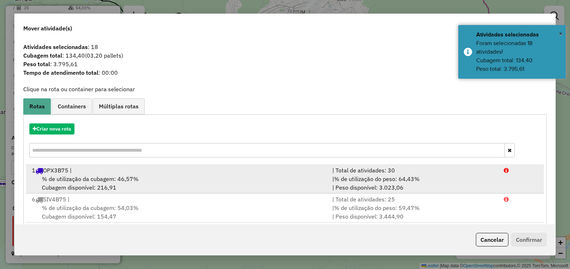
scroll to position [2, 0]
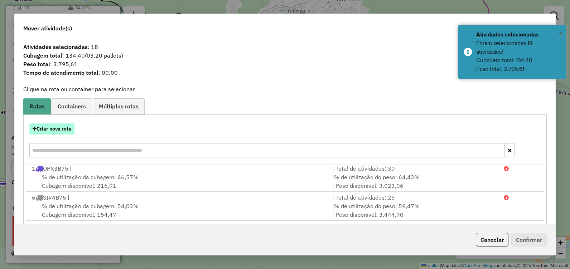
click at [69, 126] on button "Criar nova rota" at bounding box center [51, 128] width 45 height 11
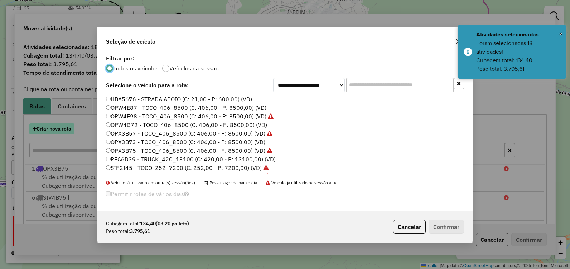
scroll to position [4, 2]
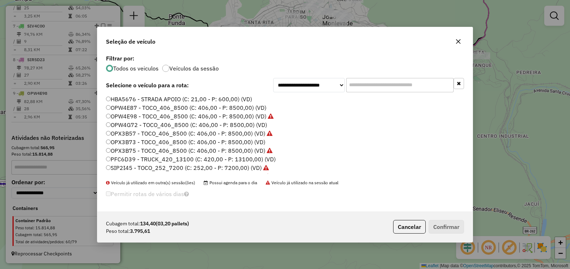
click at [181, 123] on label "OPW4G72 - TOCO_406_8500 (C: 406,00 - P: 8500,00) (VD)" at bounding box center [186, 125] width 161 height 9
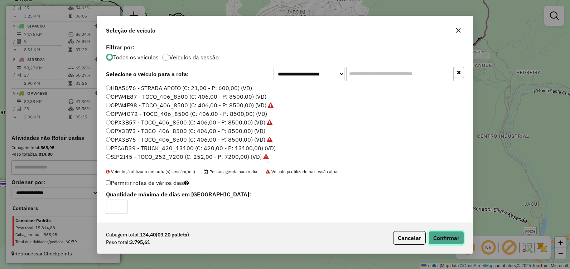
click at [452, 237] on button "Confirmar" at bounding box center [445, 238] width 35 height 14
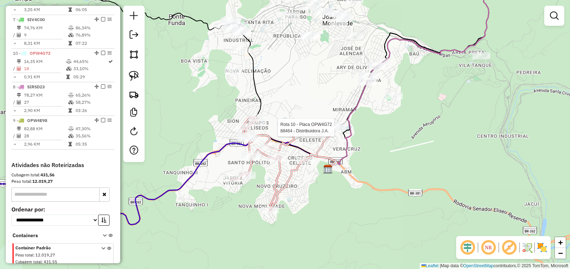
select select "**********"
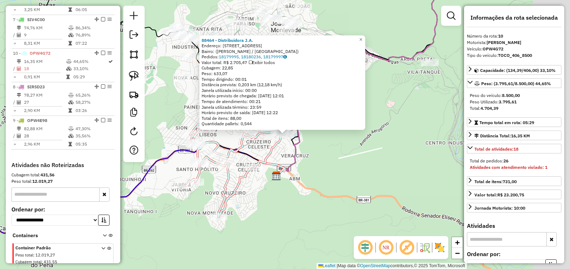
scroll to position [401, 0]
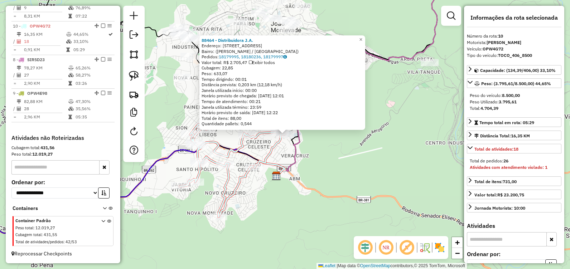
drag, startPoint x: 362, startPoint y: 160, endPoint x: 346, endPoint y: 159, distance: 15.8
click at [362, 160] on div "88464 - Distribuidora J.A. Endereço: Rua Caetés, 140 Bairro: (João Monlevade / …" at bounding box center [285, 134] width 570 height 269
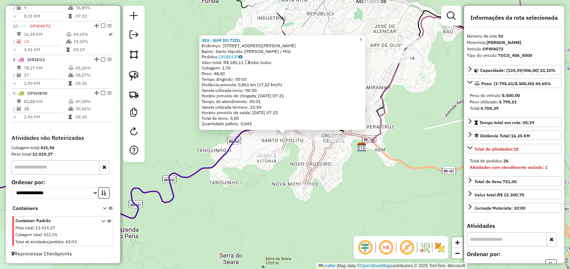
click at [350, 174] on div "383 - BAR DO TIZIL Endereço: R VINICIUS DE MORAES, 264 Bairro: Santo Hipolito (…" at bounding box center [285, 134] width 570 height 269
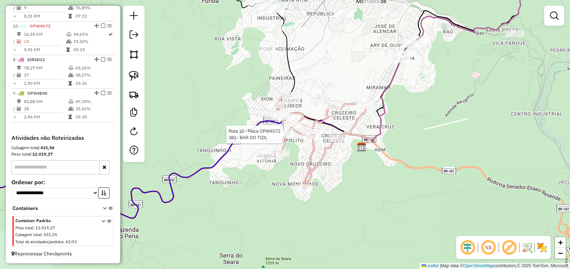
select select "**********"
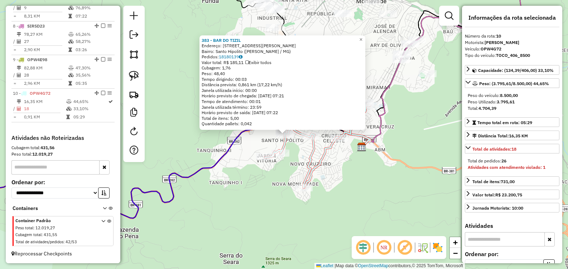
drag, startPoint x: 94, startPoint y: 25, endPoint x: 97, endPoint y: 108, distance: 83.1
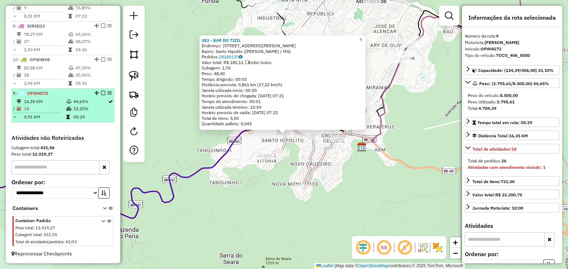
drag, startPoint x: 94, startPoint y: 60, endPoint x: 90, endPoint y: 113, distance: 53.1
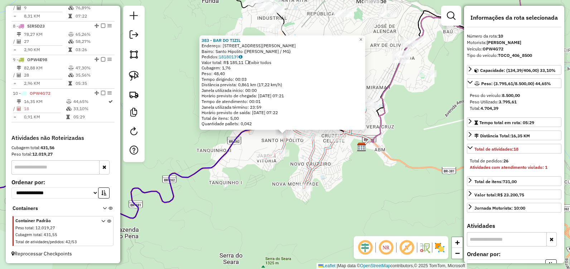
click at [341, 212] on div "383 - BAR DO TIZIL Endereço: R VINICIUS DE MORAES, 264 Bairro: Santo Hipolito (…" at bounding box center [285, 134] width 570 height 269
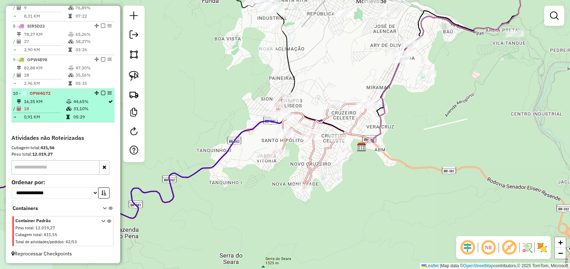
click at [101, 93] on em at bounding box center [103, 93] width 4 height 4
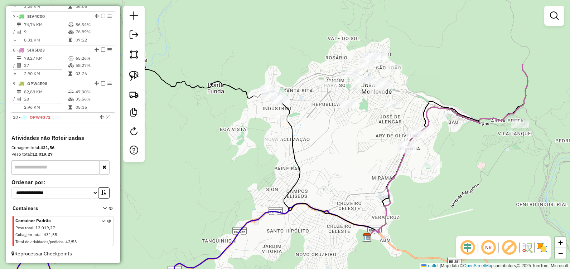
drag, startPoint x: 266, startPoint y: 135, endPoint x: 241, endPoint y: 176, distance: 48.1
click at [242, 181] on div "Janela de atendimento Grade de atendimento Capacidade Transportadoras Veículos …" at bounding box center [285, 134] width 570 height 269
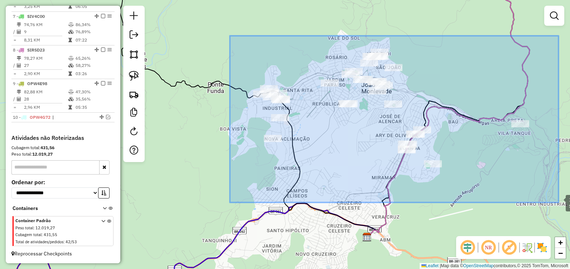
drag, startPoint x: 235, startPoint y: 46, endPoint x: 558, endPoint y: 203, distance: 359.1
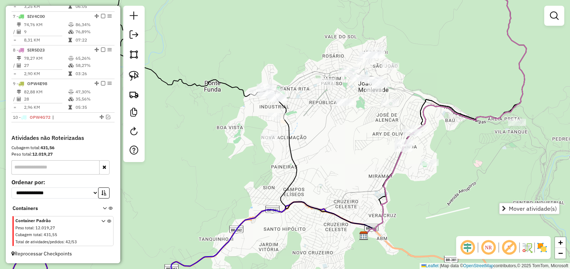
click at [327, 134] on div "Janela de atendimento Grade de atendimento Capacidade Transportadoras Veículos …" at bounding box center [285, 134] width 570 height 269
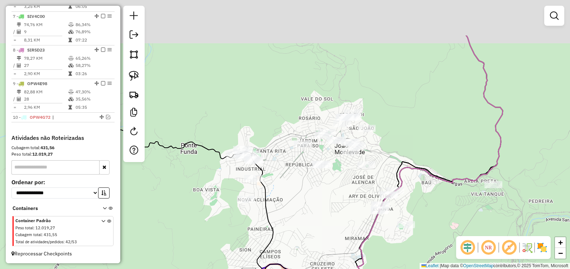
drag, startPoint x: 336, startPoint y: 142, endPoint x: 305, endPoint y: 162, distance: 36.2
click at [295, 214] on div "Janela de atendimento Grade de atendimento Capacidade Transportadoras Veículos …" at bounding box center [285, 134] width 570 height 269
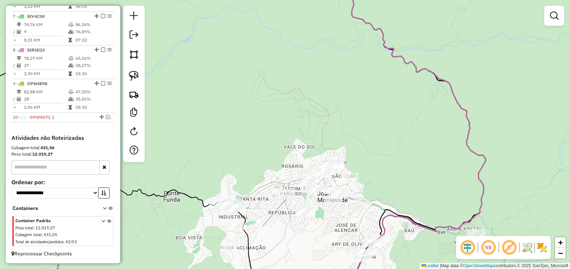
drag, startPoint x: 327, startPoint y: 104, endPoint x: 340, endPoint y: 138, distance: 36.8
click at [339, 139] on div "Janela de atendimento Grade de atendimento Capacidade Transportadoras Veículos …" at bounding box center [285, 134] width 570 height 269
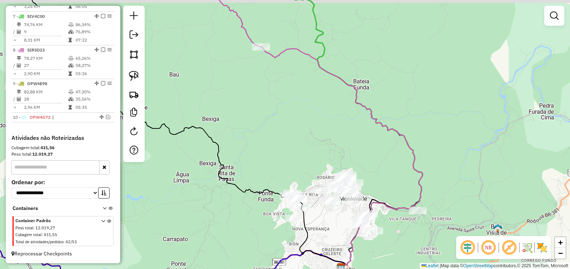
drag, startPoint x: 327, startPoint y: 120, endPoint x: 338, endPoint y: 148, distance: 29.8
click at [338, 145] on div "Janela de atendimento Grade de atendimento Capacidade Transportadoras Veículos …" at bounding box center [285, 134] width 570 height 269
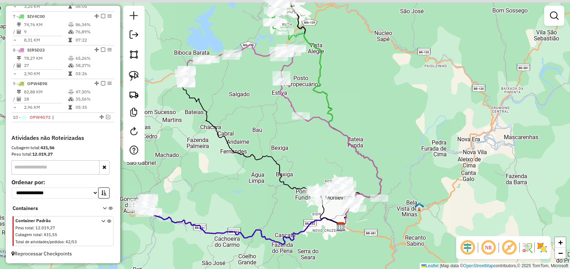
drag, startPoint x: 278, startPoint y: 100, endPoint x: 299, endPoint y: 135, distance: 40.0
click at [299, 134] on div "Janela de atendimento Grade de atendimento Capacidade Transportadoras Veículos …" at bounding box center [285, 134] width 570 height 269
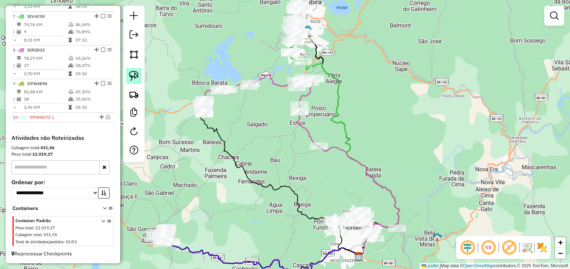
click at [135, 74] on img at bounding box center [134, 76] width 10 height 10
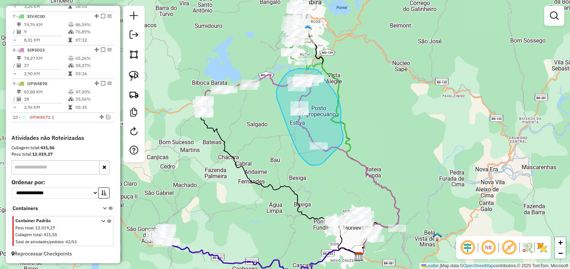
drag, startPoint x: 317, startPoint y: 70, endPoint x: 321, endPoint y: 73, distance: 4.8
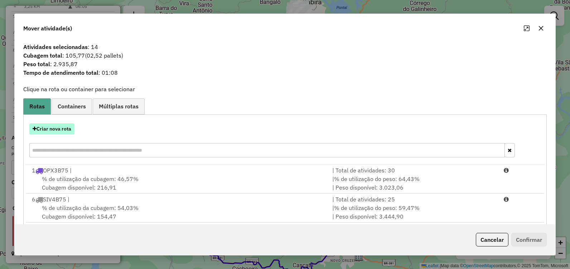
click at [60, 130] on button "Criar nova rota" at bounding box center [51, 128] width 45 height 11
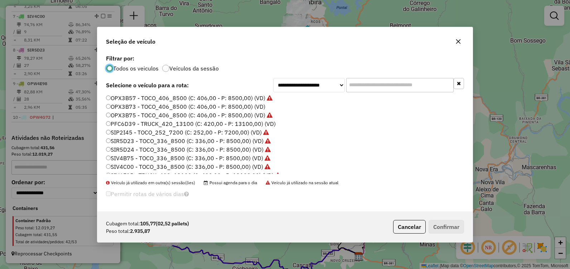
scroll to position [50, 0]
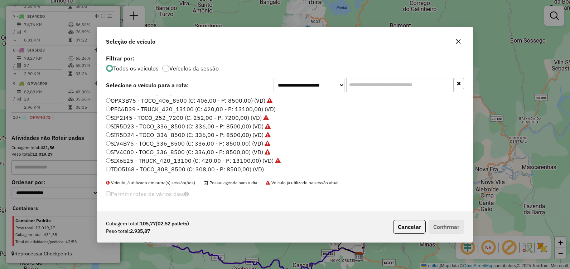
click at [183, 168] on label "TDO5I68 - TOCO_308_8500 (C: 308,00 - P: 8500,00) (VD)" at bounding box center [185, 169] width 158 height 9
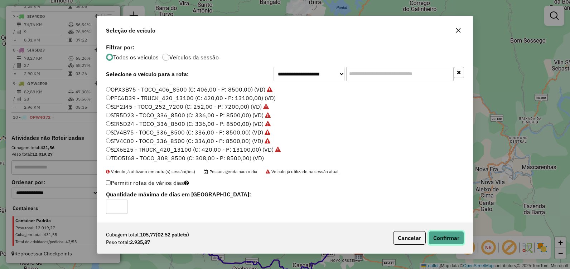
click at [441, 236] on button "Confirmar" at bounding box center [445, 238] width 35 height 14
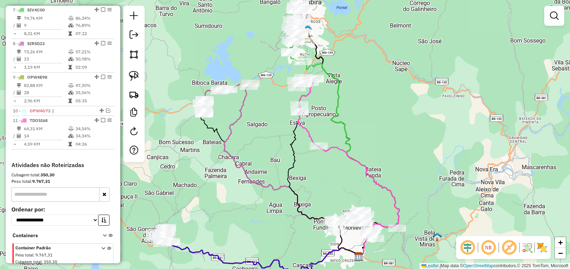
scroll to position [401, 0]
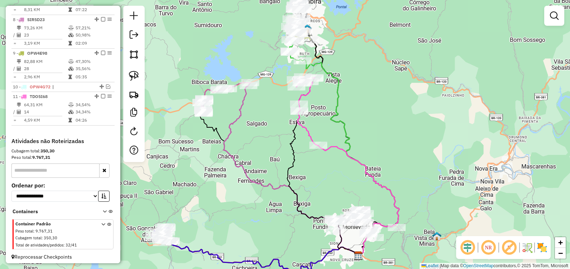
drag, startPoint x: 352, startPoint y: 191, endPoint x: 292, endPoint y: 111, distance: 100.0
click at [293, 111] on div "Janela de atendimento Grade de atendimento Capacidade Transportadoras Veículos …" at bounding box center [285, 134] width 570 height 269
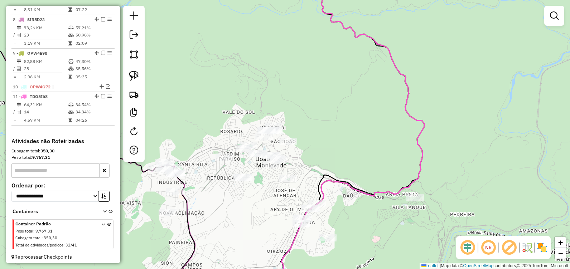
drag, startPoint x: 331, startPoint y: 158, endPoint x: 317, endPoint y: 78, distance: 81.0
click at [317, 79] on div "Janela de atendimento Grade de atendimento Capacidade Transportadoras Veículos …" at bounding box center [285, 134] width 570 height 269
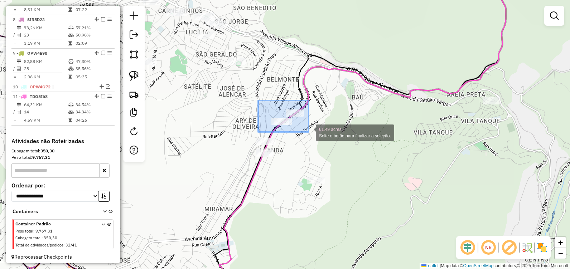
drag, startPoint x: 258, startPoint y: 101, endPoint x: 309, endPoint y: 132, distance: 60.3
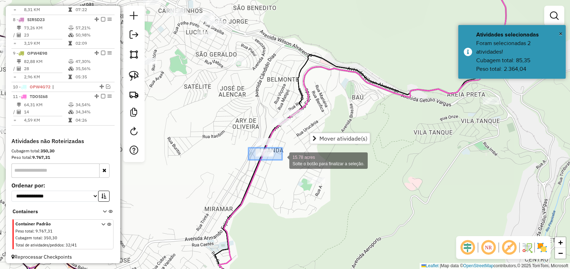
drag, startPoint x: 248, startPoint y: 148, endPoint x: 282, endPoint y: 160, distance: 35.8
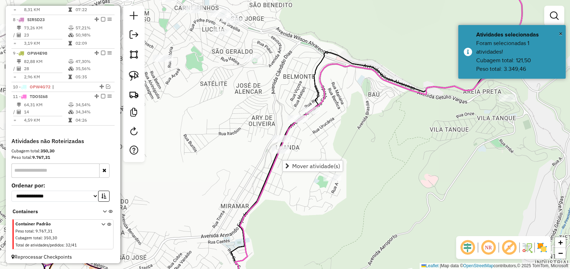
drag, startPoint x: 317, startPoint y: 136, endPoint x: 338, endPoint y: 132, distance: 20.7
click at [338, 132] on div "Janela de atendimento Grade de atendimento Capacidade Transportadoras Veículos …" at bounding box center [285, 134] width 570 height 269
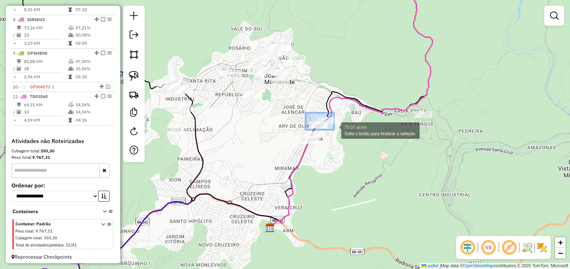
drag, startPoint x: 305, startPoint y: 113, endPoint x: 334, endPoint y: 130, distance: 33.4
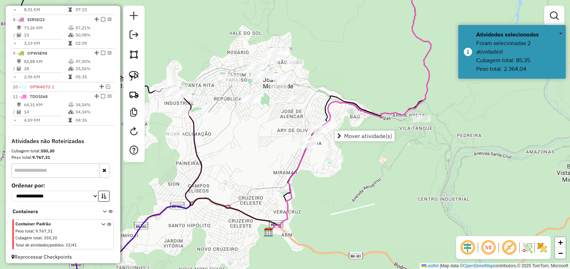
drag, startPoint x: 329, startPoint y: 51, endPoint x: 287, endPoint y: 148, distance: 105.2
click at [289, 145] on div "Janela de atendimento Grade de atendimento Capacidade Transportadoras Veículos …" at bounding box center [285, 134] width 570 height 269
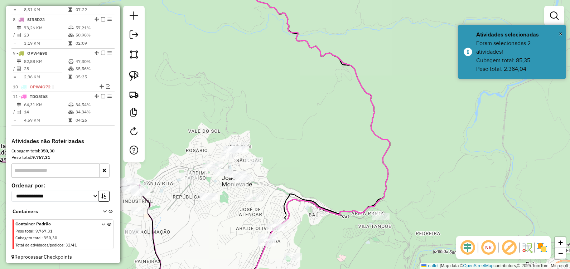
drag, startPoint x: 301, startPoint y: 130, endPoint x: 298, endPoint y: 144, distance: 14.0
click at [299, 141] on div "Janela de atendimento Grade de atendimento Capacidade Transportadoras Veículos …" at bounding box center [285, 134] width 570 height 269
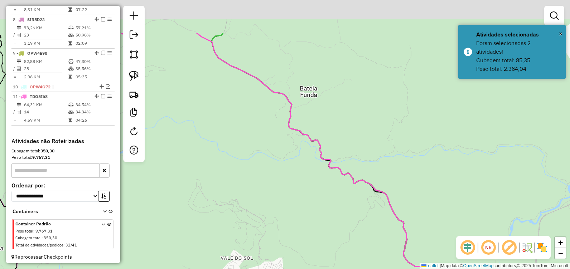
drag, startPoint x: 285, startPoint y: 120, endPoint x: 310, endPoint y: 177, distance: 62.2
click at [309, 175] on div "Janela de atendimento Grade de atendimento Capacidade Transportadoras Veículos …" at bounding box center [285, 134] width 570 height 269
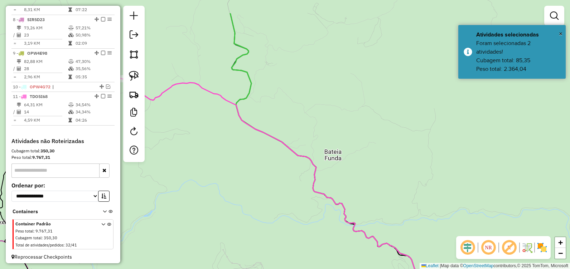
drag, startPoint x: 281, startPoint y: 154, endPoint x: 299, endPoint y: 190, distance: 40.7
click at [303, 194] on div "Janela de atendimento Grade de atendimento Capacidade Transportadoras Veículos …" at bounding box center [285, 134] width 570 height 269
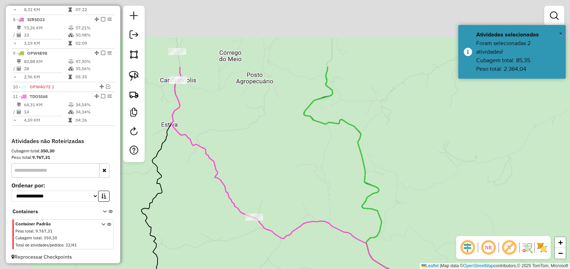
drag, startPoint x: 303, startPoint y: 155, endPoint x: 367, endPoint y: 214, distance: 86.6
click at [382, 226] on icon at bounding box center [416, 228] width 224 height 323
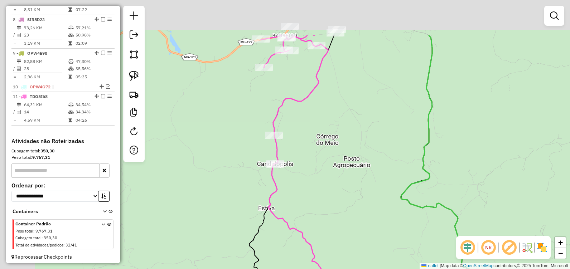
drag, startPoint x: 295, startPoint y: 157, endPoint x: 372, endPoint y: 219, distance: 99.0
click at [372, 219] on div "Janela de atendimento Grade de atendimento Capacidade Transportadoras Veículos …" at bounding box center [285, 134] width 570 height 269
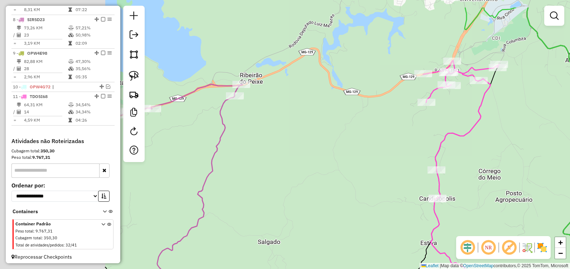
drag, startPoint x: 351, startPoint y: 120, endPoint x: 375, endPoint y: 146, distance: 35.5
click at [419, 146] on div "Janela de atendimento Grade de atendimento Capacidade Transportadoras Veículos …" at bounding box center [285, 134] width 570 height 269
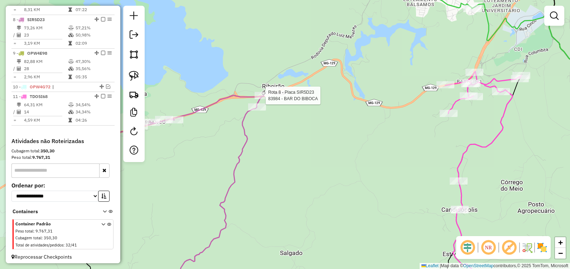
select select "**********"
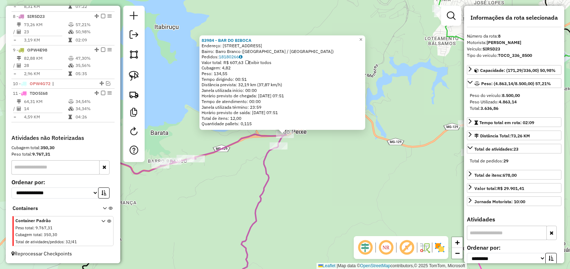
scroll to position [411, 0]
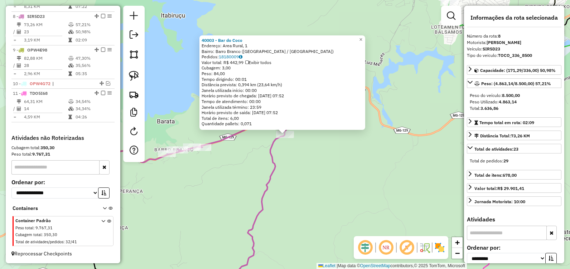
click at [398, 173] on div "40003 - Bar do Coco Endereço: Area Rural, 1 Bairro: Barro Branco (ITABIRA / MG)…" at bounding box center [285, 134] width 570 height 269
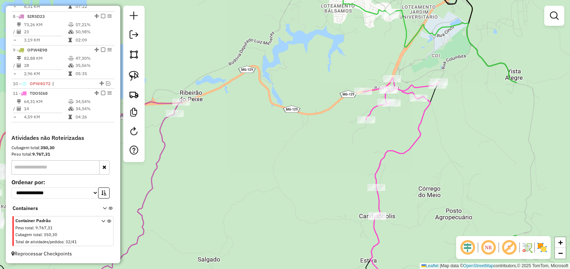
drag, startPoint x: 418, startPoint y: 174, endPoint x: 293, endPoint y: 101, distance: 144.8
click at [292, 101] on div "Janela de atendimento Grade de atendimento Capacidade Transportadoras Veículos …" at bounding box center [285, 134] width 570 height 269
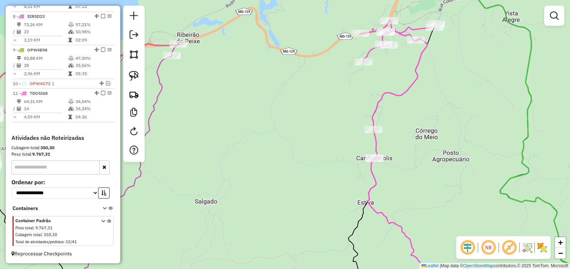
drag, startPoint x: 265, startPoint y: 154, endPoint x: 370, endPoint y: 123, distance: 110.2
click at [370, 123] on div "Janela de atendimento Grade de atendimento Capacidade Transportadoras Veículos …" at bounding box center [285, 134] width 570 height 269
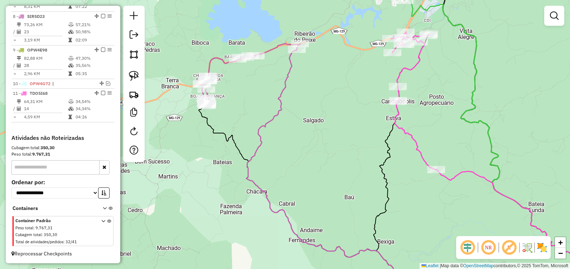
drag, startPoint x: 376, startPoint y: 123, endPoint x: 364, endPoint y: 115, distance: 14.1
click at [364, 115] on div "Janela de atendimento Grade de atendimento Capacidade Transportadoras Veículos …" at bounding box center [285, 134] width 570 height 269
select select "**********"
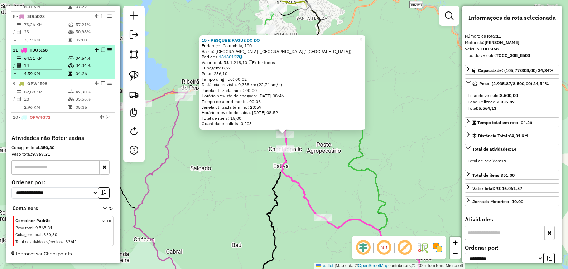
drag, startPoint x: 93, startPoint y: 92, endPoint x: 95, endPoint y: 51, distance: 40.8
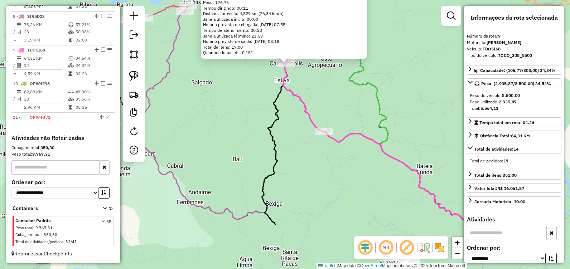
drag, startPoint x: 323, startPoint y: 156, endPoint x: 326, endPoint y: 92, distance: 64.2
click at [326, 92] on div "83796 - BAR DO ADIVALTON Endereço: Goncaves 273 Bairro: CENTRO (ITABIRA / MG) P…" at bounding box center [285, 134] width 570 height 269
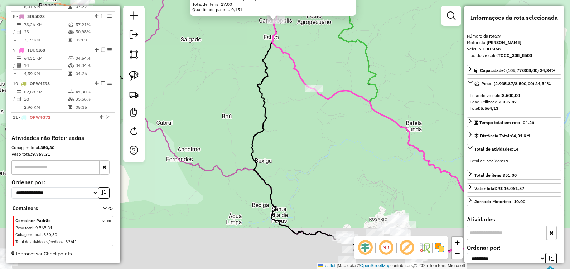
drag, startPoint x: 333, startPoint y: 144, endPoint x: 325, endPoint y: 93, distance: 51.5
click at [324, 95] on div "83796 - BAR DO ADIVALTON Endereço: Goncaves 273 Bairro: CENTRO (ITABIRA / MG) P…" at bounding box center [285, 134] width 570 height 269
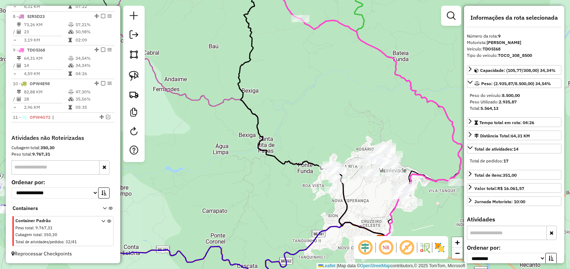
drag, startPoint x: 425, startPoint y: 136, endPoint x: 357, endPoint y: 52, distance: 107.9
click at [363, 54] on div "83796 - BAR DO ADIVALTON Endereço: Goncaves 273 Bairro: CENTRO (ITABIRA / MG) P…" at bounding box center [285, 134] width 570 height 269
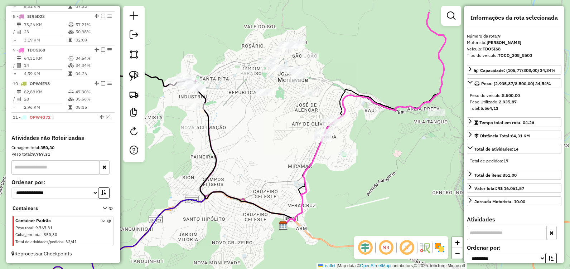
drag, startPoint x: 327, startPoint y: 92, endPoint x: 369, endPoint y: 134, distance: 59.2
click at [374, 134] on div "83796 - BAR DO ADIVALTON Endereço: Goncaves 273 Bairro: CENTRO (ITABIRA / MG) P…" at bounding box center [285, 134] width 570 height 269
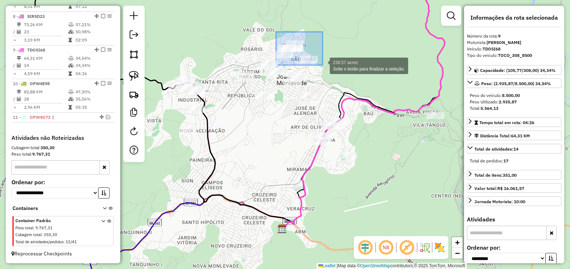
drag, startPoint x: 276, startPoint y: 32, endPoint x: 323, endPoint y: 65, distance: 57.2
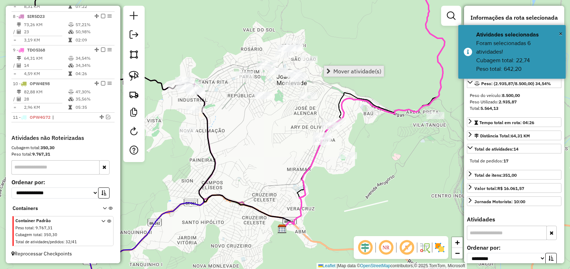
click at [352, 68] on span "Mover atividade(s)" at bounding box center [357, 71] width 48 height 6
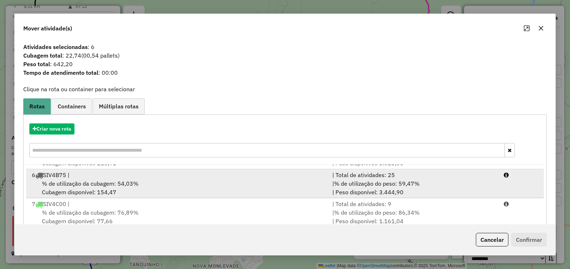
scroll to position [31, 0]
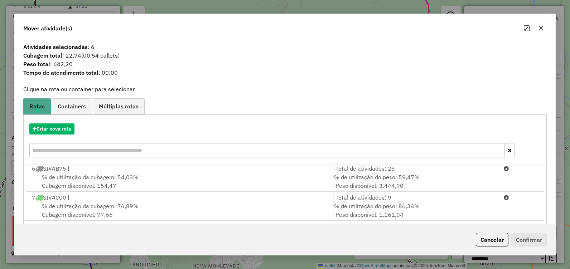
click at [540, 28] on icon "button" at bounding box center [541, 28] width 6 height 6
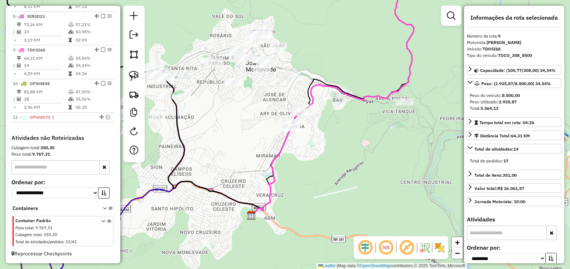
drag, startPoint x: 285, startPoint y: 141, endPoint x: 255, endPoint y: 126, distance: 33.1
click at [254, 127] on div "83796 - BAR DO ADIVALTON Endereço: Goncaves 273 Bairro: CENTRO (ITABIRA / MG) P…" at bounding box center [285, 134] width 570 height 269
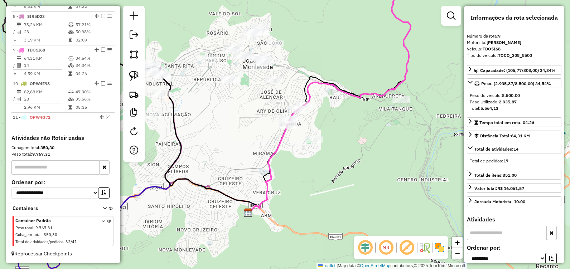
drag, startPoint x: 230, startPoint y: 163, endPoint x: 210, endPoint y: 136, distance: 33.7
click at [210, 135] on div "83796 - BAR DO ADIVALTON Endereço: Goncaves 273 Bairro: CENTRO (ITABIRA / MG) P…" at bounding box center [285, 134] width 570 height 269
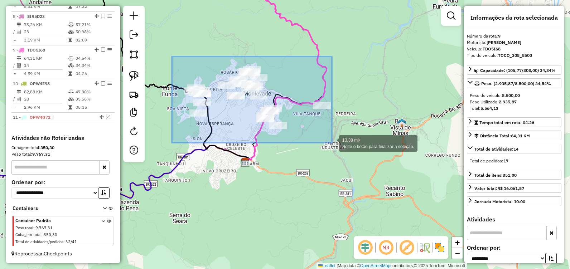
drag, startPoint x: 188, startPoint y: 72, endPoint x: 335, endPoint y: 144, distance: 163.9
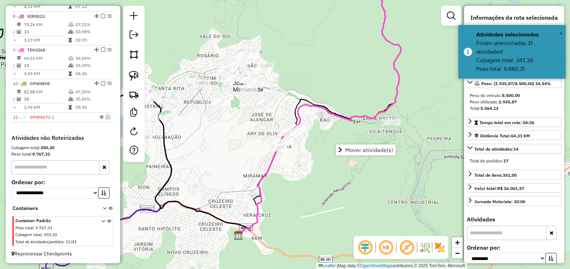
drag, startPoint x: 300, startPoint y: 137, endPoint x: 330, endPoint y: 144, distance: 31.0
click at [330, 144] on div "83796 - BAR DO ADIVALTON Endereço: Goncaves 273 Bairro: CENTRO (ITABIRA / MG) P…" at bounding box center [285, 134] width 570 height 269
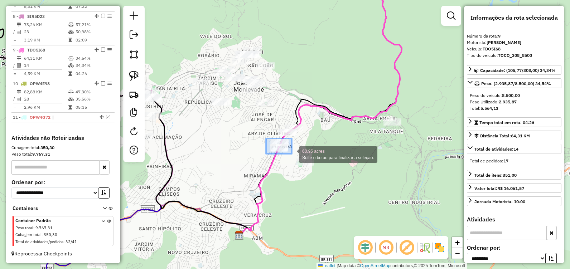
drag, startPoint x: 266, startPoint y: 139, endPoint x: 293, endPoint y: 154, distance: 31.4
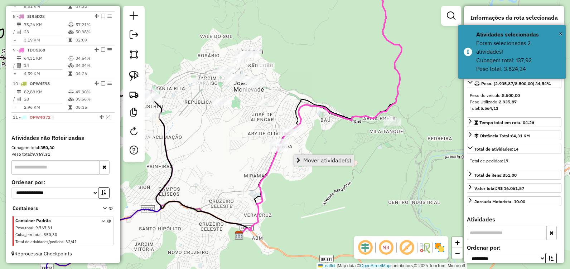
click at [328, 161] on span "Mover atividade(s)" at bounding box center [327, 160] width 48 height 6
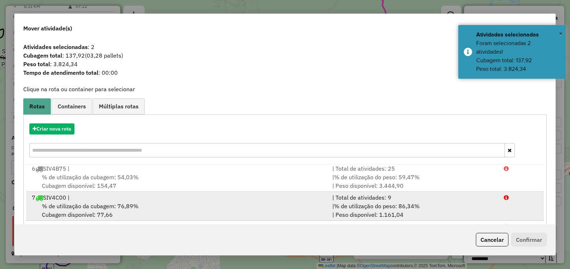
scroll to position [0, 0]
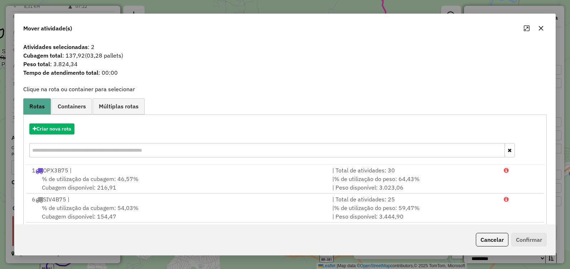
click at [545, 30] on button "button" at bounding box center [540, 28] width 11 height 11
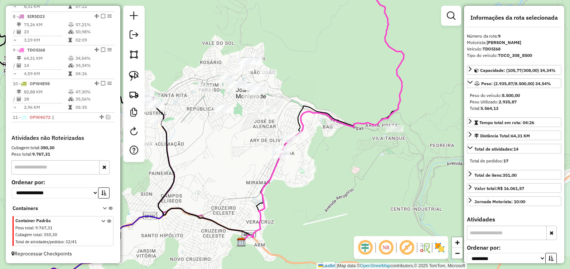
drag, startPoint x: 332, startPoint y: 137, endPoint x: 348, endPoint y: 184, distance: 49.2
click at [348, 184] on div "83796 - BAR DO ADIVALTON Endereço: Goncaves 273 Bairro: CENTRO (ITABIRA / MG) P…" at bounding box center [285, 134] width 570 height 269
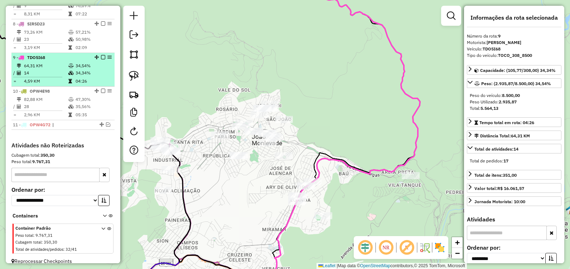
scroll to position [375, 0]
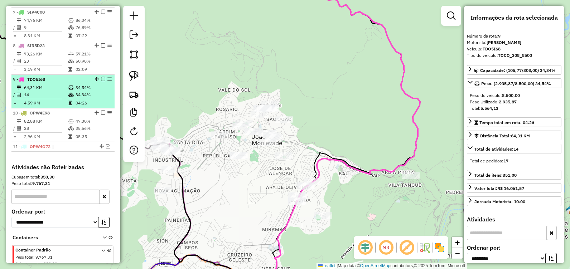
click at [101, 98] on td "34,34%" at bounding box center [93, 94] width 36 height 7
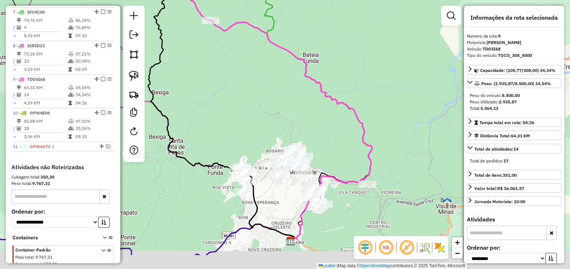
drag, startPoint x: 313, startPoint y: 135, endPoint x: 292, endPoint y: 103, distance: 38.0
click at [294, 101] on div "Janela de atendimento Grade de atendimento Capacidade Transportadoras Veículos …" at bounding box center [285, 134] width 570 height 269
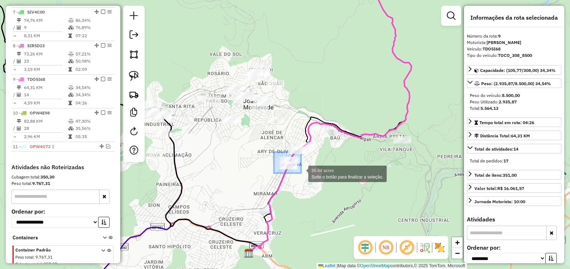
drag, startPoint x: 274, startPoint y: 152, endPoint x: 301, endPoint y: 173, distance: 34.4
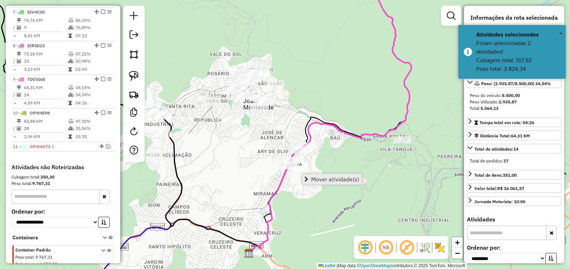
click at [323, 176] on span "Mover atividade(s)" at bounding box center [335, 179] width 48 height 6
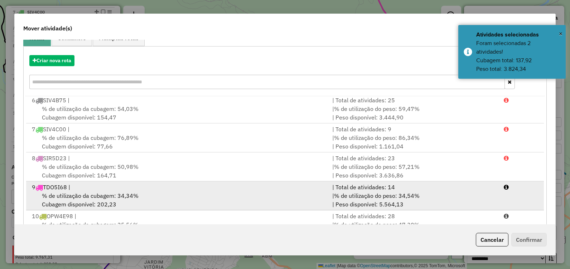
scroll to position [72, 0]
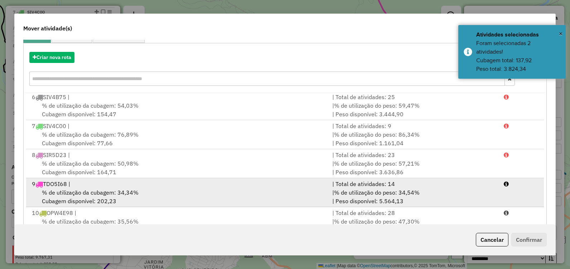
click at [238, 185] on div "9 TDO5I68 |" at bounding box center [178, 184] width 300 height 9
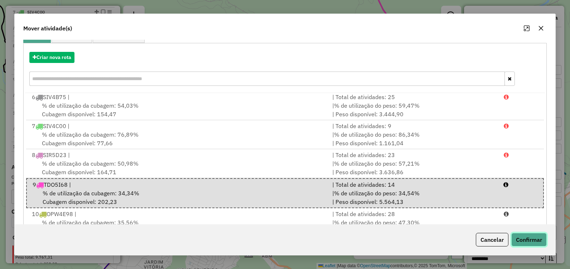
click at [519, 236] on button "Confirmar" at bounding box center [528, 240] width 35 height 14
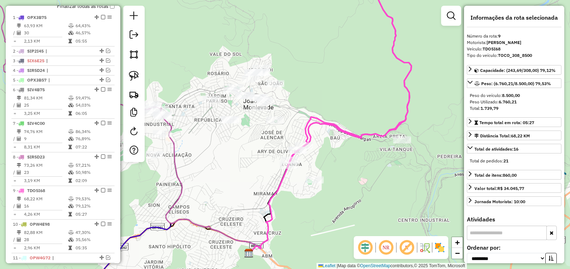
scroll to position [411, 0]
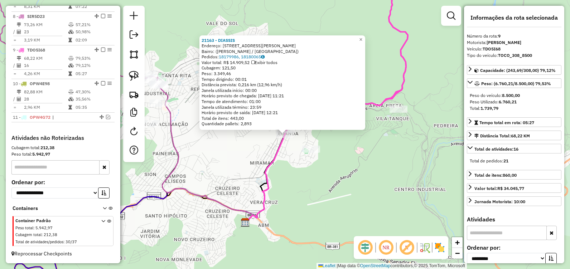
click at [303, 210] on div "21163 - DIASSIS Endereço: Avenida Armando Fajardo, 1456 Bairro: (João Monlevade…" at bounding box center [285, 134] width 570 height 269
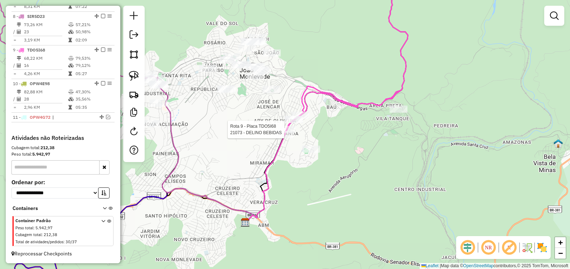
select select "**********"
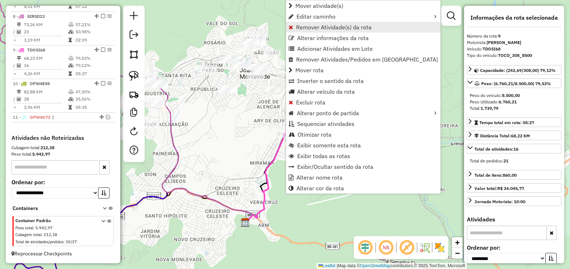
click at [334, 28] on span "Remover Atividade(s) da rota" at bounding box center [334, 27] width 76 height 6
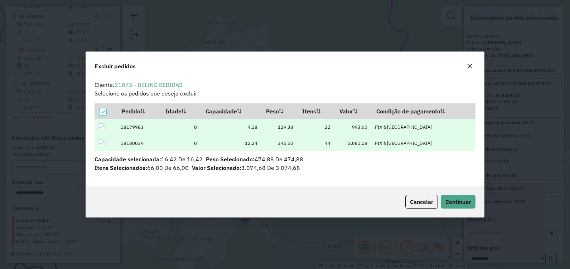
scroll to position [0, 0]
click at [463, 204] on span "Continuar" at bounding box center [457, 201] width 25 height 7
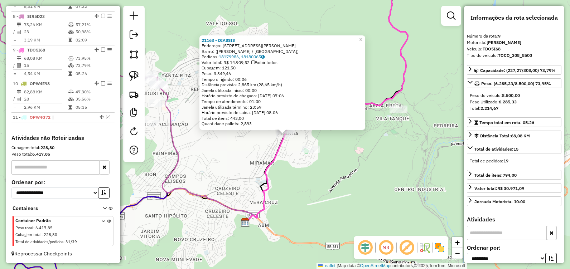
click at [267, 190] on icon at bounding box center [265, 179] width 39 height 88
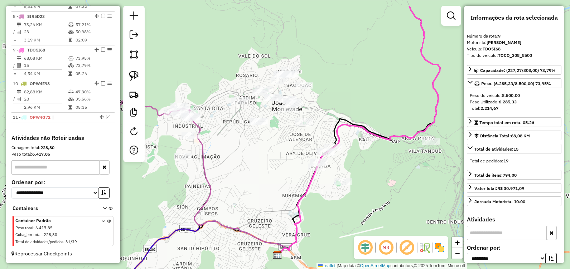
drag, startPoint x: 218, startPoint y: 154, endPoint x: 299, endPoint y: 152, distance: 81.3
click at [280, 233] on div "Janela de atendimento Grade de atendimento Capacidade Transportadoras Veículos …" at bounding box center [285, 134] width 570 height 269
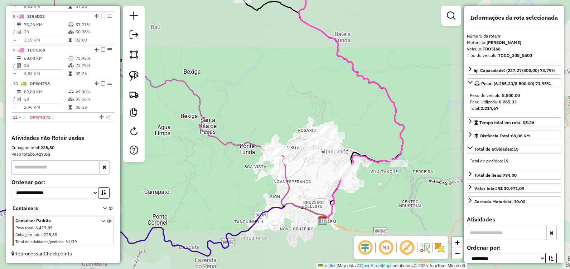
drag, startPoint x: 279, startPoint y: 92, endPoint x: 336, endPoint y: 203, distance: 124.6
click at [336, 202] on div "Janela de atendimento Grade de atendimento Capacidade Transportadoras Veículos …" at bounding box center [285, 134] width 570 height 269
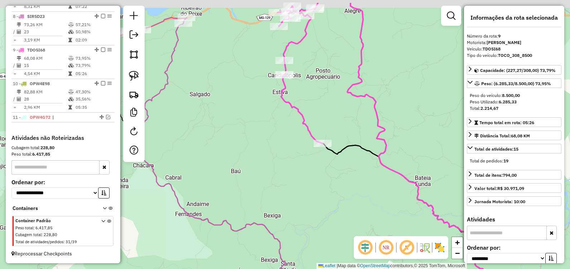
drag, startPoint x: 275, startPoint y: 121, endPoint x: 336, endPoint y: 207, distance: 106.0
click at [338, 210] on div "Janela de atendimento Grade de atendimento Capacidade Transportadoras Veículos …" at bounding box center [285, 134] width 570 height 269
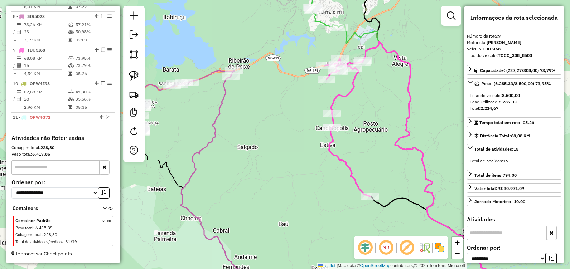
drag, startPoint x: 302, startPoint y: 150, endPoint x: 262, endPoint y: 112, distance: 55.2
click at [281, 115] on div "Janela de atendimento Grade de atendimento Capacidade Transportadoras Veículos …" at bounding box center [285, 134] width 570 height 269
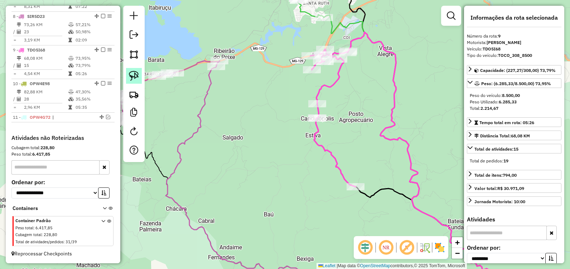
drag, startPoint x: 135, startPoint y: 72, endPoint x: 220, endPoint y: 87, distance: 86.4
click at [135, 72] on img at bounding box center [134, 76] width 10 height 10
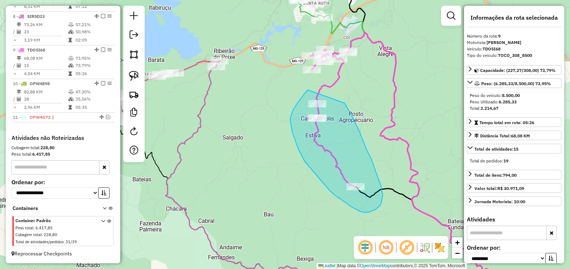
drag, startPoint x: 308, startPoint y: 90, endPoint x: 343, endPoint y: 102, distance: 36.6
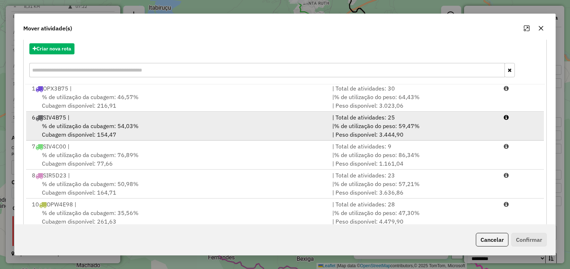
scroll to position [96, 0]
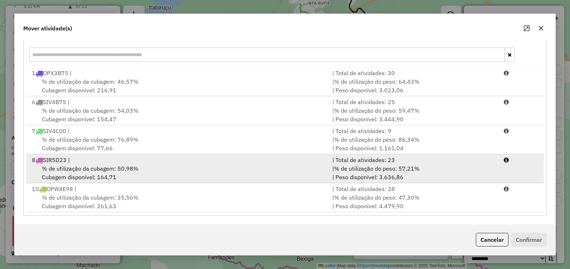
click at [238, 178] on div "% de utilização da cubagem: 50,98% Cubagem disponível: 164,71" at bounding box center [178, 172] width 300 height 17
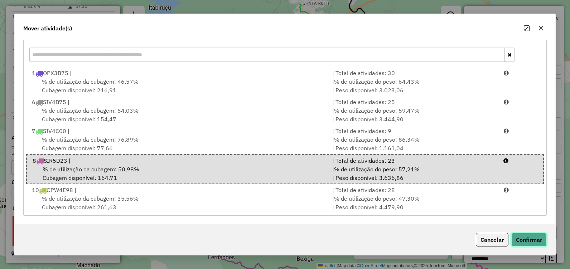
click at [538, 240] on button "Confirmar" at bounding box center [528, 240] width 35 height 14
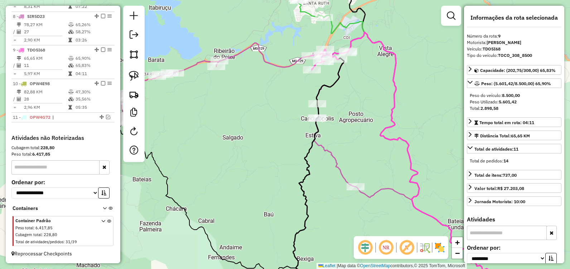
scroll to position [0, 0]
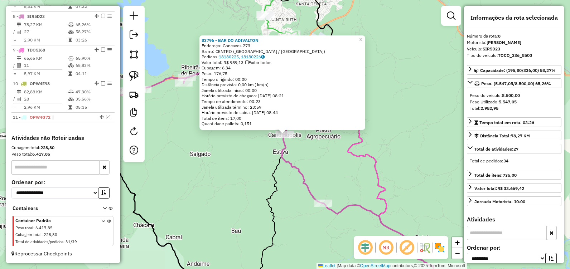
click at [238, 203] on div "83796 - BAR DO ADIVALTON Endereço: Goncaves 273 Bairro: CENTRO (ITABIRA / MG) P…" at bounding box center [285, 134] width 570 height 269
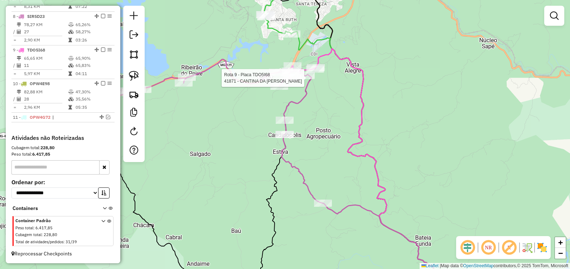
select select "**********"
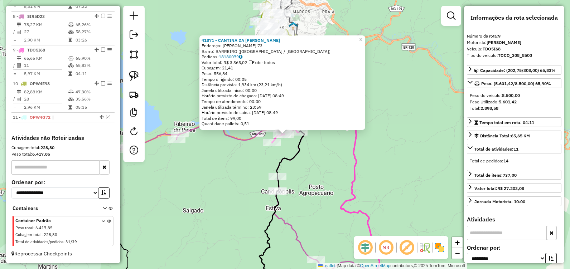
click at [329, 175] on div "41871 - CANTINA DA MARLENE Endereço: JOAQUIM COSTA 73 Bairro: BARREIRO (ITABIRA…" at bounding box center [285, 134] width 570 height 269
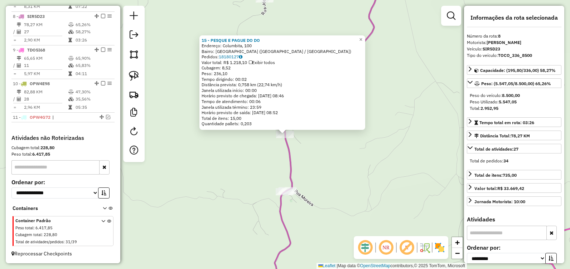
click at [328, 162] on div "15 - PESQUE E PAGUE DO DO Endereço: Columbita, 100 Bairro: Distrito Industrial …" at bounding box center [285, 134] width 570 height 269
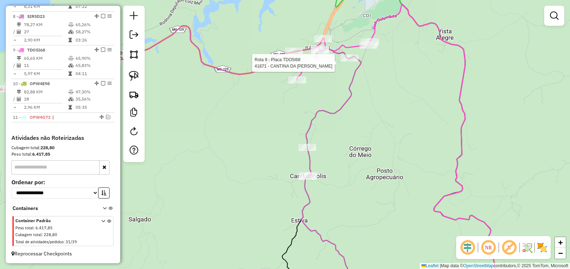
select select "**********"
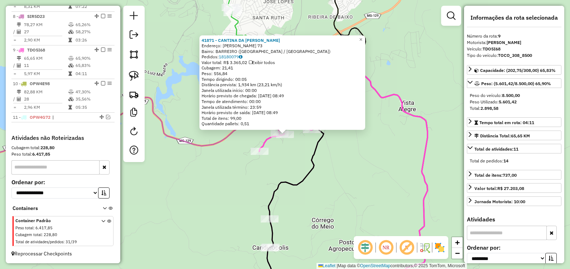
click at [323, 217] on div "Rota 9 - Placa TDO5I68 41871 - CANTINA DA MARLENE 41871 - CANTINA DA MARLENE En…" at bounding box center [285, 134] width 570 height 269
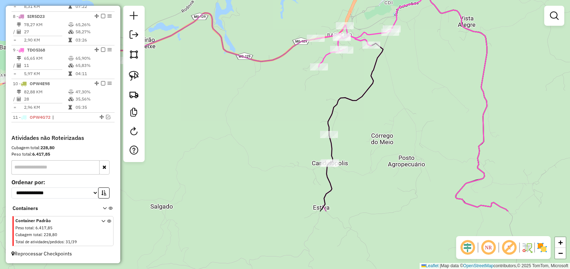
drag, startPoint x: 328, startPoint y: 191, endPoint x: 377, endPoint y: 92, distance: 110.9
click at [378, 94] on div "Janela de atendimento Grade de atendimento Capacidade Transportadoras Veículos …" at bounding box center [285, 134] width 570 height 269
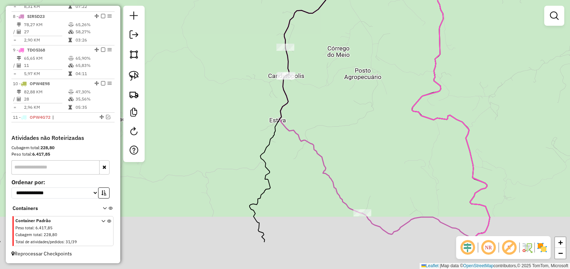
drag, startPoint x: 430, startPoint y: 155, endPoint x: 388, endPoint y: 119, distance: 54.8
click at [393, 121] on div "Janela de atendimento Grade de atendimento Capacidade Transportadoras Veículos …" at bounding box center [285, 134] width 570 height 269
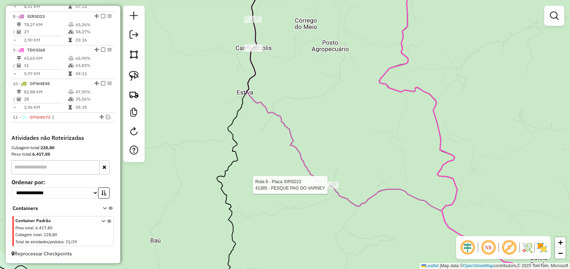
select select "**********"
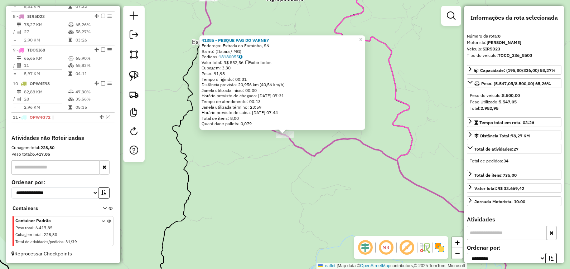
click at [299, 193] on div "41385 - PESQUE PAG DO VARNEY Endereço: Estrada do Forninho, SN Bairro: (Itabira…" at bounding box center [285, 134] width 570 height 269
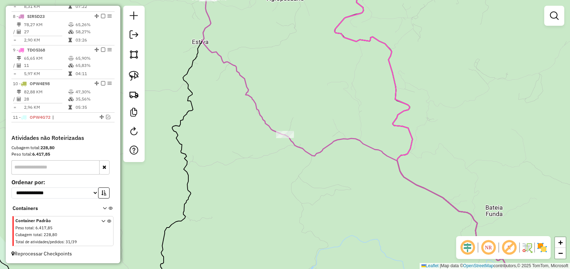
drag, startPoint x: 331, startPoint y: 90, endPoint x: 370, endPoint y: 254, distance: 168.6
click at [370, 253] on div "Janela de atendimento Grade de atendimento Capacidade Transportadoras Veículos …" at bounding box center [285, 134] width 570 height 269
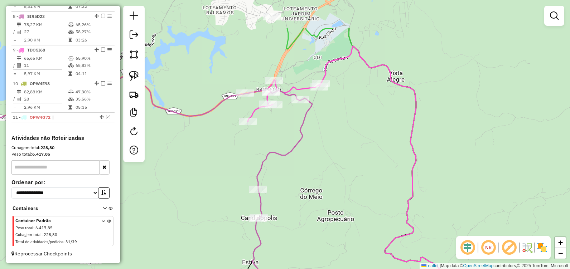
drag, startPoint x: 324, startPoint y: 164, endPoint x: 323, endPoint y: 211, distance: 46.9
click at [331, 224] on div "Janela de atendimento Grade de atendimento Capacidade Transportadoras Veículos …" at bounding box center [285, 134] width 570 height 269
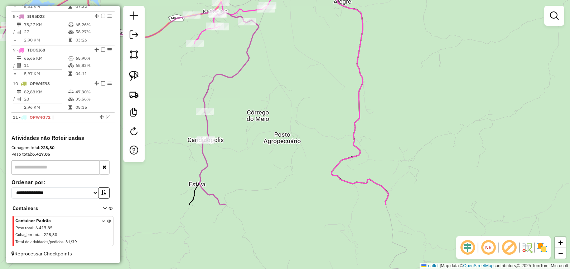
drag, startPoint x: 335, startPoint y: 151, endPoint x: 308, endPoint y: 111, distance: 49.0
click at [310, 113] on div "Janela de atendimento Grade de atendimento Capacidade Transportadoras Veículos …" at bounding box center [285, 134] width 570 height 269
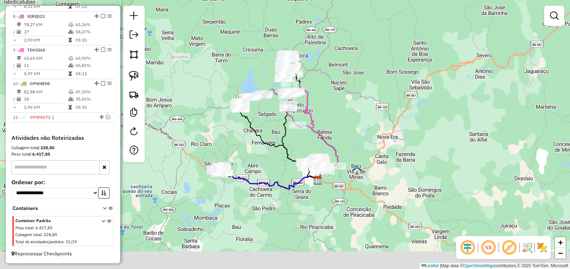
drag, startPoint x: 326, startPoint y: 232, endPoint x: 302, endPoint y: 108, distance: 126.4
click at [302, 107] on div "Janela de atendimento Grade de atendimento Capacidade Transportadoras Veículos …" at bounding box center [285, 134] width 570 height 269
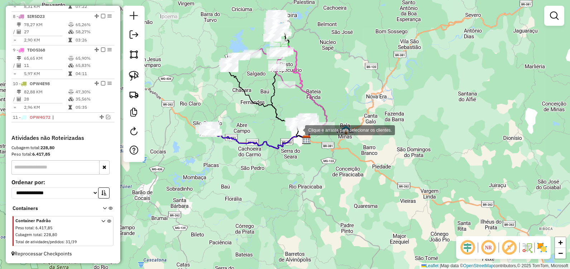
click at [310, 139] on img at bounding box center [306, 139] width 9 height 9
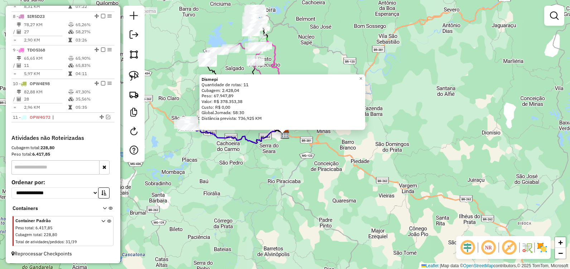
drag, startPoint x: 265, startPoint y: 158, endPoint x: 258, endPoint y: 136, distance: 23.0
click at [265, 158] on div "Dismepi Quantidade de rotas: 11 Cubagem: 2.428,04 Peso: 67.947,89 Valor: R$ 378…" at bounding box center [285, 134] width 570 height 269
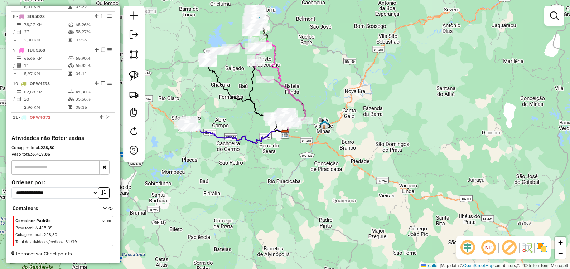
drag, startPoint x: 253, startPoint y: 122, endPoint x: 254, endPoint y: 117, distance: 4.8
click at [253, 122] on div "Janela de atendimento Grade de atendimento Capacidade Transportadoras Veículos …" at bounding box center [285, 134] width 570 height 269
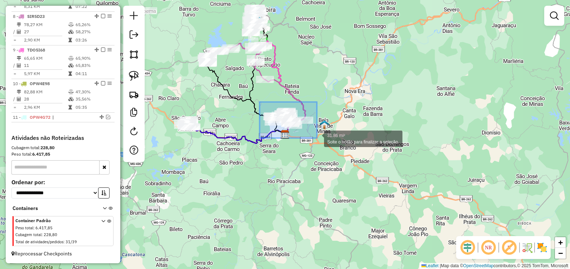
drag, startPoint x: 266, startPoint y: 108, endPoint x: 317, endPoint y: 139, distance: 59.5
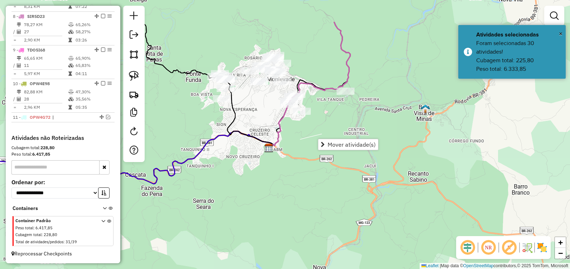
drag, startPoint x: 283, startPoint y: 99, endPoint x: 295, endPoint y: 135, distance: 38.0
click at [295, 135] on div "Janela de atendimento Grade de atendimento Capacidade Transportadoras Veículos …" at bounding box center [285, 134] width 570 height 269
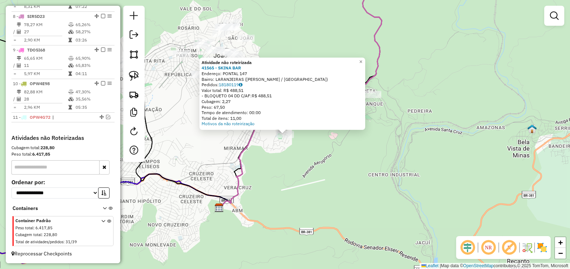
click at [317, 150] on div "Atividade não roteirizada 41565 - SKINA BAR Endereço: PONTAL 147 Bairro: LARANJ…" at bounding box center [285, 134] width 570 height 269
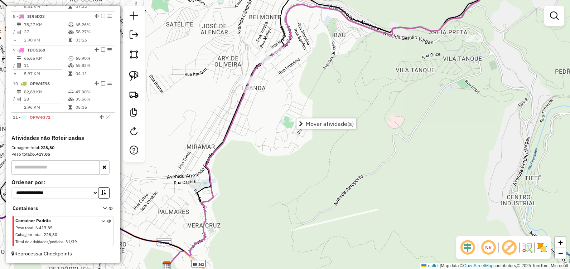
click at [308, 107] on div "Janela de atendimento Grade de atendimento Capacidade Transportadoras Veículos …" at bounding box center [285, 134] width 570 height 269
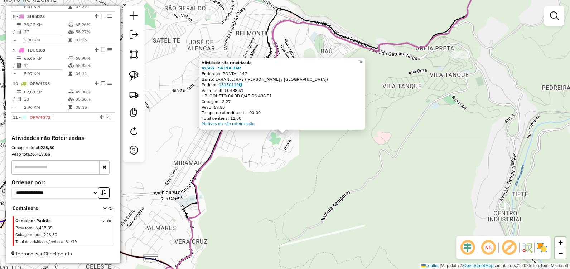
click at [233, 85] on link "18180119" at bounding box center [231, 84] width 24 height 5
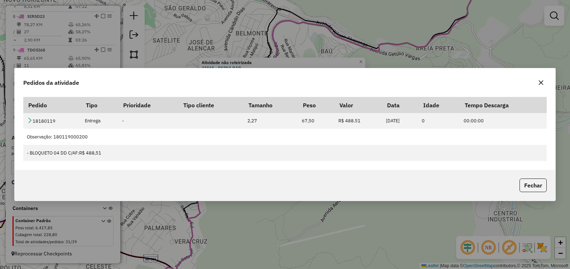
drag, startPoint x: 539, startPoint y: 82, endPoint x: 535, endPoint y: 82, distance: 4.3
click at [539, 83] on icon "button" at bounding box center [541, 83] width 6 height 6
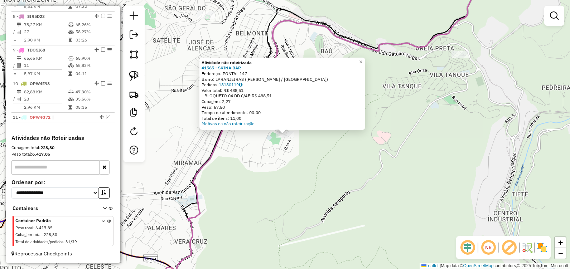
click at [233, 67] on strong "41565 - SKINA BAR" at bounding box center [221, 67] width 39 height 5
click at [355, 153] on div "Atividade não roteirizada 41565 - SKINA BAR Endereço: PONTAL 147 Bairro: LARANJ…" at bounding box center [285, 134] width 570 height 269
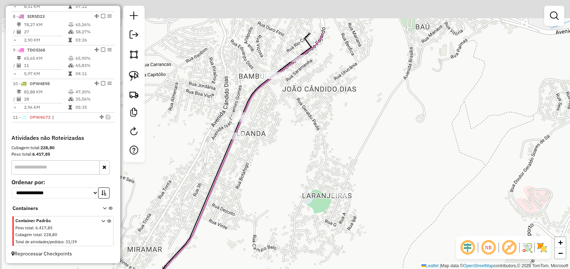
drag, startPoint x: 262, startPoint y: 125, endPoint x: 278, endPoint y: 153, distance: 32.5
click at [278, 153] on div "Janela de atendimento Grade de atendimento Capacidade Transportadoras Veículos …" at bounding box center [285, 134] width 570 height 269
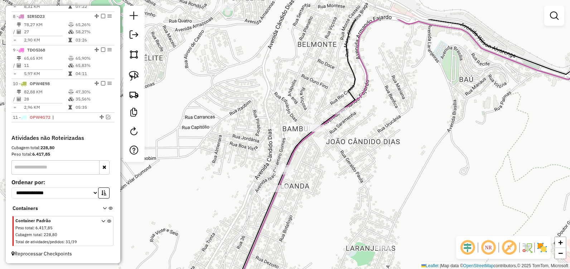
drag, startPoint x: 333, startPoint y: 175, endPoint x: 328, endPoint y: 171, distance: 6.0
click at [339, 191] on div "Janela de atendimento Grade de atendimento Capacidade Transportadoras Veículos …" at bounding box center [285, 134] width 570 height 269
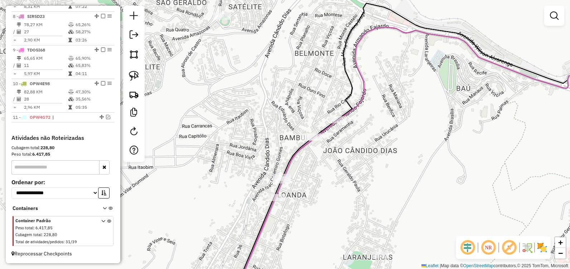
drag, startPoint x: 278, startPoint y: 98, endPoint x: 258, endPoint y: 76, distance: 29.4
click at [258, 69] on div "Janela de atendimento Grade de atendimento Capacidade Transportadoras Veículos …" at bounding box center [285, 134] width 570 height 269
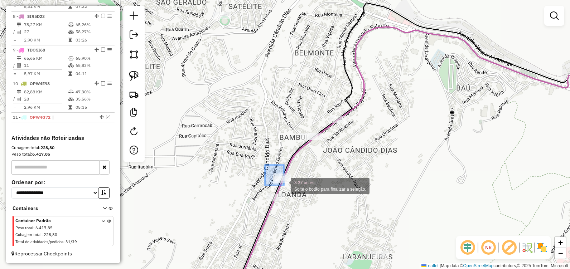
drag, startPoint x: 270, startPoint y: 173, endPoint x: 290, endPoint y: 188, distance: 25.6
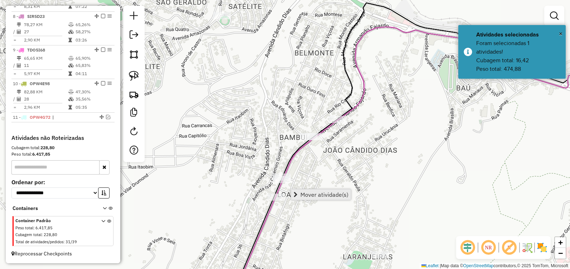
click at [317, 198] on span "Mover atividade(s)" at bounding box center [324, 195] width 48 height 6
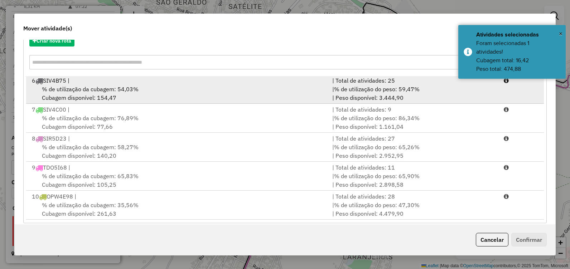
scroll to position [96, 0]
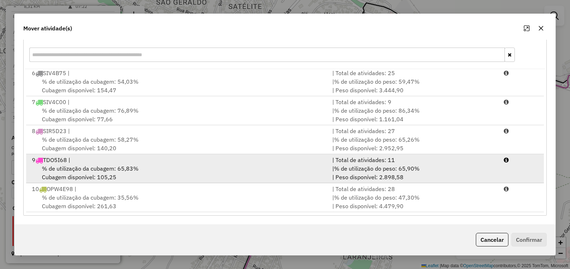
click at [201, 175] on div "% de utilização da cubagem: 65,83% Cubagem disponível: 105,25" at bounding box center [178, 172] width 300 height 17
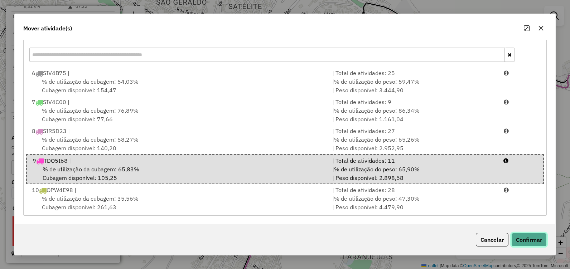
click at [534, 240] on button "Confirmar" at bounding box center [528, 240] width 35 height 14
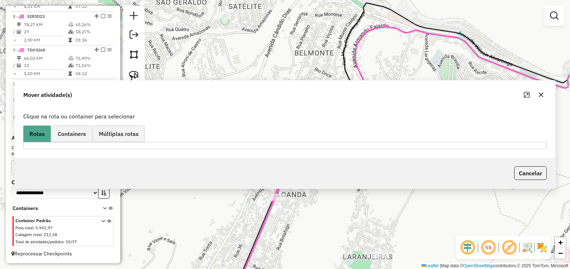
scroll to position [0, 0]
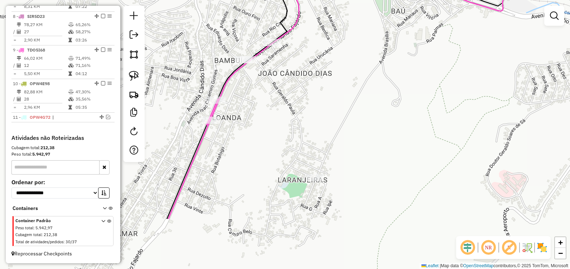
drag, startPoint x: 327, startPoint y: 174, endPoint x: 287, endPoint y: 127, distance: 62.2
click at [287, 127] on div "Janela de atendimento Grade de atendimento Capacidade Transportadoras Veículos …" at bounding box center [285, 134] width 570 height 269
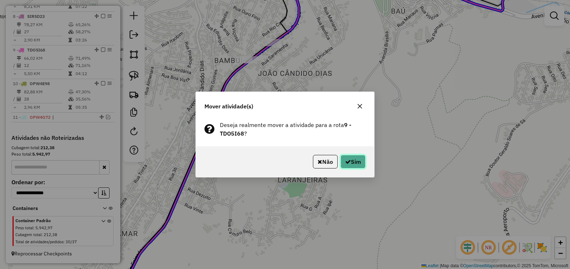
click at [361, 159] on button "Sim" at bounding box center [352, 162] width 25 height 14
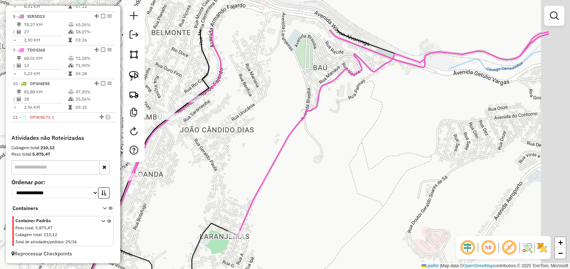
drag, startPoint x: 411, startPoint y: 86, endPoint x: 339, endPoint y: 174, distance: 114.0
click at [339, 174] on div "Janela de atendimento Grade de atendimento Capacidade Transportadoras Veículos …" at bounding box center [285, 134] width 570 height 269
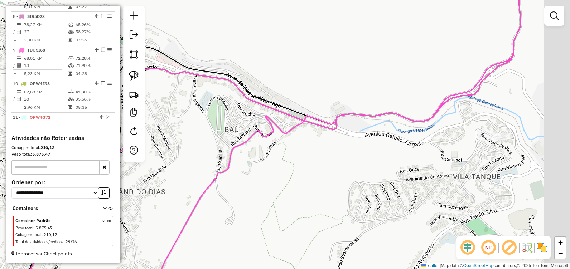
drag, startPoint x: 409, startPoint y: 158, endPoint x: 388, endPoint y: 164, distance: 21.6
click at [387, 164] on div "Janela de atendimento Grade de atendimento Capacidade Transportadoras Veículos …" at bounding box center [285, 134] width 570 height 269
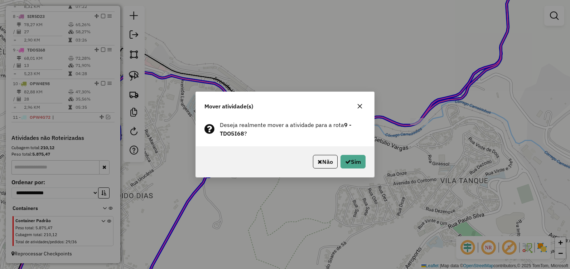
click at [369, 160] on div "Não Sim" at bounding box center [285, 161] width 178 height 31
click at [348, 164] on icon "button" at bounding box center [348, 162] width 6 height 6
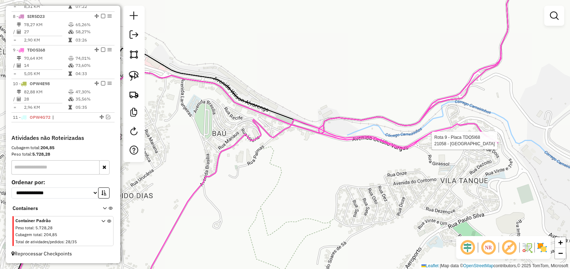
select select "**********"
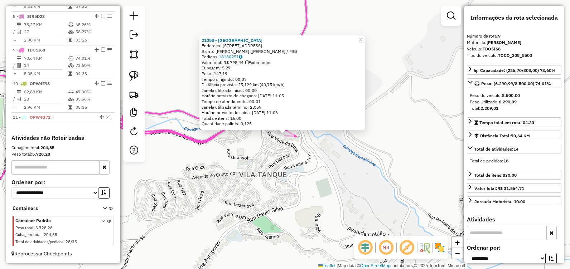
click at [283, 215] on div "21058 - BAR DO DINHO Endereço: R VINTE E SEIS, 41 Bairro: Areia Preta (JOAO MON…" at bounding box center [285, 134] width 570 height 269
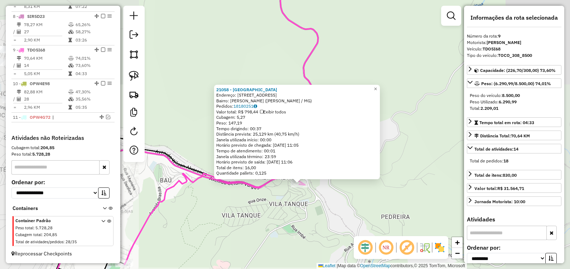
click at [256, 205] on div "21058 - BAR DO DINHO Endereço: R VINTE E SEIS, 41 Bairro: Areia Preta (JOAO MON…" at bounding box center [285, 134] width 570 height 269
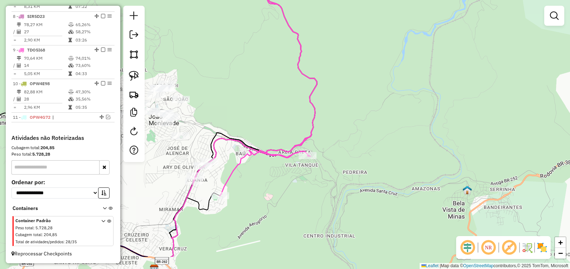
drag, startPoint x: 244, startPoint y: 188, endPoint x: 261, endPoint y: 173, distance: 22.9
click at [261, 173] on div "Janela de atendimento Grade de atendimento Capacidade Transportadoras Veículos …" at bounding box center [285, 134] width 570 height 269
select select "**********"
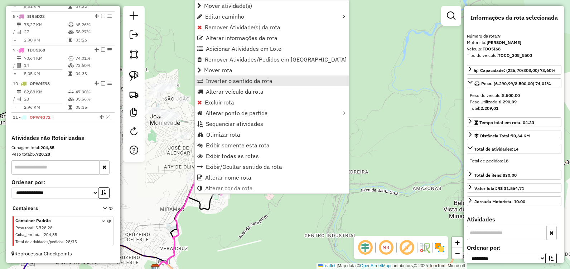
click at [238, 81] on span "Inverter o sentido da rota" at bounding box center [239, 81] width 67 height 6
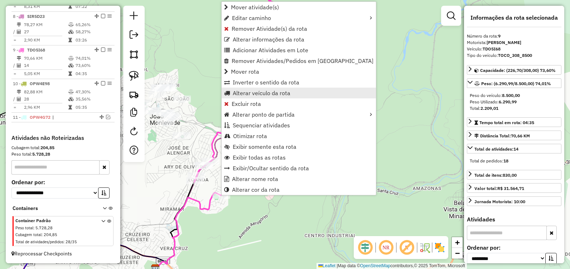
click at [263, 88] on link "Alterar veículo da rota" at bounding box center [299, 93] width 154 height 11
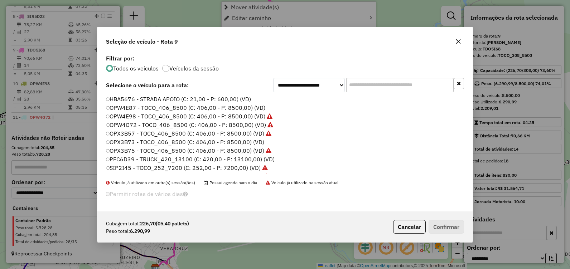
scroll to position [4, 2]
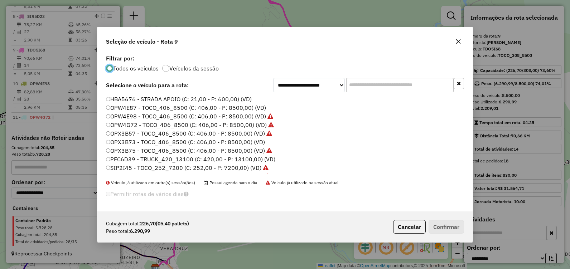
click at [458, 41] on icon "button" at bounding box center [458, 42] width 6 height 6
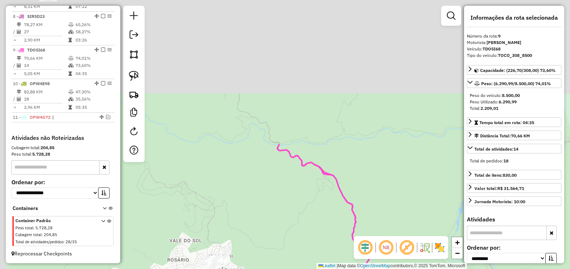
drag, startPoint x: 256, startPoint y: 112, endPoint x: 287, endPoint y: 236, distance: 127.6
click at [312, 269] on html "Aguarde... Pop-up bloqueado! Seu navegador bloqueou automáticamente a abertura …" at bounding box center [285, 134] width 570 height 269
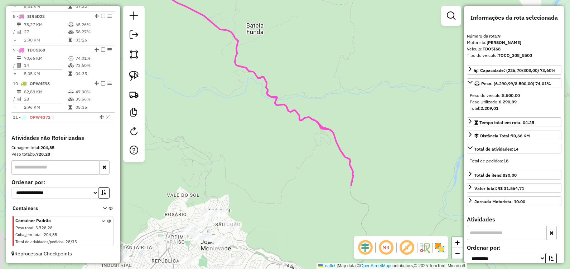
drag, startPoint x: 258, startPoint y: 220, endPoint x: 190, endPoint y: 37, distance: 194.8
click at [190, 38] on div "Janela de atendimento Grade de atendimento Capacidade Transportadoras Veículos …" at bounding box center [285, 134] width 570 height 269
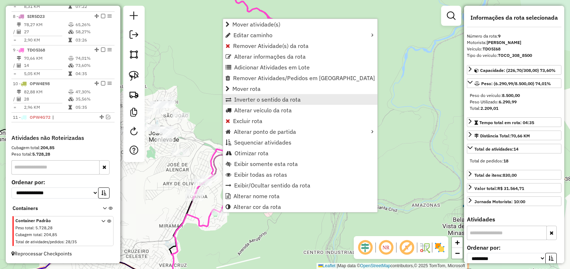
click at [267, 101] on span "Inverter o sentido da rota" at bounding box center [267, 100] width 67 height 6
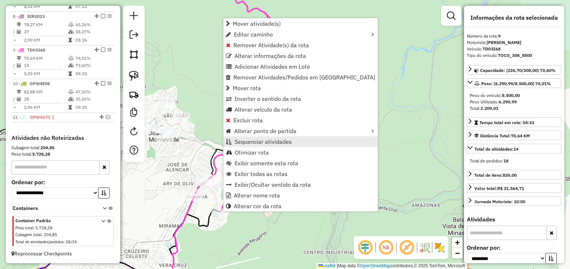
click at [273, 144] on span "Sequenciar atividades" at bounding box center [262, 142] width 57 height 6
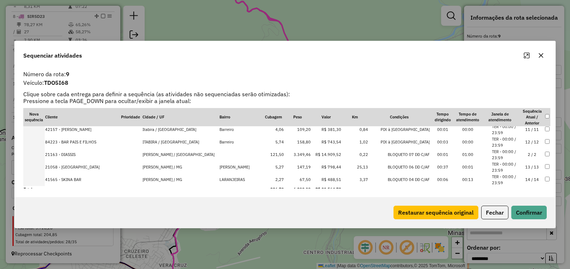
scroll to position [120, 0]
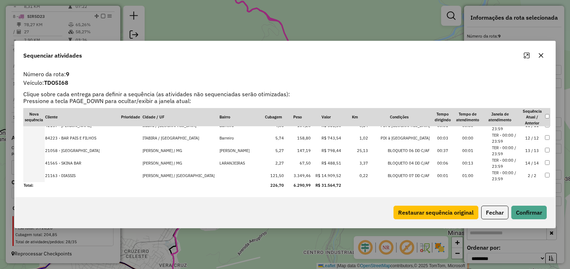
drag, startPoint x: 505, startPoint y: 141, endPoint x: 490, endPoint y: 180, distance: 42.3
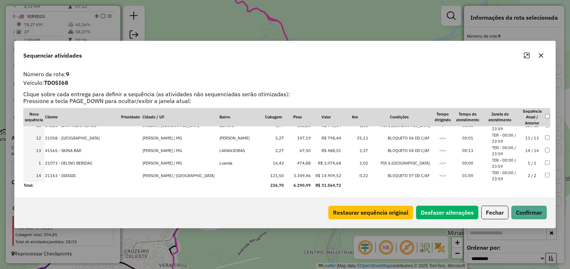
drag, startPoint x: 500, startPoint y: 131, endPoint x: 481, endPoint y: 160, distance: 35.4
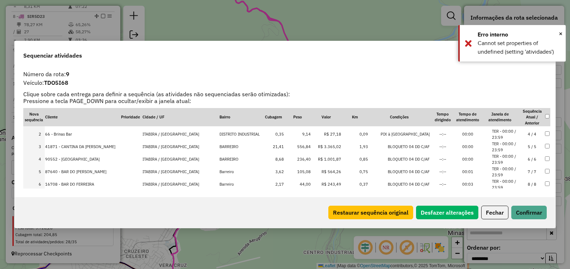
scroll to position [0, 0]
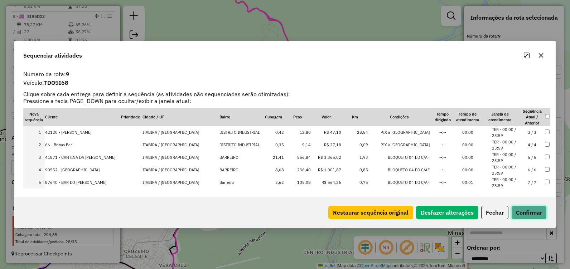
click at [528, 213] on button "Confirmar" at bounding box center [528, 213] width 35 height 14
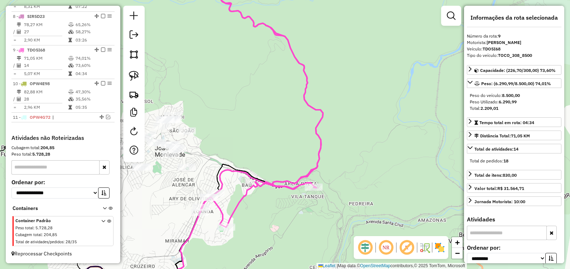
drag, startPoint x: 265, startPoint y: 114, endPoint x: 332, endPoint y: 269, distance: 169.0
click at [332, 265] on div "Janela de atendimento Grade de atendimento Capacidade Transportadoras Veículos …" at bounding box center [285, 134] width 570 height 269
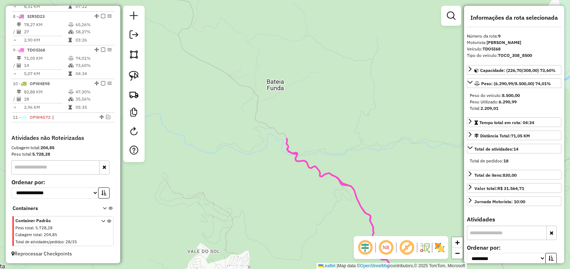
drag, startPoint x: 220, startPoint y: 140, endPoint x: 327, endPoint y: 258, distance: 159.2
click at [319, 251] on div "Janela de atendimento Grade de atendimento Capacidade Transportadoras Veículos …" at bounding box center [285, 134] width 570 height 269
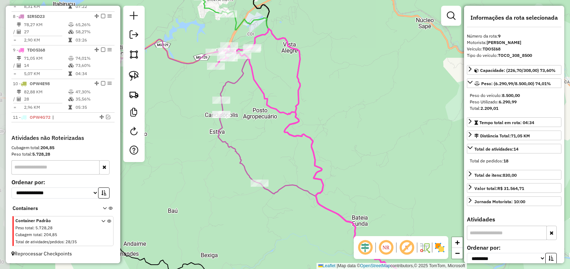
drag, startPoint x: 272, startPoint y: 135, endPoint x: 281, endPoint y: 161, distance: 28.1
click at [288, 167] on div "Janela de atendimento Grade de atendimento Capacidade Transportadoras Veículos …" at bounding box center [285, 134] width 570 height 269
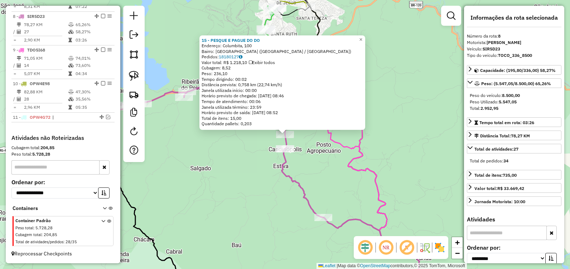
click at [410, 163] on div "15 - PESQUE E PAGUE DO DO Endereço: Columbita, 100 Bairro: Distrito Industrial …" at bounding box center [285, 134] width 570 height 269
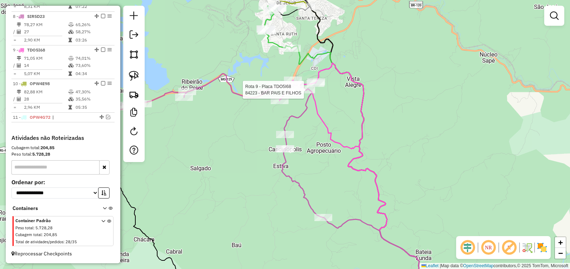
select select "**********"
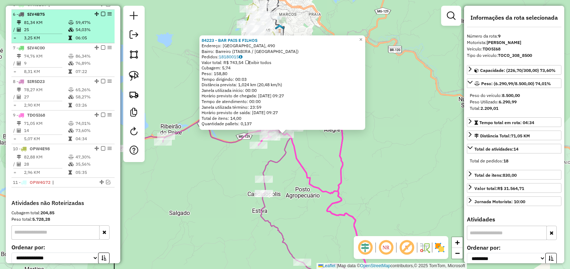
scroll to position [303, 0]
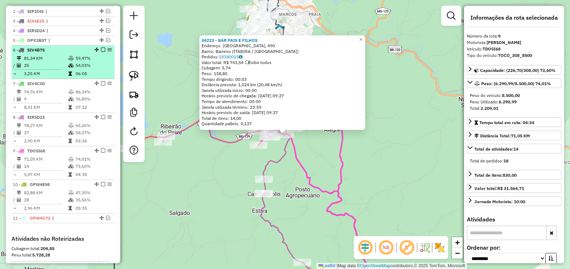
click at [102, 52] on em at bounding box center [103, 50] width 4 height 4
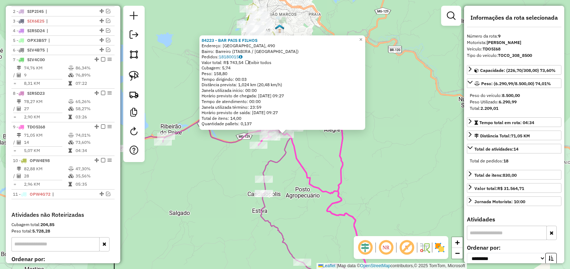
click at [164, 86] on div "84223 - BAR PAIS E FILHOS Endereço: Baixada Grande, 490 Bairro: Barreiro (ITABI…" at bounding box center [285, 134] width 570 height 269
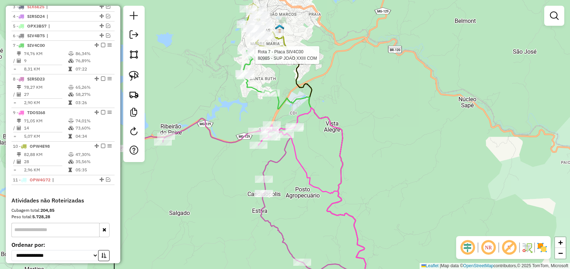
select select "**********"
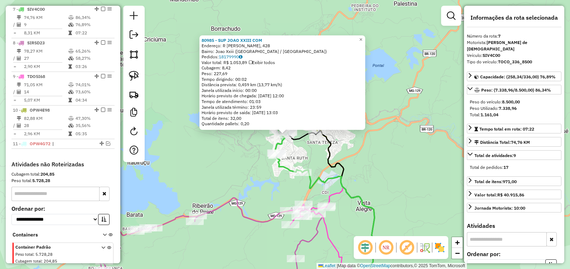
scroll to position [359, 0]
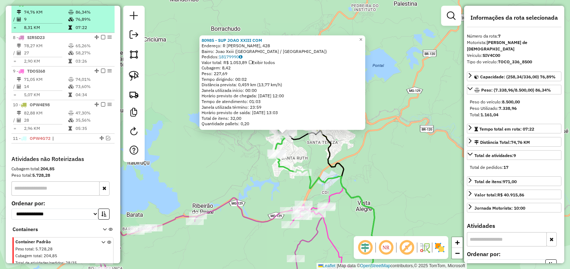
click at [101, 6] on em at bounding box center [103, 3] width 4 height 4
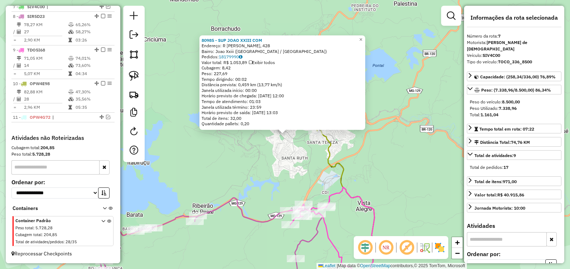
click at [189, 130] on div "80985 - SUP JOAO XXIII COM Endereço: R AFONSO ARINOS, 428 Bairro: Joao Xxiii (I…" at bounding box center [285, 134] width 570 height 269
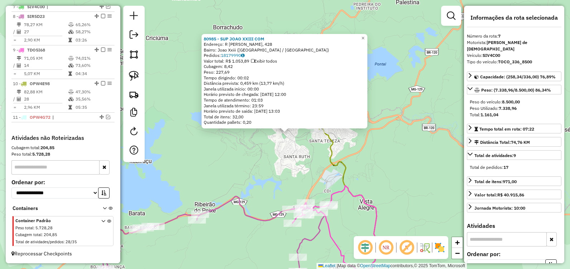
click at [190, 130] on div "80985 - SUP JOAO XXIII COM Endereço: R AFONSO ARINOS, 428 Bairro: Joao Xxiii (I…" at bounding box center [285, 134] width 570 height 269
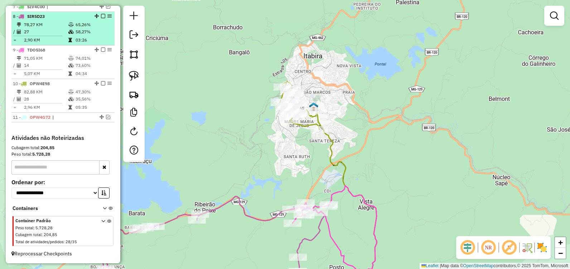
scroll to position [323, 0]
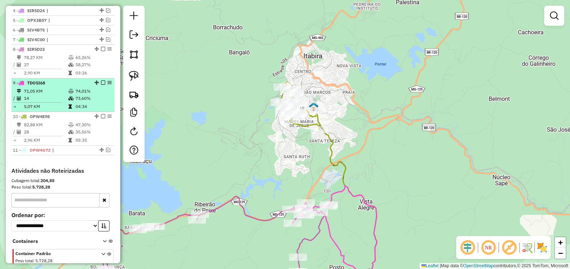
click at [101, 85] on em at bounding box center [103, 83] width 4 height 4
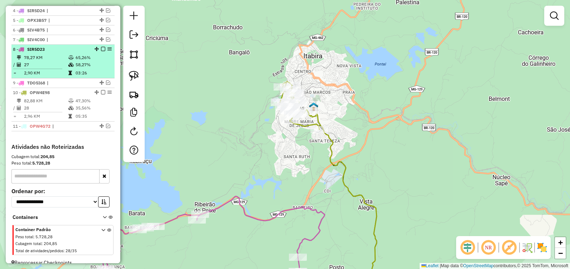
click at [101, 51] on em at bounding box center [103, 49] width 4 height 4
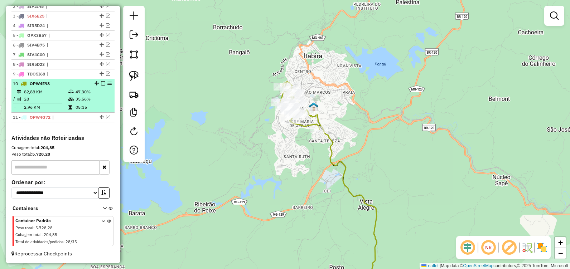
click at [101, 84] on em at bounding box center [103, 83] width 4 height 4
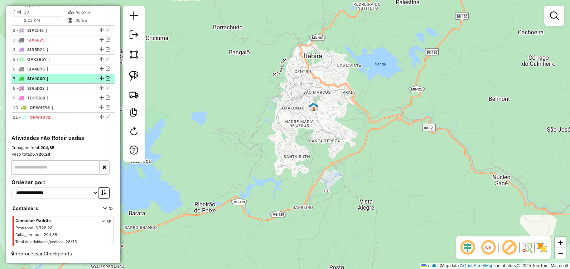
scroll to position [291, 0]
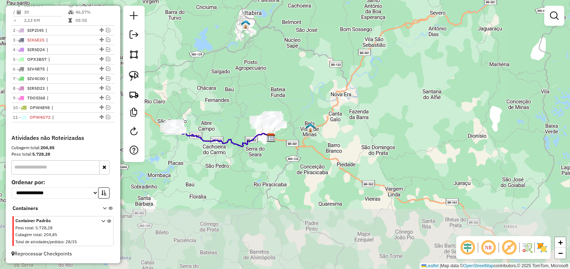
drag, startPoint x: 282, startPoint y: 203, endPoint x: 251, endPoint y: 81, distance: 126.1
click at [251, 81] on div "Janela de atendimento Grade de atendimento Capacidade Transportadoras Veículos …" at bounding box center [285, 134] width 570 height 269
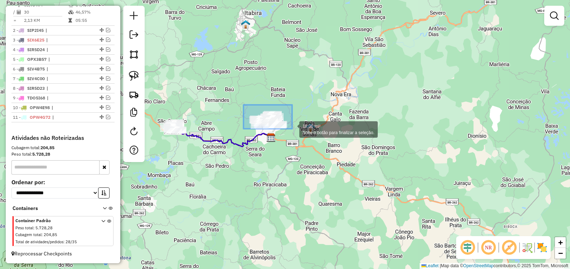
drag, startPoint x: 244, startPoint y: 105, endPoint x: 292, endPoint y: 129, distance: 53.9
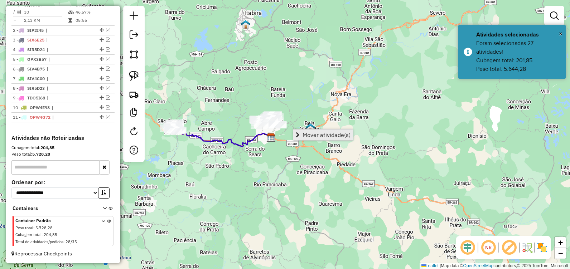
click at [307, 135] on span "Mover atividade(s)" at bounding box center [326, 135] width 48 height 6
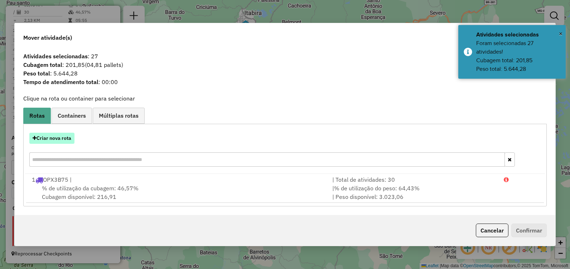
click at [52, 138] on button "Criar nova rota" at bounding box center [51, 138] width 45 height 11
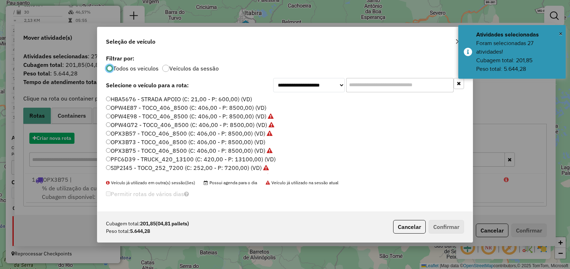
scroll to position [4, 2]
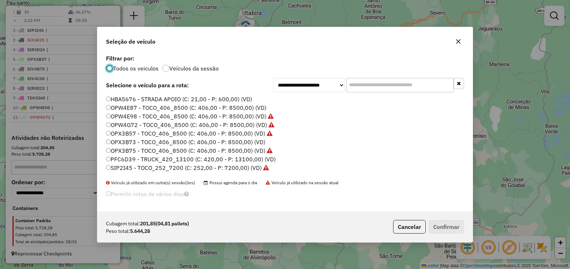
click at [205, 107] on label "OPW4E87 - TOCO_406_8500 (C: 406,00 - P: 8500,00) (VD)" at bounding box center [186, 107] width 160 height 9
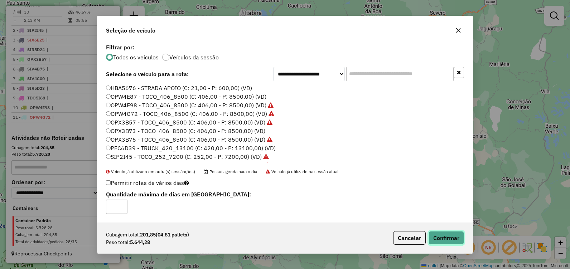
click at [451, 237] on button "Confirmar" at bounding box center [445, 238] width 35 height 14
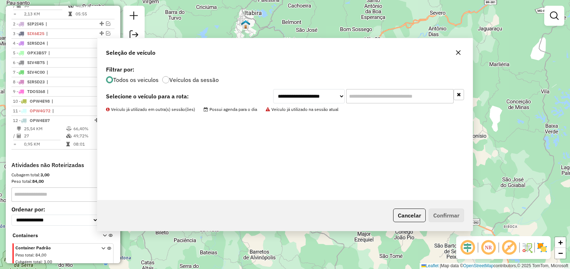
scroll to position [323, 0]
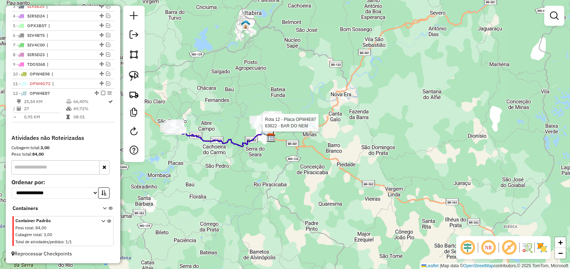
select select "**********"
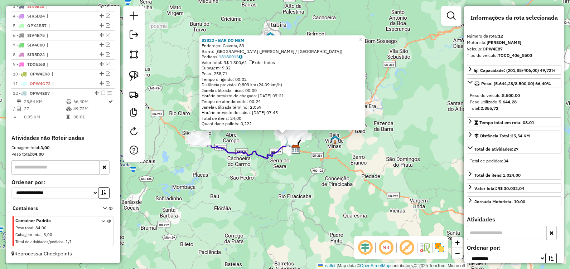
scroll to position [324, 0]
click at [282, 188] on div "83822 - BAR DO NEM Endereço: Gaivota, 83 Bairro: Cidade Nova (JOAO MONLEVADE / …" at bounding box center [285, 134] width 570 height 269
click at [261, 142] on div "83822 - BAR DO NEM Endereço: Gaivota, 83 Bairro: Cidade Nova (JOAO MONLEVADE / …" at bounding box center [285, 134] width 570 height 269
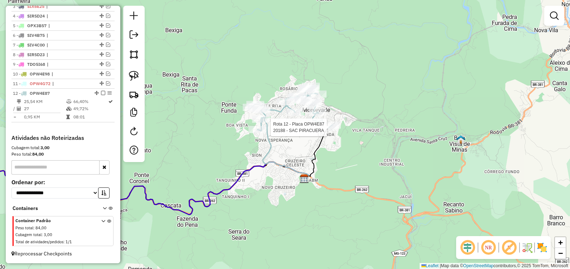
select select "**********"
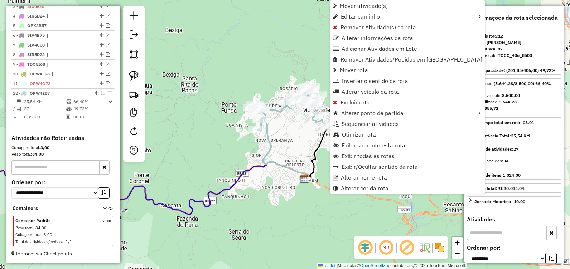
click at [380, 79] on span "Inverter o sentido da rota" at bounding box center [374, 81] width 67 height 6
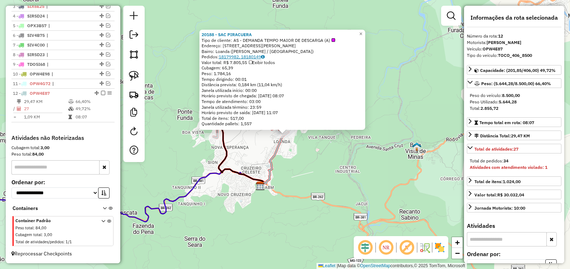
click at [255, 56] on link "18179982, 18180149" at bounding box center [242, 56] width 46 height 5
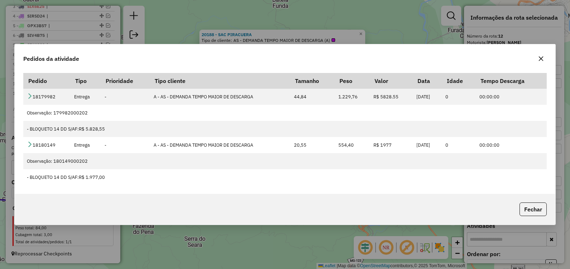
drag, startPoint x: 543, startPoint y: 59, endPoint x: 427, endPoint y: 47, distance: 116.6
click at [543, 58] on icon "button" at bounding box center [541, 59] width 6 height 6
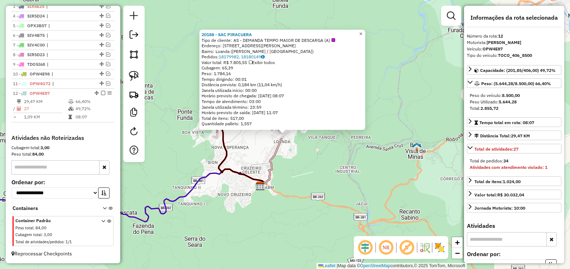
click at [362, 32] on span "×" at bounding box center [360, 34] width 3 height 6
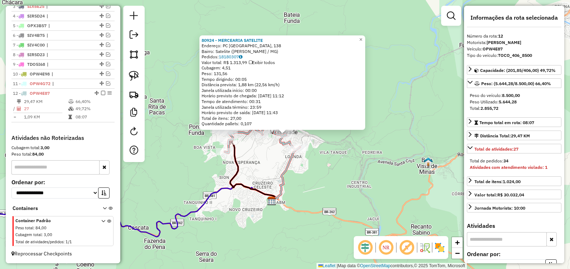
click at [196, 175] on div "80924 - MERCEARIA SATELITE Endereço: PC Minas Gerais, 138 Bairro: Satelite (JOA…" at bounding box center [285, 134] width 570 height 269
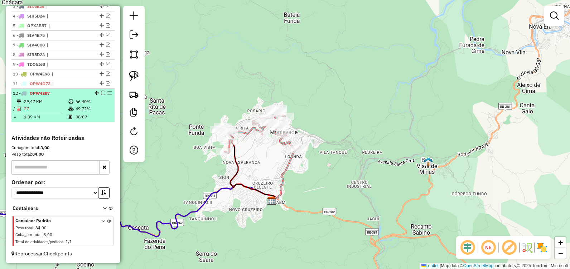
click at [101, 96] on div "12 - OPW4E87" at bounding box center [63, 93] width 100 height 6
select select "**********"
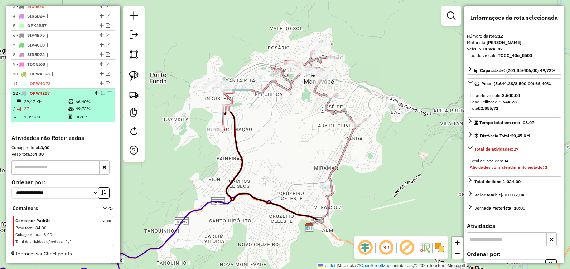
click at [101, 95] on em at bounding box center [103, 93] width 4 height 4
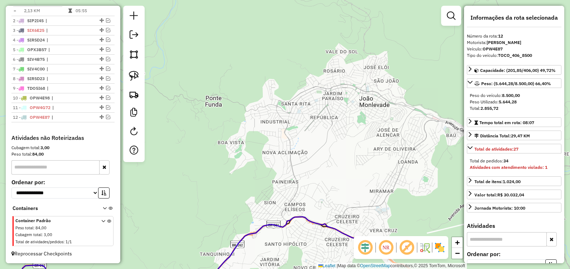
drag, startPoint x: 204, startPoint y: 126, endPoint x: 244, endPoint y: 143, distance: 43.5
click at [254, 146] on div "Janela de atendimento Grade de atendimento Capacidade Transportadoras Veículos …" at bounding box center [285, 134] width 570 height 269
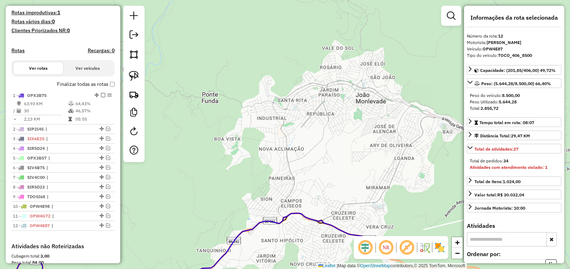
scroll to position [157, 0]
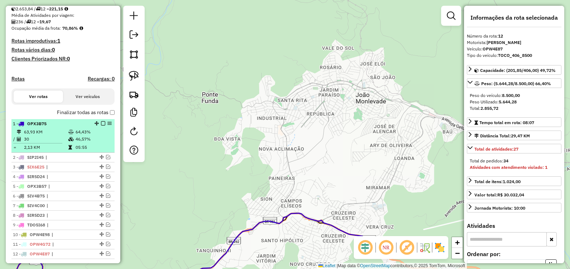
click at [101, 126] on em at bounding box center [103, 123] width 4 height 4
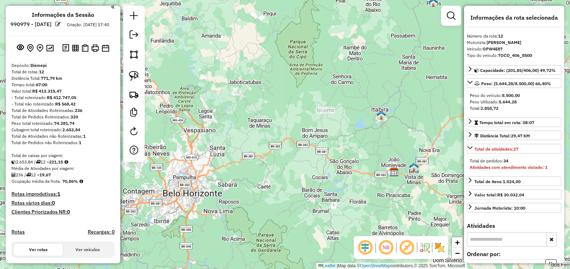
scroll to position [0, 0]
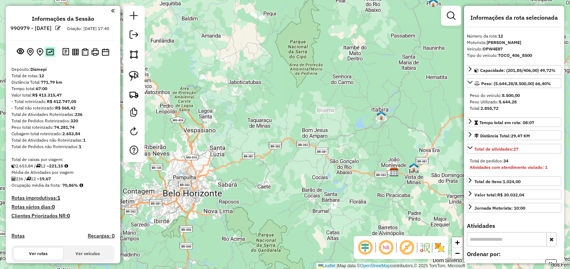
click at [47, 55] on img at bounding box center [50, 52] width 8 height 7
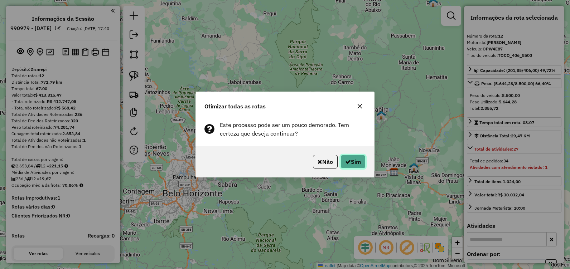
click at [353, 163] on button "Sim" at bounding box center [352, 162] width 25 height 14
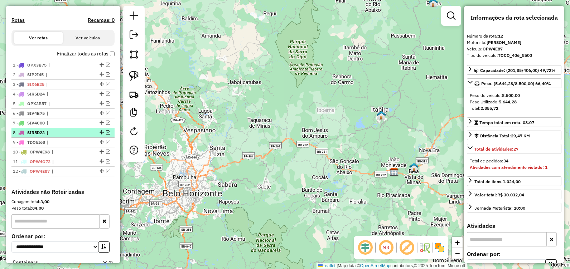
scroll to position [205, 0]
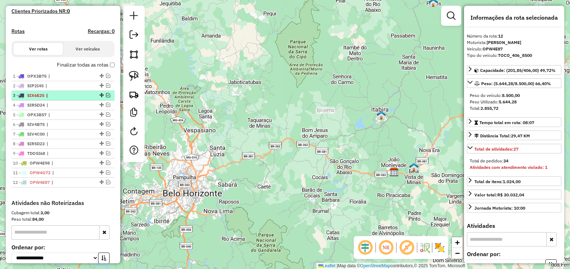
click at [106, 97] on em at bounding box center [108, 95] width 4 height 4
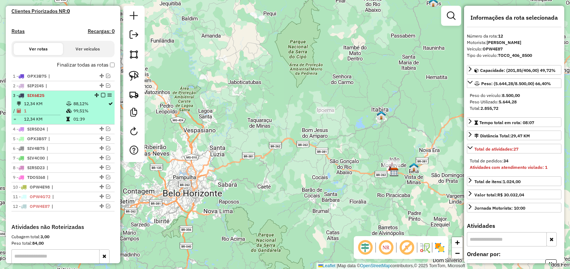
click at [101, 97] on em at bounding box center [103, 95] width 4 height 4
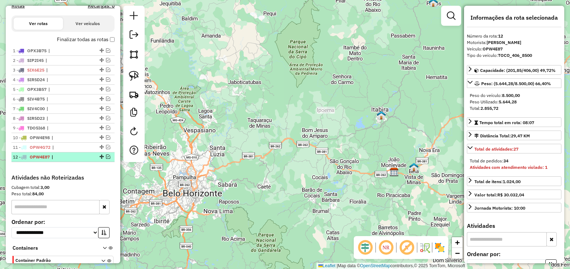
scroll to position [241, 0]
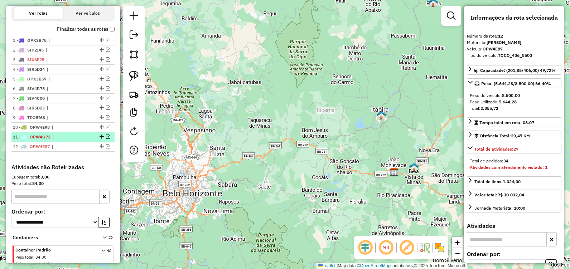
click at [106, 139] on em at bounding box center [108, 137] width 4 height 4
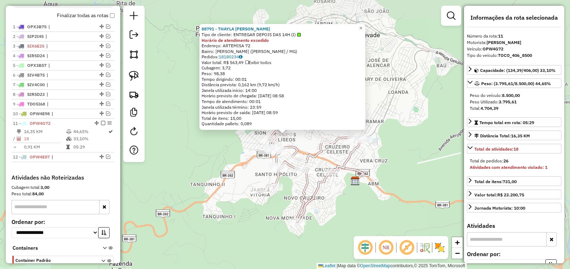
scroll to position [300, 0]
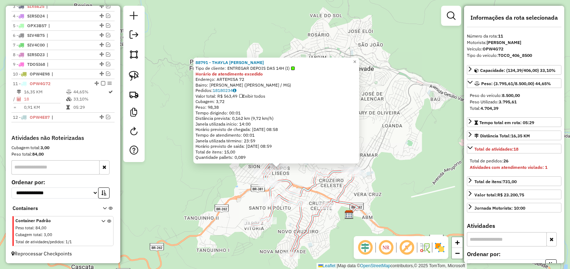
drag, startPoint x: 247, startPoint y: 172, endPoint x: 241, endPoint y: 206, distance: 34.2
click at [241, 206] on div "88791 - THAYLA KARINA ROSS T Tipo de cliente: ENTREGAR DEPOIS DAS 14H (I) Horár…" at bounding box center [285, 134] width 570 height 269
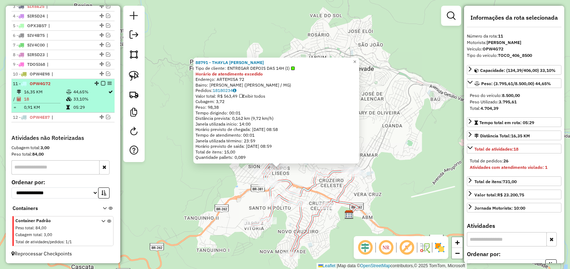
click at [101, 85] on em at bounding box center [103, 83] width 4 height 4
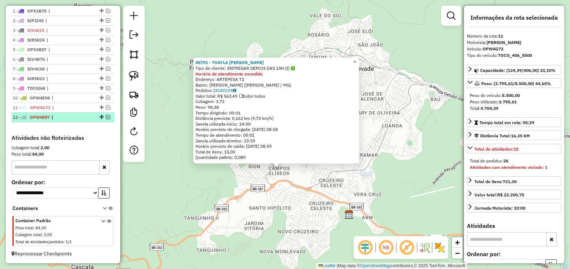
click at [106, 118] on em at bounding box center [108, 117] width 4 height 4
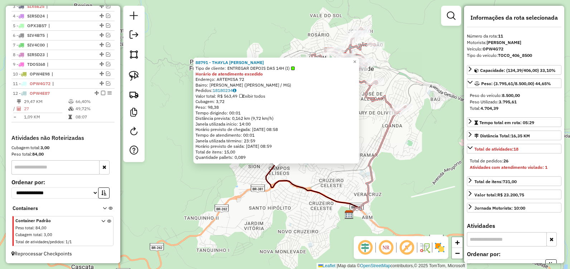
click at [417, 149] on div "88791 - THAYLA KARINA ROSS T Tipo de cliente: ENTREGAR DEPOIS DAS 14H (I) Horár…" at bounding box center [285, 134] width 570 height 269
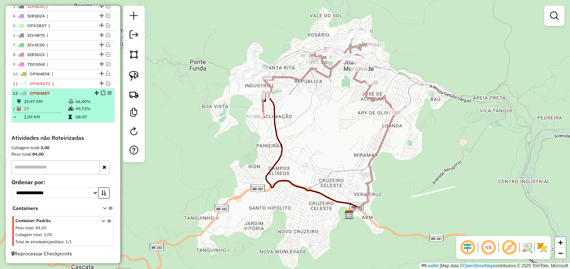
click at [101, 93] on em at bounding box center [103, 93] width 4 height 4
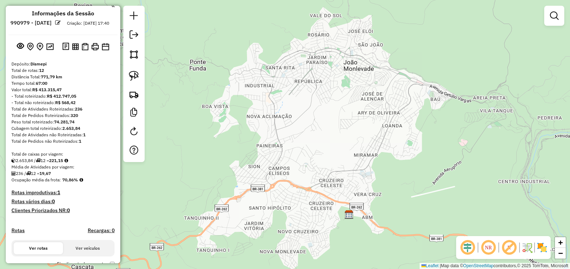
scroll to position [0, 0]
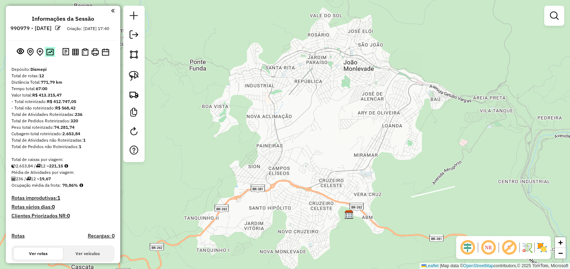
click at [51, 55] on img at bounding box center [50, 52] width 8 height 7
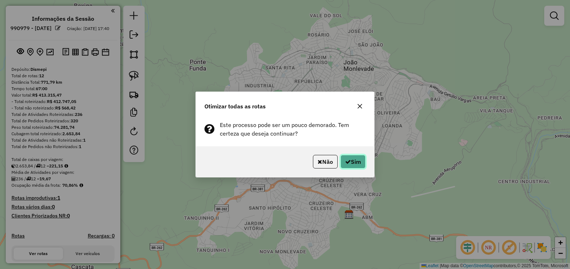
click at [349, 160] on button "Sim" at bounding box center [352, 162] width 25 height 14
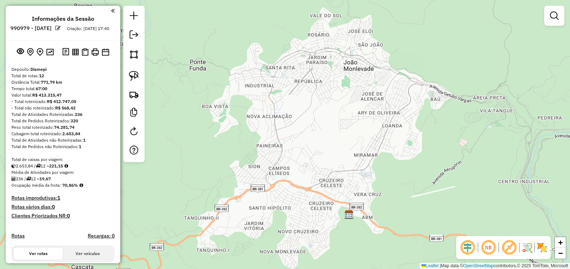
click at [135, 35] on em at bounding box center [134, 34] width 9 height 9
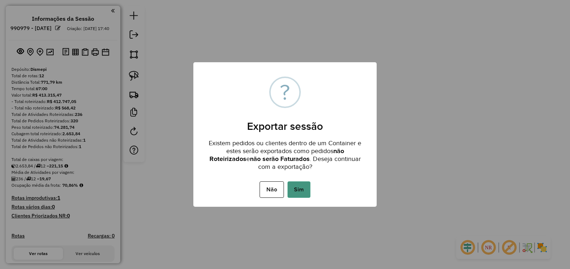
click at [301, 186] on button "Sim" at bounding box center [298, 189] width 23 height 16
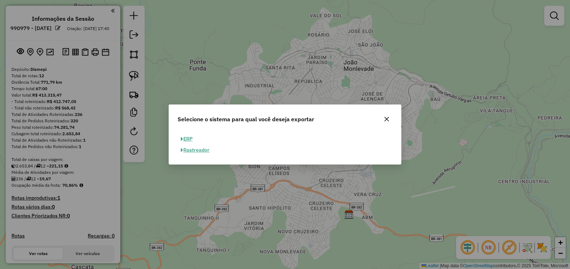
click at [185, 139] on button "ERP" at bounding box center [187, 139] width 18 height 11
select select "**"
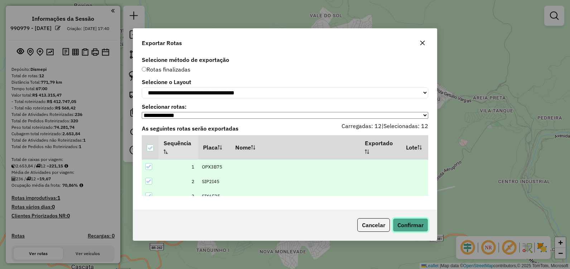
click at [418, 225] on button "Confirmar" at bounding box center [410, 225] width 35 height 14
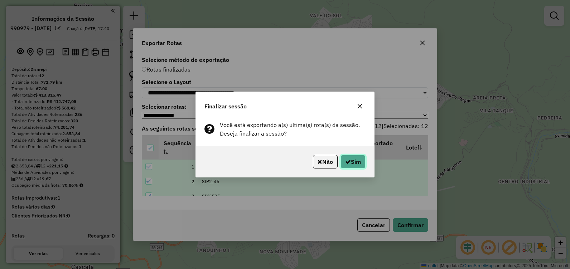
click at [351, 161] on button "Sim" at bounding box center [352, 162] width 25 height 14
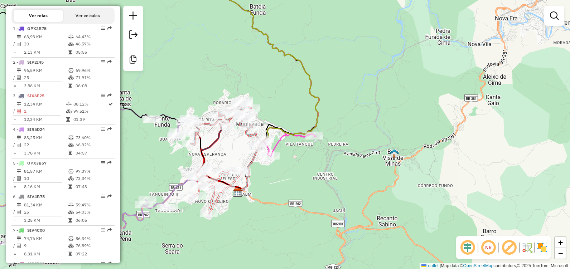
scroll to position [286, 0]
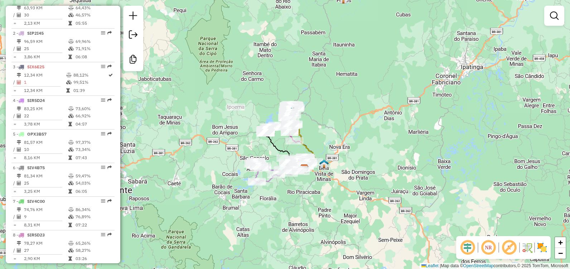
drag, startPoint x: 217, startPoint y: 108, endPoint x: 325, endPoint y: 115, distance: 107.9
click at [328, 117] on div "Janela de atendimento Grade de atendimento Capacidade Transportadoras Veículos …" at bounding box center [285, 134] width 570 height 269
click at [343, 149] on div "Janela de atendimento Grade de atendimento Capacidade Transportadoras Veículos …" at bounding box center [285, 134] width 570 height 269
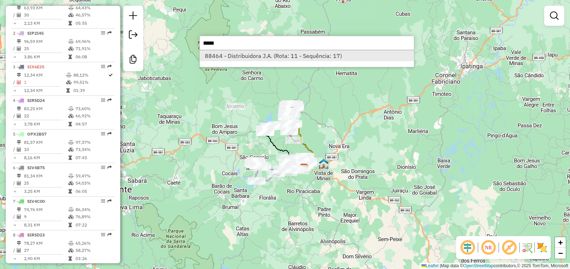
type input "*****"
click at [276, 60] on li "88464 - Distribuidora J.A. (Rota: 11 - Sequência: 17)" at bounding box center [307, 55] width 214 height 11
select select "**********"
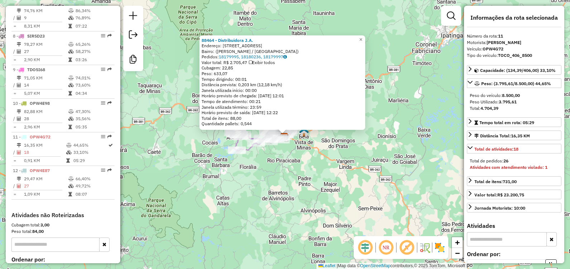
scroll to position [553, 0]
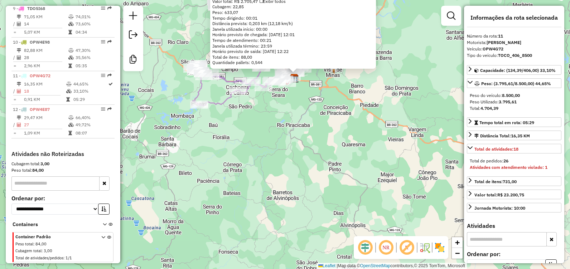
drag, startPoint x: 312, startPoint y: 103, endPoint x: 324, endPoint y: 143, distance: 41.0
click at [324, 143] on div "88464 - Distribuidora J.A. Endereço: Rua Caetés, 140 Bairro: (João Monlevade / …" at bounding box center [285, 134] width 570 height 269
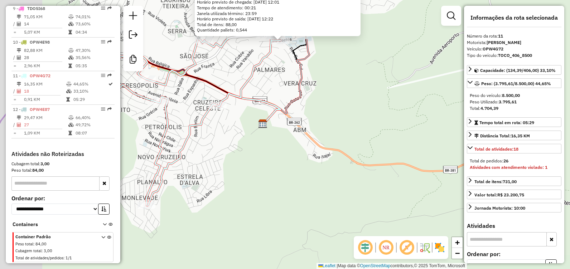
drag, startPoint x: 351, startPoint y: 121, endPoint x: 400, endPoint y: 195, distance: 88.3
click at [402, 197] on div "88464 - Distribuidora J.A. Endereço: Rua Caetés, 140 Bairro: (João Monlevade / …" at bounding box center [285, 134] width 570 height 269
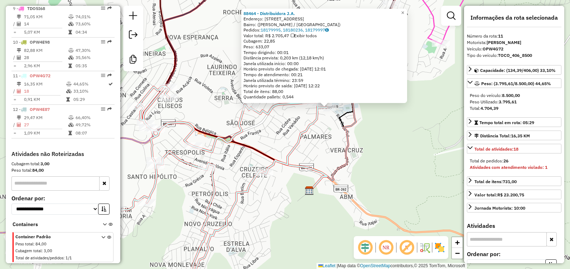
click at [369, 136] on div "88464 - Distribuidora J.A. Endereço: Rua Caetés, 140 Bairro: (João Monlevade / …" at bounding box center [285, 134] width 570 height 269
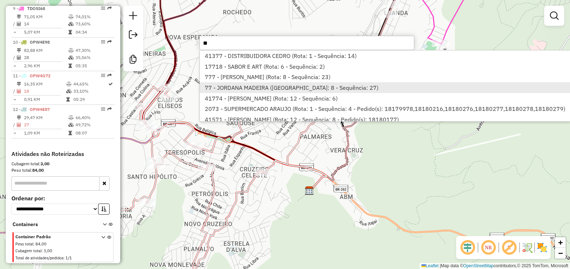
type input "**"
click at [277, 87] on li "77 - JORDANA MADEIRA (Rota: 8 - Sequência: 27)" at bounding box center [385, 87] width 370 height 11
select select "**********"
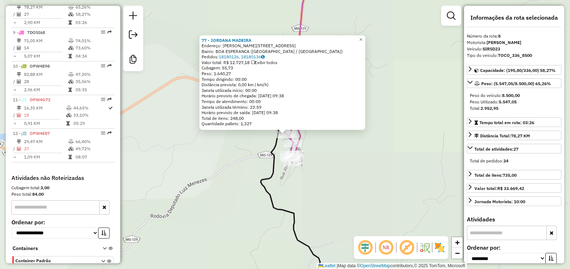
scroll to position [518, 0]
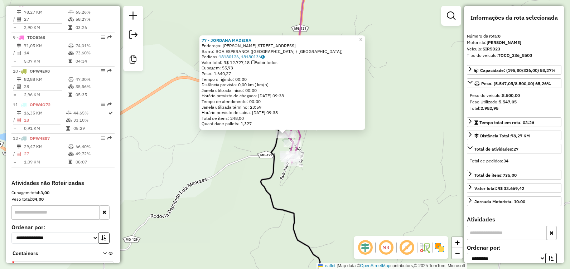
click at [346, 152] on div "77 - JORDANA MADEIRA Endereço: JOAO XXIII 246 Bairro: BOA ESPERANCA (ITABIRA / …" at bounding box center [285, 134] width 570 height 269
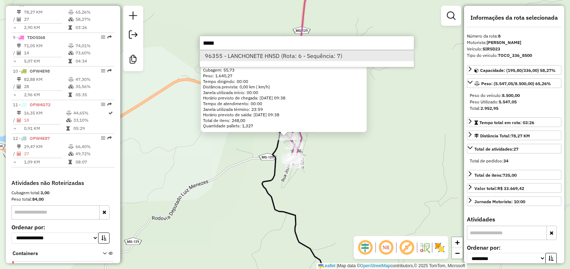
type input "*****"
click at [274, 55] on li "96355 - LANCHONETE HNSD (Rota: 6 - Sequência: 7)" at bounding box center [307, 55] width 214 height 11
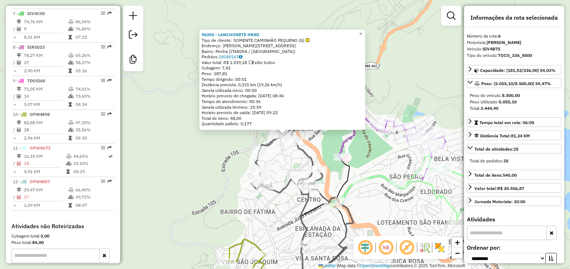
scroll to position [450, 0]
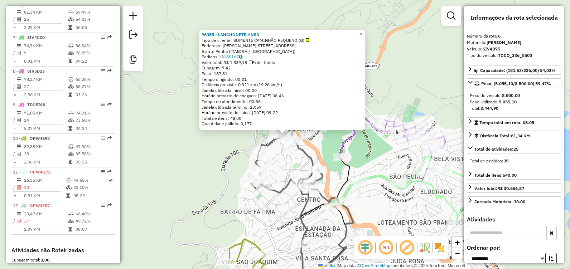
click at [286, 159] on div "96355 - LANCHONETE HNSD Tipo de cliente: SOMENTE CAMINHÃO PEQUENO (G) Endereço:…" at bounding box center [285, 134] width 570 height 269
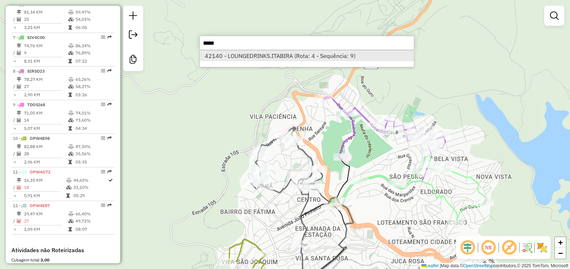
type input "*****"
click at [257, 53] on li "42140 - LOUNGEDRINKS.ITABIRA (Rota: 4 - Sequência: 9)" at bounding box center [307, 55] width 214 height 11
select select "**********"
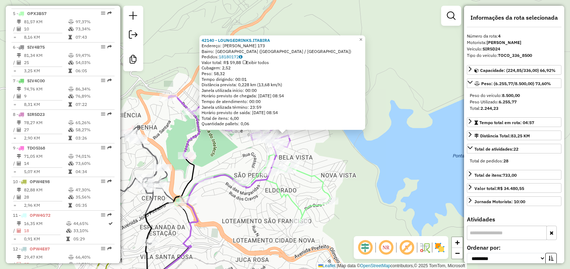
scroll to position [383, 0]
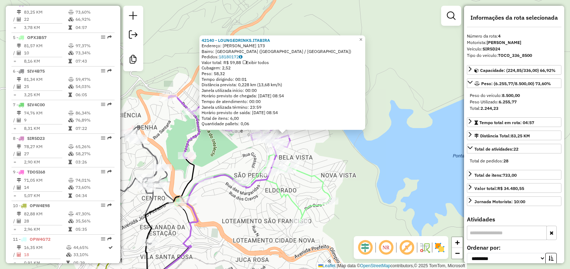
click at [331, 172] on div "42140 - LOUNGEDRINKS.ITABIRA Endereço: ANTONIO GERMANO BARBOSA 173 Bairro: BELA…" at bounding box center [285, 134] width 570 height 269
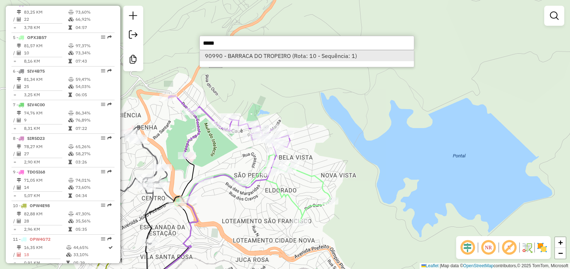
type input "*****"
click at [290, 57] on li "90990 - BARRACA DO TROPEIRO (Rota: 10 - Sequência: 1)" at bounding box center [307, 55] width 214 height 11
select select "**********"
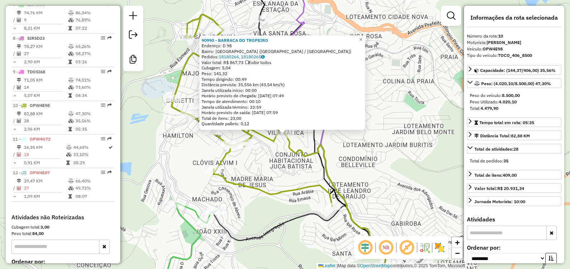
scroll to position [553, 0]
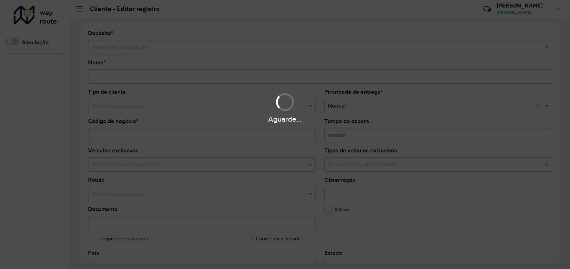
type input "*********"
type input "*****"
type input "********"
type input "**********"
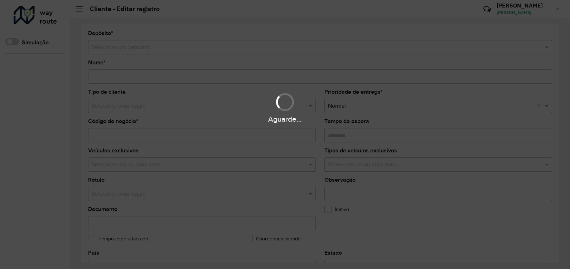
type input "**********"
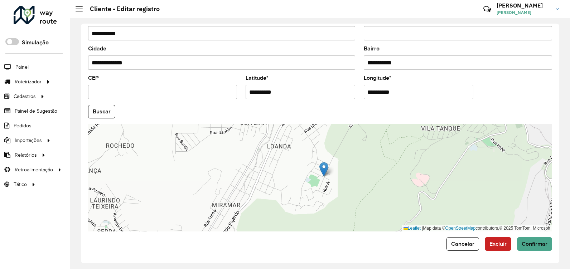
scroll to position [263, 0]
click at [324, 172] on img at bounding box center [323, 169] width 9 height 15
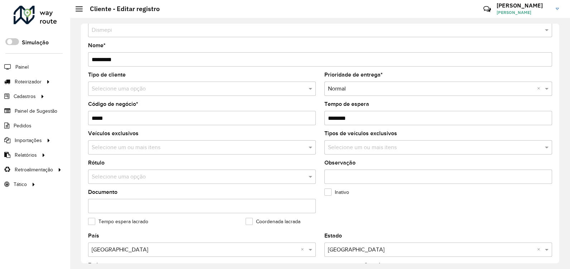
scroll to position [0, 0]
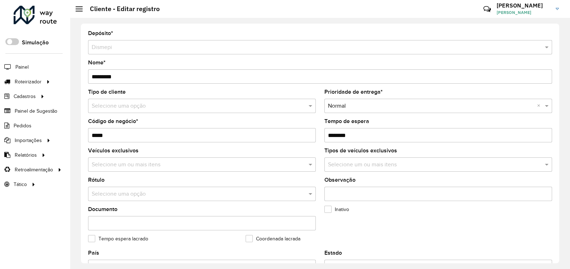
click at [136, 132] on input "*****" at bounding box center [202, 135] width 228 height 14
click at [136, 131] on input "*****" at bounding box center [202, 135] width 228 height 14
